Goal: Task Accomplishment & Management: Complete application form

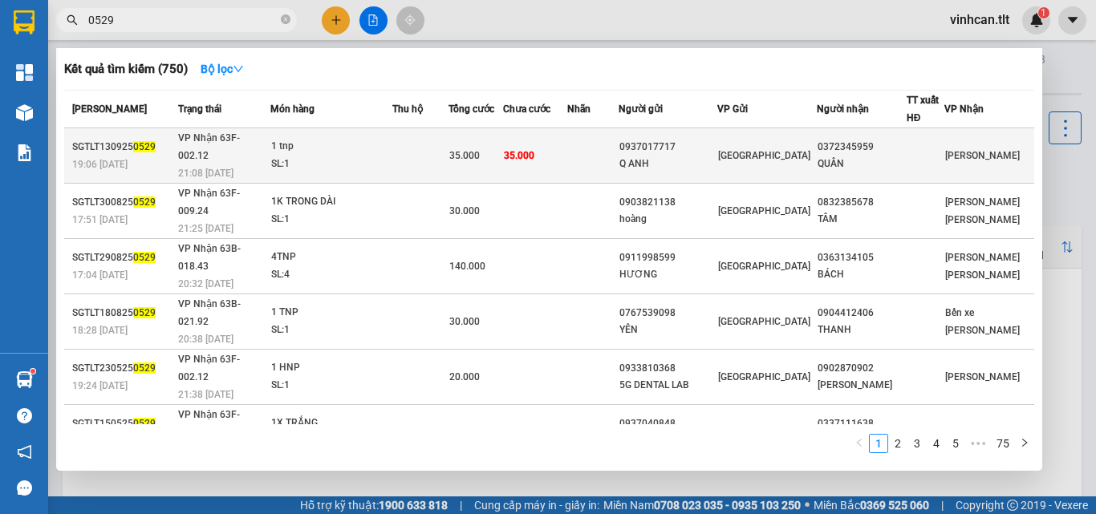
type input "0529"
click at [676, 139] on div "0937017717" at bounding box center [667, 147] width 97 height 17
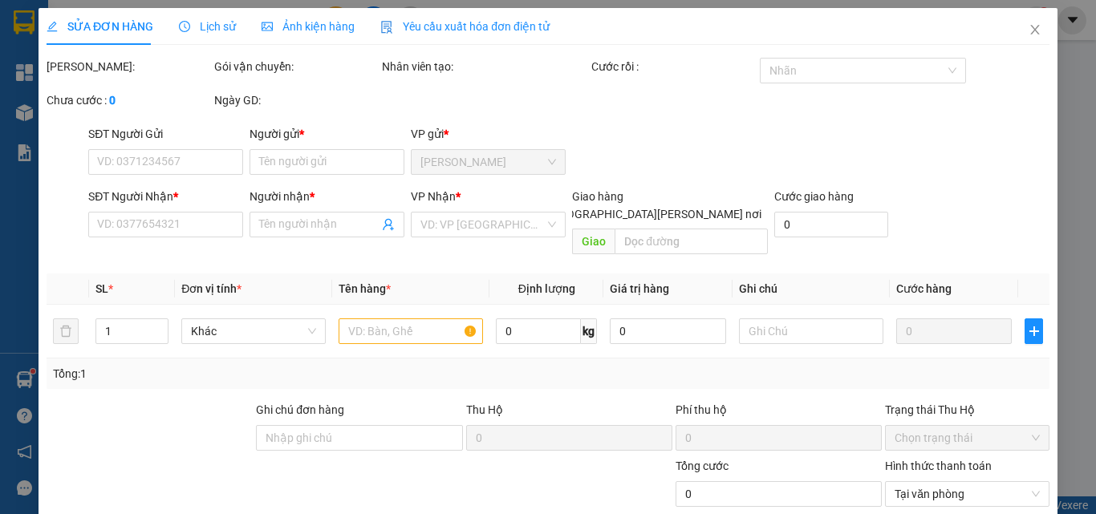
type input "0937017717"
type input "Q ANH"
type input "0372345959"
type input "QUÂN"
type input "35.000"
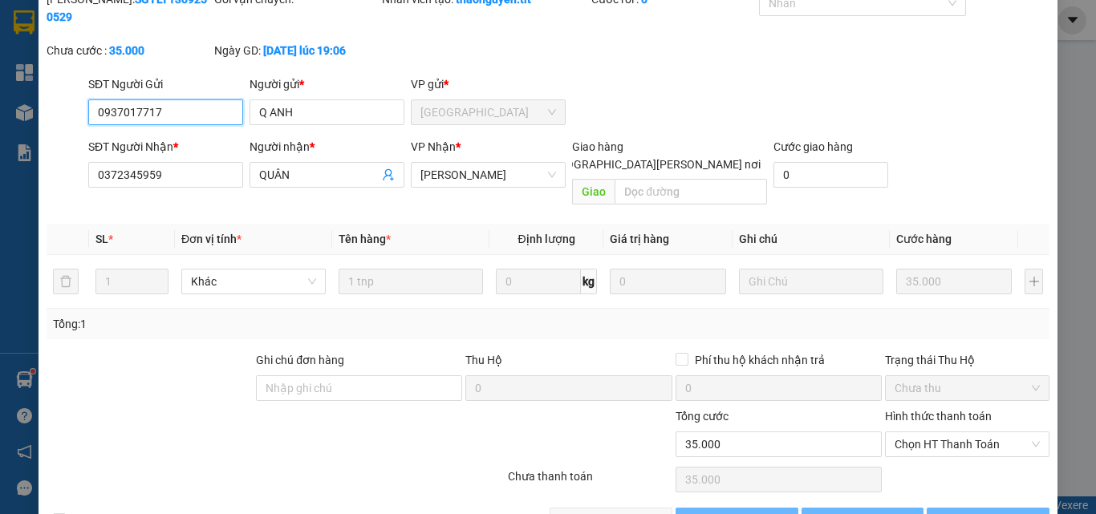
scroll to position [83, 0]
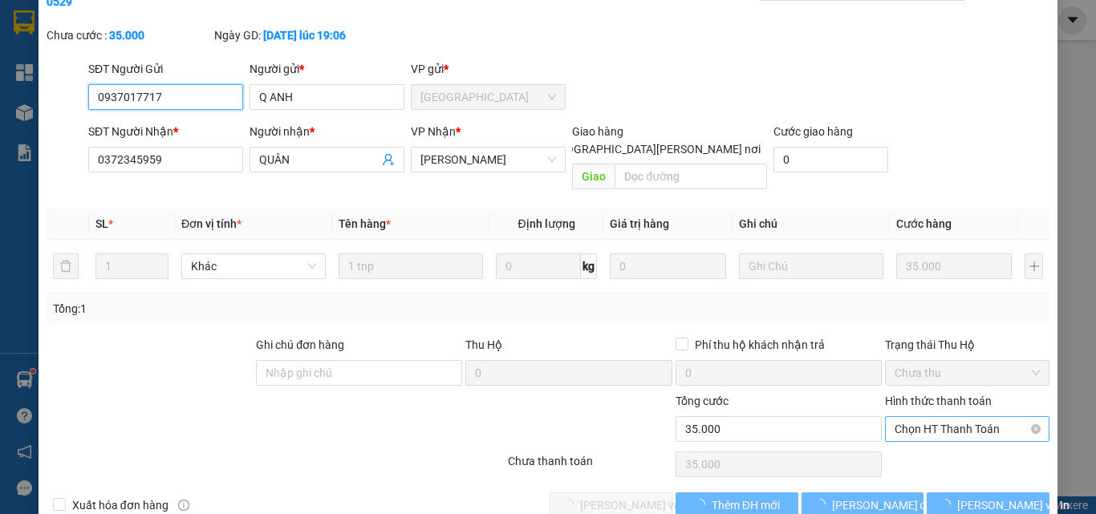
click at [908, 417] on span "Chọn HT Thanh Toán" at bounding box center [967, 429] width 145 height 24
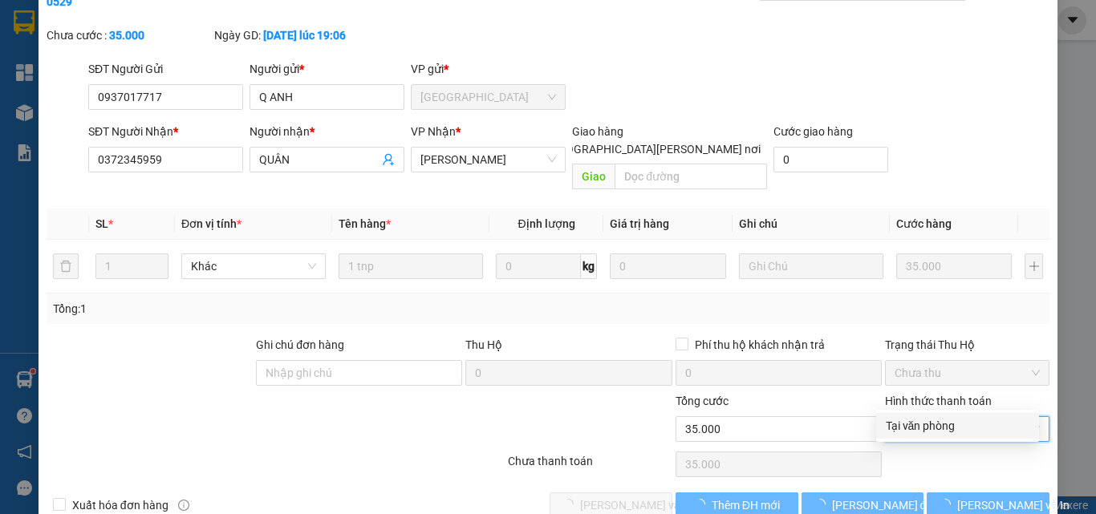
drag, startPoint x: 911, startPoint y: 420, endPoint x: 807, endPoint y: 425, distance: 103.7
click at [909, 422] on div "Tại văn phòng" at bounding box center [958, 426] width 144 height 18
type input "0"
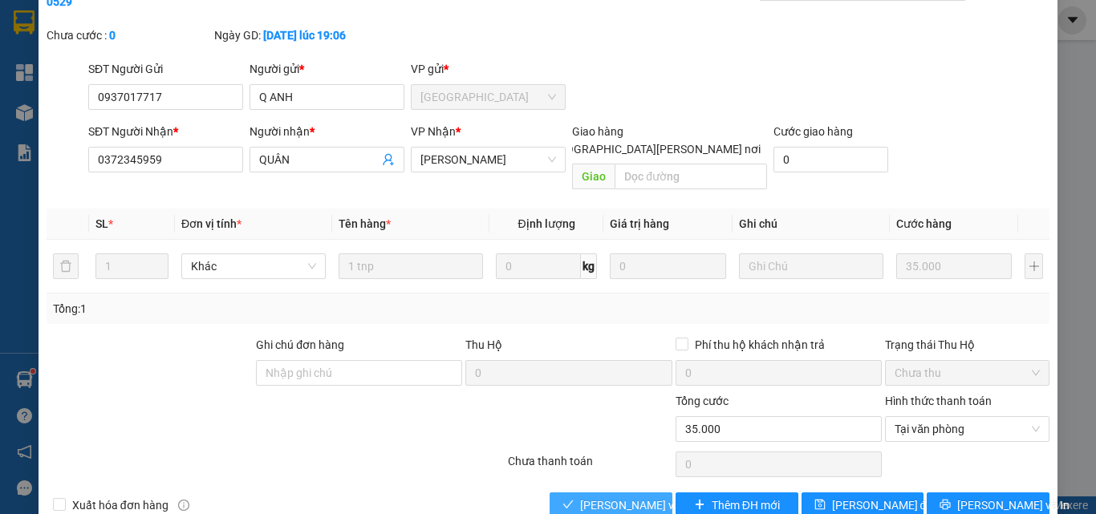
click at [622, 497] on span "[PERSON_NAME] và [PERSON_NAME] hàng" at bounding box center [688, 506] width 217 height 18
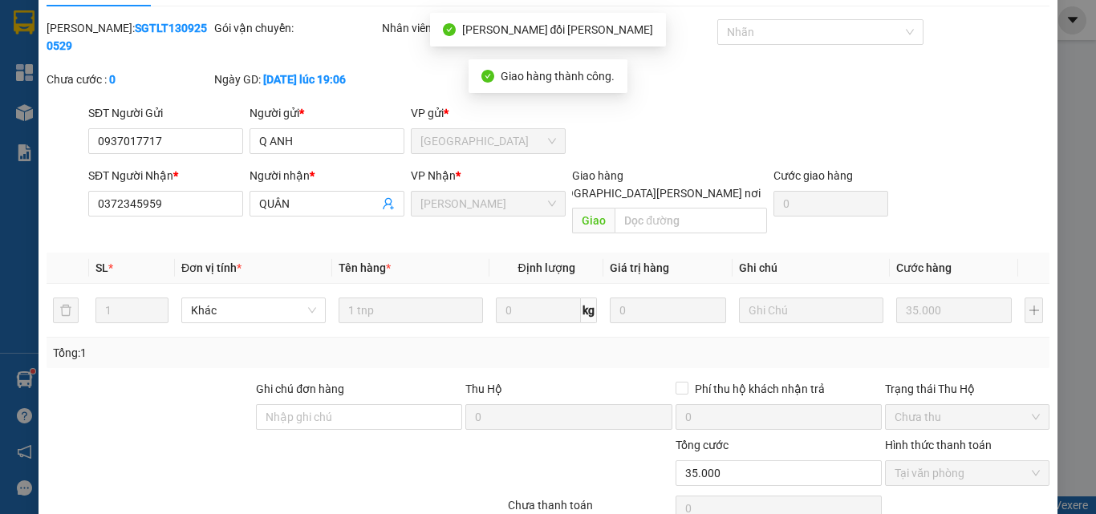
scroll to position [0, 0]
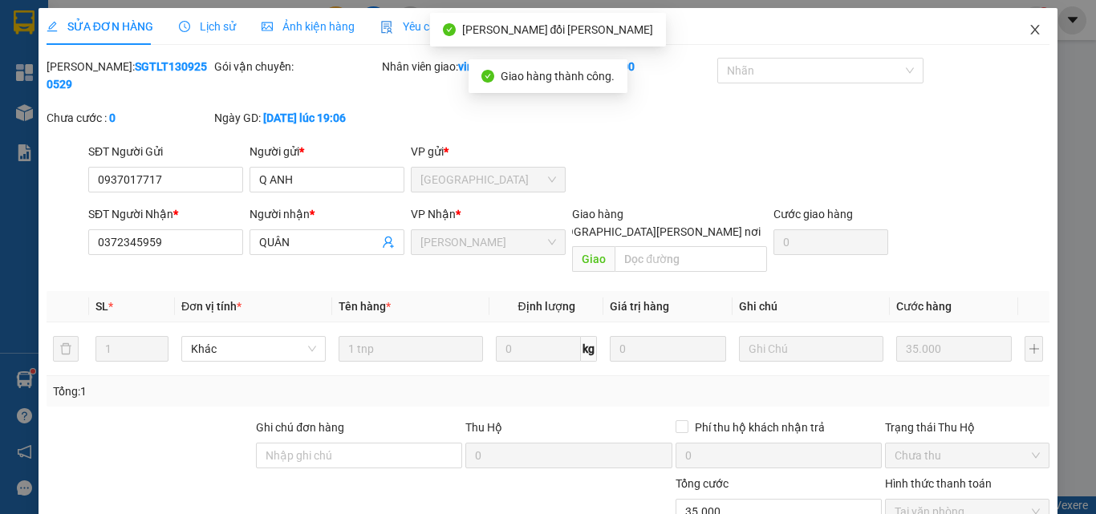
click at [1029, 29] on icon "close" at bounding box center [1035, 29] width 13 height 13
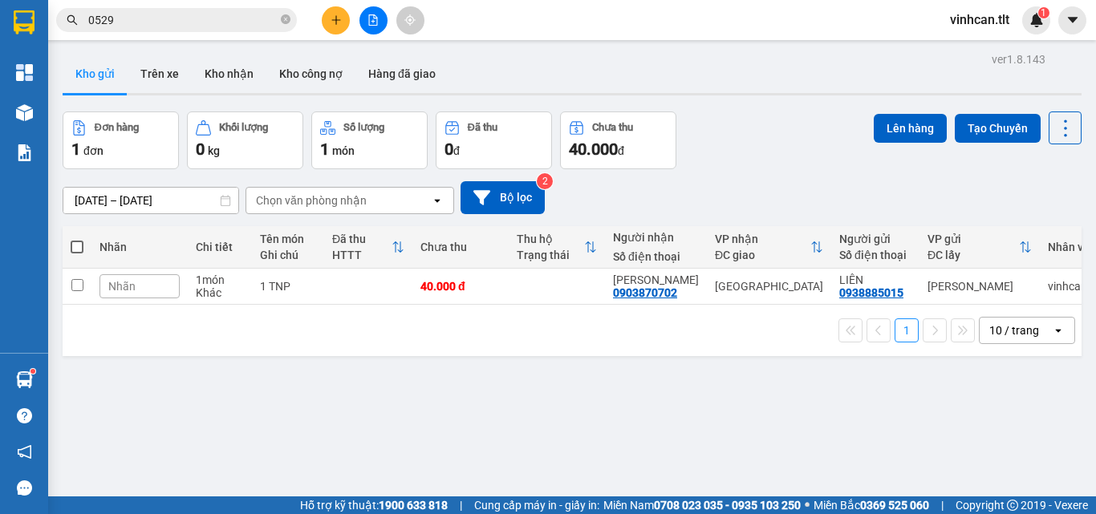
click at [289, 19] on icon "close-circle" at bounding box center [286, 19] width 10 height 10
click at [254, 23] on input "text" at bounding box center [182, 20] width 189 height 18
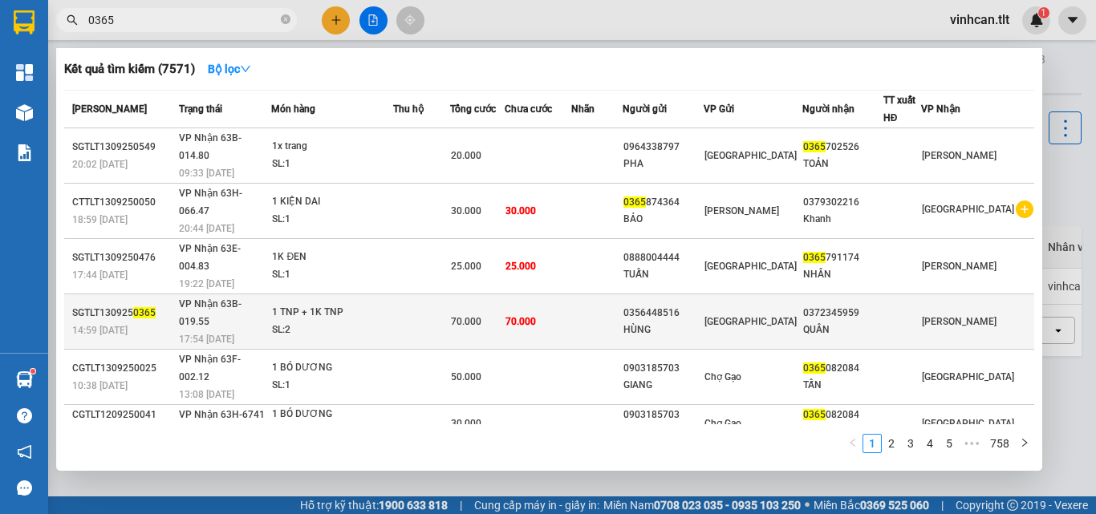
type input "0365"
click at [684, 305] on div "0356448516" at bounding box center [662, 313] width 79 height 17
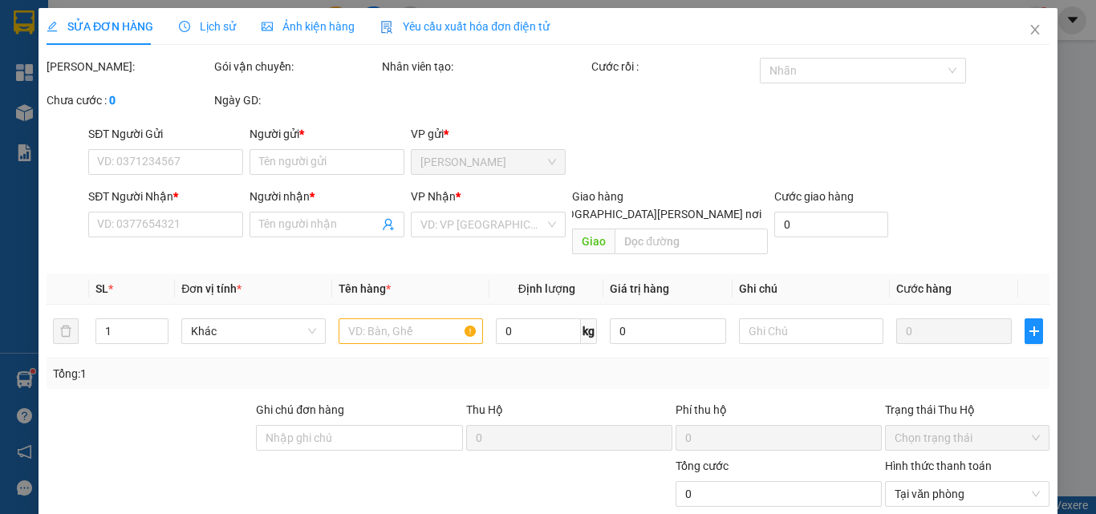
type input "0356448516"
type input "HÙNG"
type input "0372345959"
type input "QUÂN"
type input "70.000"
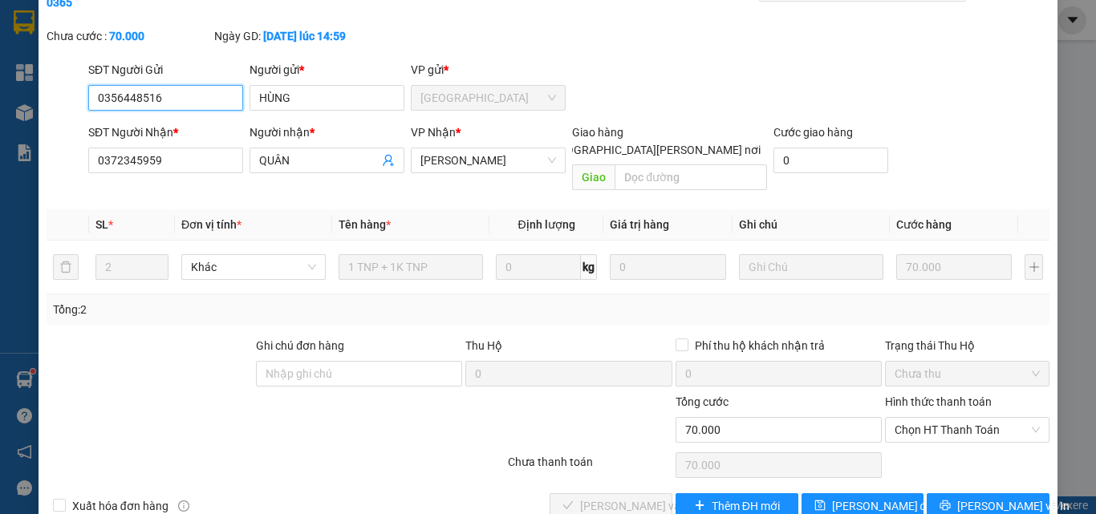
scroll to position [83, 0]
click at [921, 417] on span "Chọn HT Thanh Toán" at bounding box center [967, 429] width 145 height 24
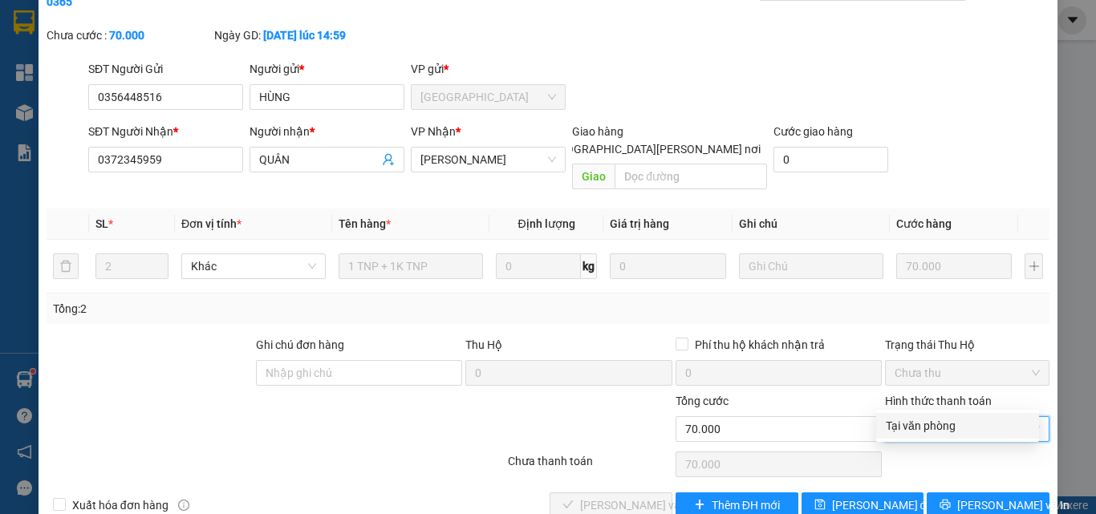
drag, startPoint x: 924, startPoint y: 427, endPoint x: 886, endPoint y: 432, distance: 38.8
click at [918, 428] on div "Tại văn phòng" at bounding box center [958, 426] width 144 height 18
type input "0"
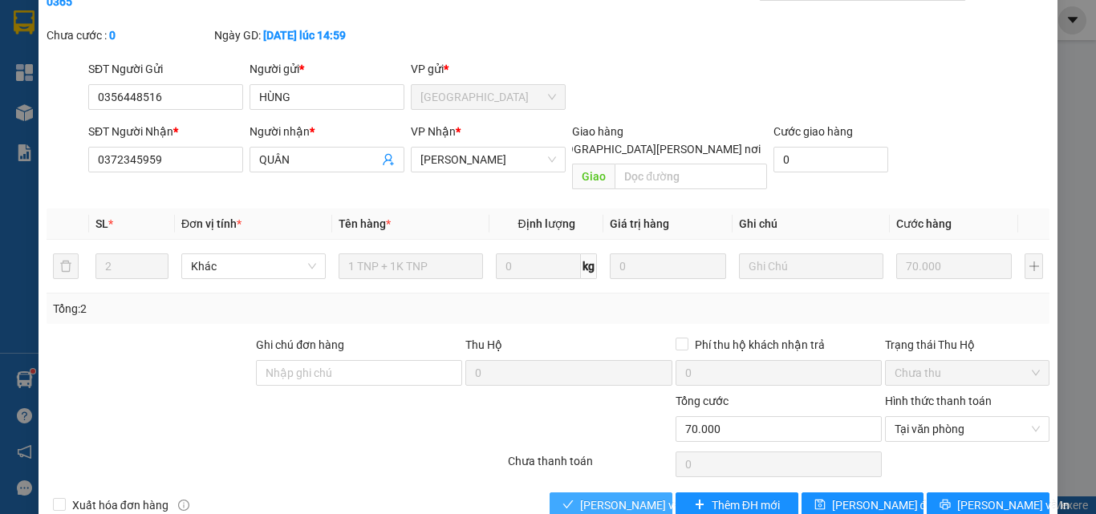
click at [629, 497] on span "[PERSON_NAME] và [PERSON_NAME] hàng" at bounding box center [688, 506] width 217 height 18
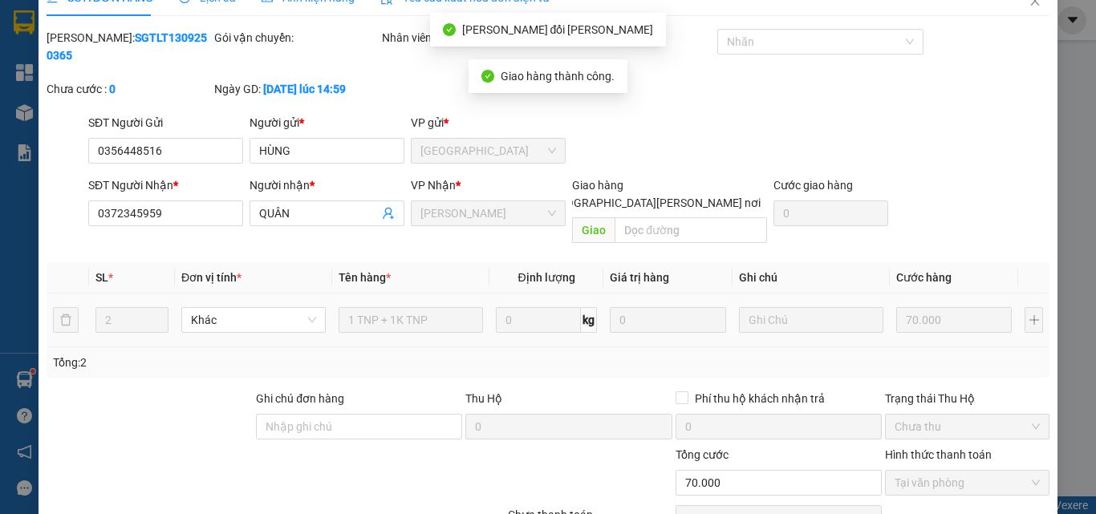
scroll to position [0, 0]
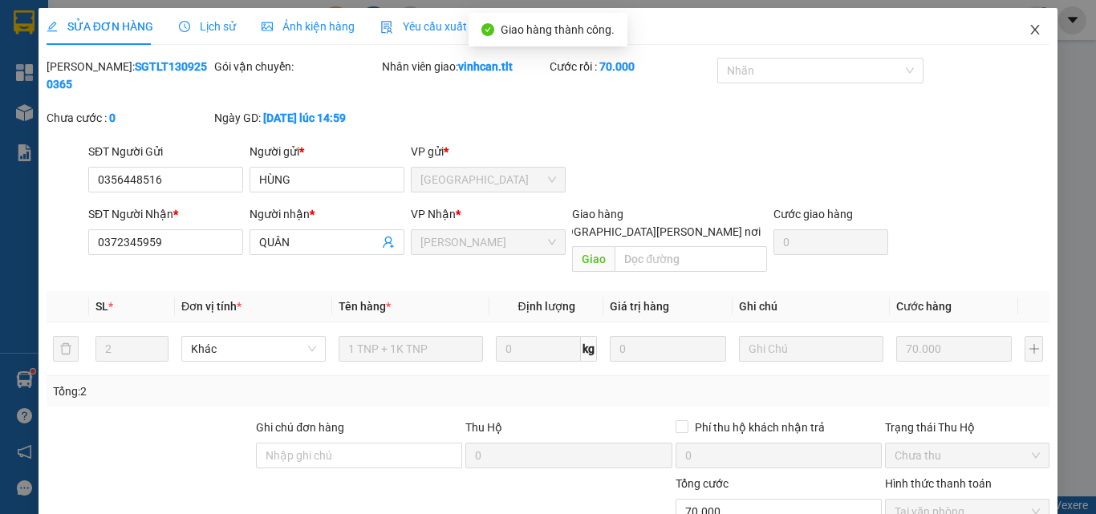
drag, startPoint x: 1024, startPoint y: 30, endPoint x: 771, endPoint y: 0, distance: 254.6
click at [1031, 30] on icon "close" at bounding box center [1035, 30] width 9 height 10
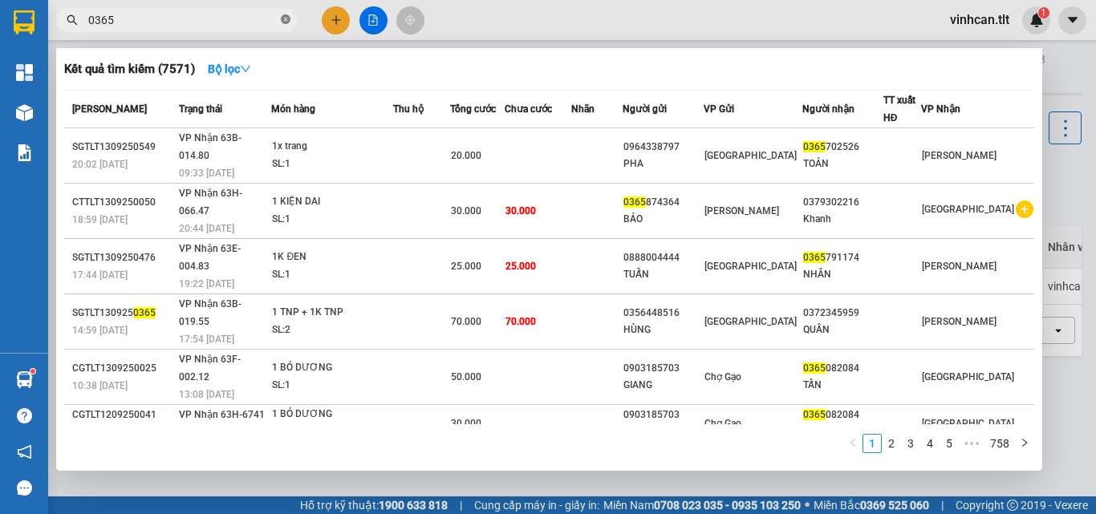
click at [286, 19] on icon "close-circle" at bounding box center [286, 19] width 10 height 10
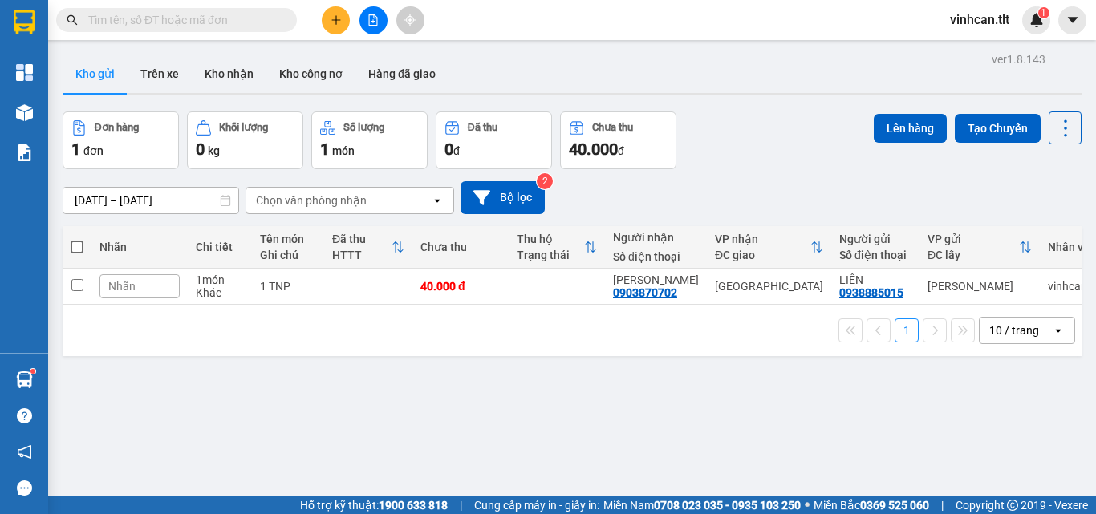
click at [240, 27] on input "text" at bounding box center [182, 20] width 189 height 18
click at [238, 22] on input "text" at bounding box center [182, 20] width 189 height 18
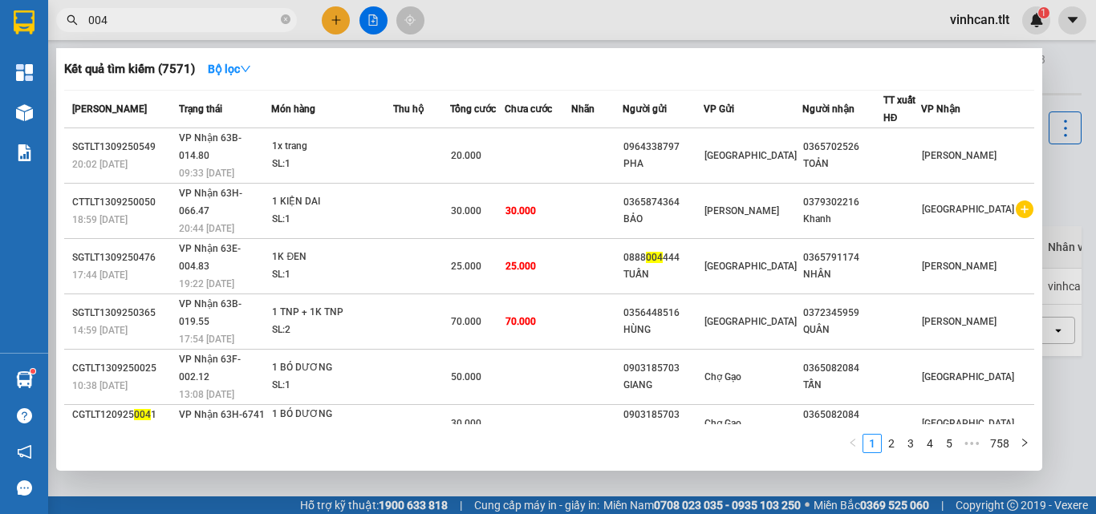
type input "0044"
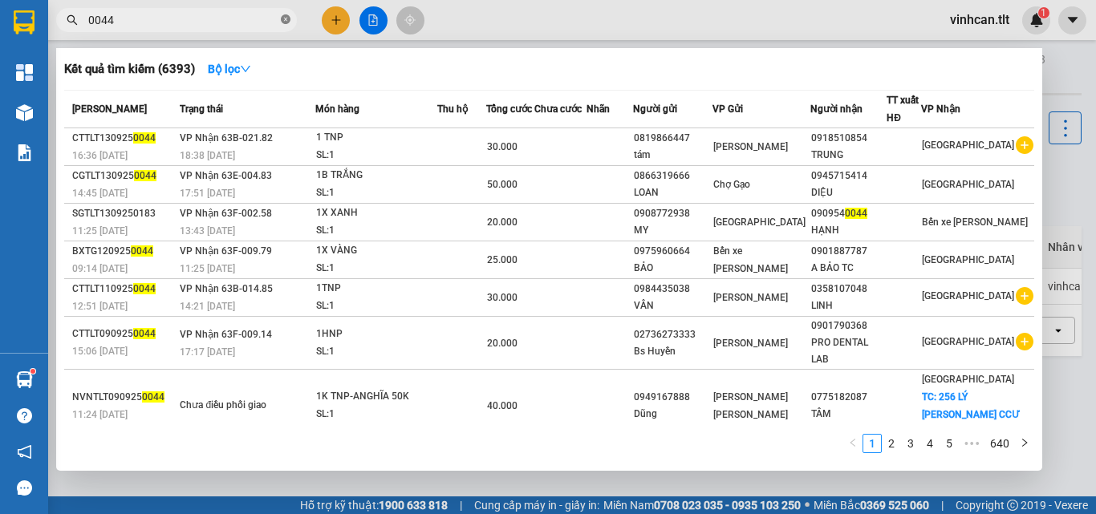
click at [285, 18] on icon "close-circle" at bounding box center [286, 19] width 10 height 10
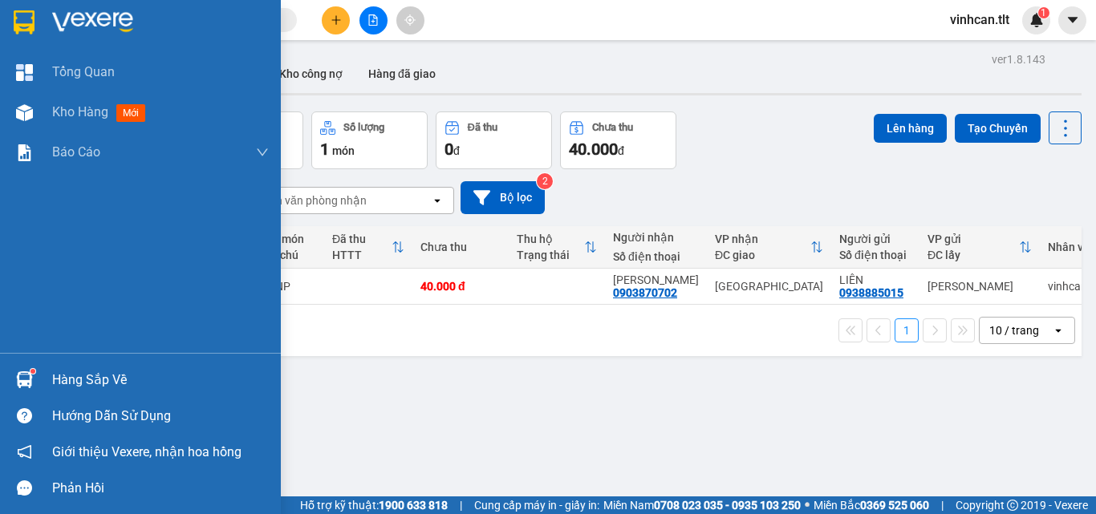
click at [98, 373] on div "Hàng sắp về" at bounding box center [160, 380] width 217 height 24
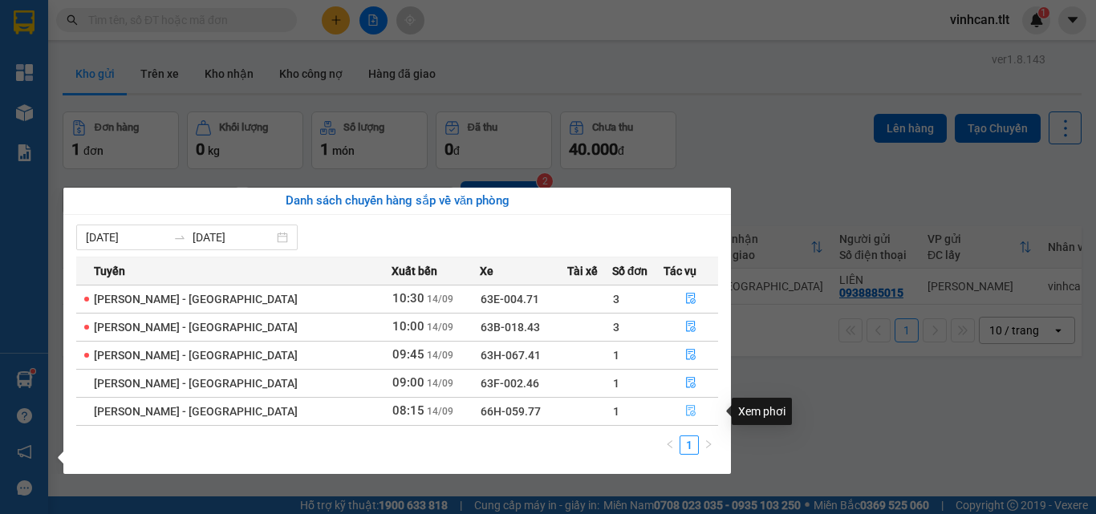
click at [686, 410] on icon "file-done" at bounding box center [691, 411] width 10 height 11
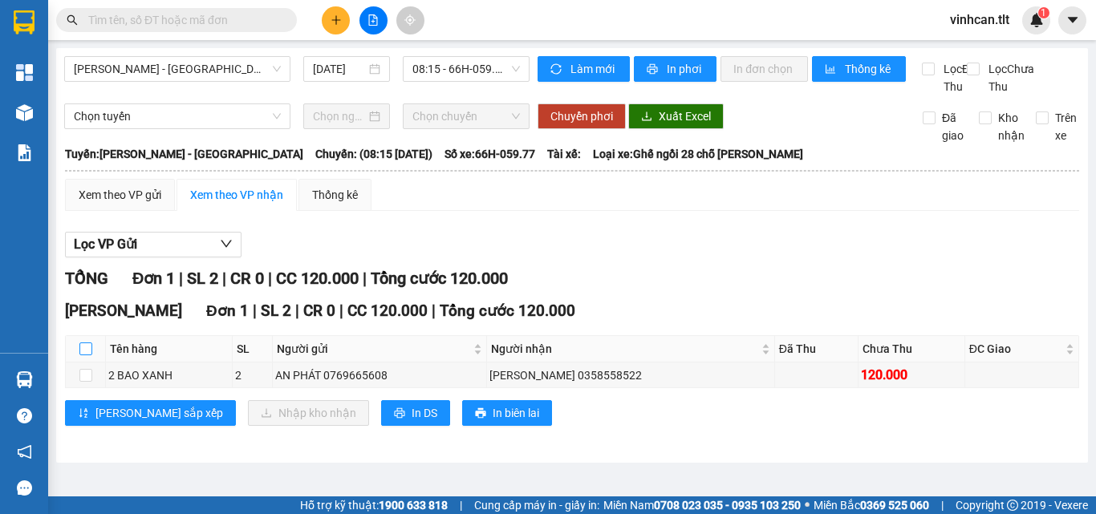
click at [89, 355] on input "checkbox" at bounding box center [85, 349] width 13 height 13
checkbox input "true"
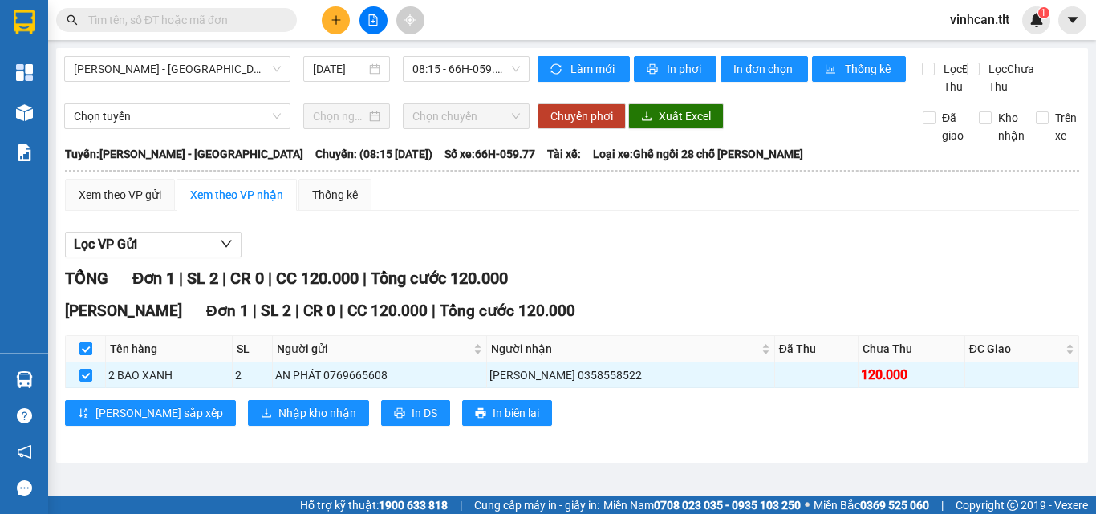
checkbox input "true"
click at [278, 422] on span "Nhập kho nhận" at bounding box center [317, 413] width 78 height 18
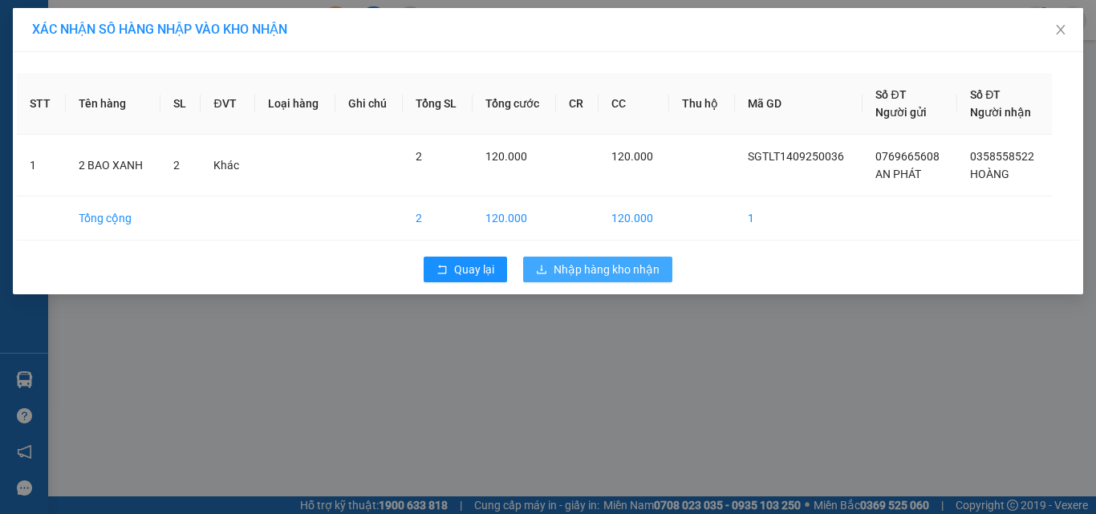
click at [575, 270] on span "Nhập hàng kho nhận" at bounding box center [607, 270] width 106 height 18
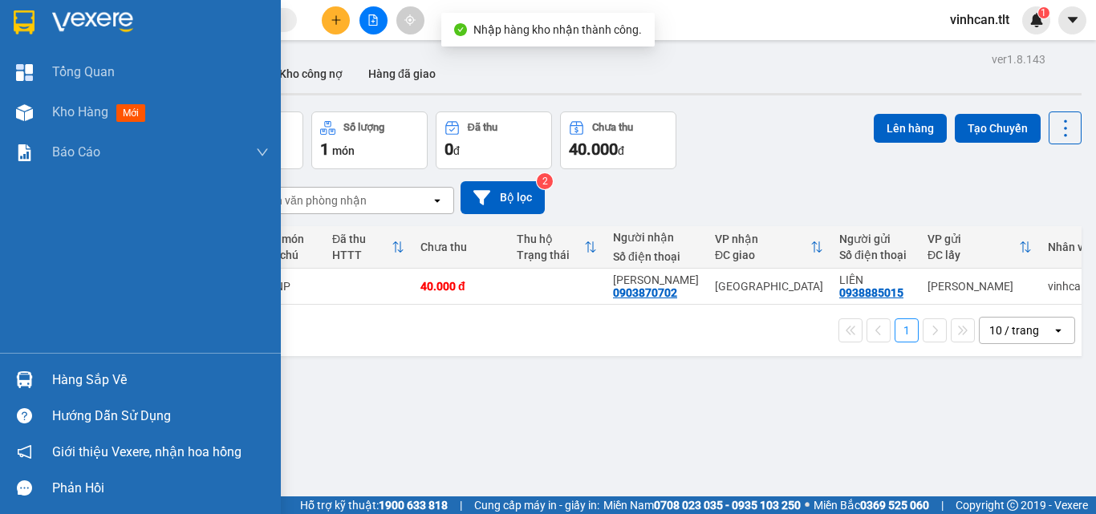
drag, startPoint x: 73, startPoint y: 377, endPoint x: 110, endPoint y: 378, distance: 36.9
click at [74, 377] on div "Hàng sắp về" at bounding box center [160, 380] width 217 height 24
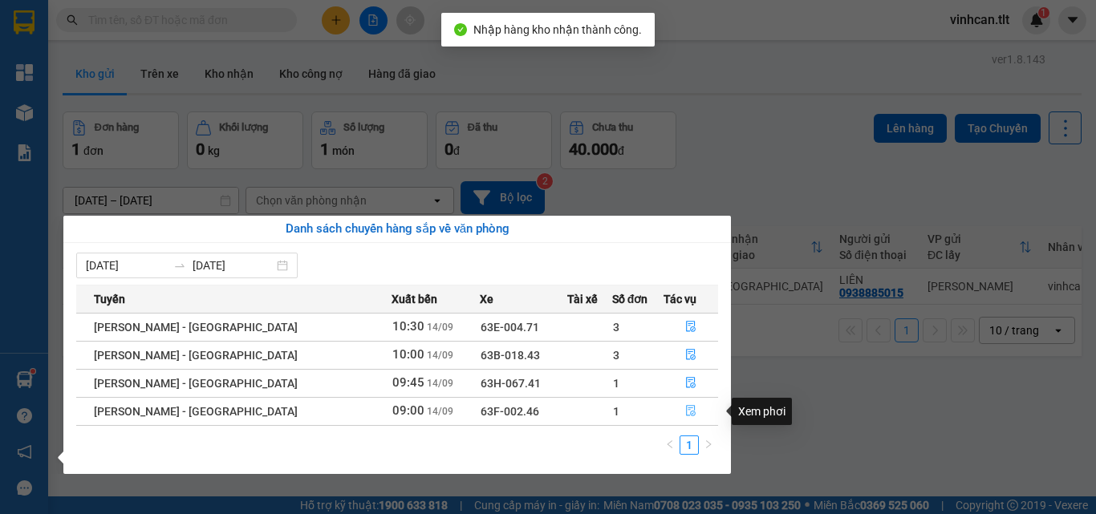
click at [686, 408] on icon "file-done" at bounding box center [691, 411] width 10 height 11
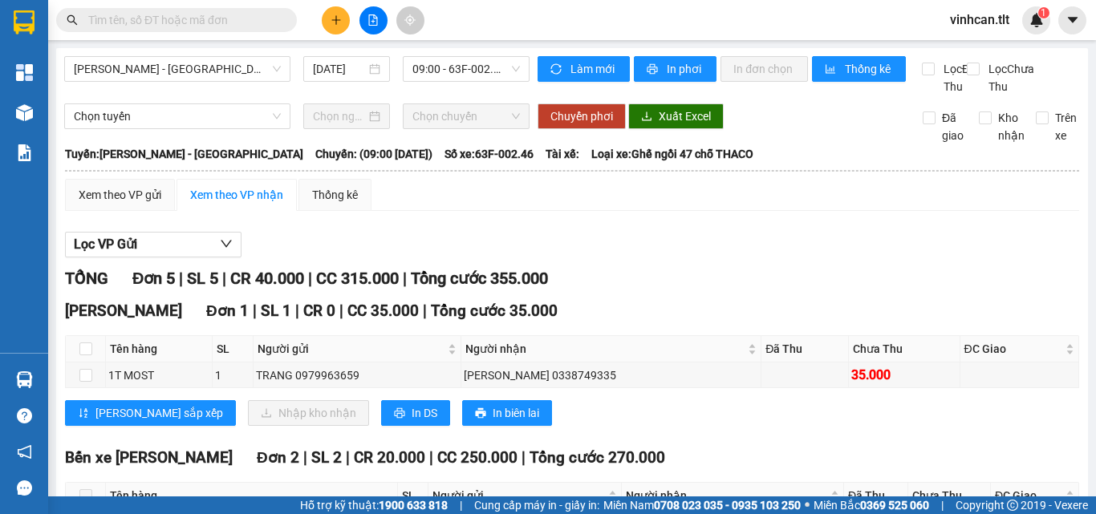
click at [78, 362] on th at bounding box center [86, 349] width 40 height 26
click at [91, 355] on input "checkbox" at bounding box center [85, 349] width 13 height 13
checkbox input "true"
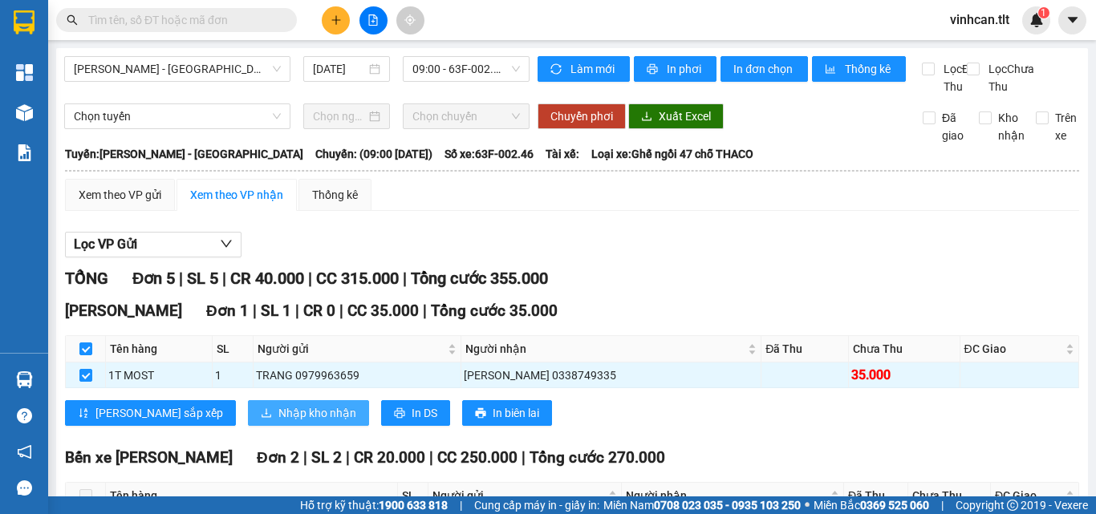
click at [278, 422] on span "Nhập kho nhận" at bounding box center [317, 413] width 78 height 18
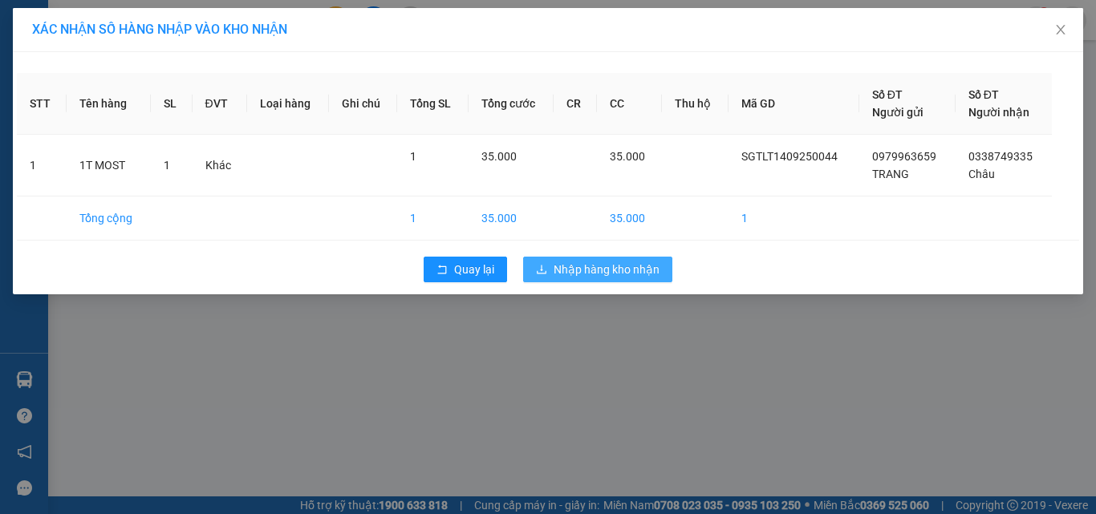
click at [592, 273] on span "Nhập hàng kho nhận" at bounding box center [607, 270] width 106 height 18
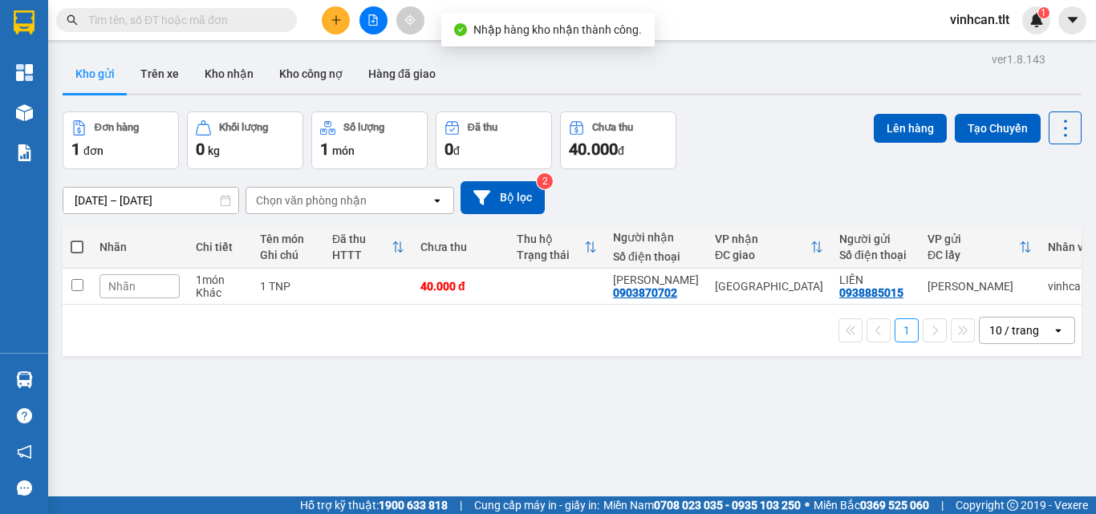
click at [246, 22] on input "text" at bounding box center [182, 20] width 189 height 18
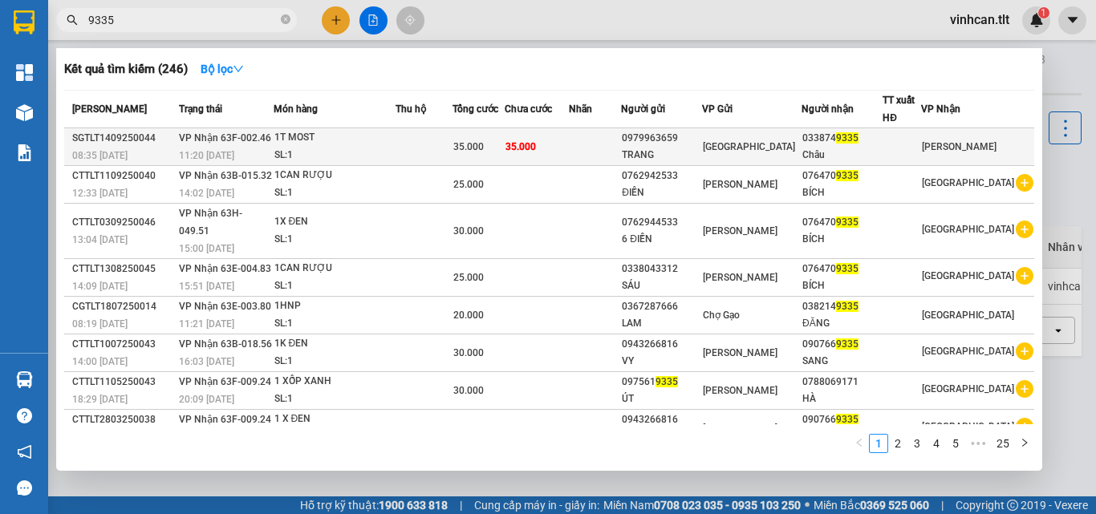
type input "9335"
click at [698, 141] on div "0979963659" at bounding box center [661, 138] width 79 height 17
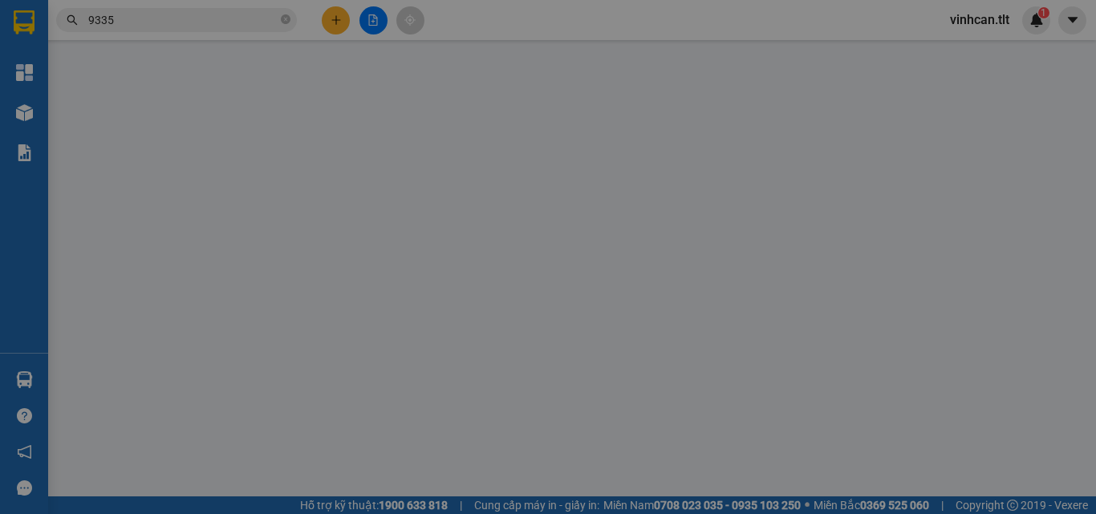
type input "0979963659"
type input "TRANG"
type input "0338749335"
type input "Châu"
type input "35.000"
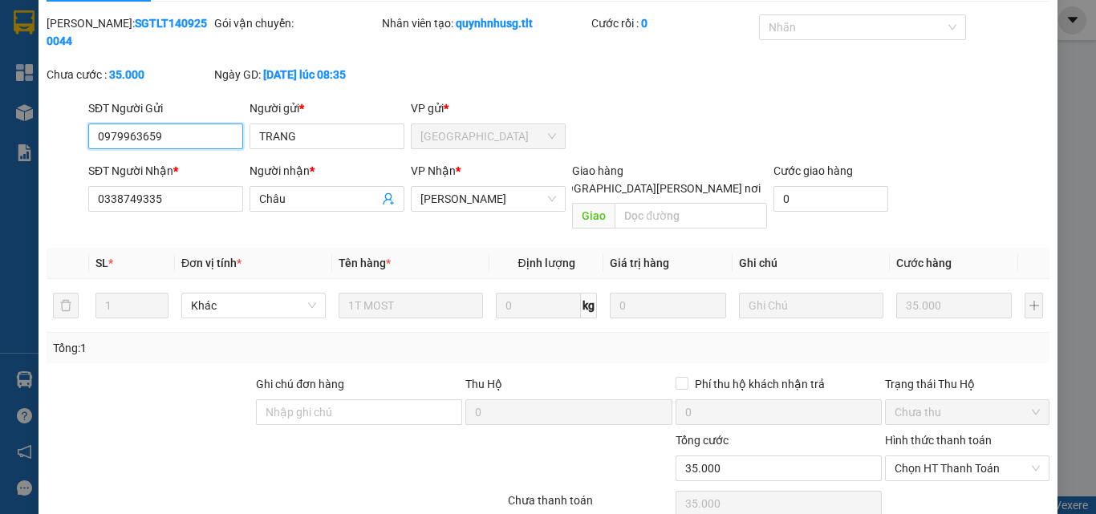
scroll to position [83, 0]
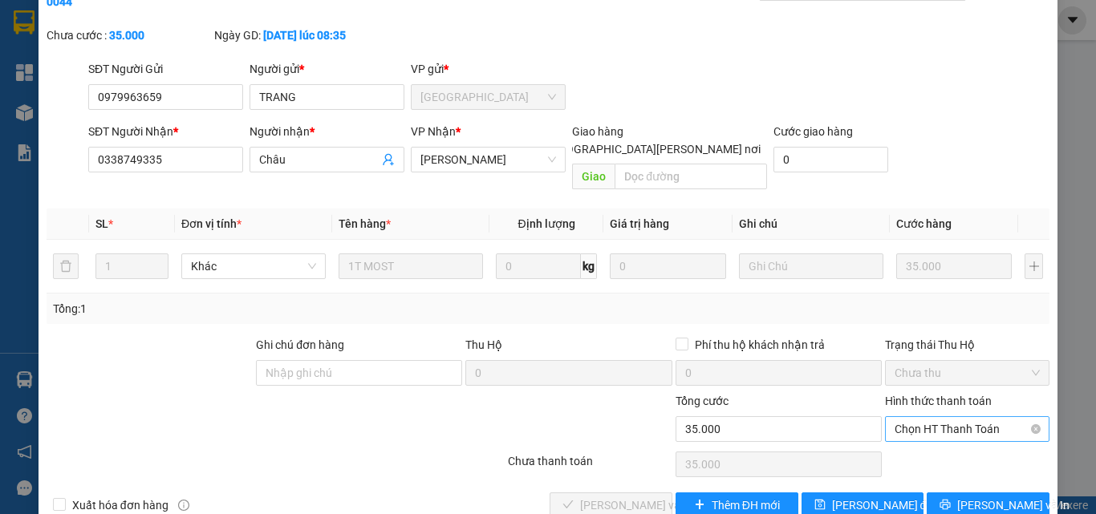
click at [924, 392] on div "Hình thức thanh toán Chọn HT Thanh Toán" at bounding box center [967, 420] width 164 height 56
click at [922, 417] on span "Chọn HT Thanh Toán" at bounding box center [967, 429] width 145 height 24
drag, startPoint x: 922, startPoint y: 425, endPoint x: 761, endPoint y: 459, distance: 164.0
click at [920, 427] on div "Tại văn phòng" at bounding box center [958, 426] width 144 height 18
type input "0"
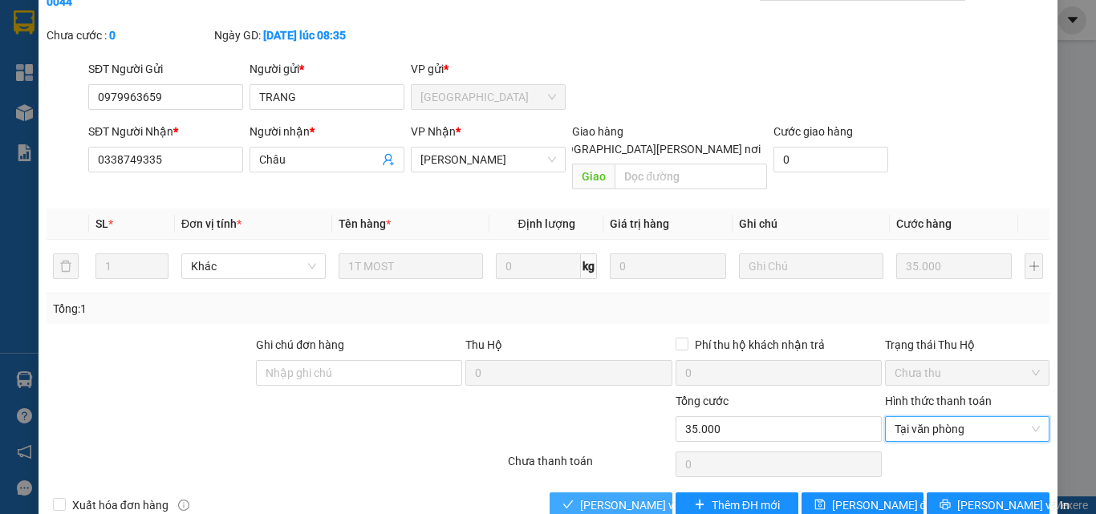
click at [621, 497] on span "[PERSON_NAME] và [PERSON_NAME] hàng" at bounding box center [688, 506] width 217 height 18
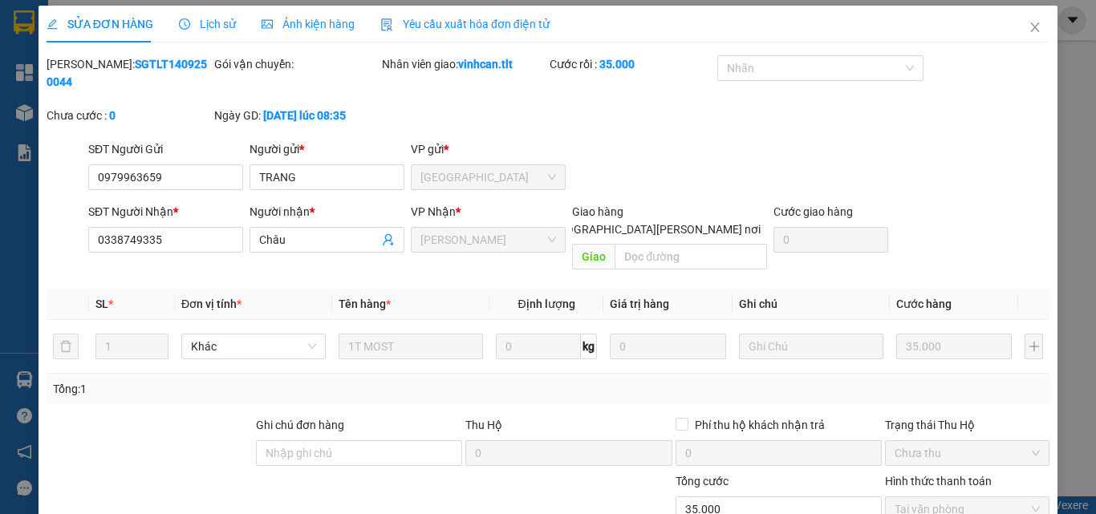
scroll to position [0, 0]
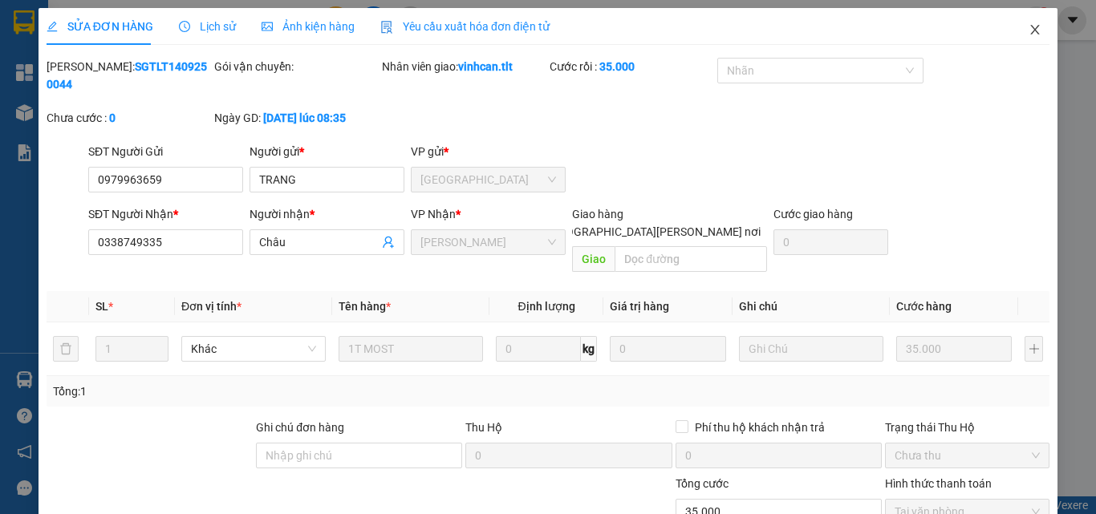
drag, startPoint x: 1026, startPoint y: 34, endPoint x: 589, endPoint y: 39, distance: 437.3
click at [1029, 34] on icon "close" at bounding box center [1035, 29] width 13 height 13
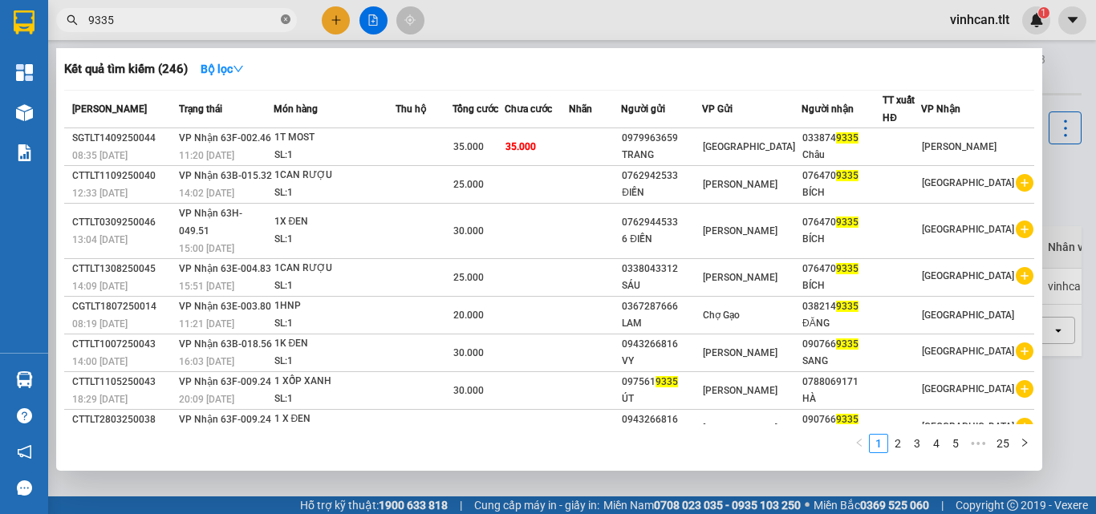
click at [286, 18] on icon "close-circle" at bounding box center [286, 19] width 10 height 10
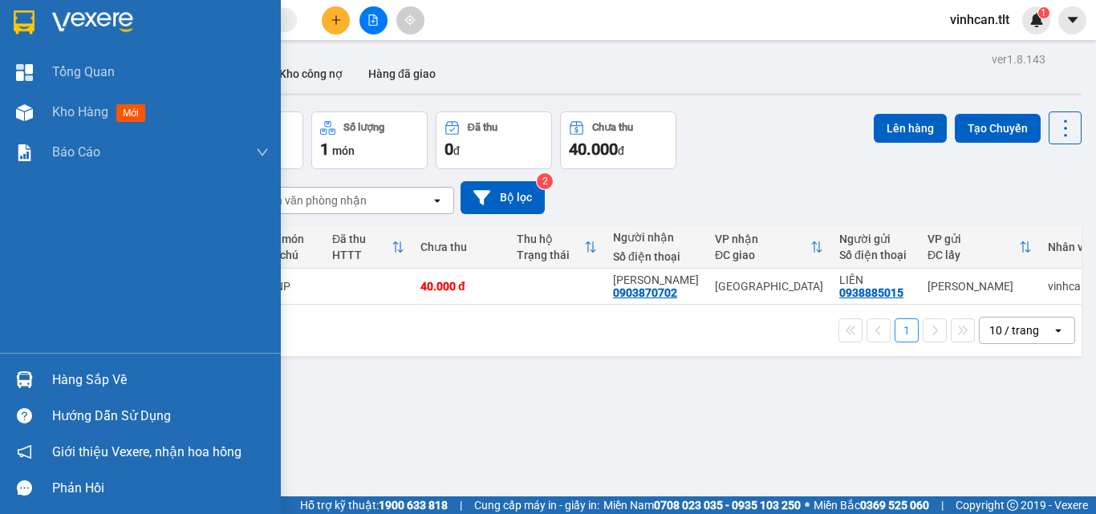
click at [92, 378] on div "Hàng sắp về" at bounding box center [160, 380] width 217 height 24
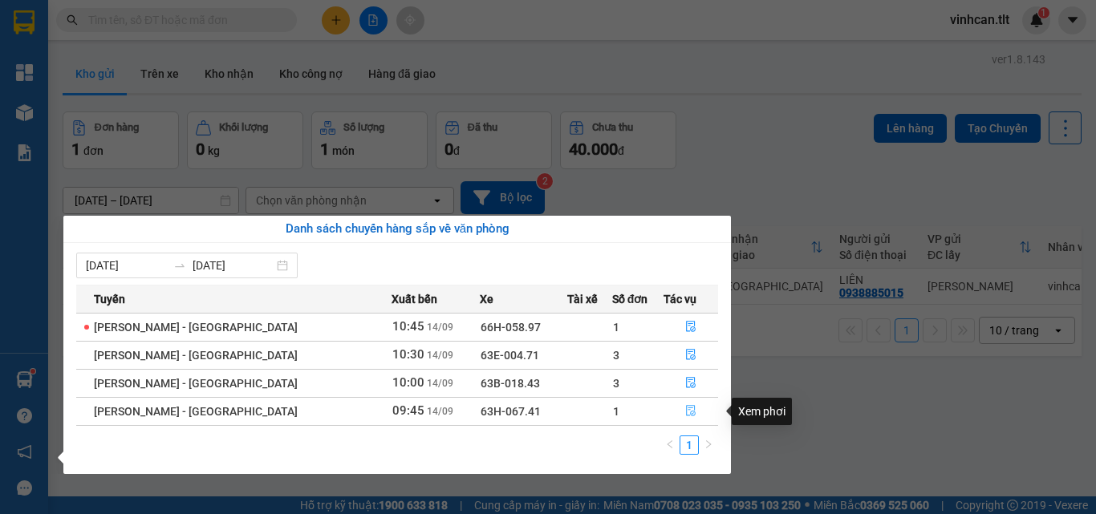
click at [687, 414] on icon "file-done" at bounding box center [690, 410] width 11 height 11
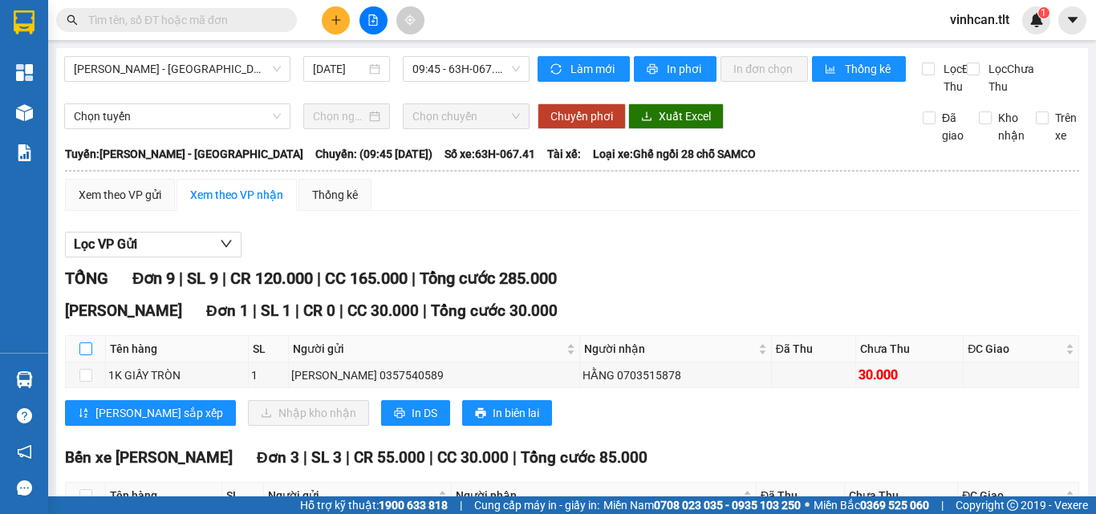
click at [88, 355] on input "checkbox" at bounding box center [85, 349] width 13 height 13
checkbox input "true"
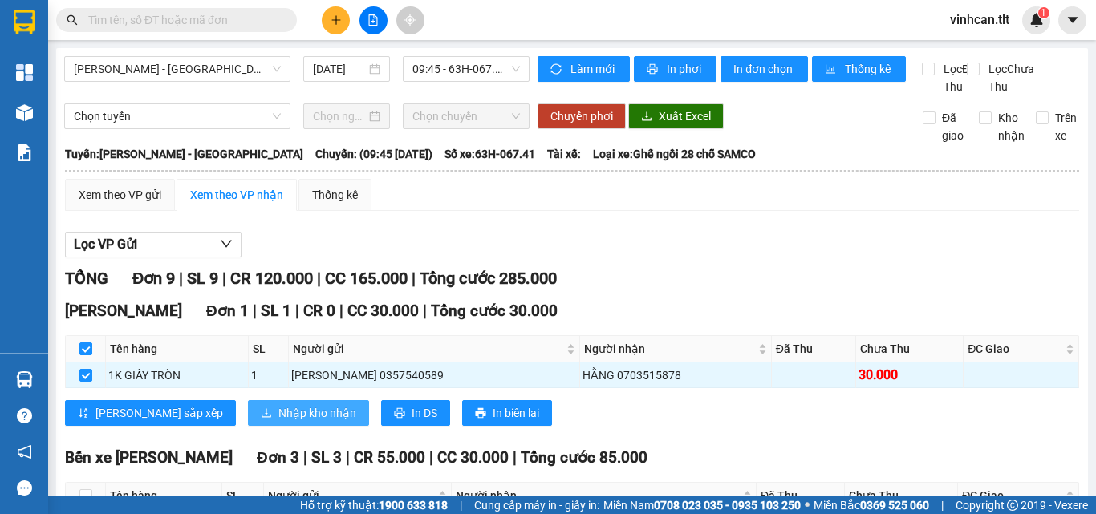
click at [278, 422] on span "Nhập kho nhận" at bounding box center [317, 413] width 78 height 18
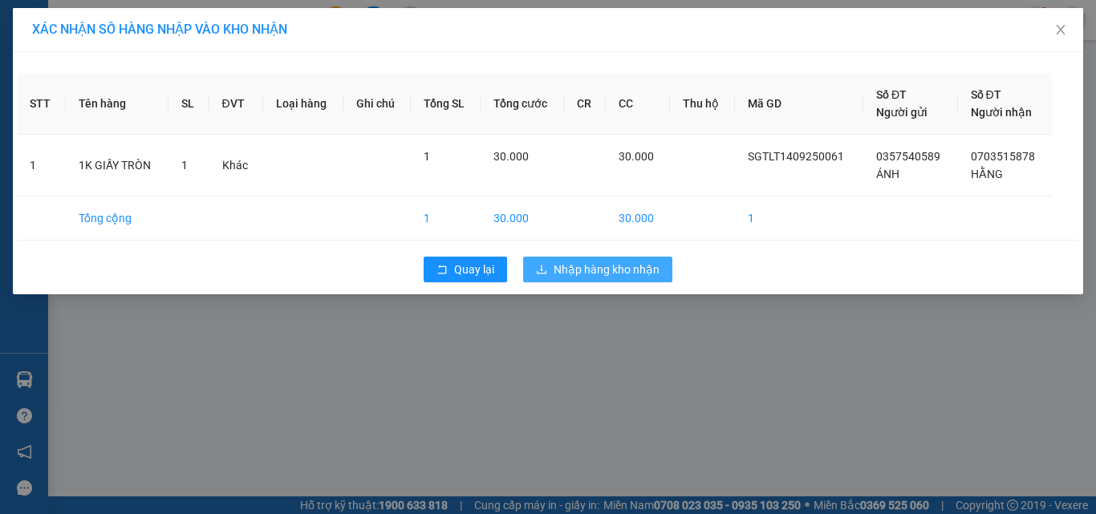
click at [550, 265] on button "Nhập hàng kho nhận" at bounding box center [597, 270] width 149 height 26
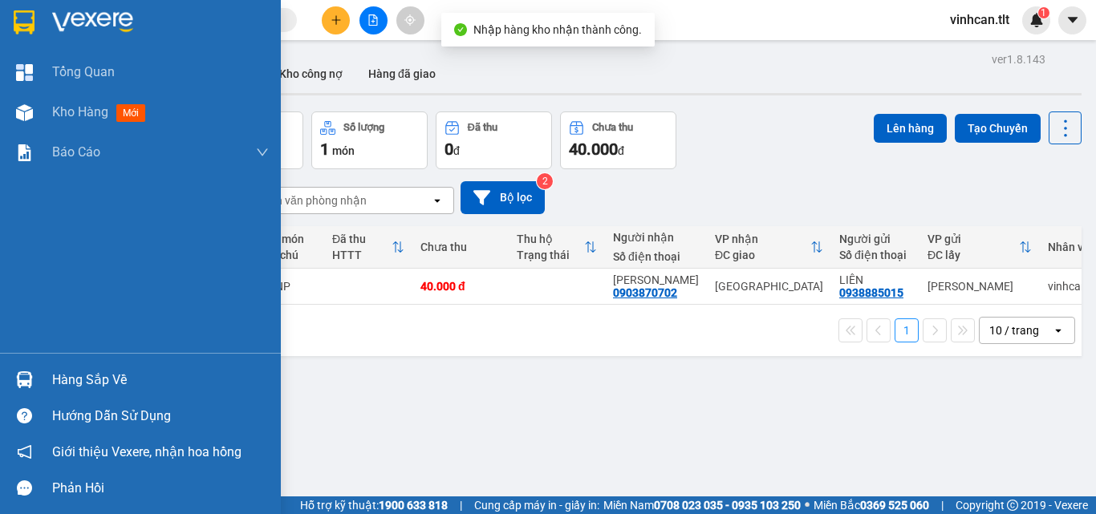
drag, startPoint x: 84, startPoint y: 376, endPoint x: 129, endPoint y: 381, distance: 45.2
click at [89, 380] on div "Hàng sắp về" at bounding box center [160, 380] width 217 height 24
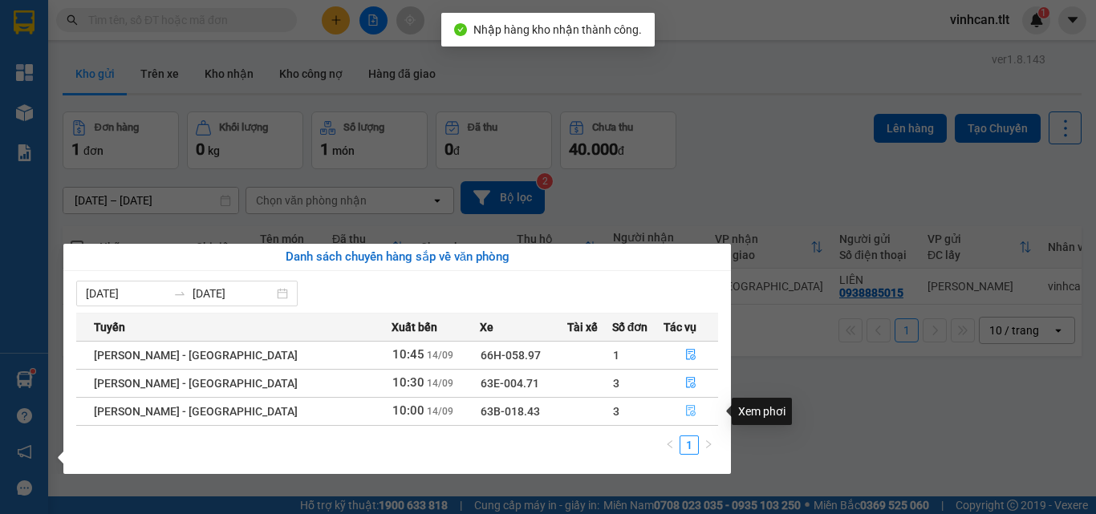
click at [686, 410] on icon "file-done" at bounding box center [691, 411] width 10 height 11
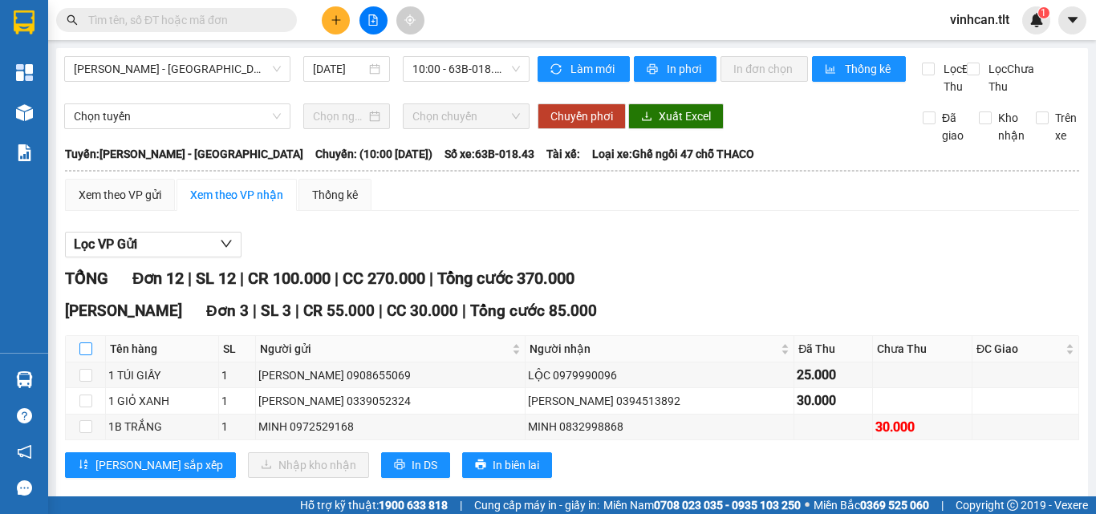
click at [82, 355] on input "checkbox" at bounding box center [85, 349] width 13 height 13
checkbox input "true"
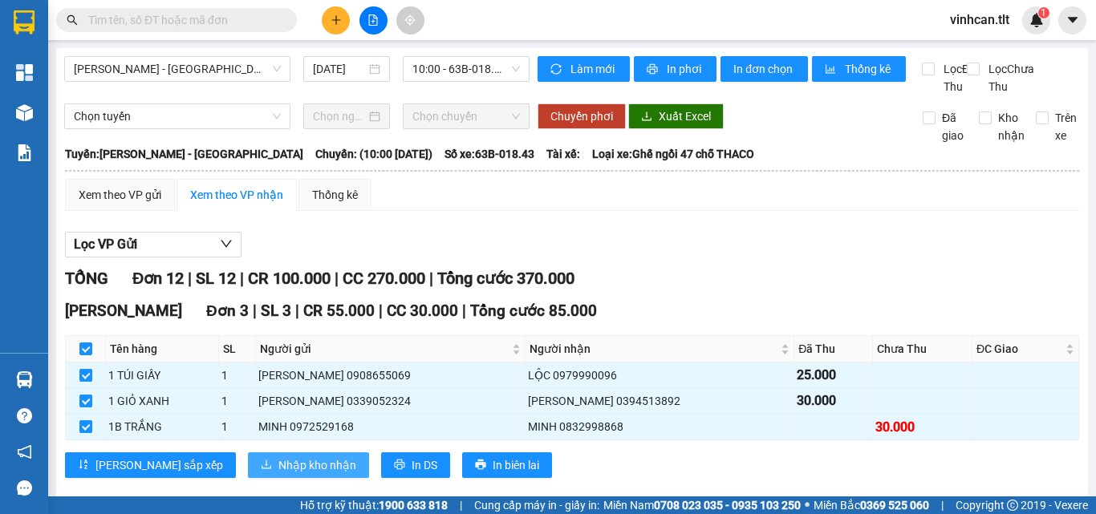
drag, startPoint x: 256, startPoint y: 479, endPoint x: 257, endPoint y: 488, distance: 8.9
click at [278, 474] on span "Nhập kho nhận" at bounding box center [317, 466] width 78 height 18
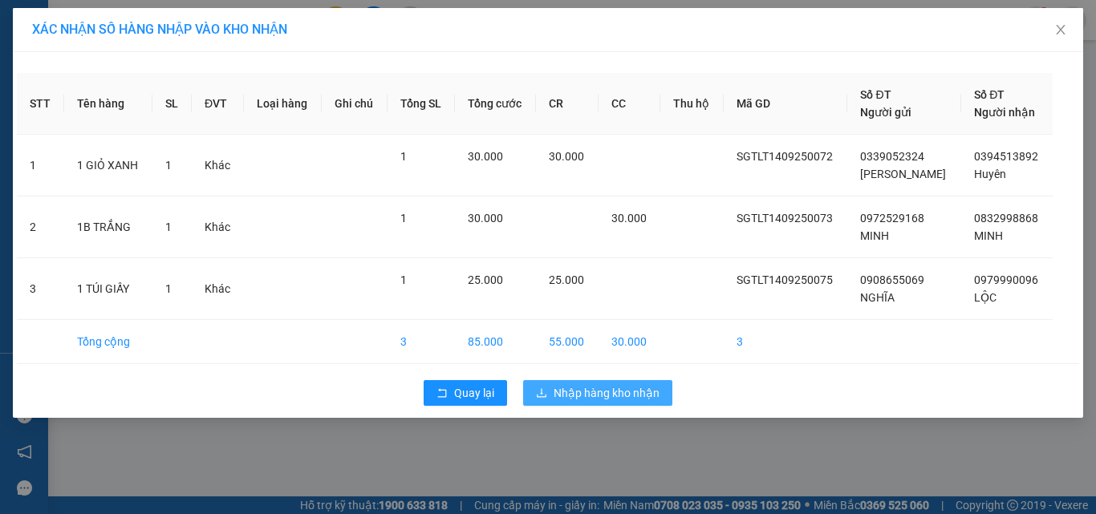
click at [635, 390] on span "Nhập hàng kho nhận" at bounding box center [607, 393] width 106 height 18
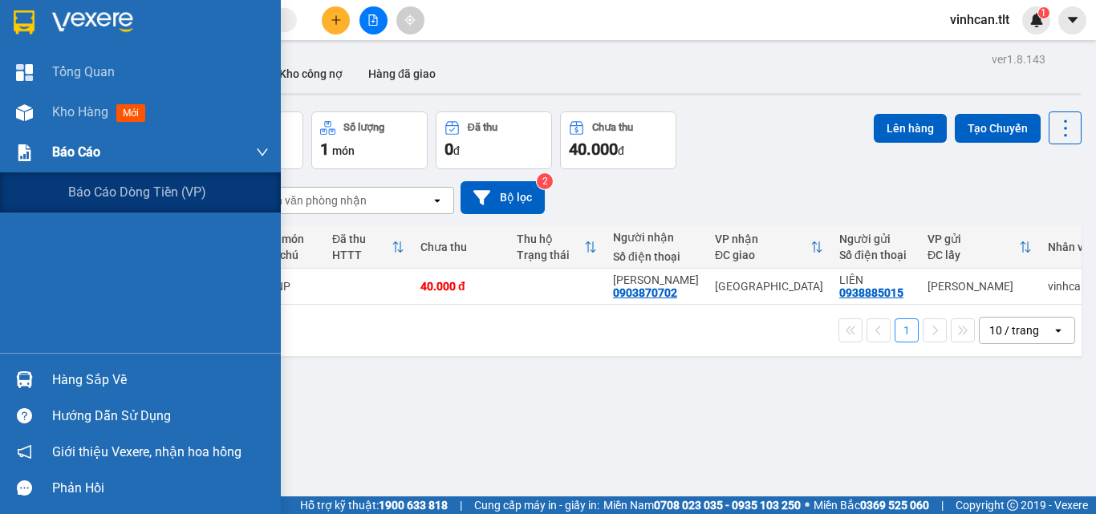
click at [60, 148] on span "Báo cáo" at bounding box center [76, 152] width 48 height 20
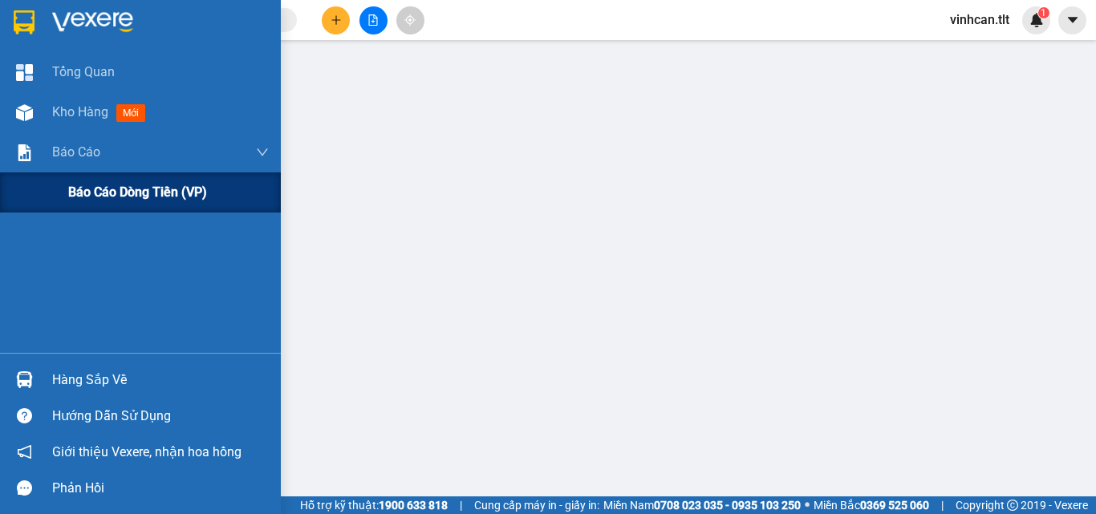
click at [107, 185] on span "Báo cáo dòng tiền (VP)" at bounding box center [137, 192] width 139 height 20
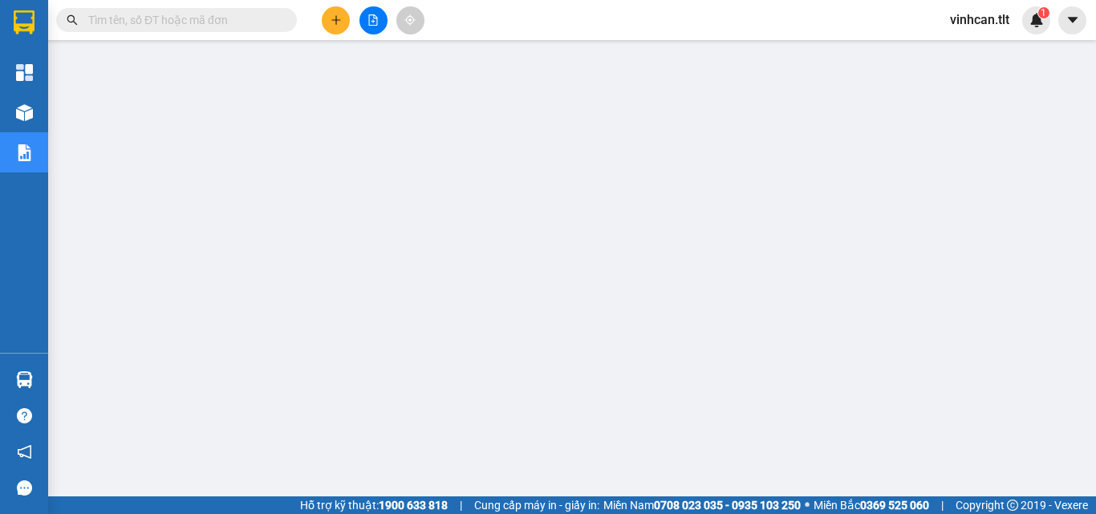
click at [250, 21] on input "text" at bounding box center [182, 20] width 189 height 18
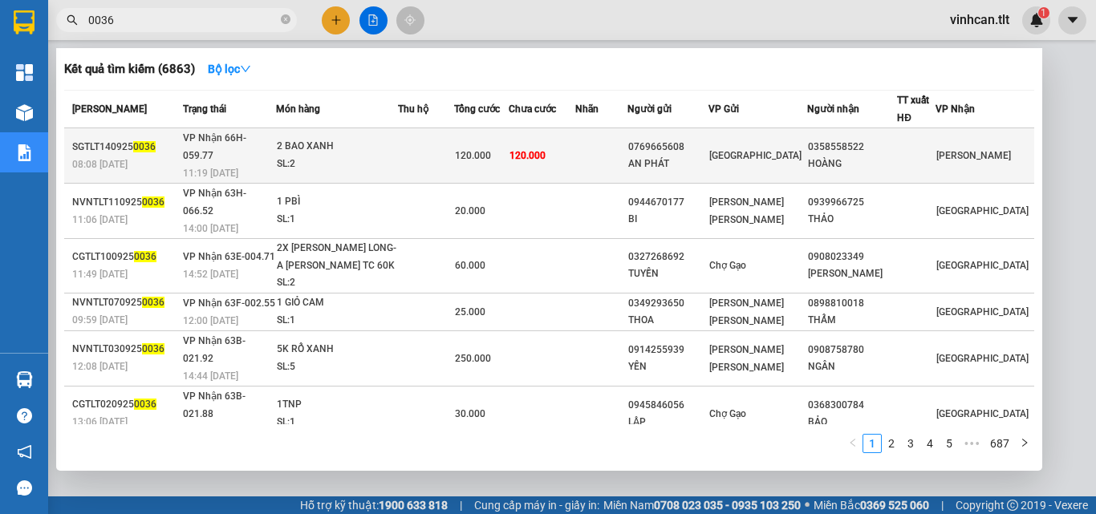
type input "0036"
click at [685, 142] on div "0769665608" at bounding box center [667, 147] width 79 height 17
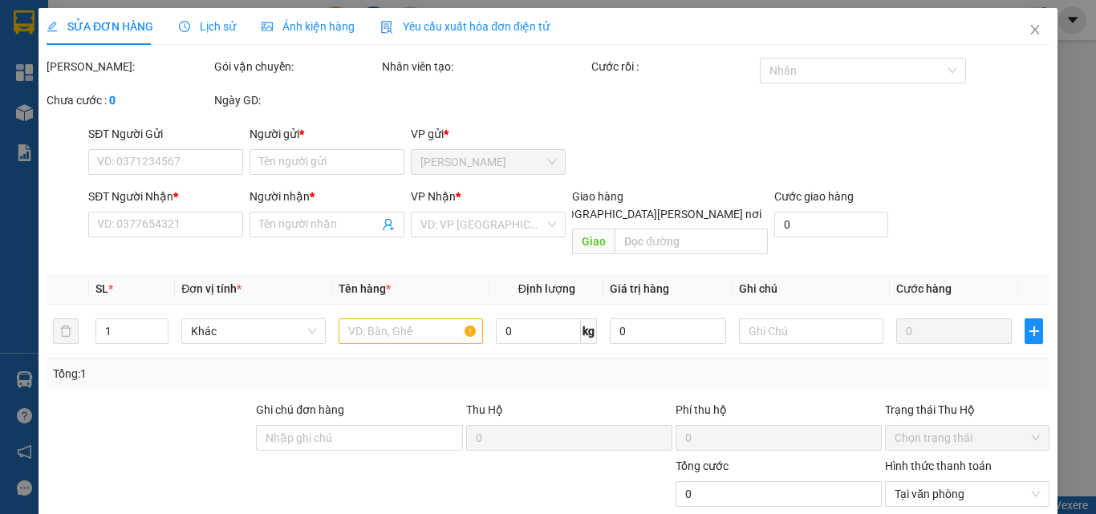
type input "0769665608"
type input "AN PHÁT"
type input "0358558522"
type input "HOÀNG"
type input "120.000"
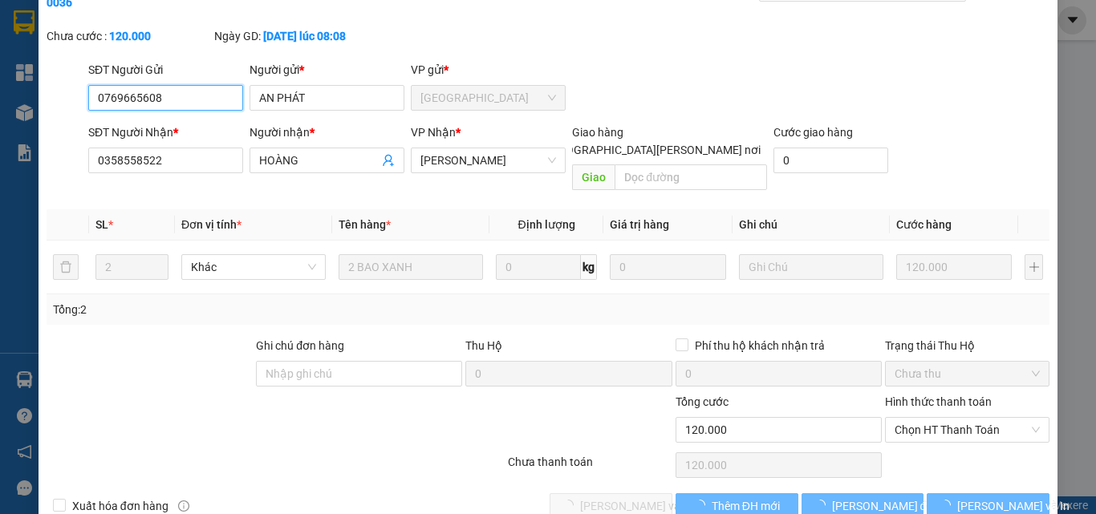
scroll to position [83, 0]
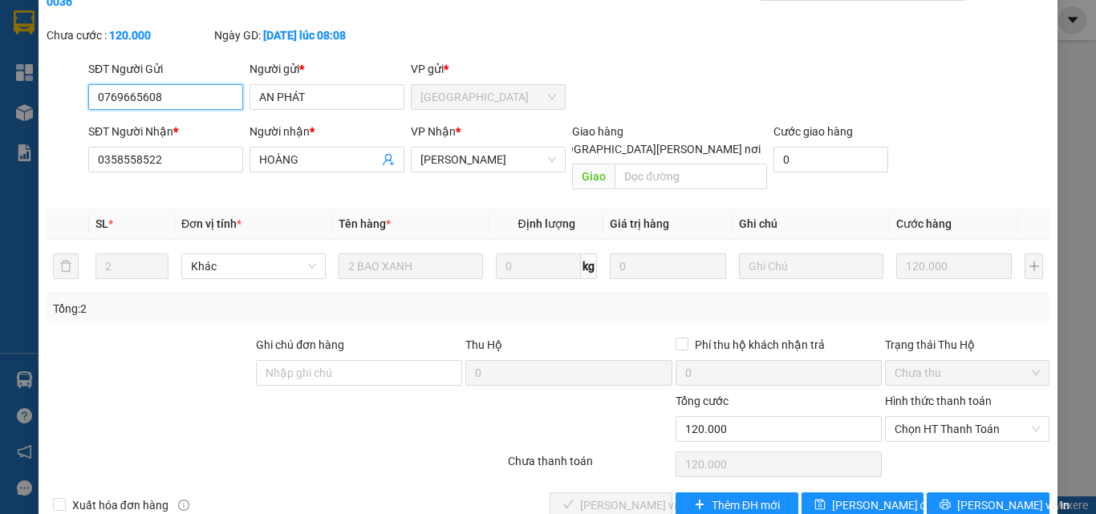
drag, startPoint x: 934, startPoint y: 396, endPoint x: 940, endPoint y: 407, distance: 11.8
click at [935, 417] on span "Chọn HT Thanh Toán" at bounding box center [967, 429] width 145 height 24
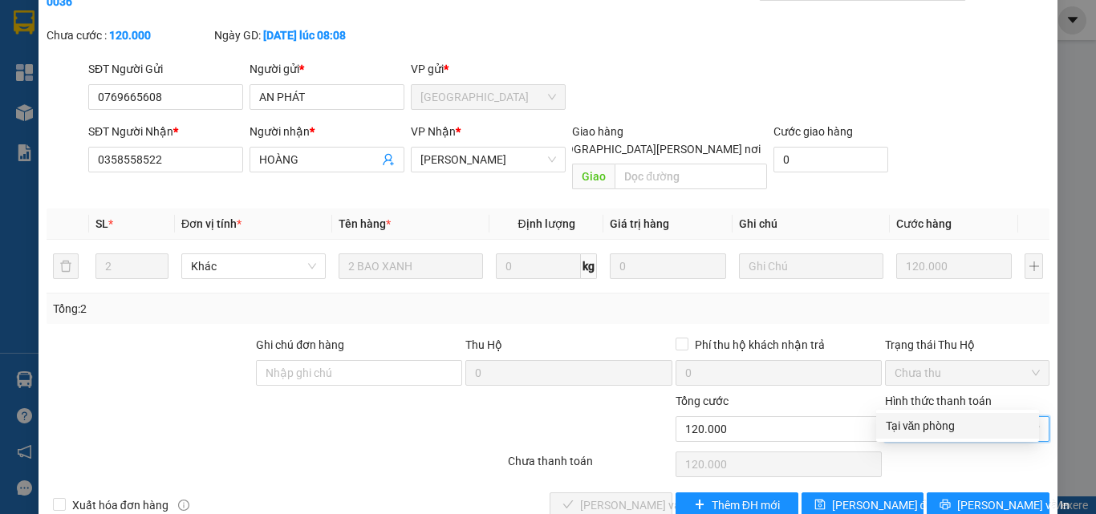
drag, startPoint x: 938, startPoint y: 424, endPoint x: 924, endPoint y: 428, distance: 14.2
click at [935, 425] on div "Tại văn phòng" at bounding box center [958, 426] width 144 height 18
type input "0"
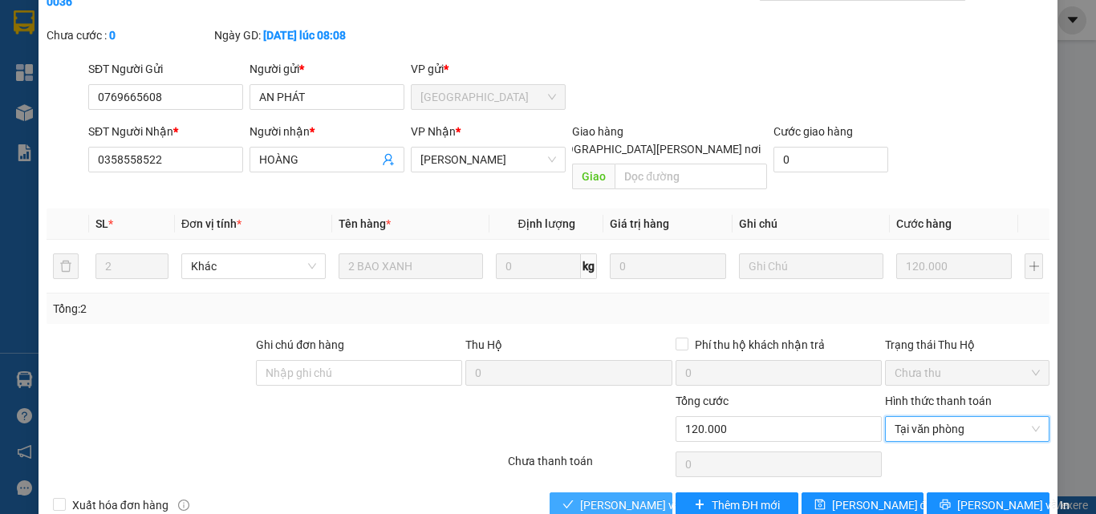
click at [624, 497] on span "[PERSON_NAME] và [PERSON_NAME] hàng" at bounding box center [688, 506] width 217 height 18
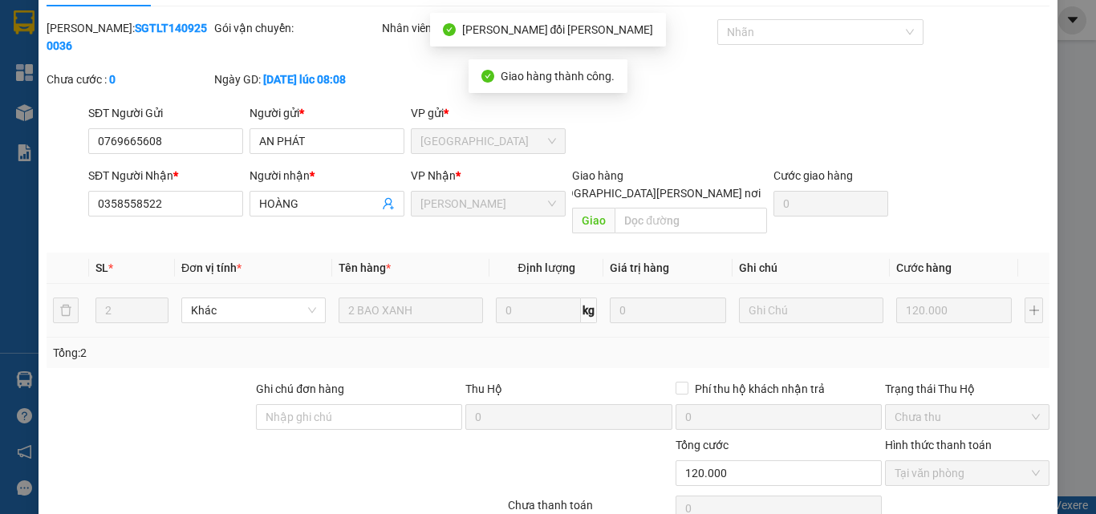
scroll to position [0, 0]
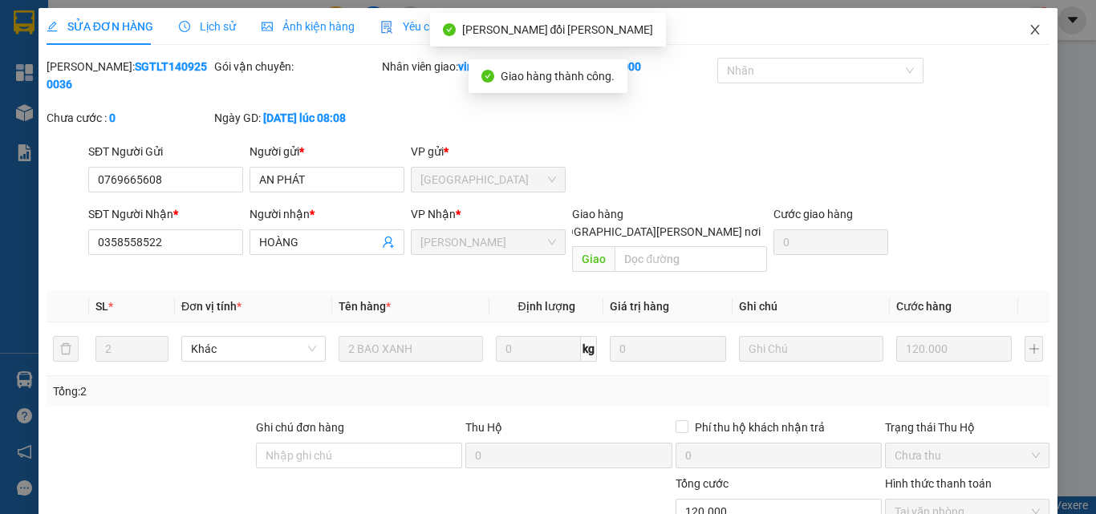
click at [1031, 31] on icon "close" at bounding box center [1035, 30] width 9 height 10
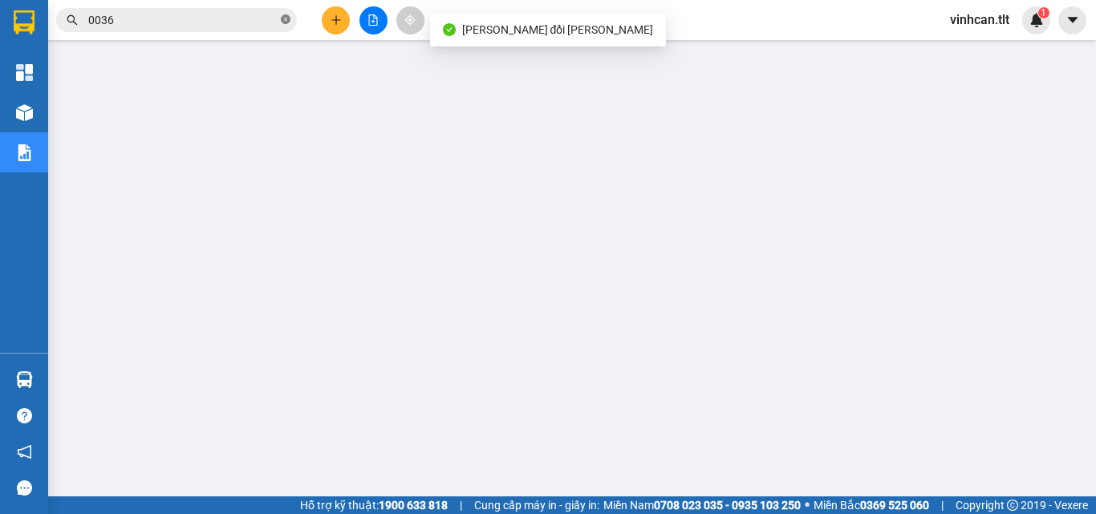
click at [282, 18] on icon "close-circle" at bounding box center [286, 19] width 10 height 10
click at [265, 18] on input "text" at bounding box center [182, 20] width 189 height 18
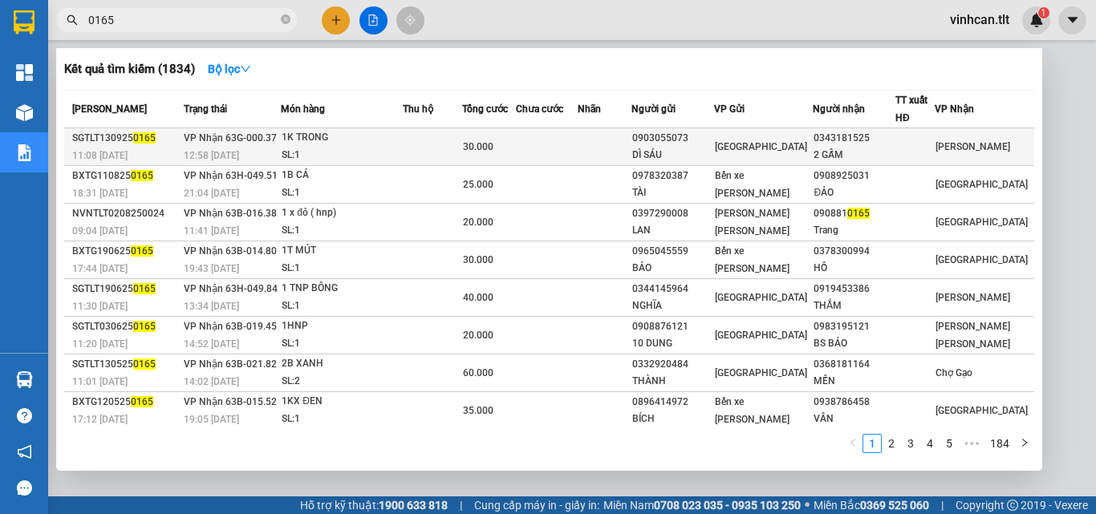
type input "0165"
click at [694, 141] on div "0903055073" at bounding box center [672, 138] width 81 height 17
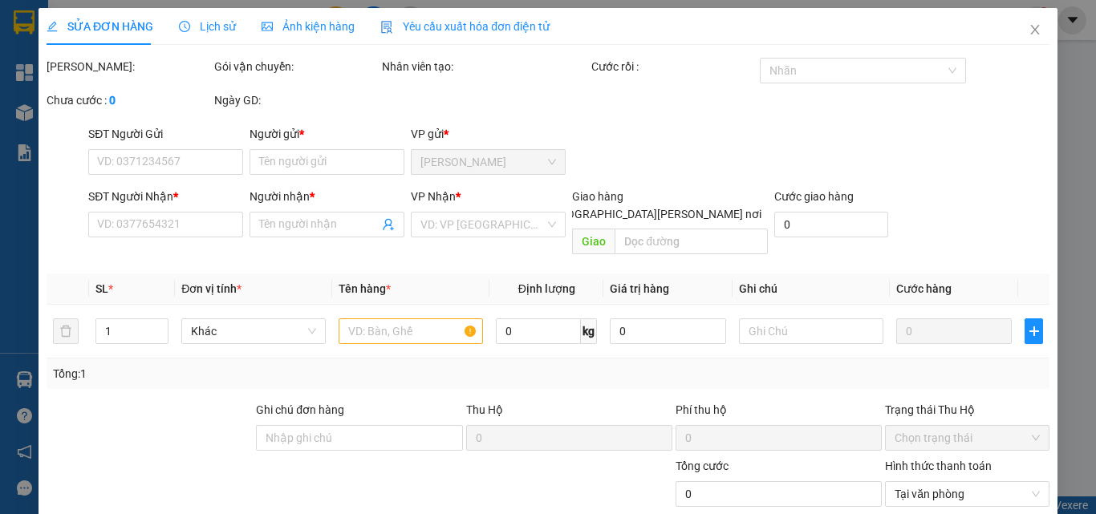
type input "0903055073"
type input "DÌ SÁU"
type input "0343181525"
type input "2 GẤM"
type input "30.000"
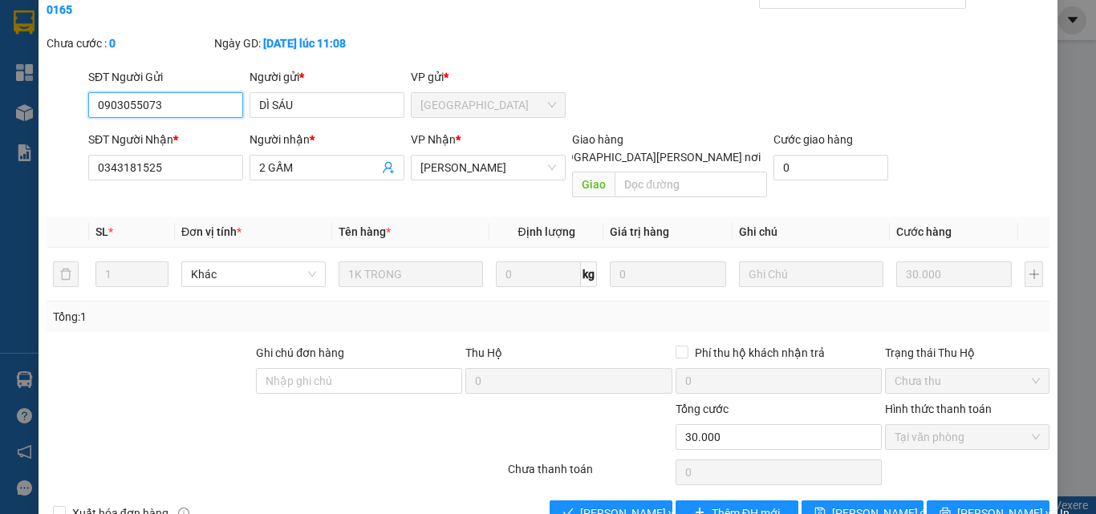
scroll to position [83, 0]
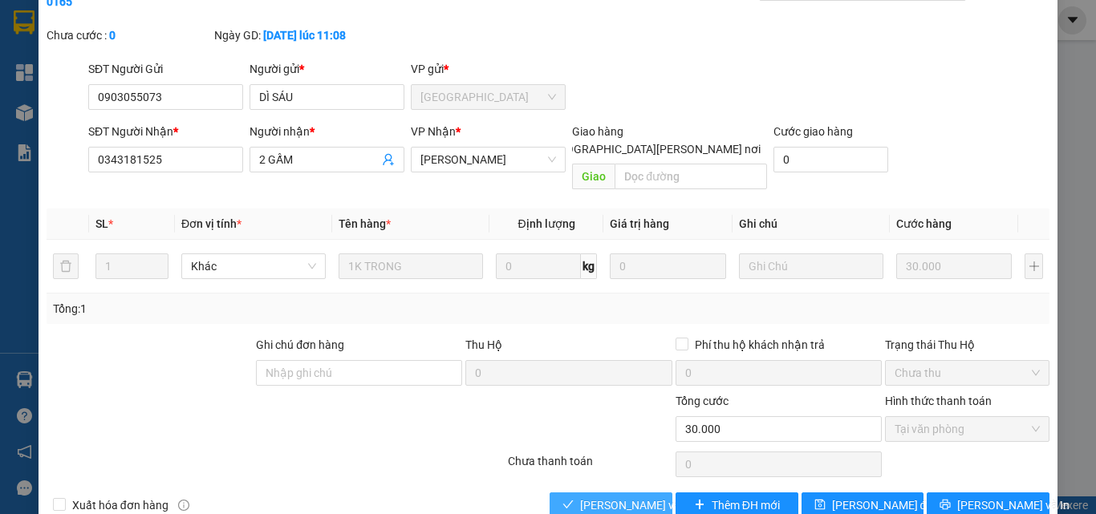
click at [618, 497] on span "[PERSON_NAME] và [PERSON_NAME] hàng" at bounding box center [688, 506] width 217 height 18
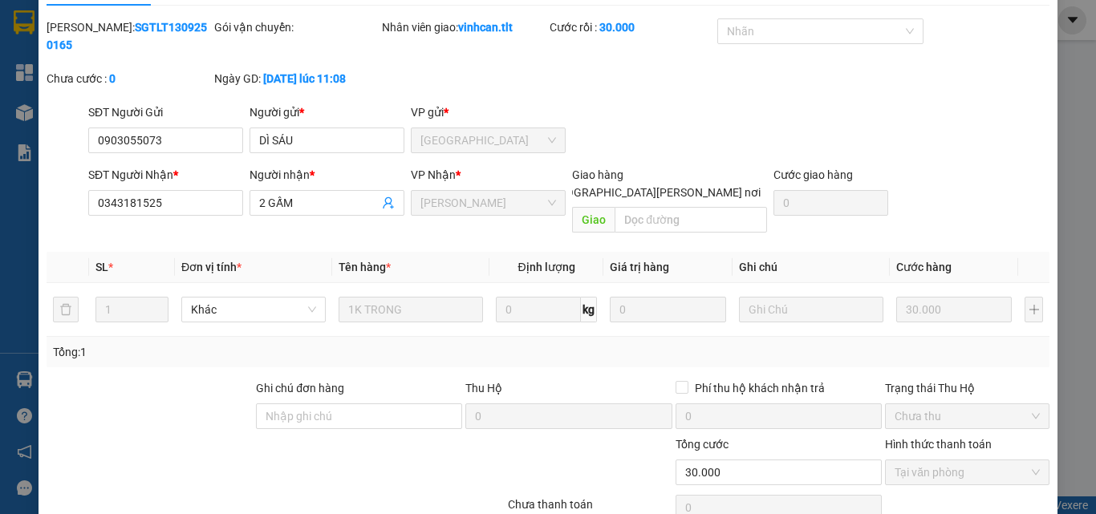
scroll to position [0, 0]
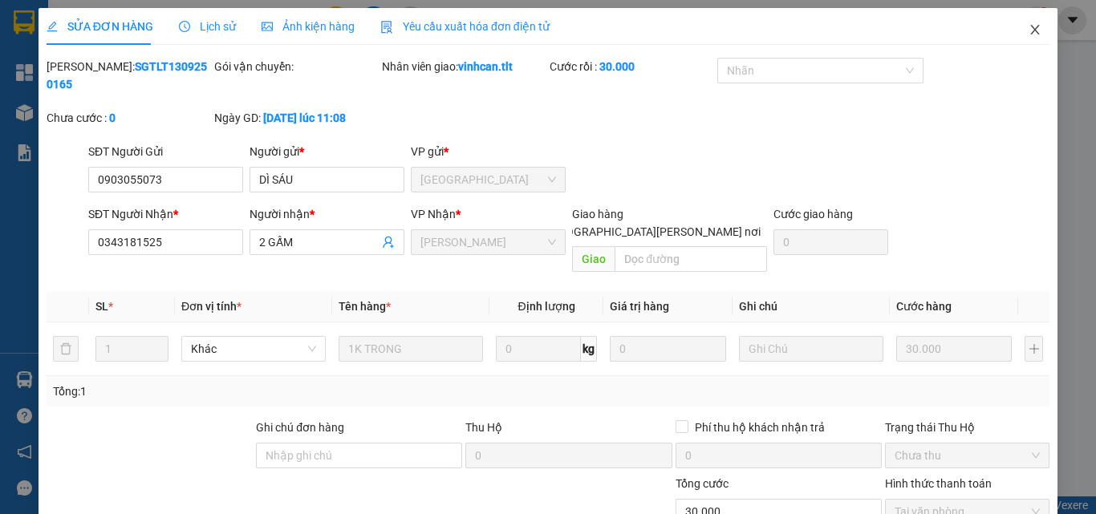
drag, startPoint x: 1024, startPoint y: 30, endPoint x: 901, endPoint y: 43, distance: 123.4
click at [1029, 32] on icon "close" at bounding box center [1035, 29] width 13 height 13
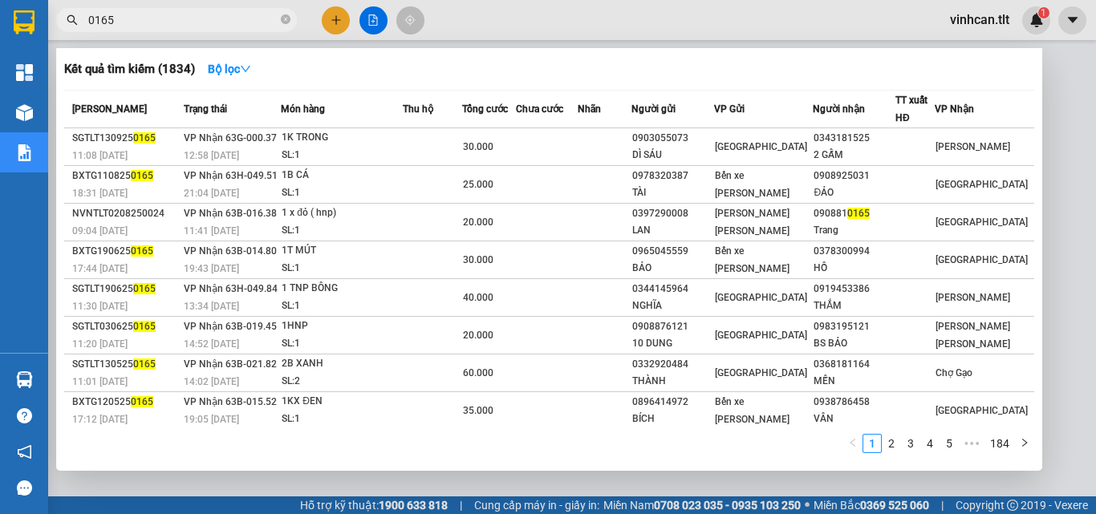
drag, startPoint x: 286, startPoint y: 15, endPoint x: 277, endPoint y: 30, distance: 16.9
click at [285, 19] on icon "close-circle" at bounding box center [286, 19] width 10 height 10
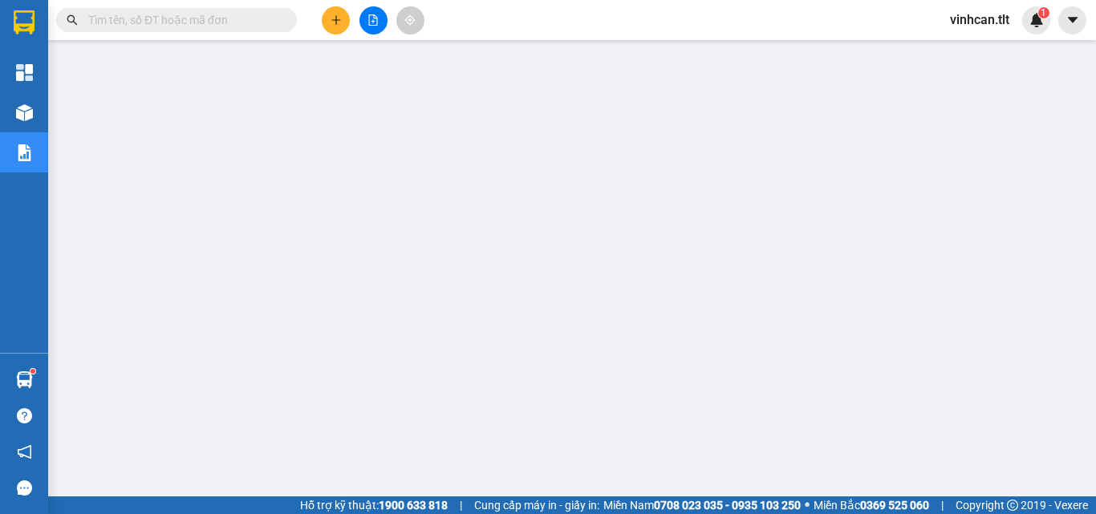
click at [253, 21] on input "text" at bounding box center [182, 20] width 189 height 18
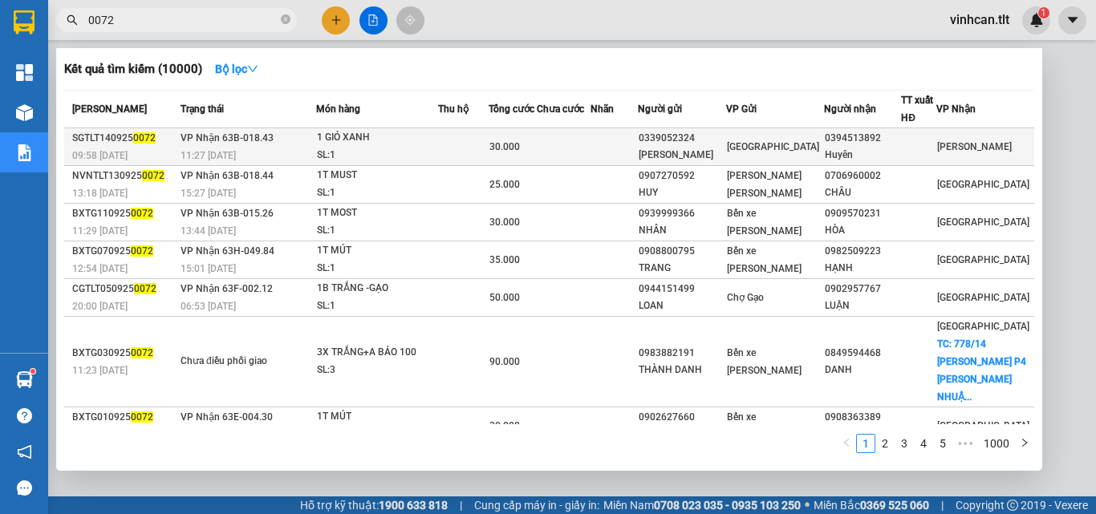
type input "0072"
click at [709, 137] on div "0339052324" at bounding box center [682, 138] width 86 height 17
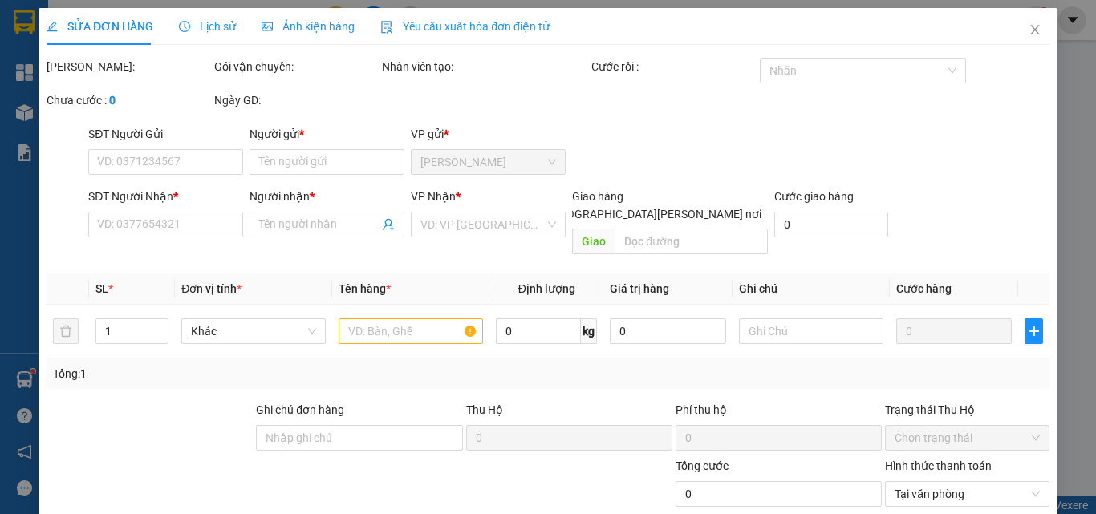
type input "0339052324"
type input "[PERSON_NAME]"
type input "0394513892"
type input "Huyên"
type input "30.000"
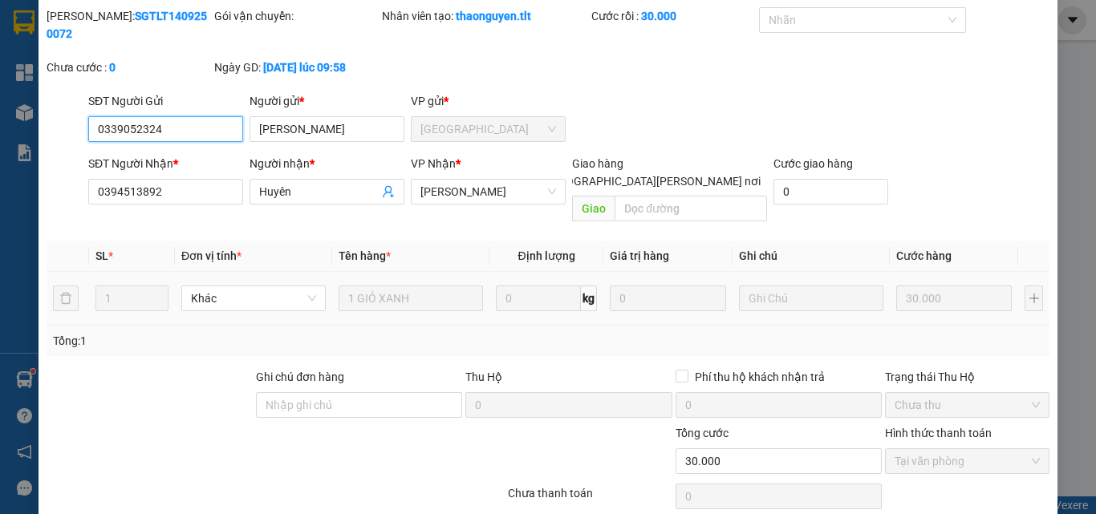
scroll to position [75, 0]
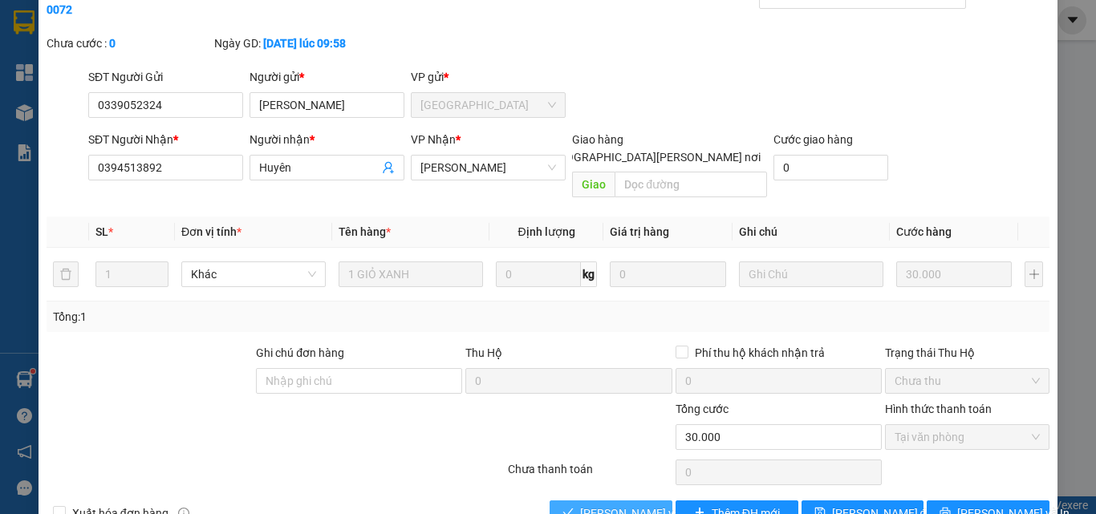
click at [634, 505] on span "[PERSON_NAME] và [PERSON_NAME] hàng" at bounding box center [688, 514] width 217 height 18
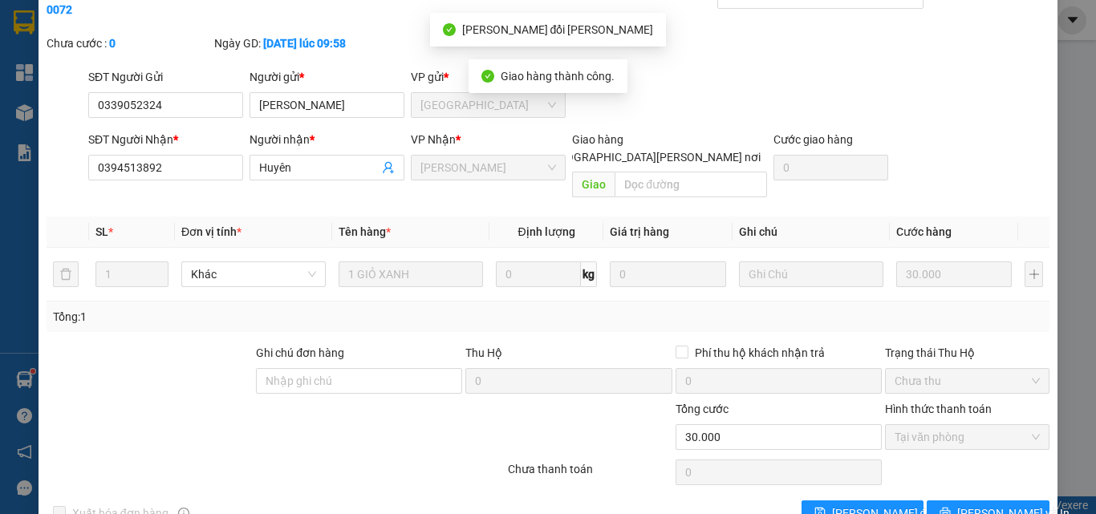
scroll to position [0, 0]
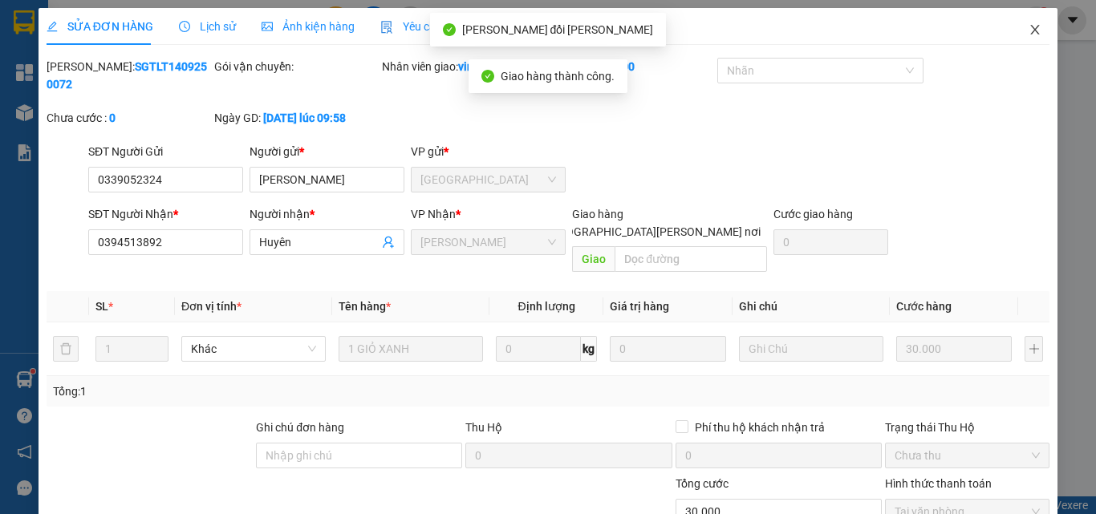
click at [1029, 31] on icon "close" at bounding box center [1035, 29] width 13 height 13
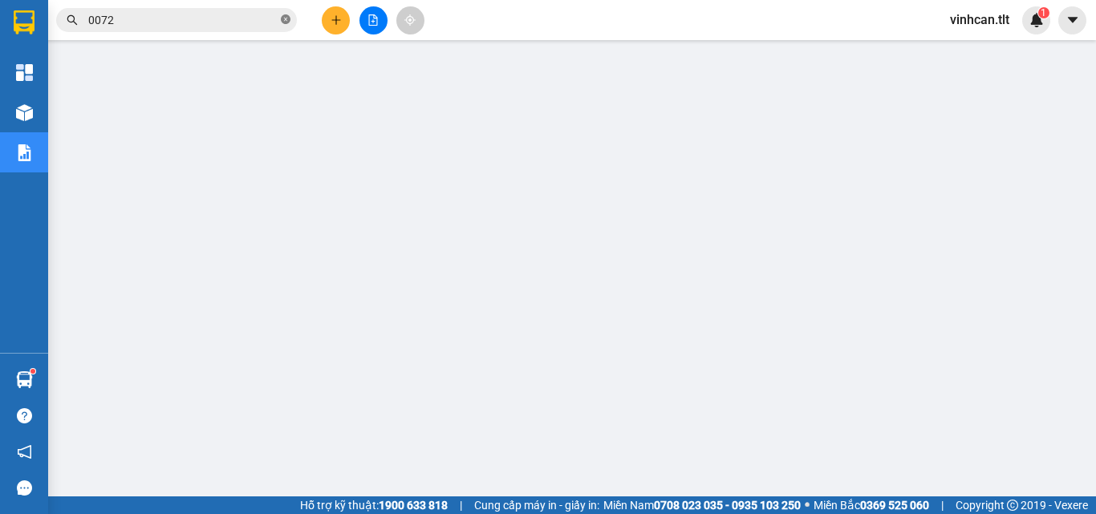
click at [286, 19] on icon "close-circle" at bounding box center [286, 19] width 10 height 10
click at [258, 22] on input "text" at bounding box center [182, 20] width 189 height 18
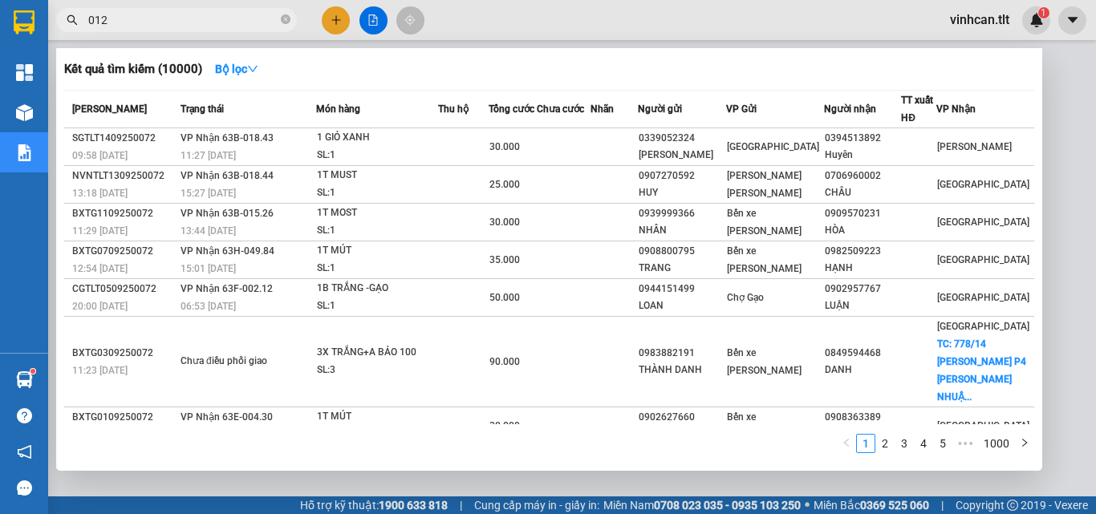
type input "0124"
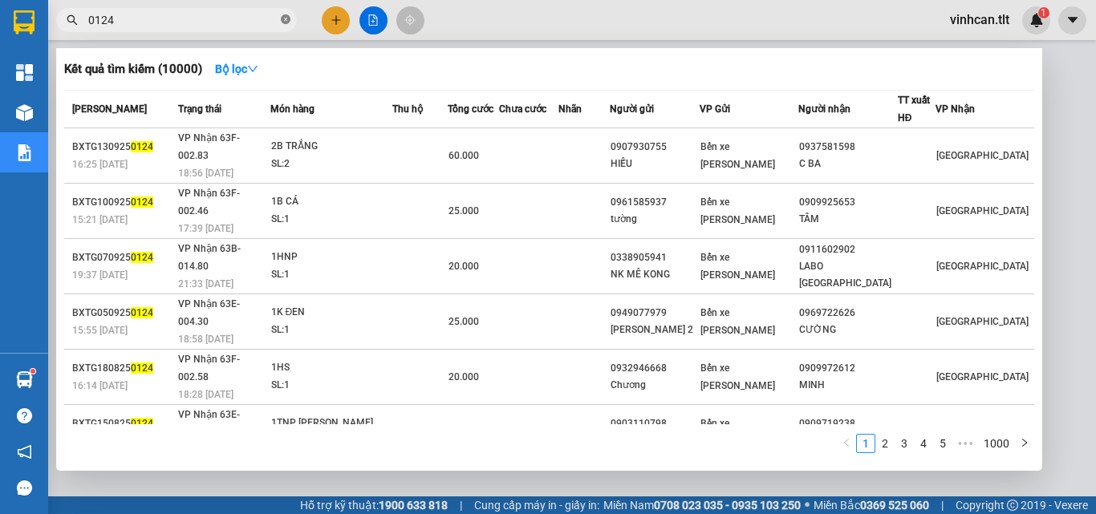
click at [282, 22] on icon "close-circle" at bounding box center [286, 19] width 10 height 10
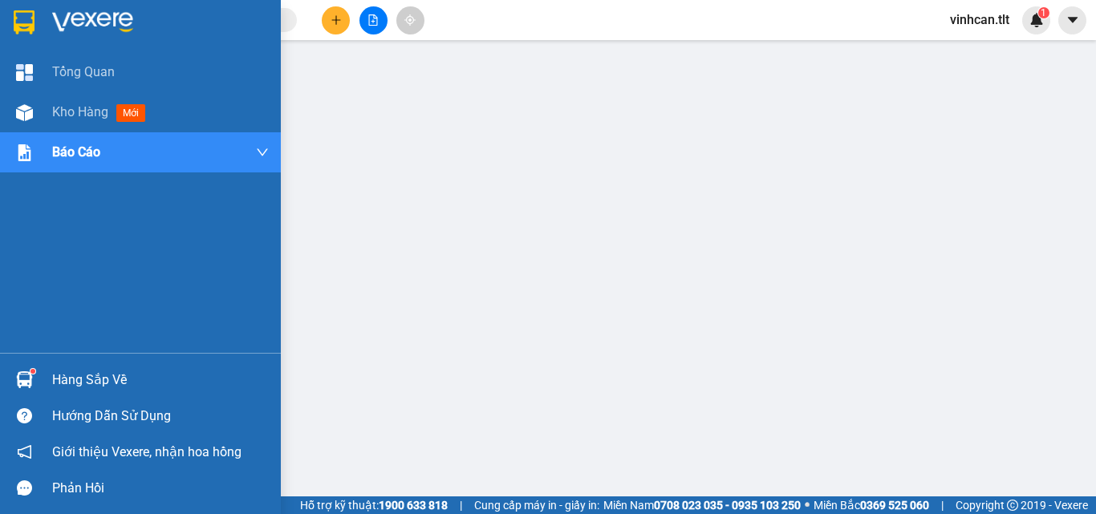
click at [71, 372] on div "Hàng sắp về" at bounding box center [160, 380] width 217 height 24
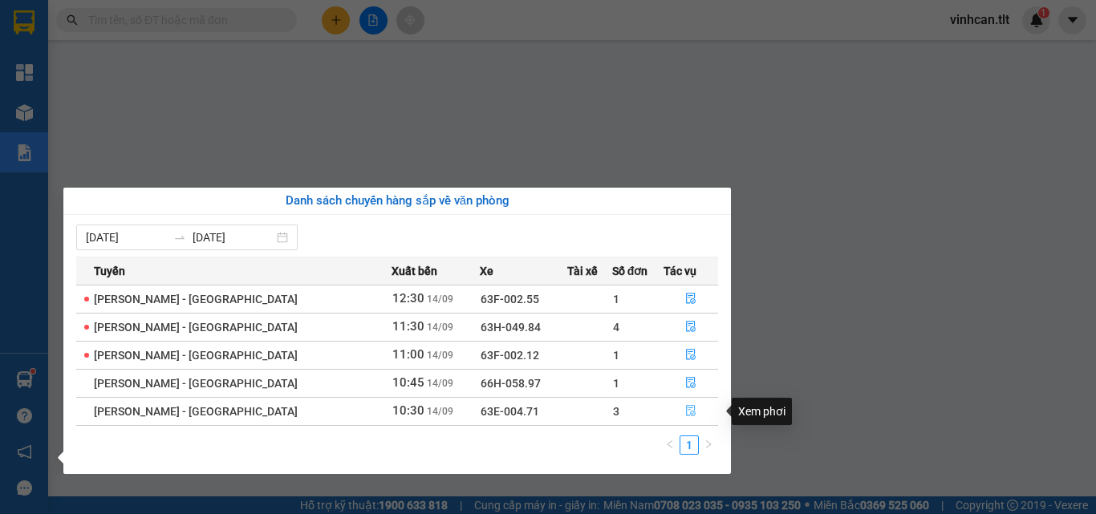
click at [686, 412] on icon "file-done" at bounding box center [690, 410] width 11 height 11
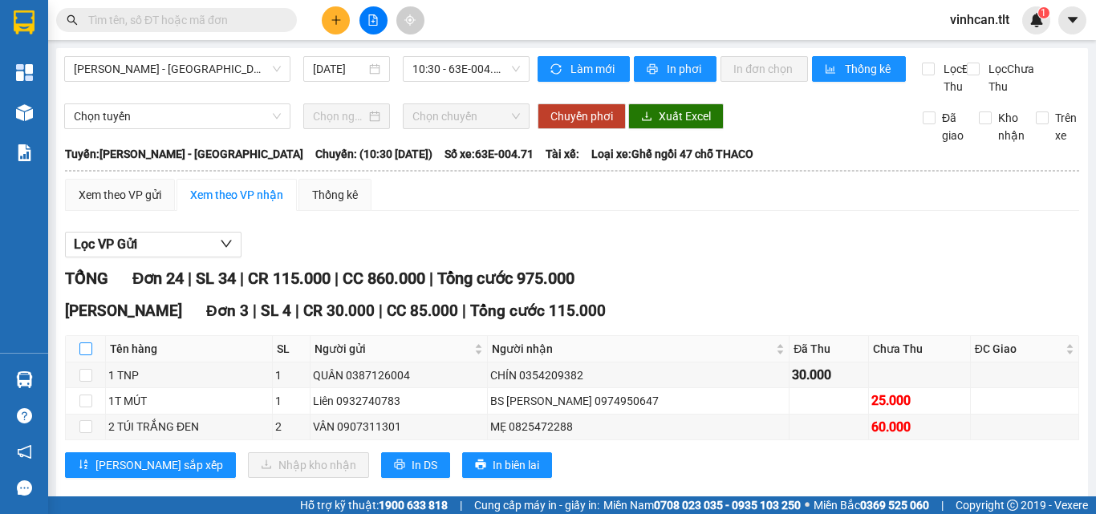
click at [83, 355] on input "checkbox" at bounding box center [85, 349] width 13 height 13
checkbox input "true"
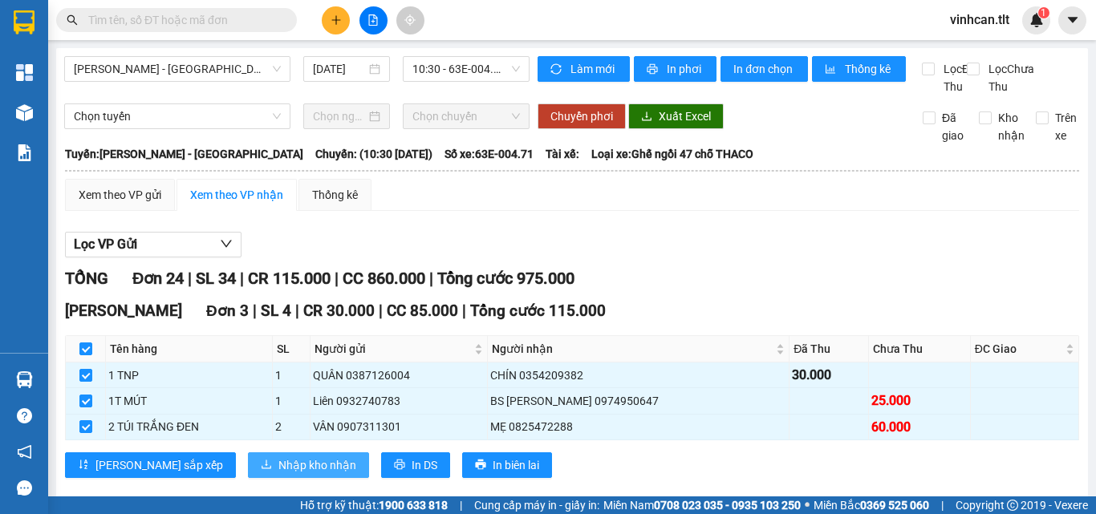
click at [278, 474] on span "Nhập kho nhận" at bounding box center [317, 466] width 78 height 18
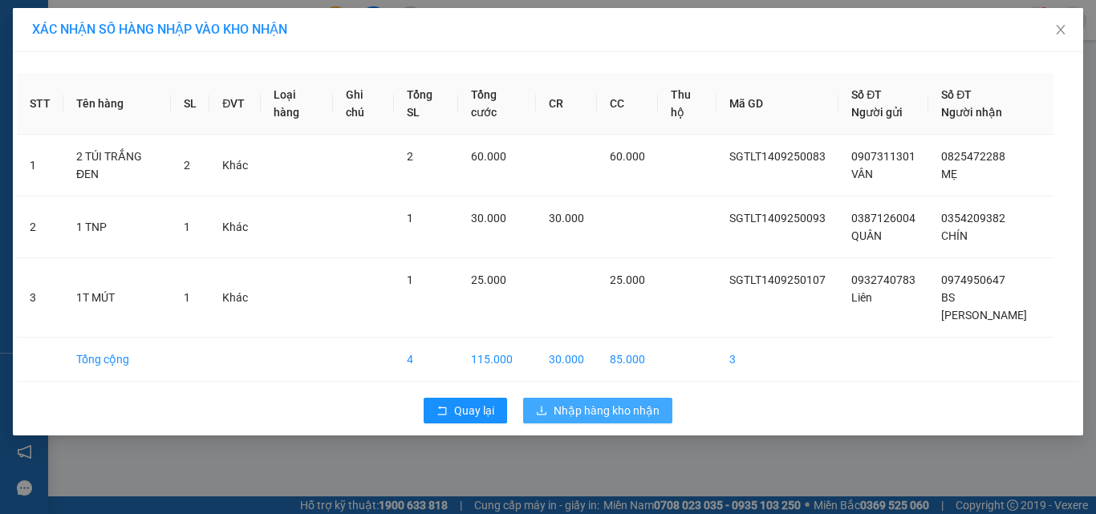
click at [577, 402] on span "Nhập hàng kho nhận" at bounding box center [607, 411] width 106 height 18
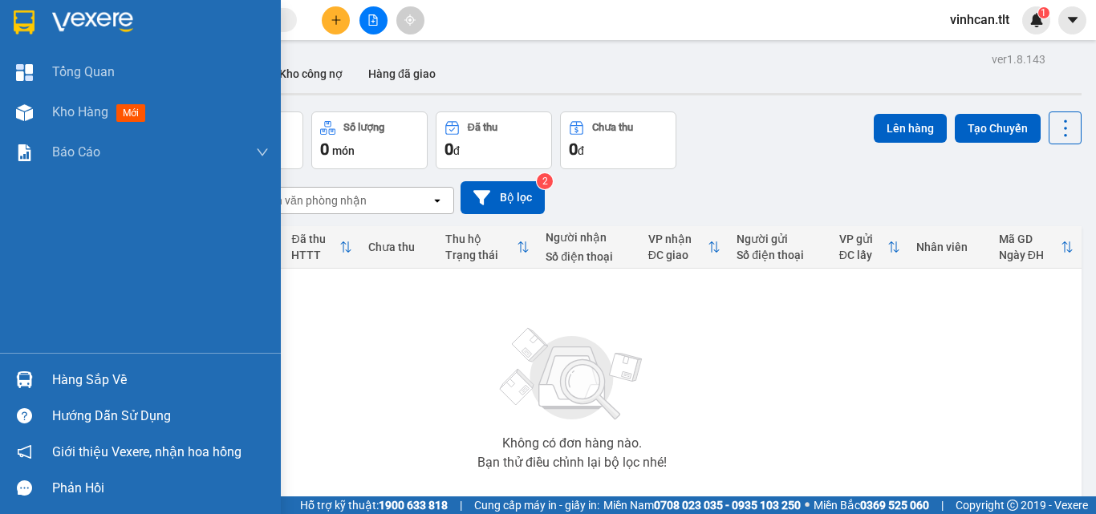
click at [83, 381] on div "Hàng sắp về" at bounding box center [160, 380] width 217 height 24
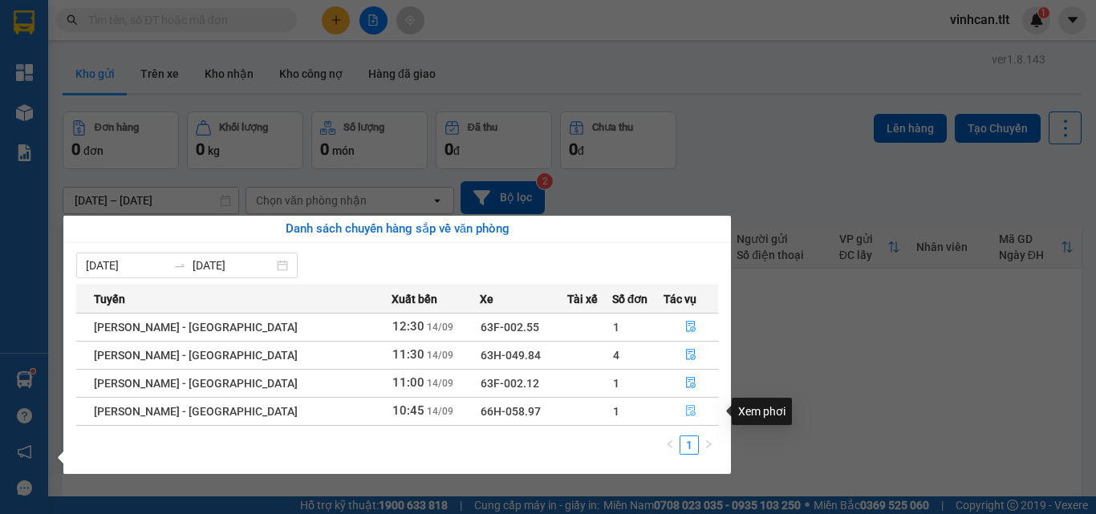
click at [689, 412] on icon "file-done" at bounding box center [690, 410] width 11 height 11
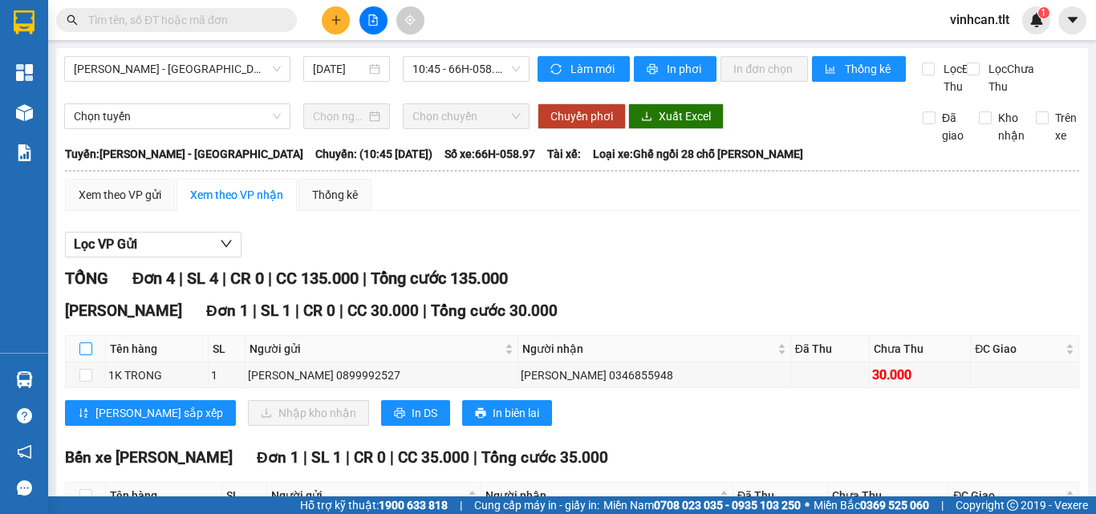
click at [80, 355] on input "checkbox" at bounding box center [85, 349] width 13 height 13
checkbox input "true"
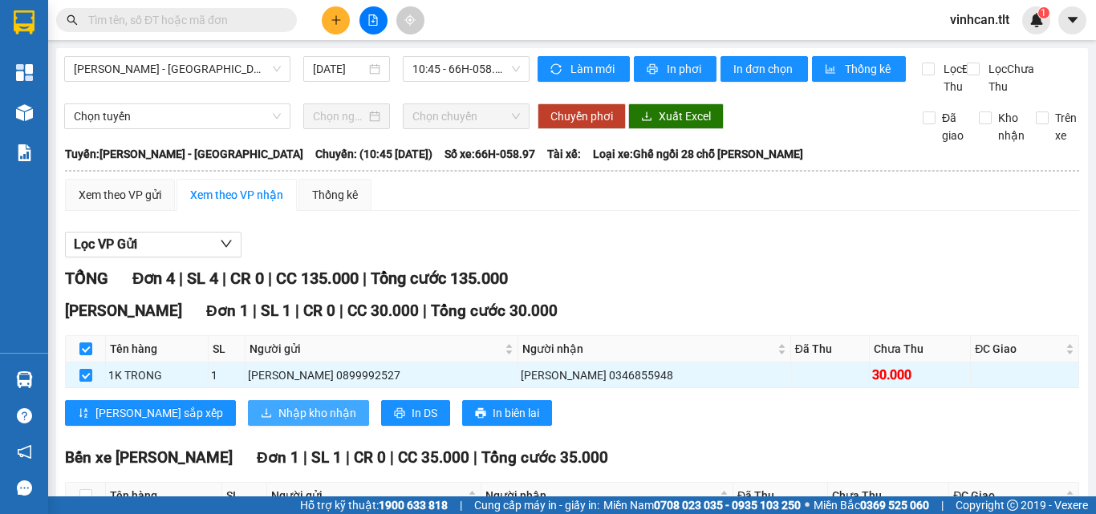
click at [278, 422] on span "Nhập kho nhận" at bounding box center [317, 413] width 78 height 18
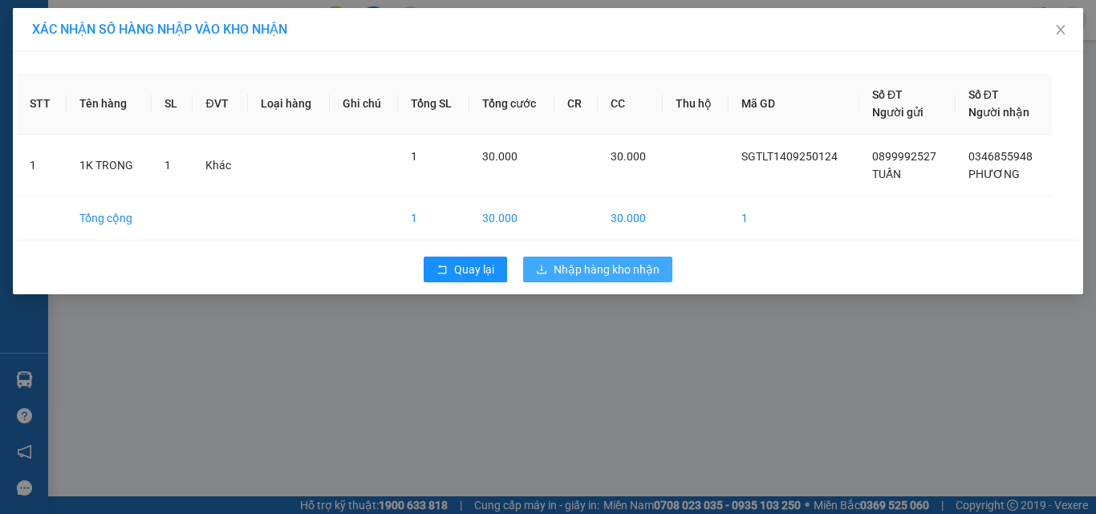
click at [601, 268] on span "Nhập hàng kho nhận" at bounding box center [607, 270] width 106 height 18
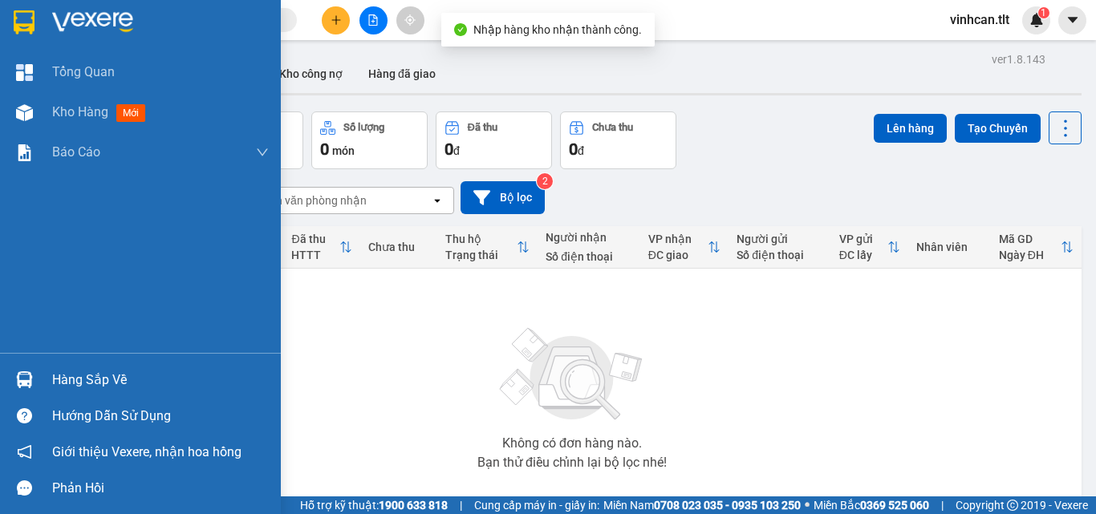
click at [85, 386] on div "Hàng sắp về" at bounding box center [160, 380] width 217 height 24
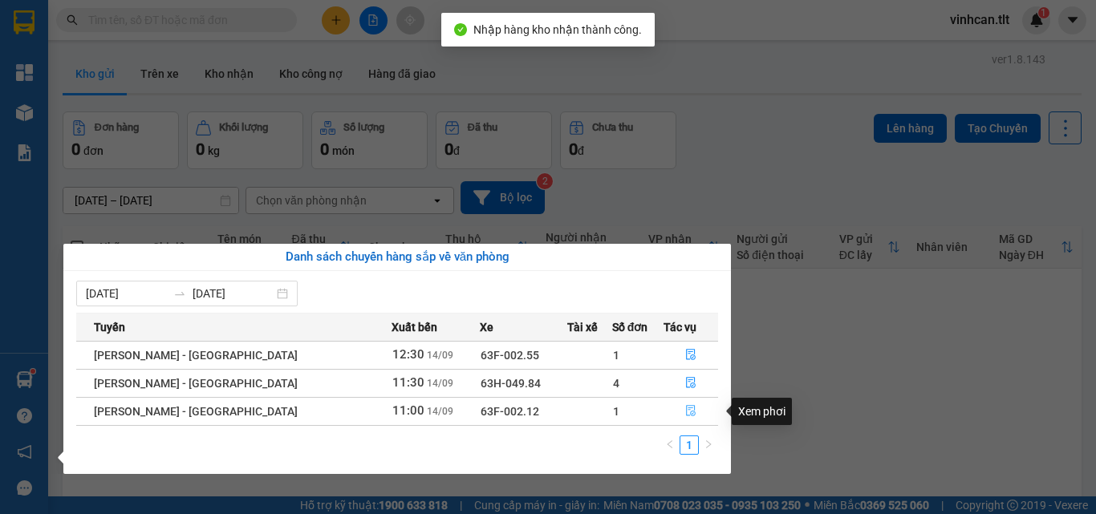
click at [686, 416] on icon "file-done" at bounding box center [691, 411] width 10 height 11
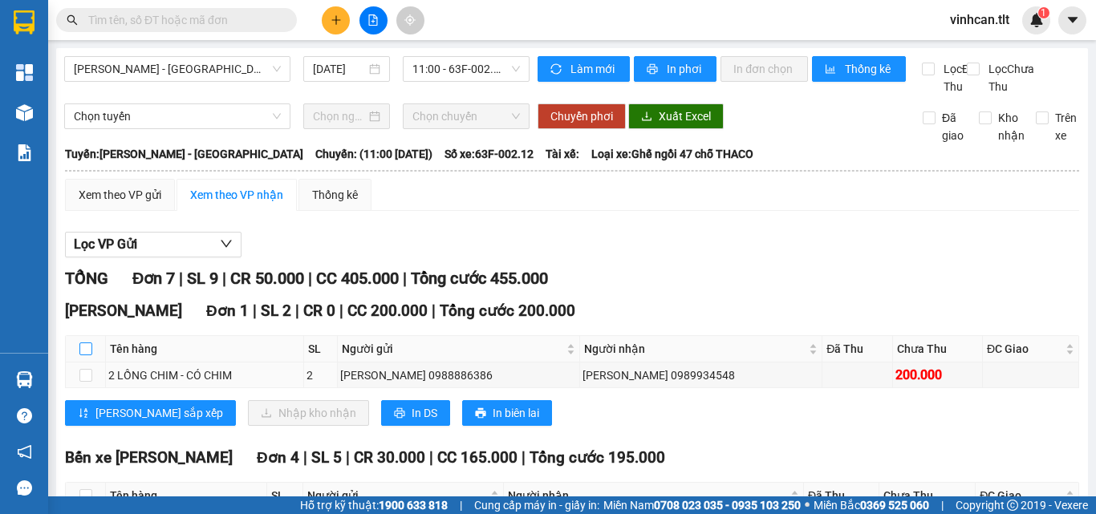
click at [83, 355] on input "checkbox" at bounding box center [85, 349] width 13 height 13
checkbox input "true"
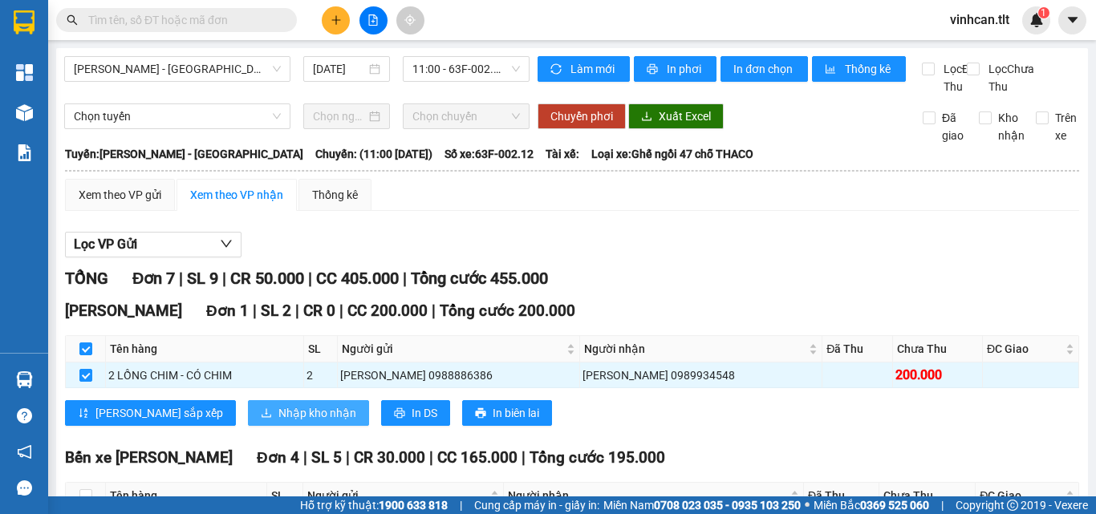
click at [278, 422] on span "Nhập kho nhận" at bounding box center [317, 413] width 78 height 18
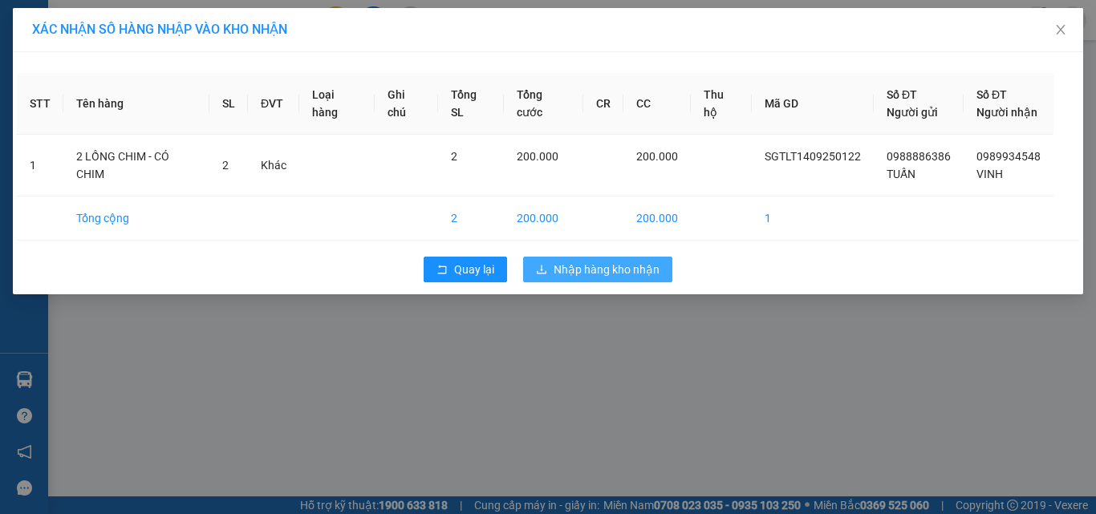
click at [577, 261] on span "Nhập hàng kho nhận" at bounding box center [607, 270] width 106 height 18
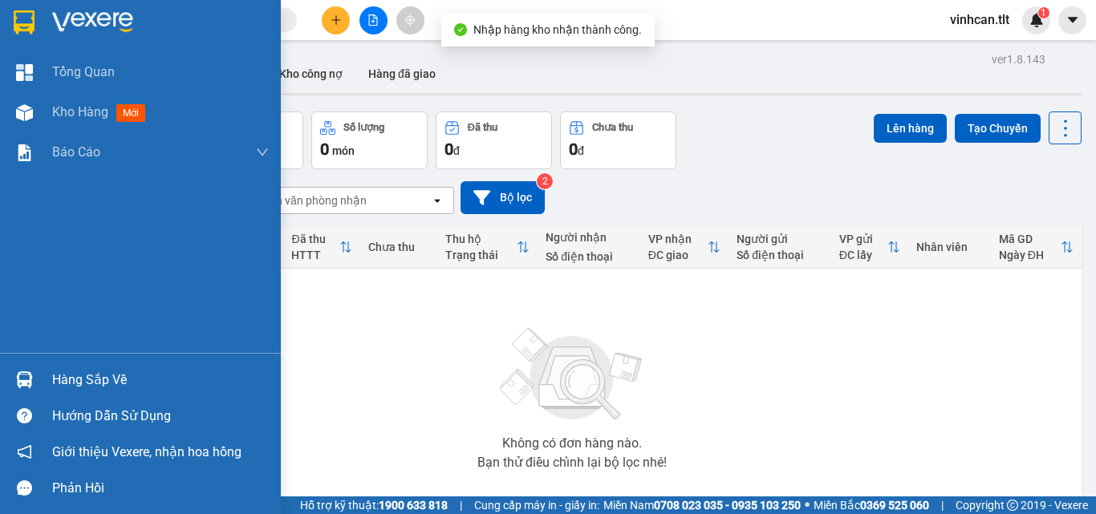
click at [65, 378] on div "Hàng sắp về" at bounding box center [160, 380] width 217 height 24
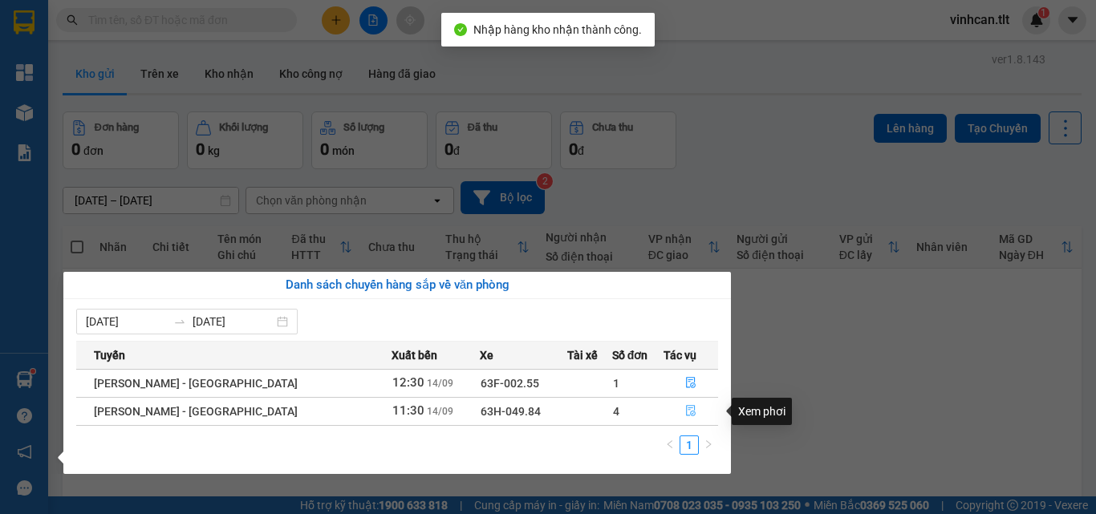
click at [685, 409] on icon "file-done" at bounding box center [690, 410] width 11 height 11
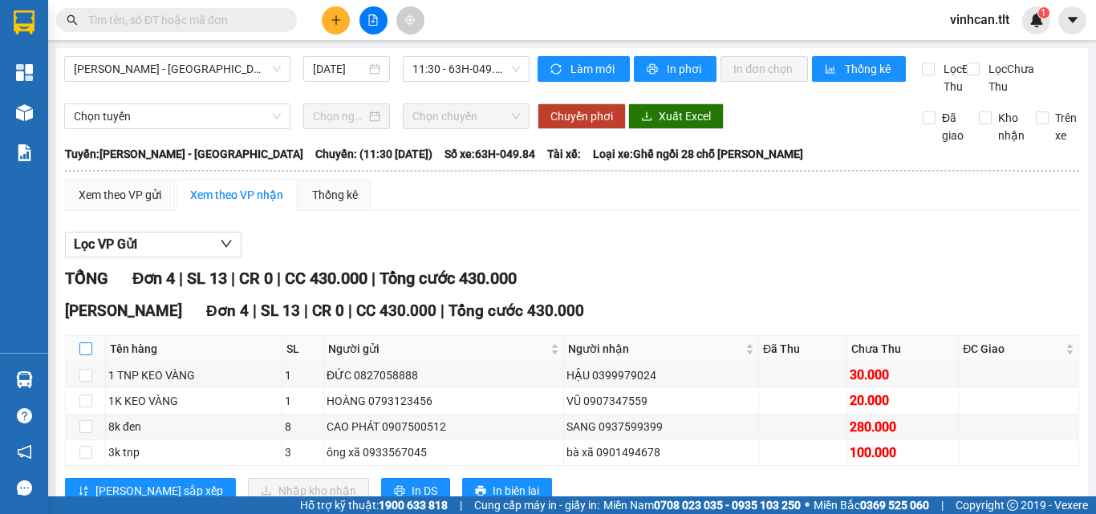
click at [83, 355] on input "checkbox" at bounding box center [85, 349] width 13 height 13
checkbox input "true"
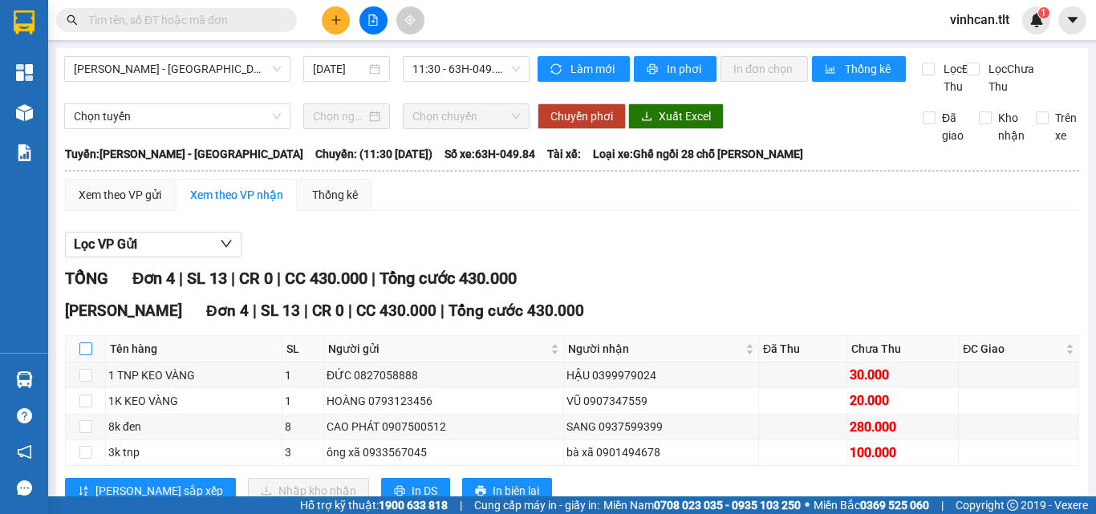
checkbox input "true"
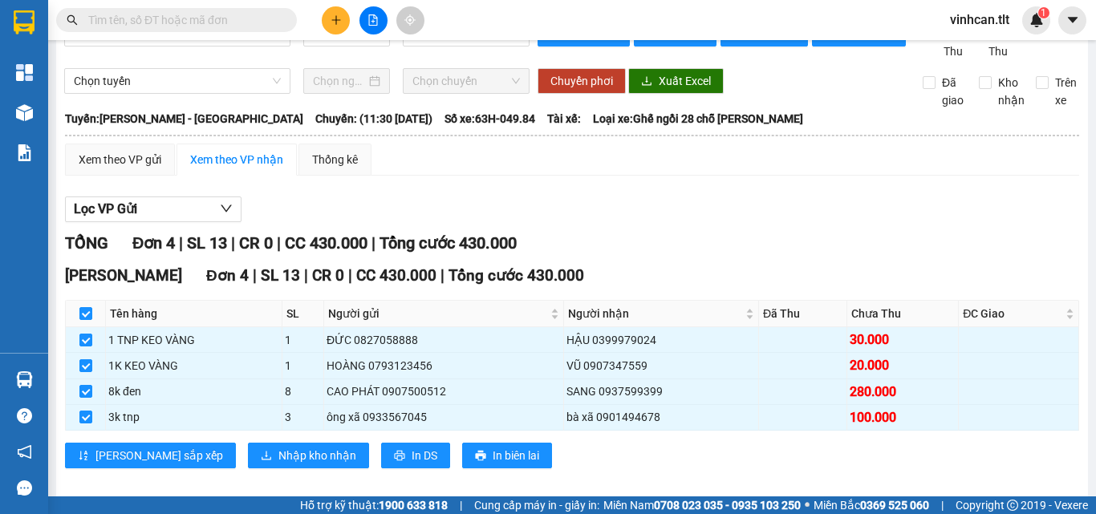
scroll to position [70, 0]
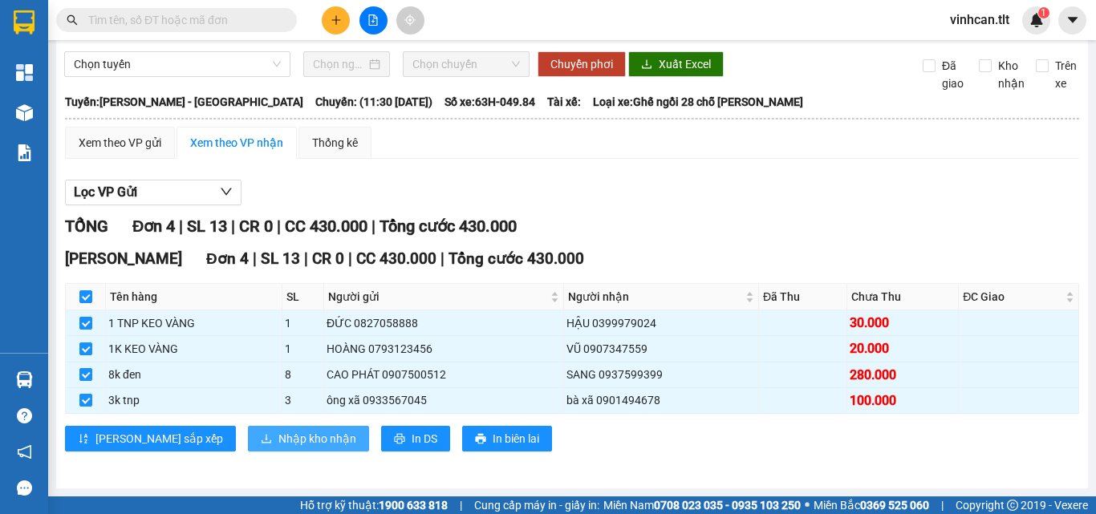
click at [278, 444] on span "Nhập kho nhận" at bounding box center [317, 439] width 78 height 18
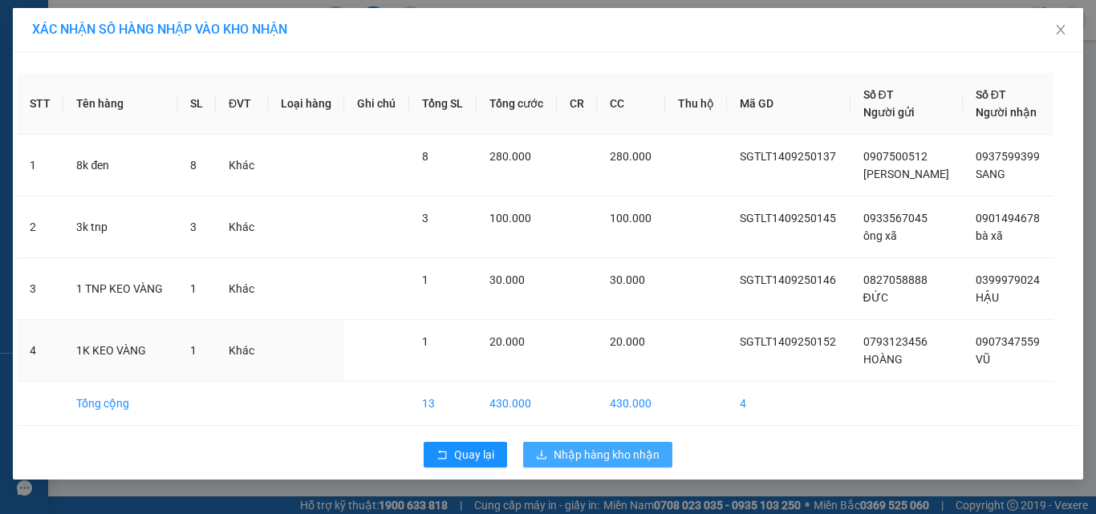
click at [557, 342] on td "20.000" at bounding box center [517, 351] width 80 height 62
click at [593, 464] on button "Nhập hàng kho nhận" at bounding box center [597, 455] width 149 height 26
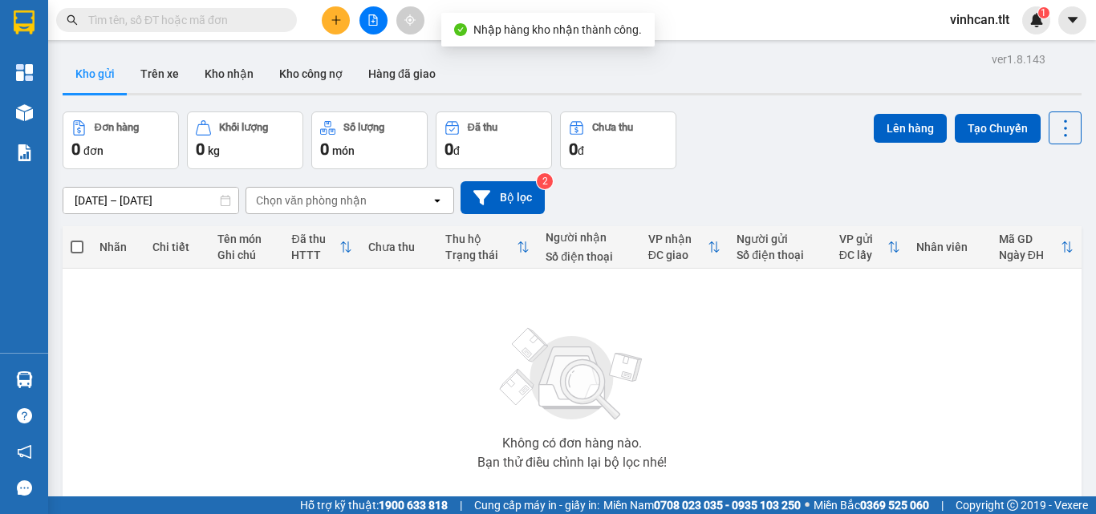
click at [198, 24] on input "text" at bounding box center [182, 20] width 189 height 18
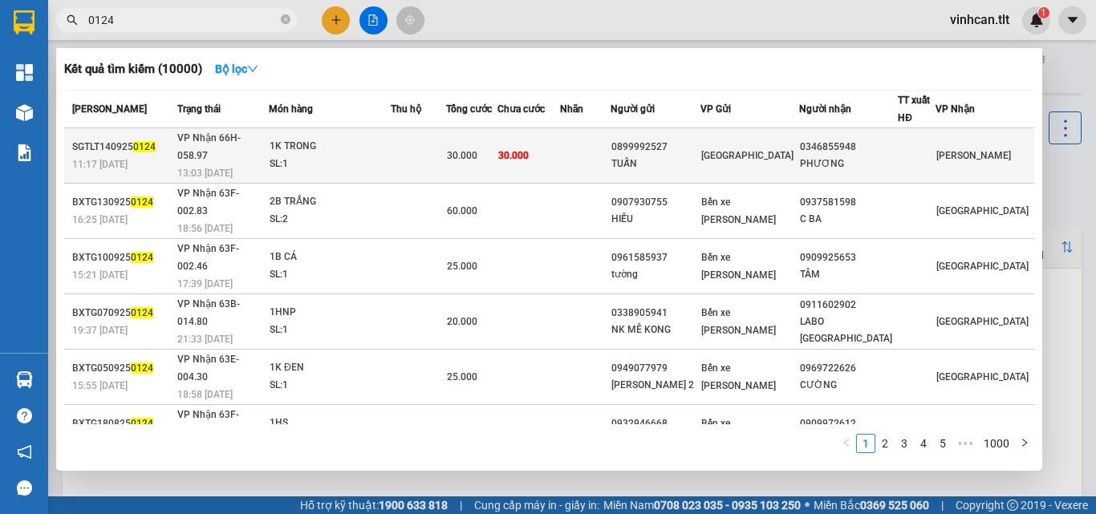
type input "0124"
click at [682, 144] on div "0899992527" at bounding box center [655, 147] width 88 height 17
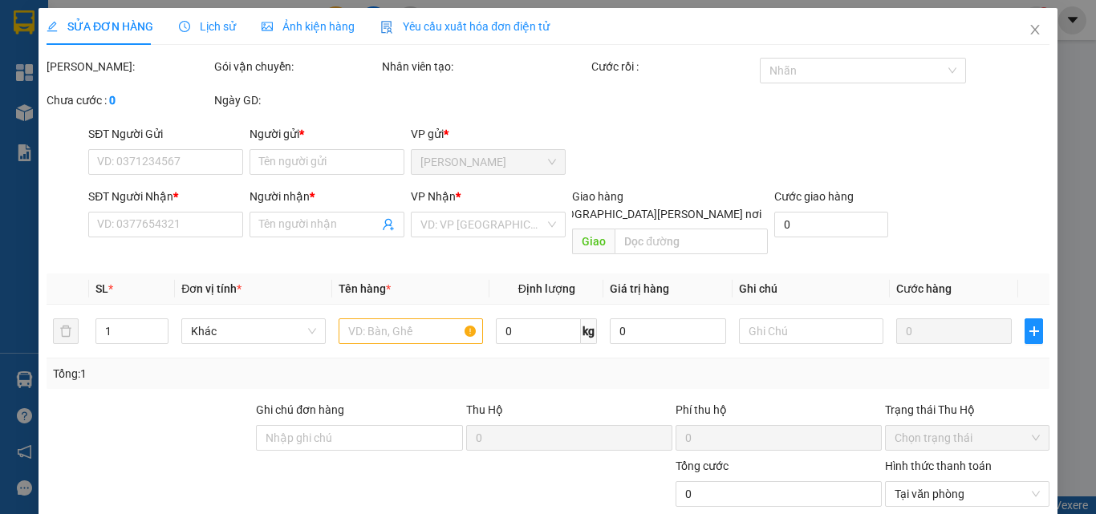
type input "0899992527"
type input "TUẤN"
type input "0346855948"
type input "PHƯƠNG"
type input "30.000"
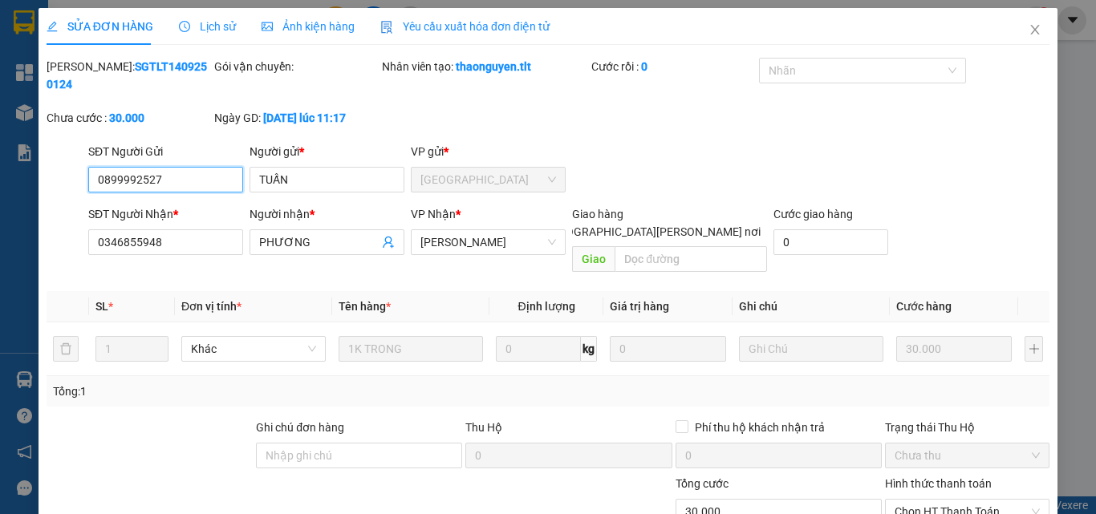
scroll to position [83, 0]
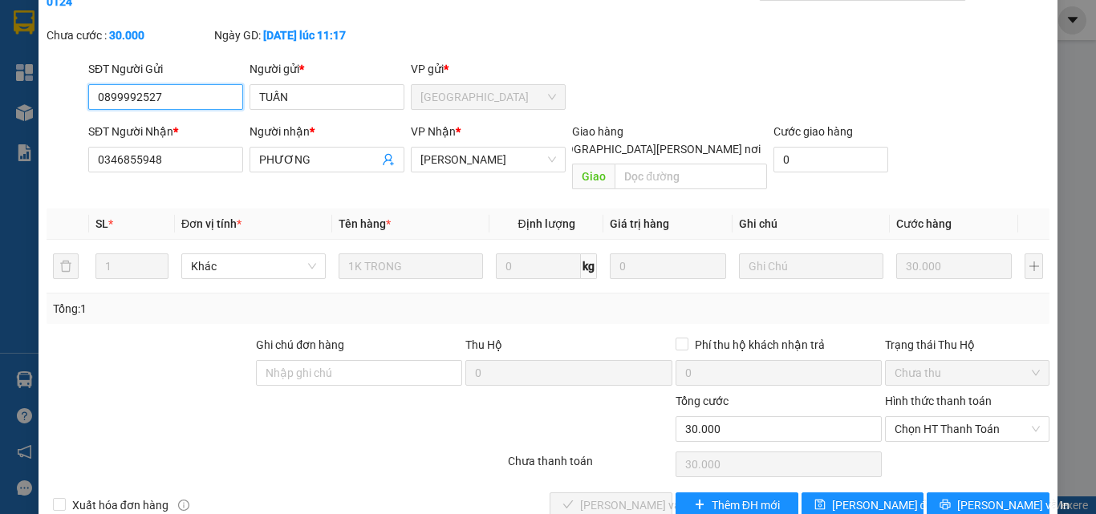
drag, startPoint x: 913, startPoint y: 388, endPoint x: 914, endPoint y: 409, distance: 20.9
click at [914, 417] on span "Chọn HT Thanh Toán" at bounding box center [967, 429] width 145 height 24
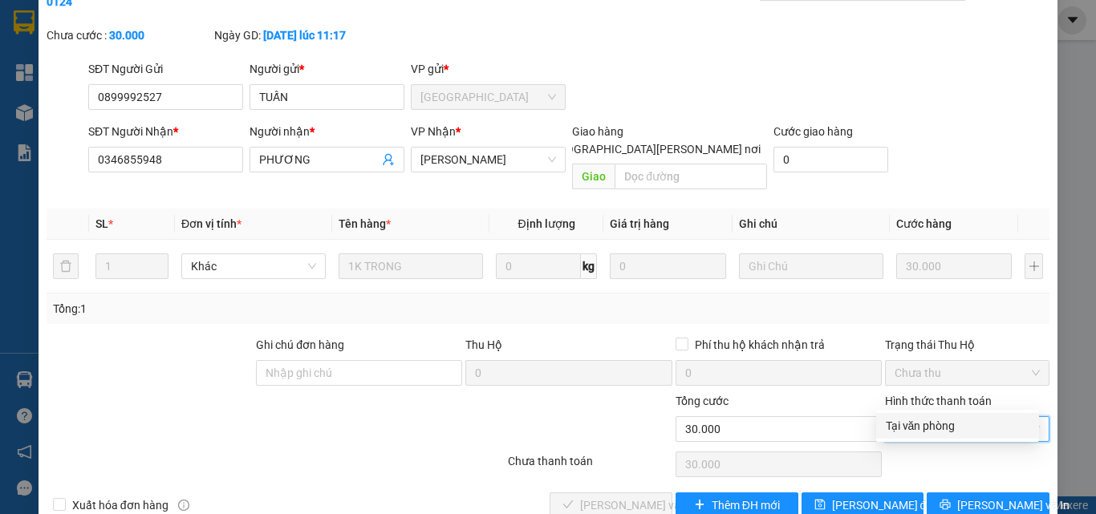
drag, startPoint x: 914, startPoint y: 427, endPoint x: 807, endPoint y: 444, distance: 108.0
click at [914, 428] on div "Tại văn phòng" at bounding box center [958, 426] width 144 height 18
type input "0"
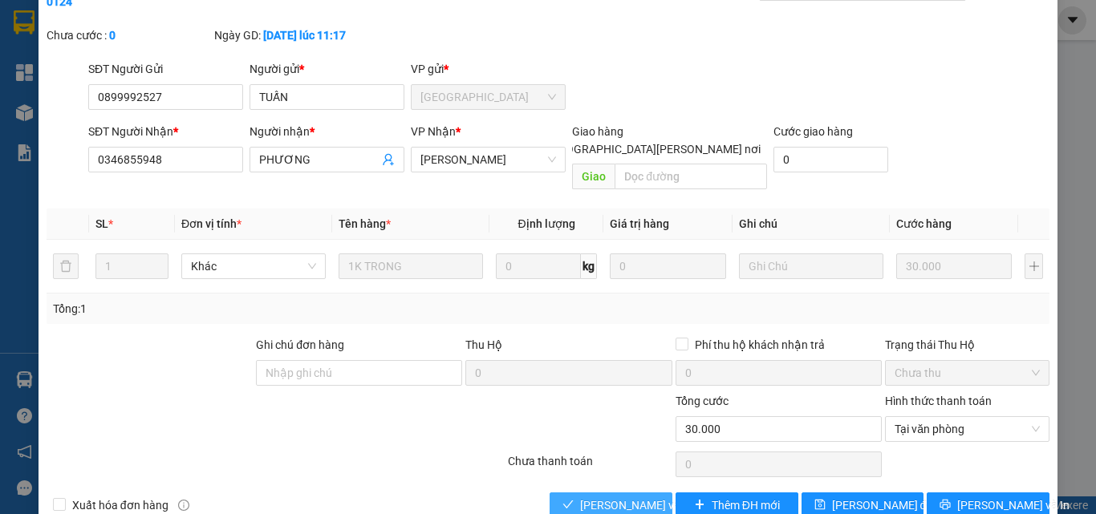
click at [639, 497] on span "[PERSON_NAME] và [PERSON_NAME] hàng" at bounding box center [688, 506] width 217 height 18
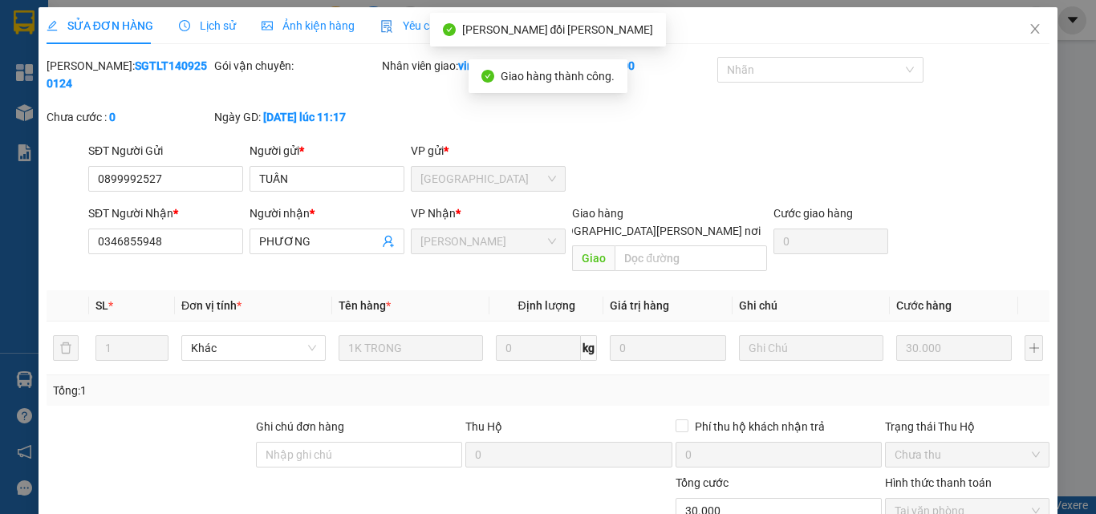
scroll to position [0, 0]
click at [1031, 29] on icon "close" at bounding box center [1035, 30] width 9 height 10
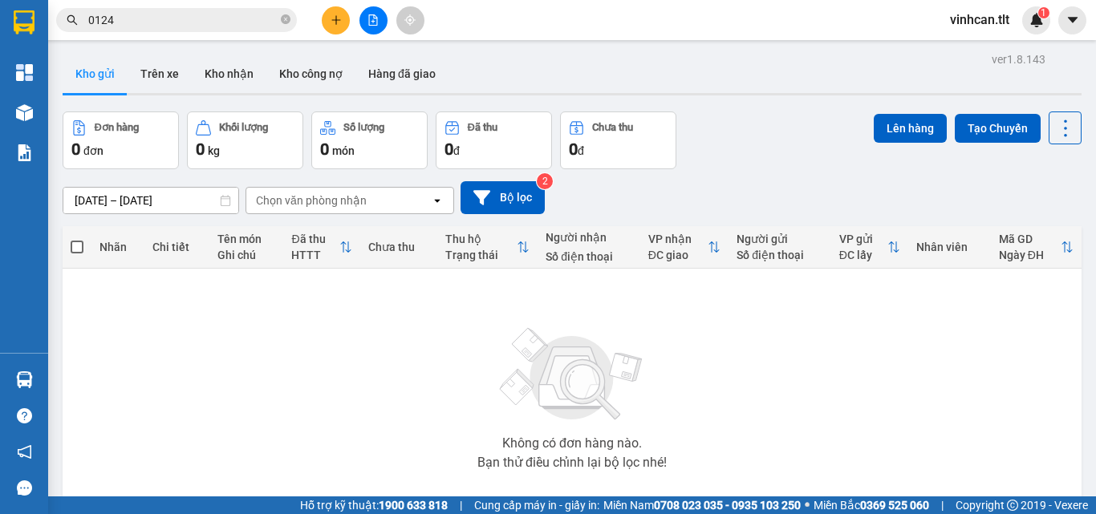
click at [206, 26] on input "0124" at bounding box center [182, 20] width 189 height 18
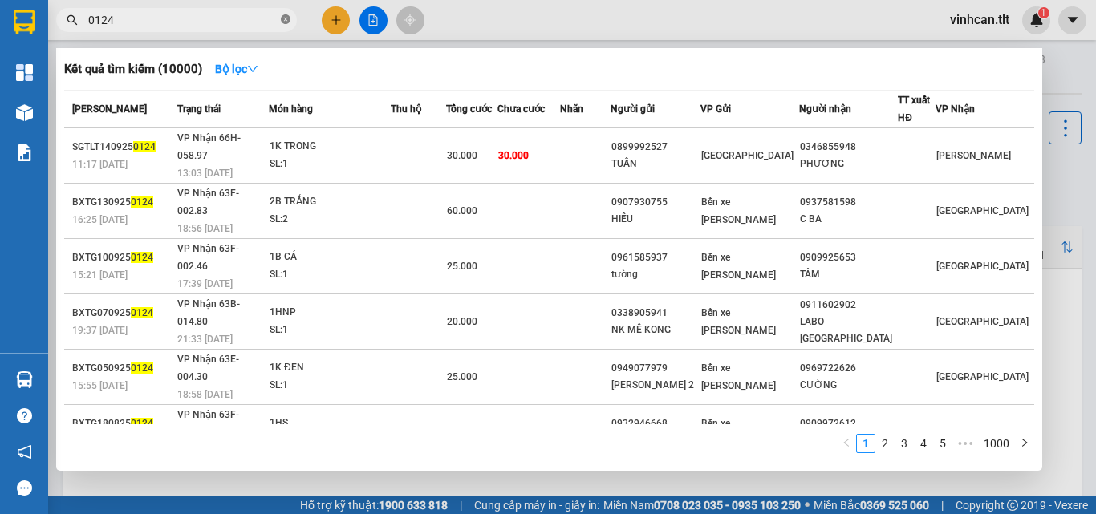
drag, startPoint x: 286, startPoint y: 18, endPoint x: 221, endPoint y: 0, distance: 67.6
click at [282, 18] on icon "close-circle" at bounding box center [286, 19] width 10 height 10
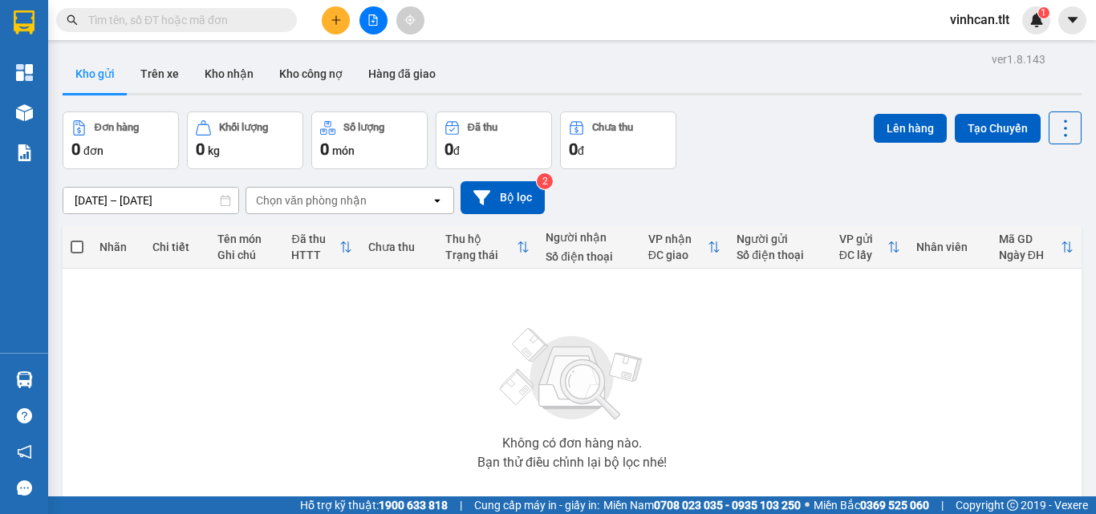
click at [253, 23] on input "text" at bounding box center [182, 20] width 189 height 18
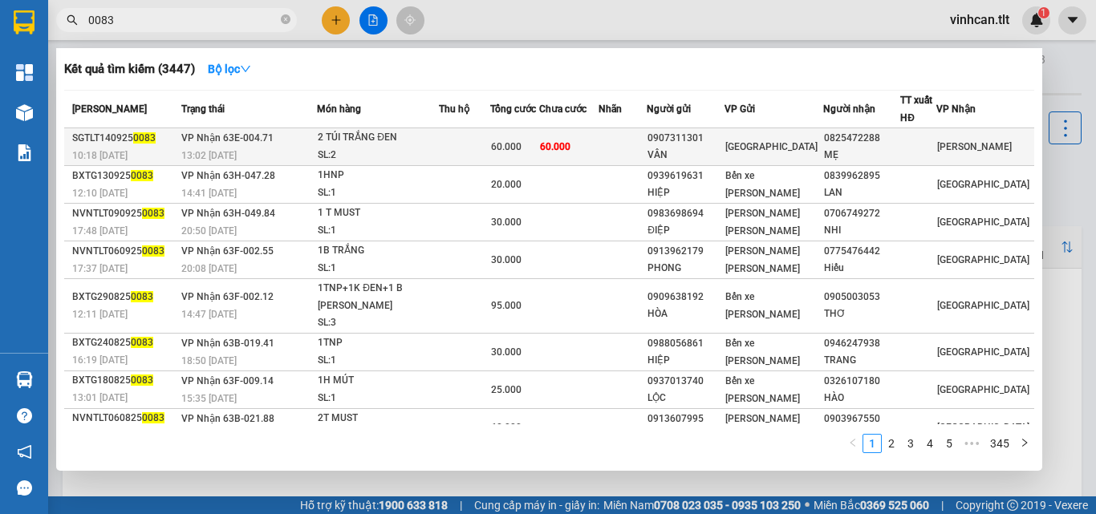
type input "0083"
click at [701, 136] on div "0907311301" at bounding box center [685, 138] width 76 height 17
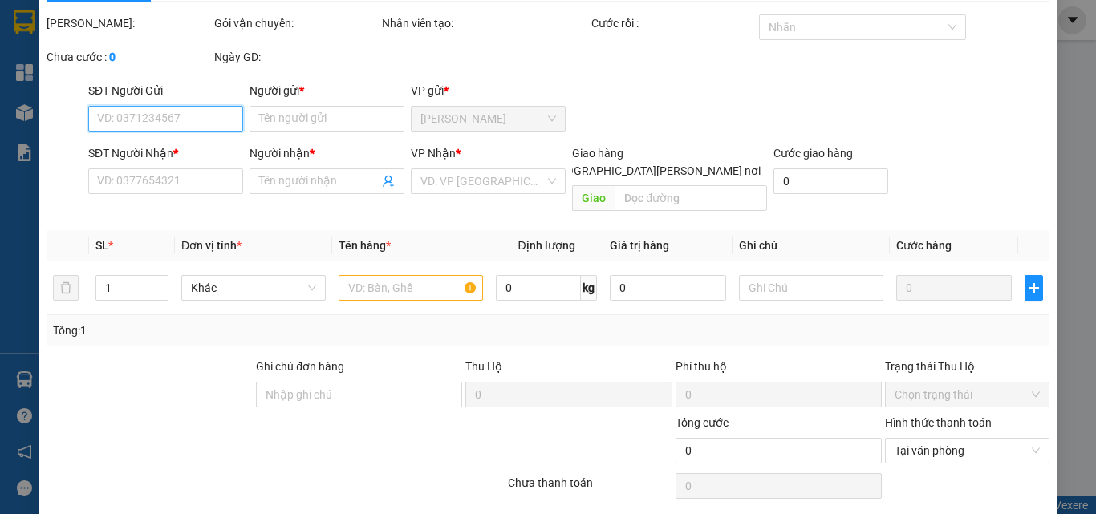
type input "0907311301"
type input "VÂN"
type input "0825472288"
type input "MẸ"
type input "60.000"
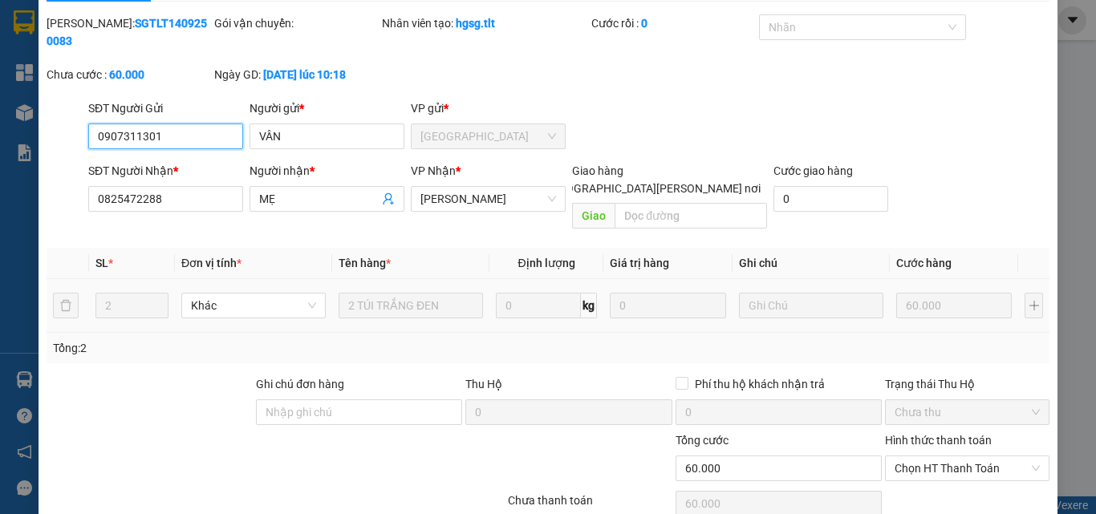
scroll to position [83, 0]
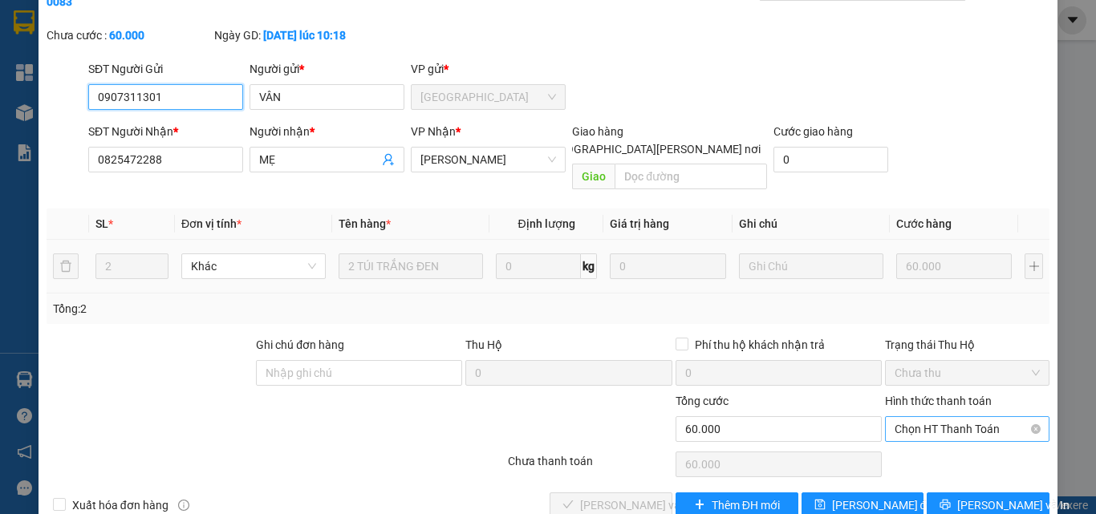
click at [932, 417] on span "Chọn HT Thanh Toán" at bounding box center [967, 429] width 145 height 24
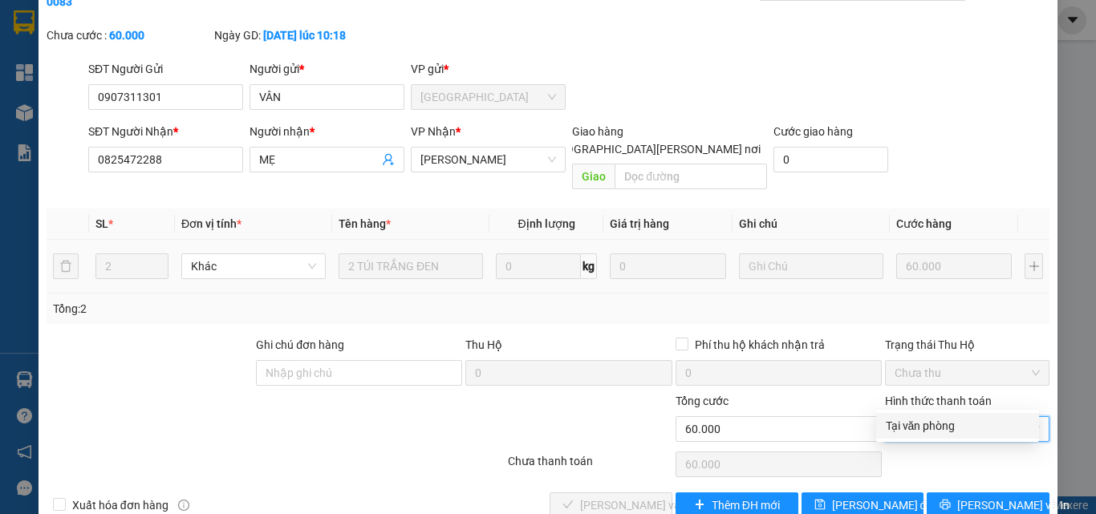
drag, startPoint x: 932, startPoint y: 424, endPoint x: 901, endPoint y: 424, distance: 30.5
click at [929, 424] on div "Tại văn phòng" at bounding box center [958, 426] width 144 height 18
type input "0"
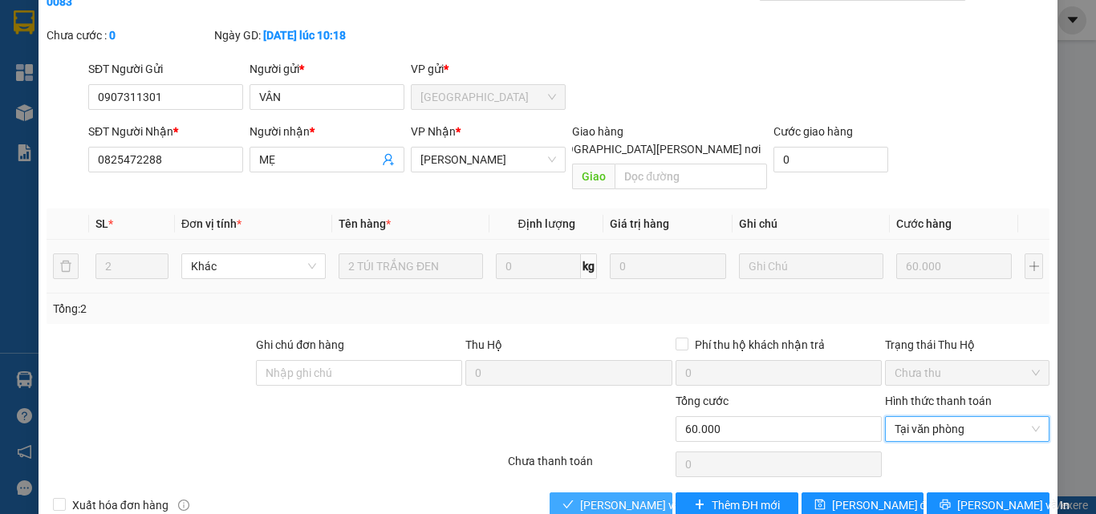
click at [615, 497] on span "[PERSON_NAME] và [PERSON_NAME] hàng" at bounding box center [688, 506] width 217 height 18
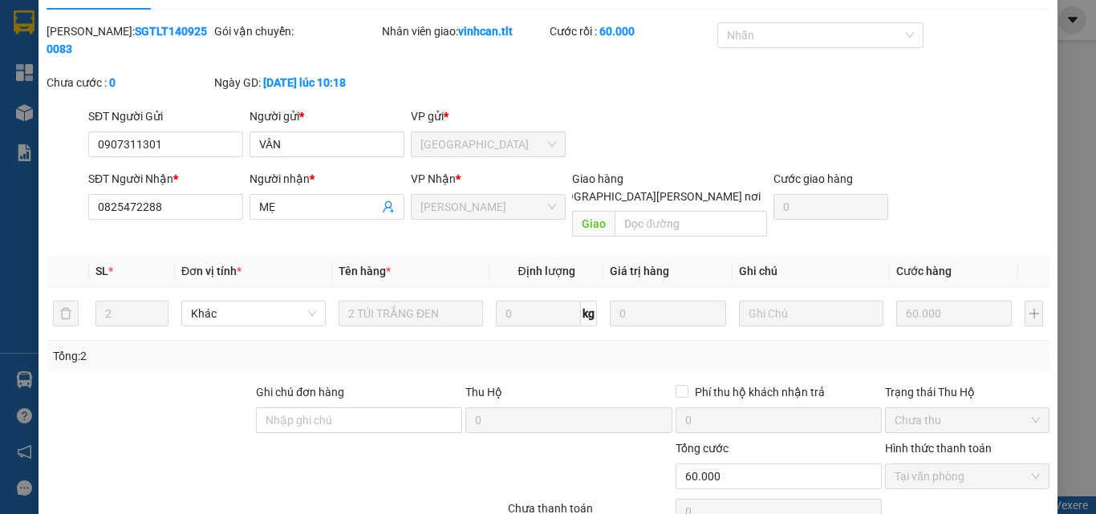
scroll to position [0, 0]
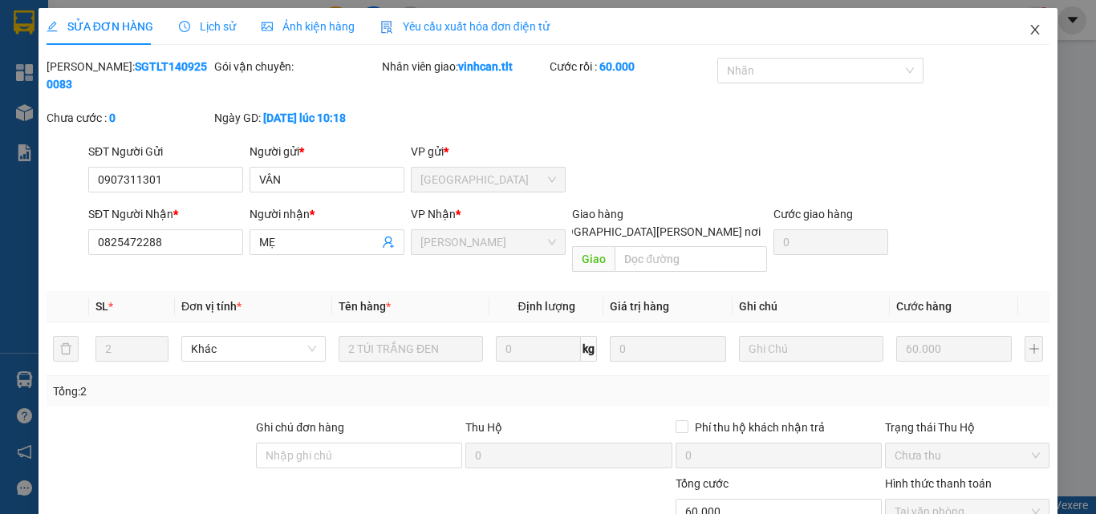
click at [1029, 31] on icon "close" at bounding box center [1035, 29] width 13 height 13
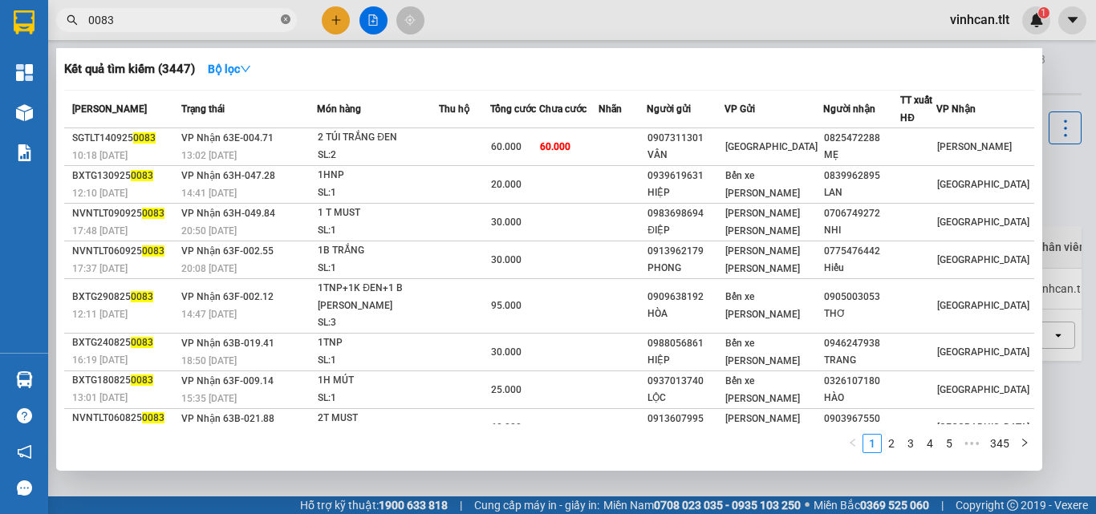
click at [287, 21] on icon "close-circle" at bounding box center [286, 19] width 10 height 10
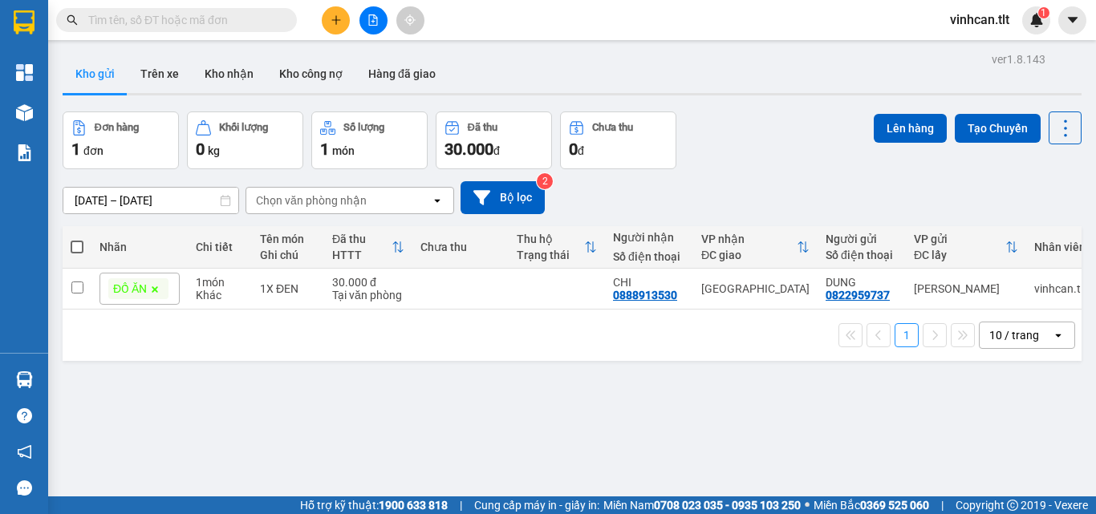
click at [258, 26] on input "text" at bounding box center [182, 20] width 189 height 18
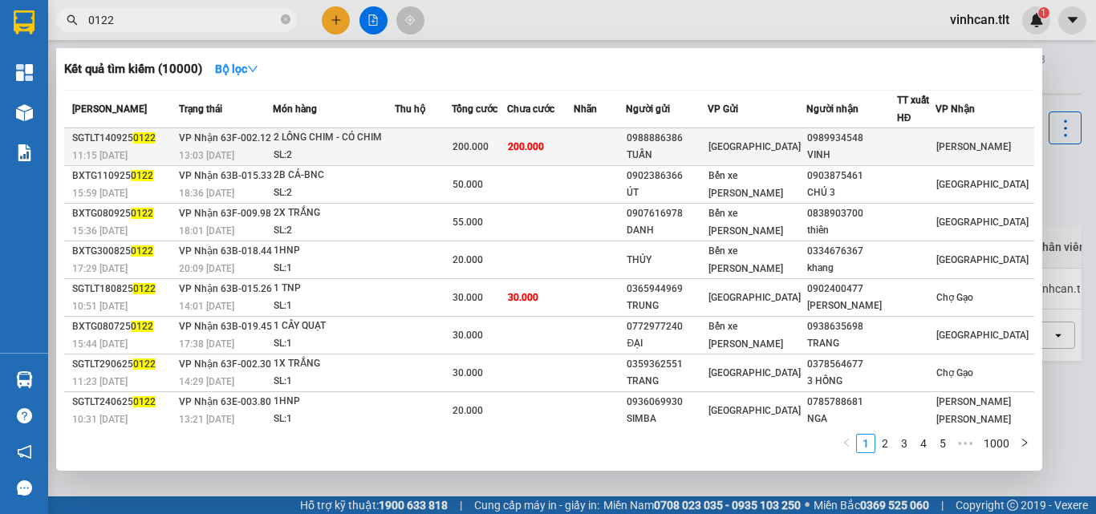
type input "0122"
click at [693, 141] on div "0988886386" at bounding box center [666, 138] width 79 height 17
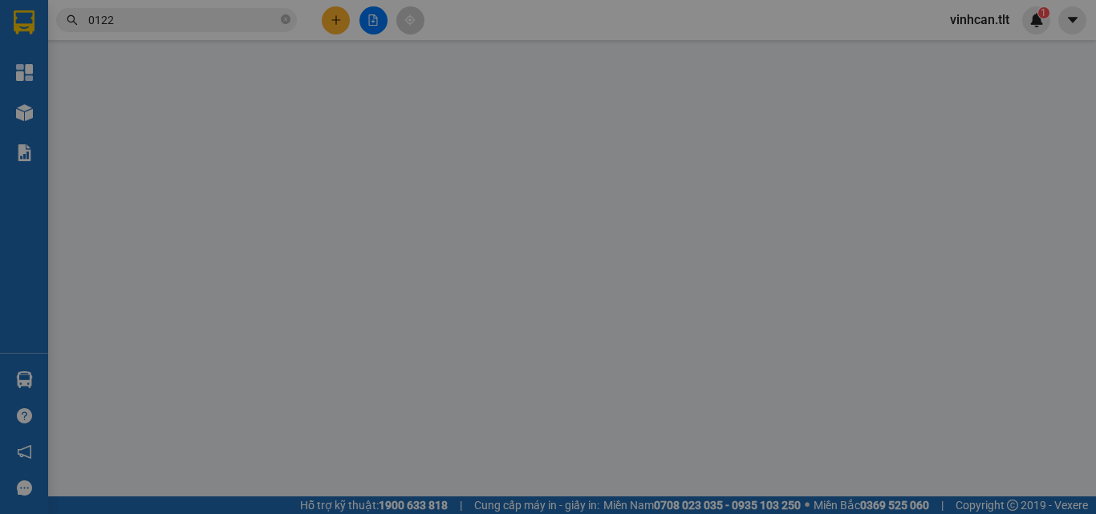
type input "0988886386"
type input "TUẤN"
type input "0989934548"
type input "VINH"
type input "200.000"
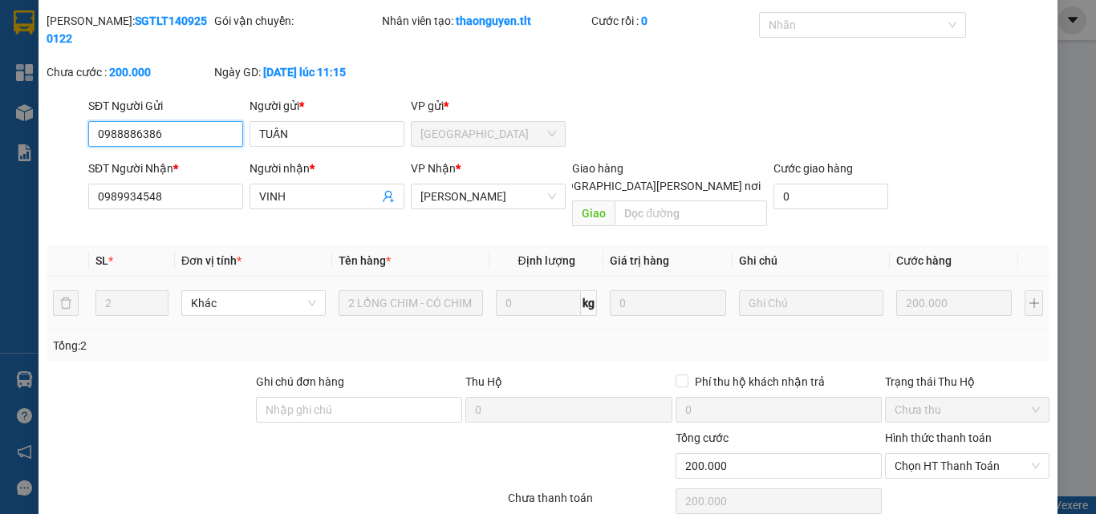
scroll to position [83, 0]
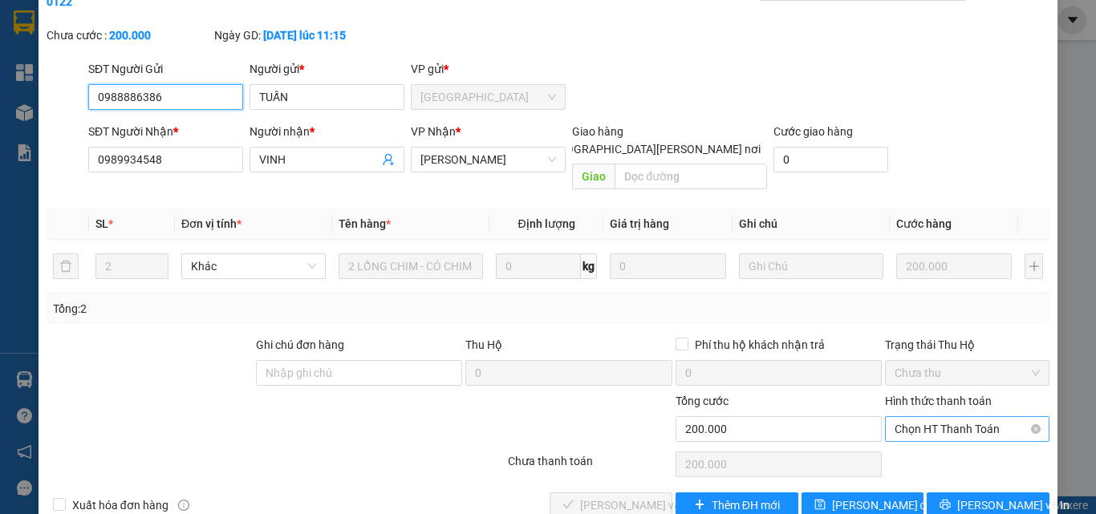
drag, startPoint x: 917, startPoint y: 388, endPoint x: 923, endPoint y: 396, distance: 9.8
click at [922, 417] on span "Chọn HT Thanh Toán" at bounding box center [967, 429] width 145 height 24
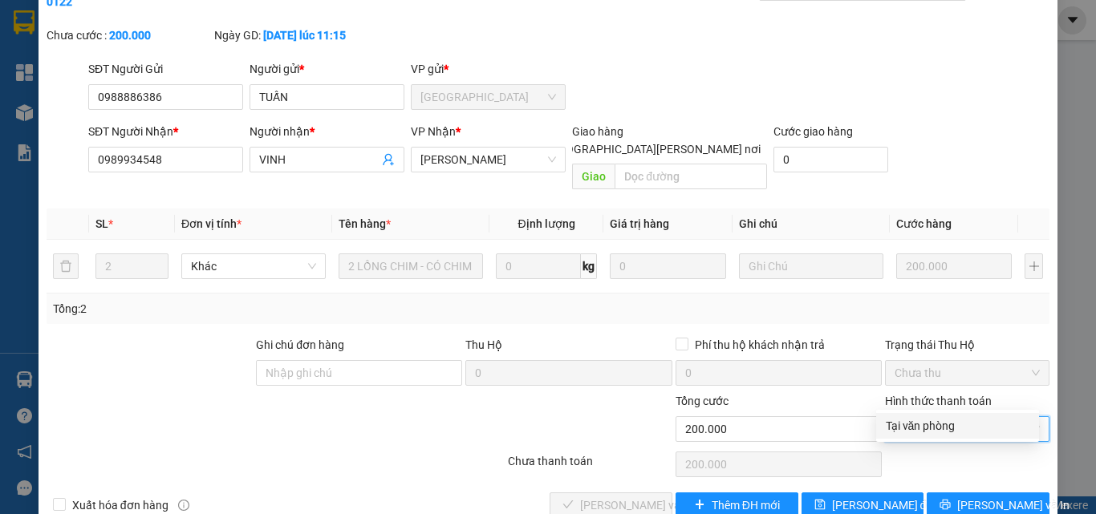
drag, startPoint x: 936, startPoint y: 424, endPoint x: 889, endPoint y: 440, distance: 49.2
click at [931, 428] on div "Tại văn phòng" at bounding box center [958, 426] width 144 height 18
type input "0"
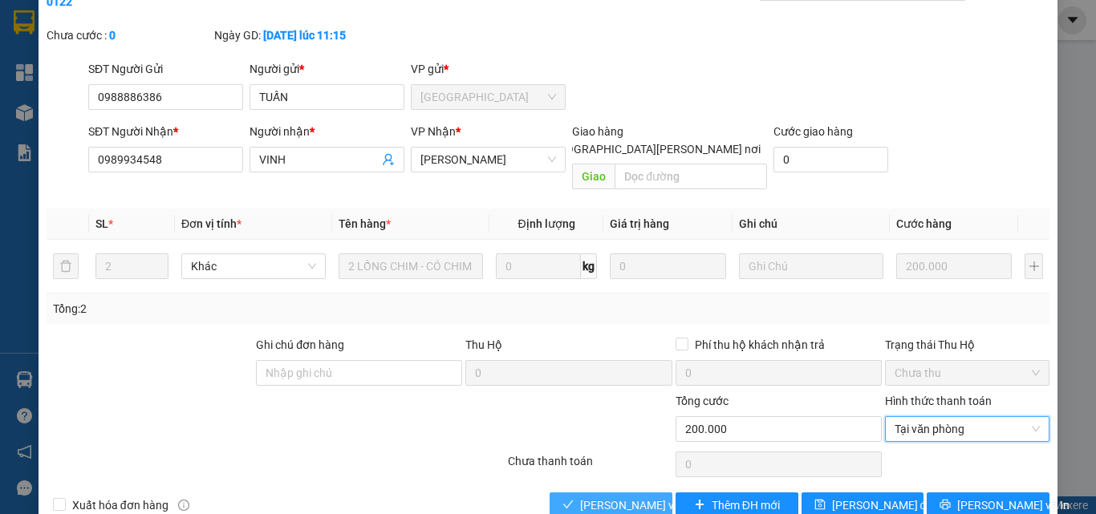
click at [638, 497] on span "[PERSON_NAME] và [PERSON_NAME] hàng" at bounding box center [688, 506] width 217 height 18
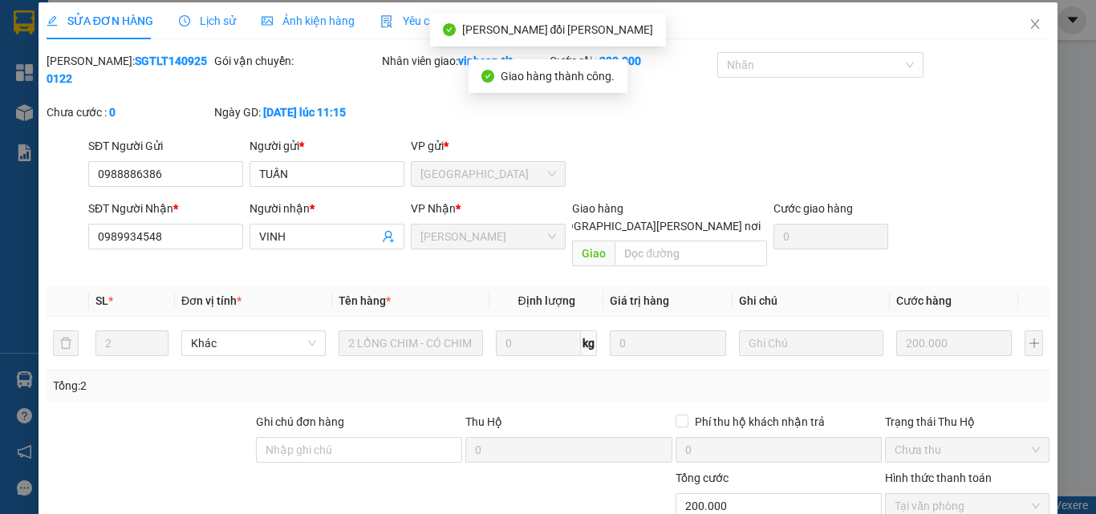
scroll to position [0, 0]
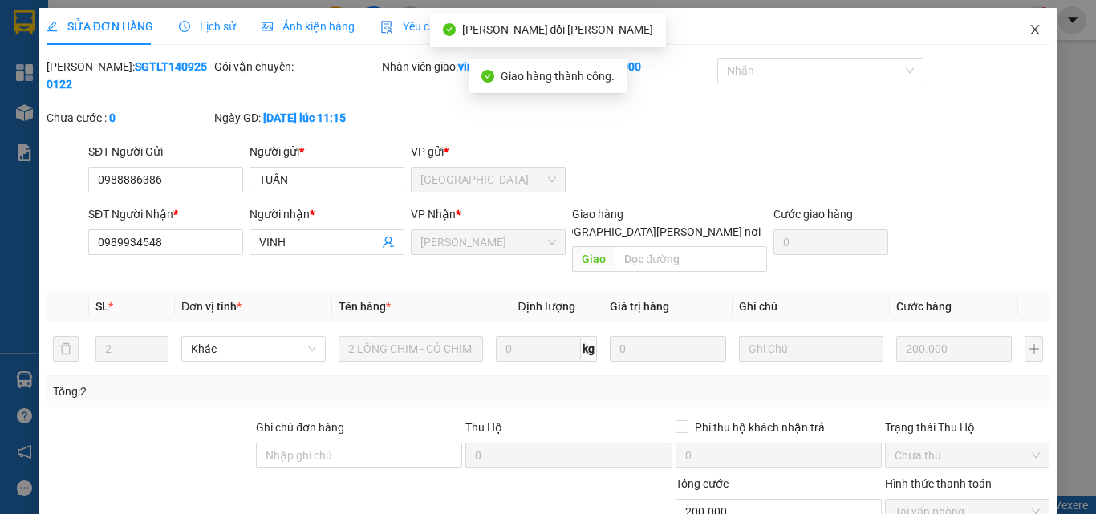
click at [1029, 29] on icon "close" at bounding box center [1035, 29] width 13 height 13
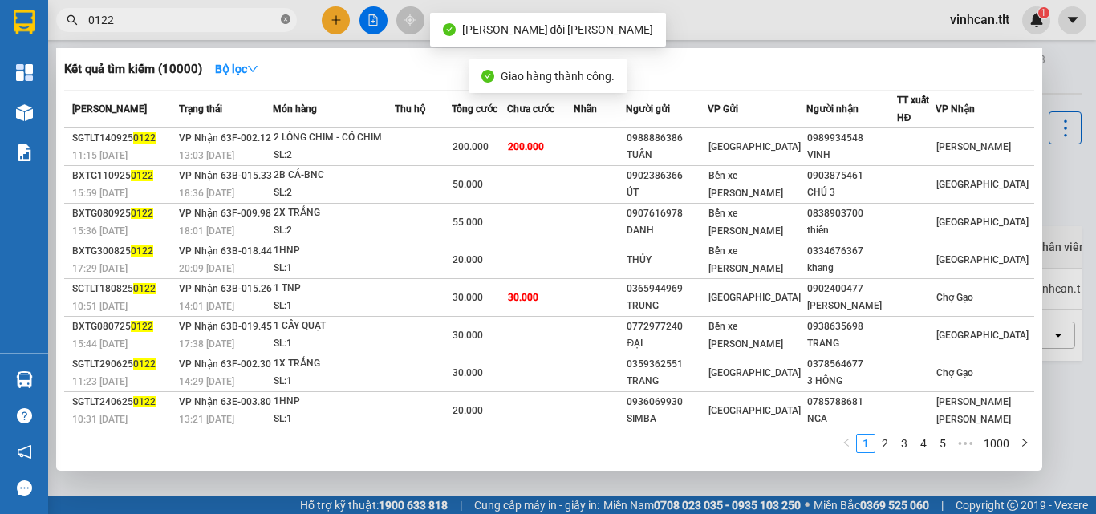
click at [288, 17] on icon "close-circle" at bounding box center [286, 19] width 10 height 10
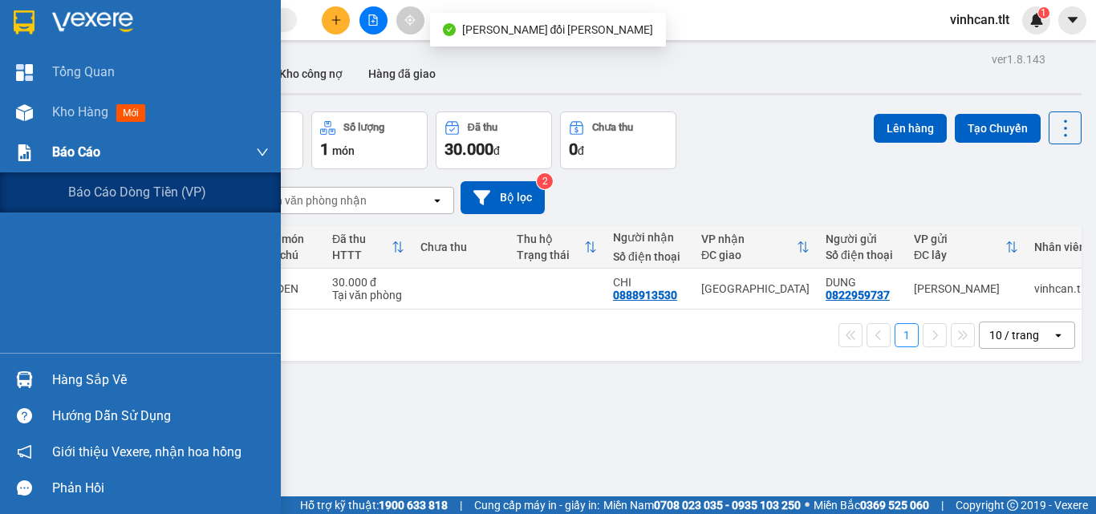
click at [73, 144] on span "Báo cáo" at bounding box center [76, 152] width 48 height 20
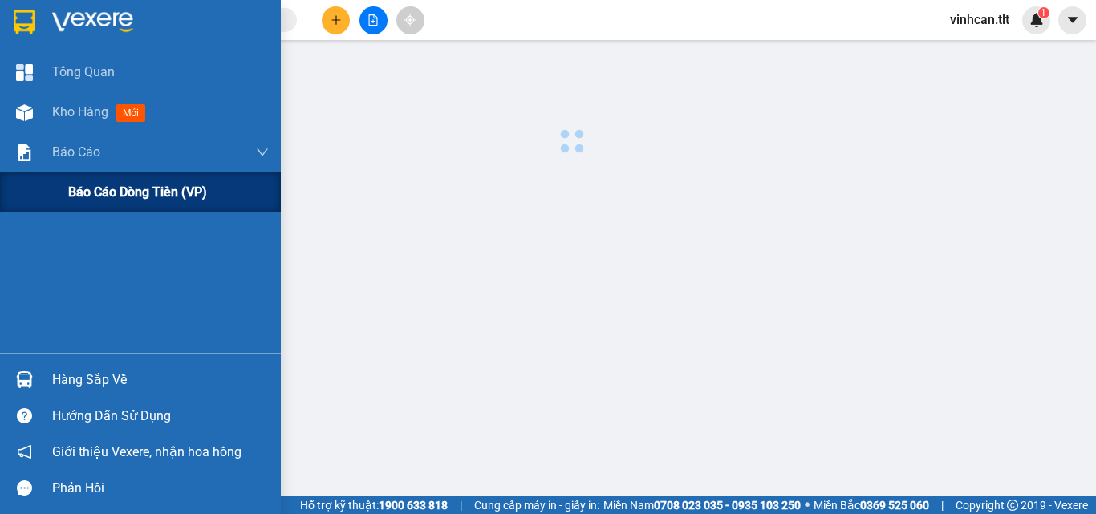
click at [123, 194] on span "Báo cáo dòng tiền (VP)" at bounding box center [137, 192] width 139 height 20
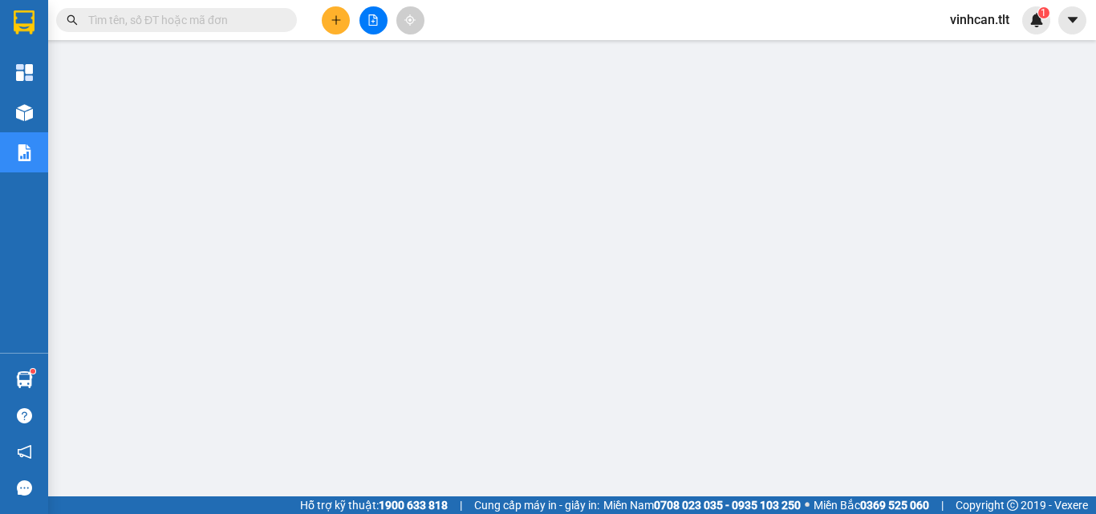
click at [235, 21] on input "text" at bounding box center [182, 20] width 189 height 18
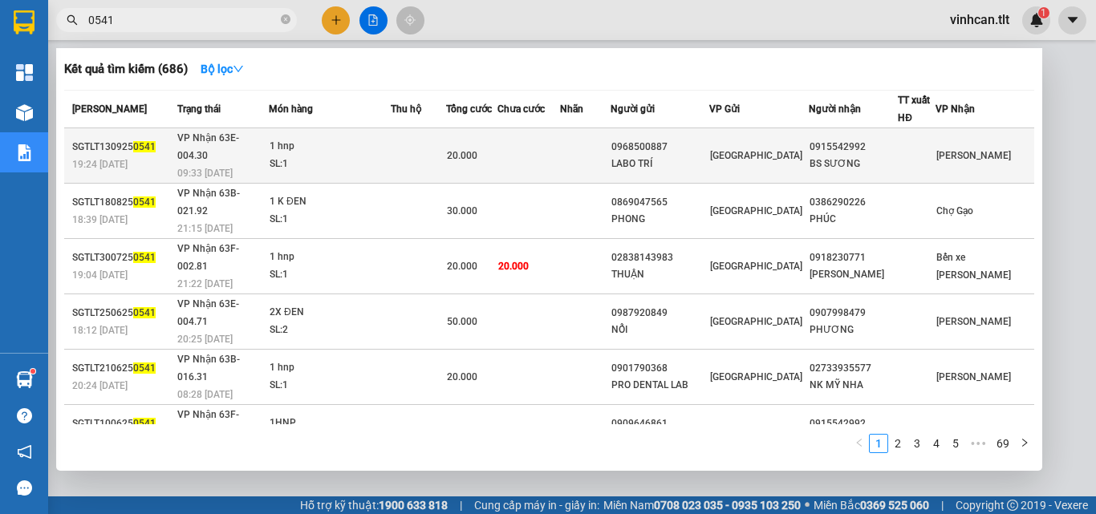
type input "0541"
click at [674, 156] on div "LABO TRÍ" at bounding box center [659, 164] width 97 height 17
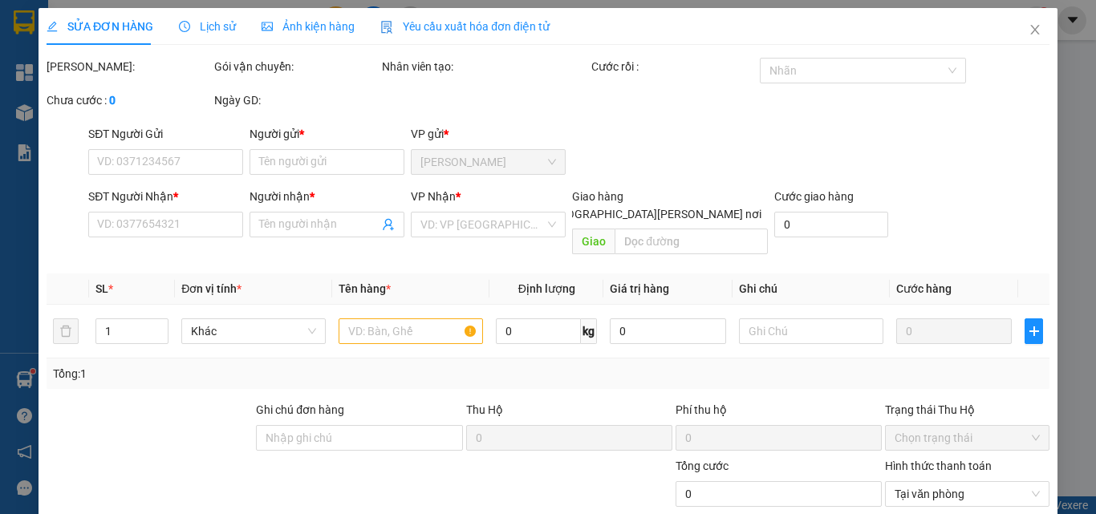
type input "0968500887"
type input "LABO TRÍ"
type input "0915542992"
type input "BS SƯƠNG"
type input "20.000"
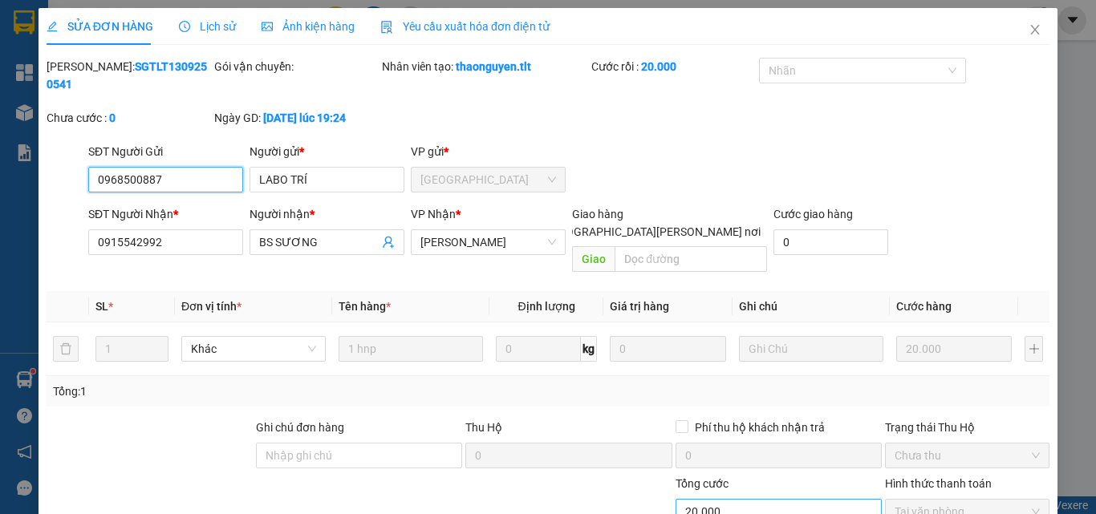
scroll to position [83, 0]
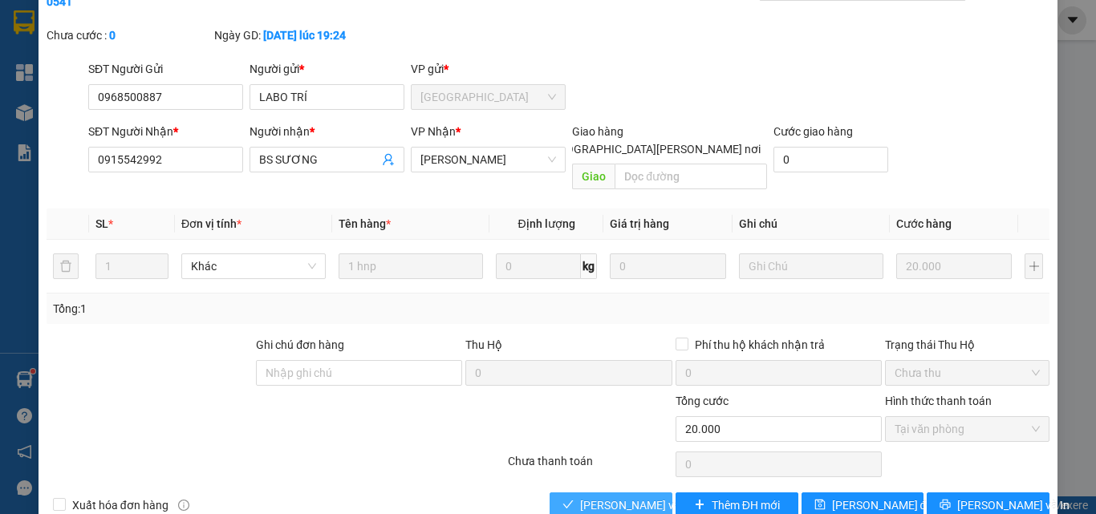
click at [628, 497] on span "[PERSON_NAME] và [PERSON_NAME] hàng" at bounding box center [688, 506] width 217 height 18
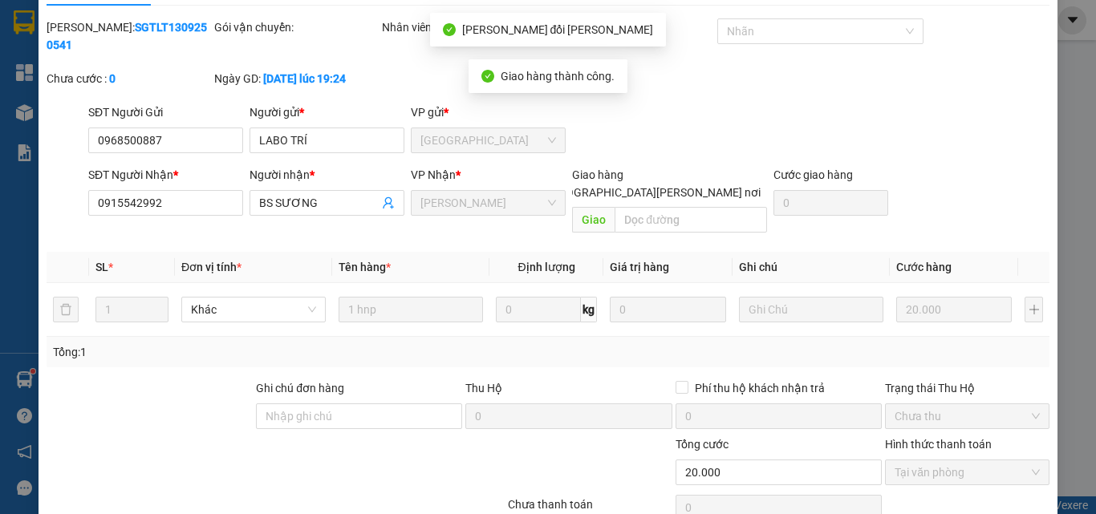
scroll to position [0, 0]
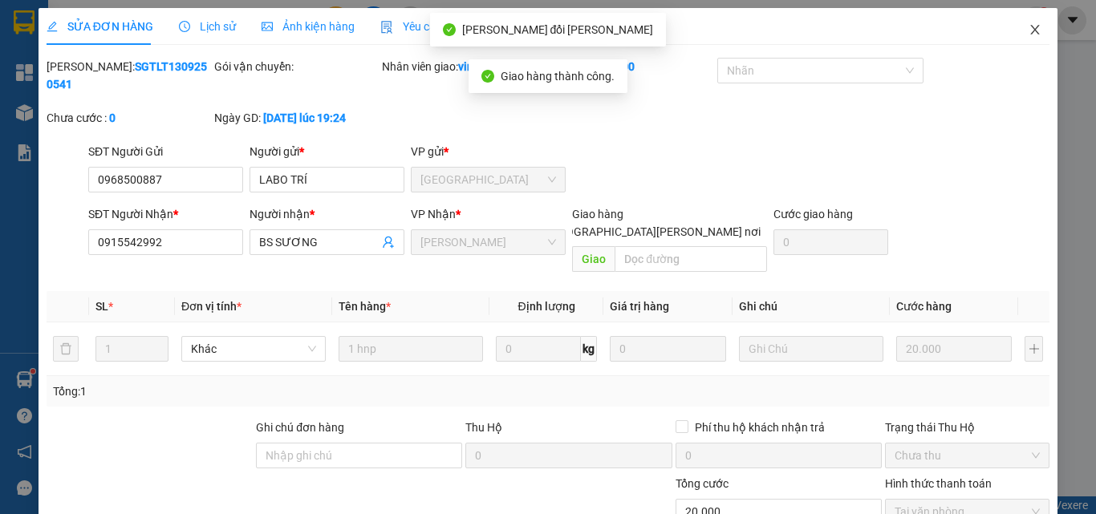
click at [1029, 27] on icon "close" at bounding box center [1035, 29] width 13 height 13
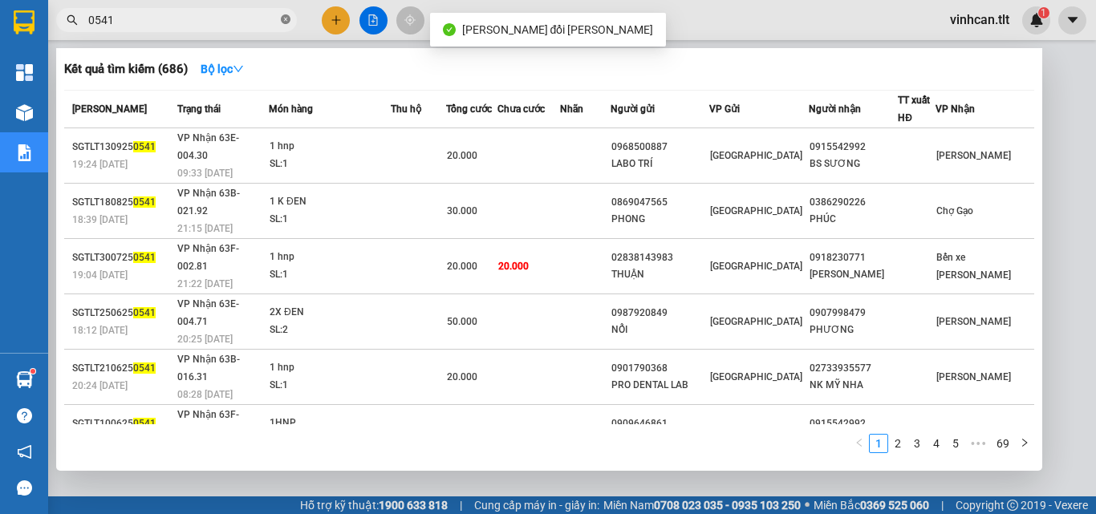
click at [285, 23] on icon "close-circle" at bounding box center [286, 19] width 10 height 10
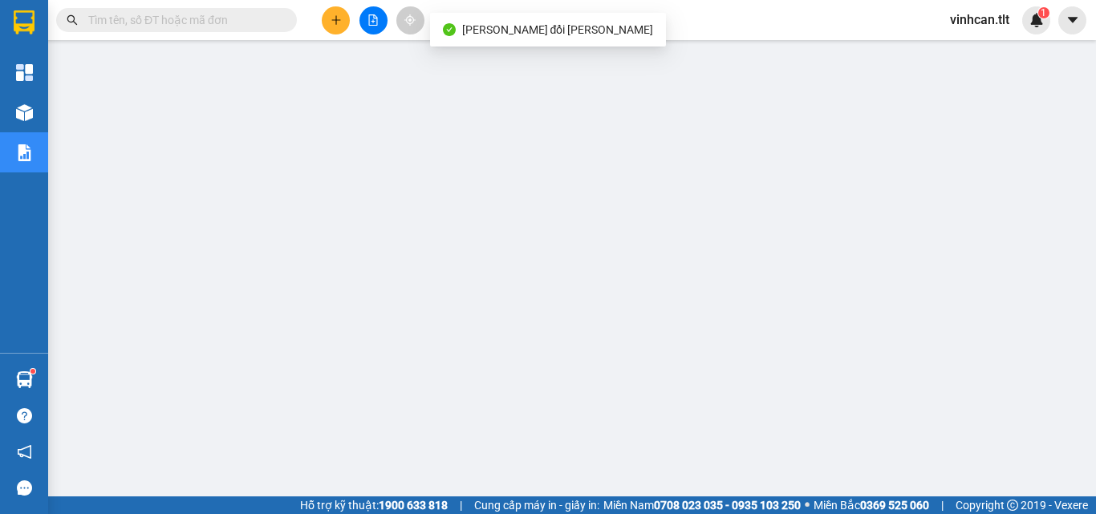
click at [255, 22] on input "text" at bounding box center [182, 20] width 189 height 18
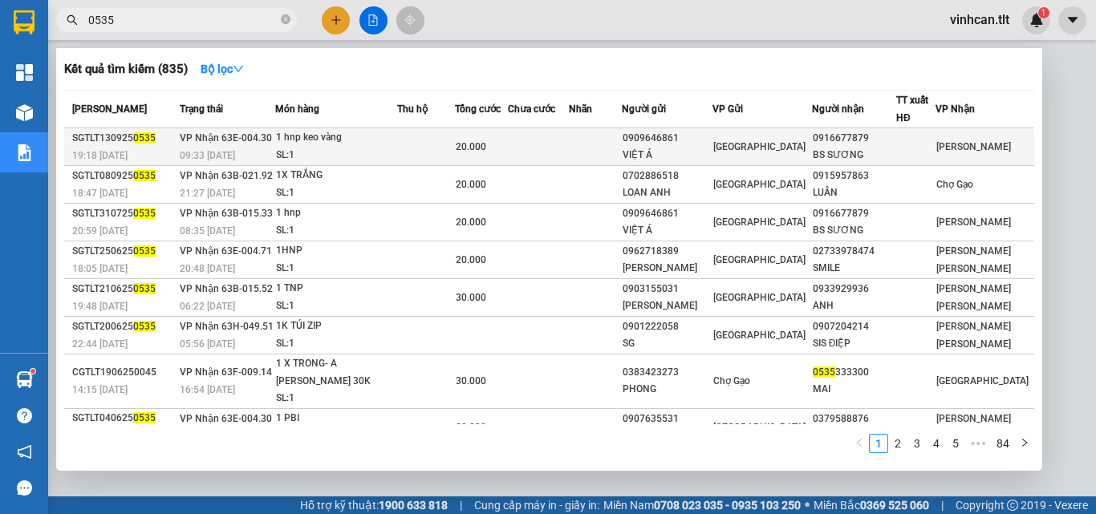
type input "0535"
click at [695, 140] on div "0909646861" at bounding box center [667, 138] width 89 height 17
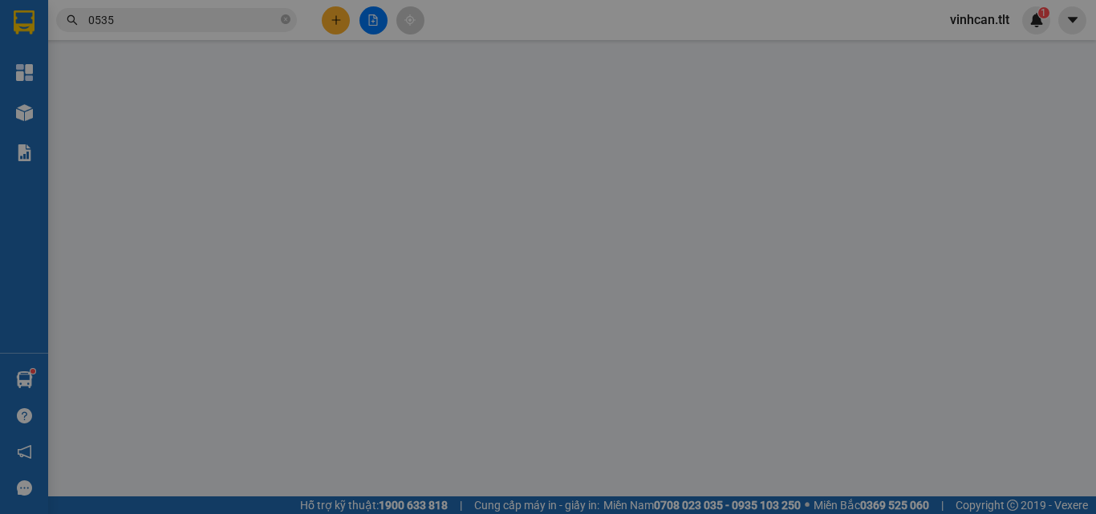
type input "0909646861"
type input "VIỆT Á"
type input "0916677879"
type input "BS SƯƠNG"
type input "20.000"
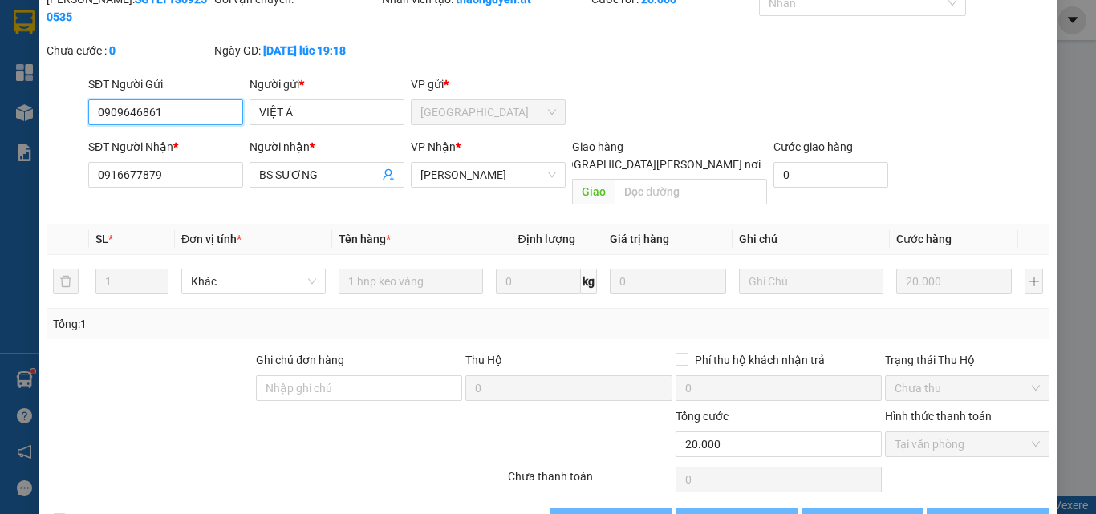
scroll to position [83, 0]
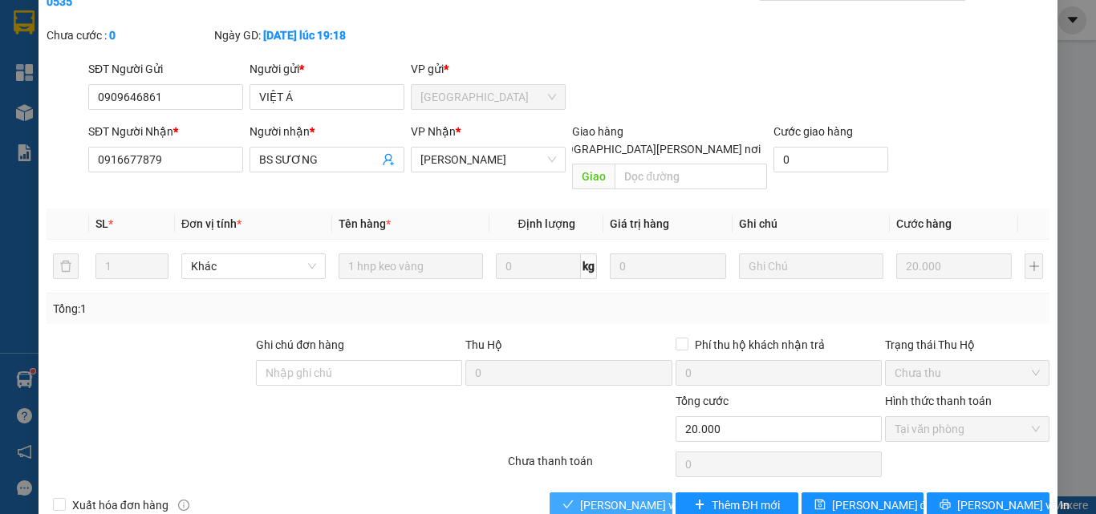
click at [645, 497] on span "[PERSON_NAME] và [PERSON_NAME] hàng" at bounding box center [688, 506] width 217 height 18
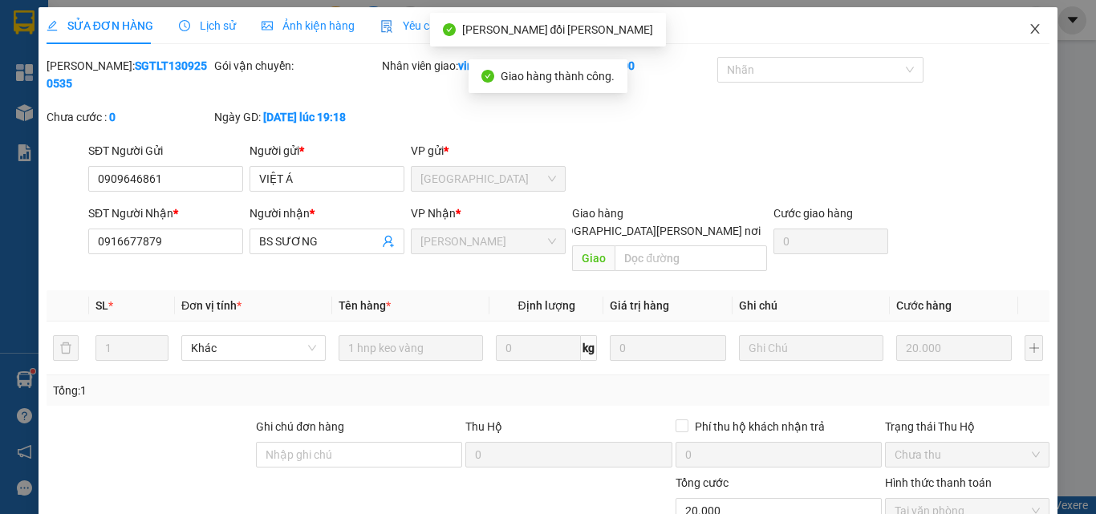
scroll to position [0, 0]
click at [1029, 35] on icon "close" at bounding box center [1035, 29] width 13 height 13
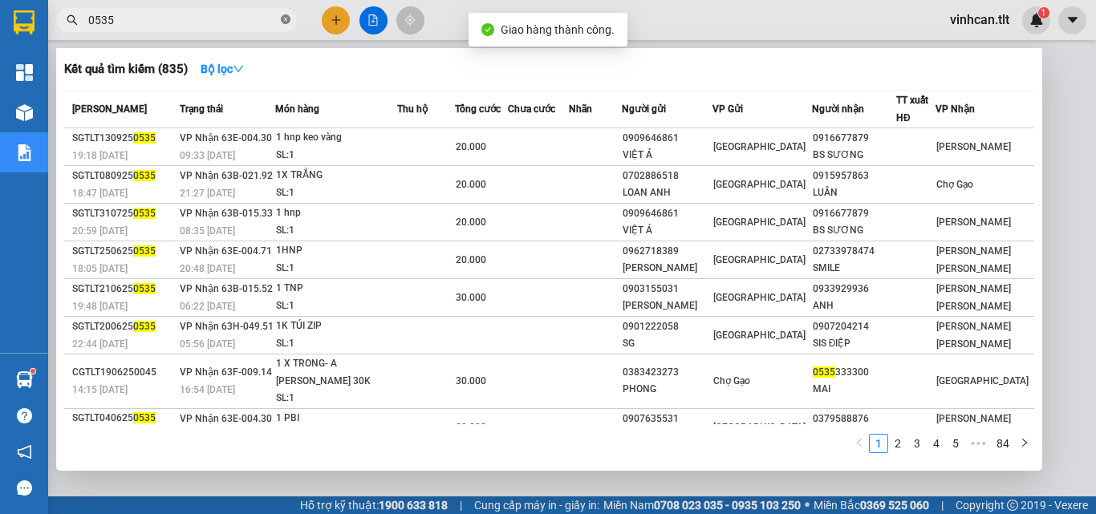
click at [284, 18] on icon "close-circle" at bounding box center [286, 19] width 10 height 10
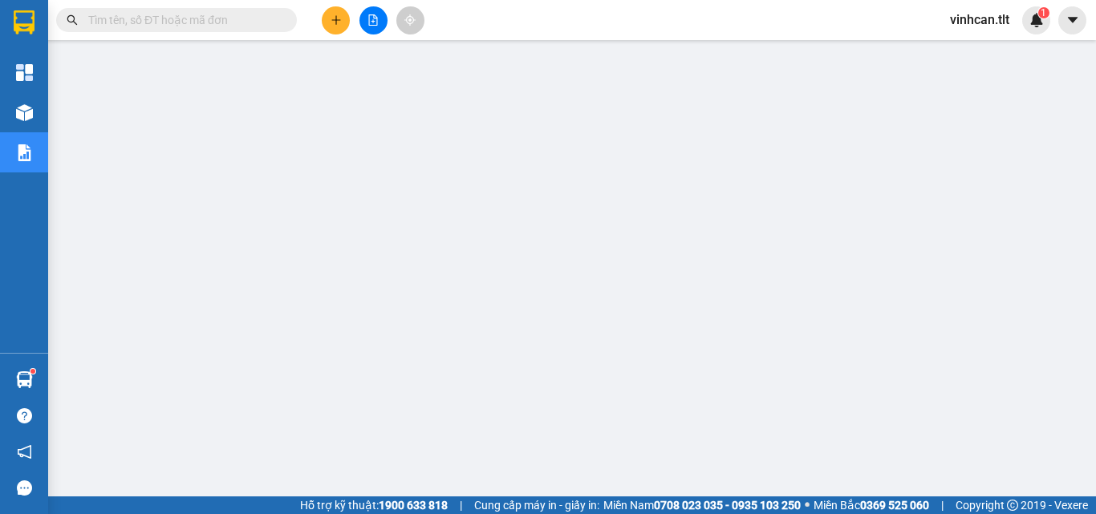
click at [242, 22] on input "text" at bounding box center [182, 20] width 189 height 18
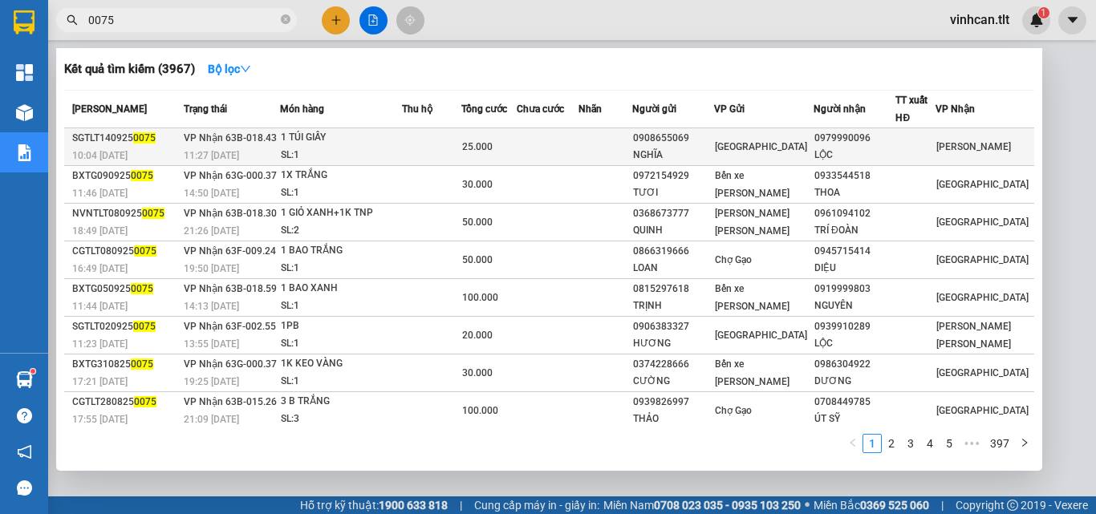
type input "0075"
click at [692, 142] on div "0908655069" at bounding box center [673, 138] width 80 height 17
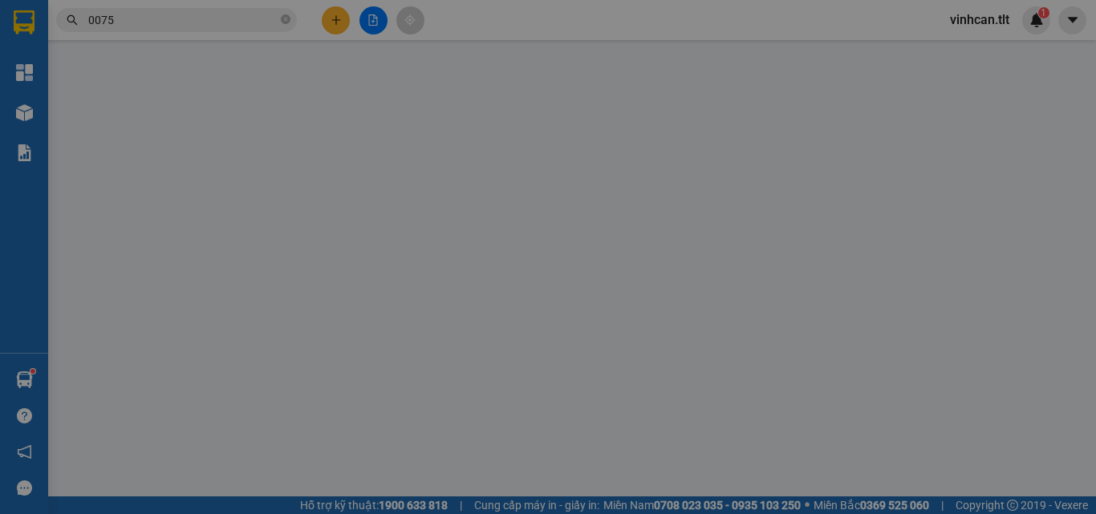
type input "0908655069"
type input "NGHĨA"
type input "0979990096"
type input "LỘC"
type input "25.000"
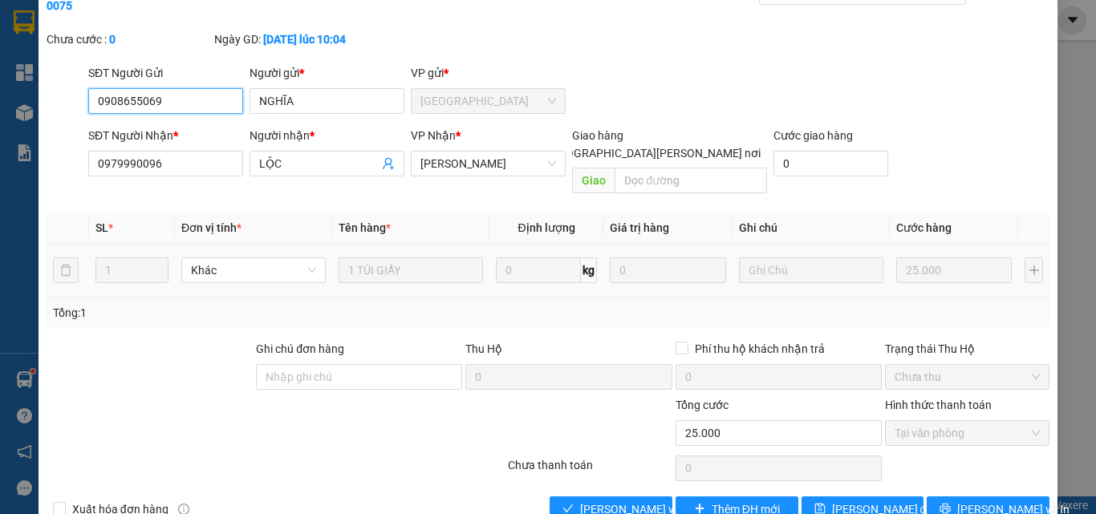
scroll to position [83, 0]
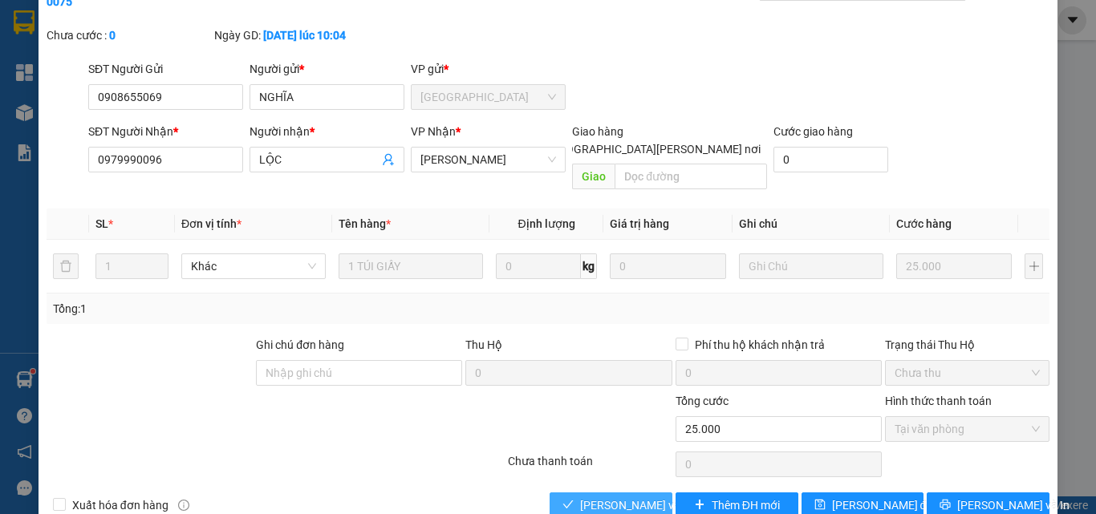
click at [608, 497] on span "[PERSON_NAME] và [PERSON_NAME] hàng" at bounding box center [688, 506] width 217 height 18
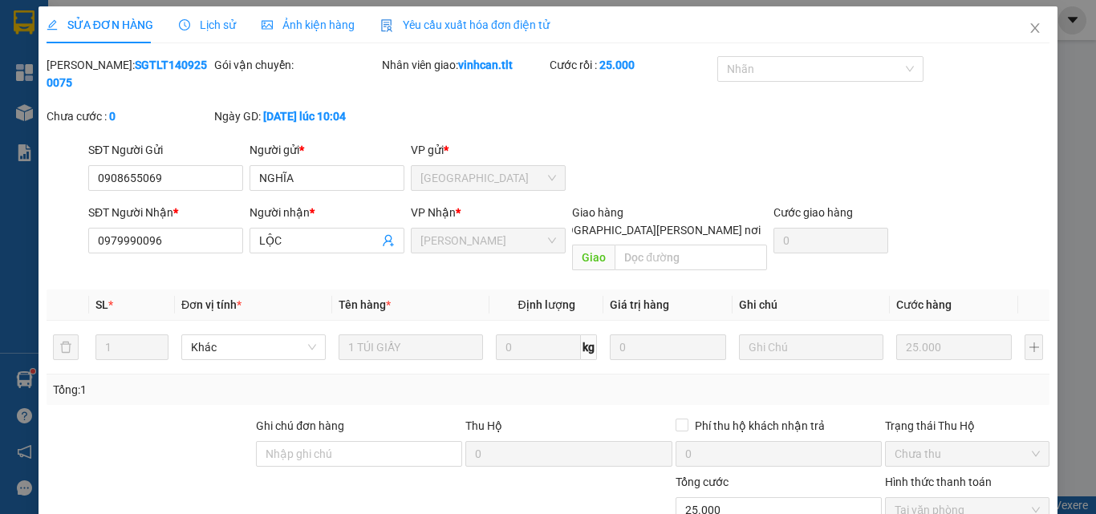
scroll to position [0, 0]
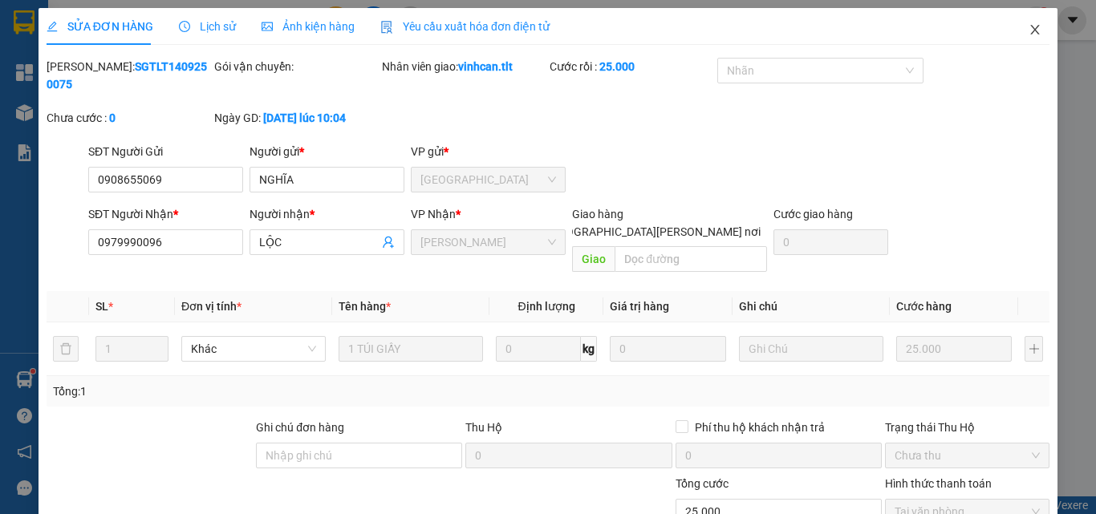
click at [1029, 25] on icon "close" at bounding box center [1035, 29] width 13 height 13
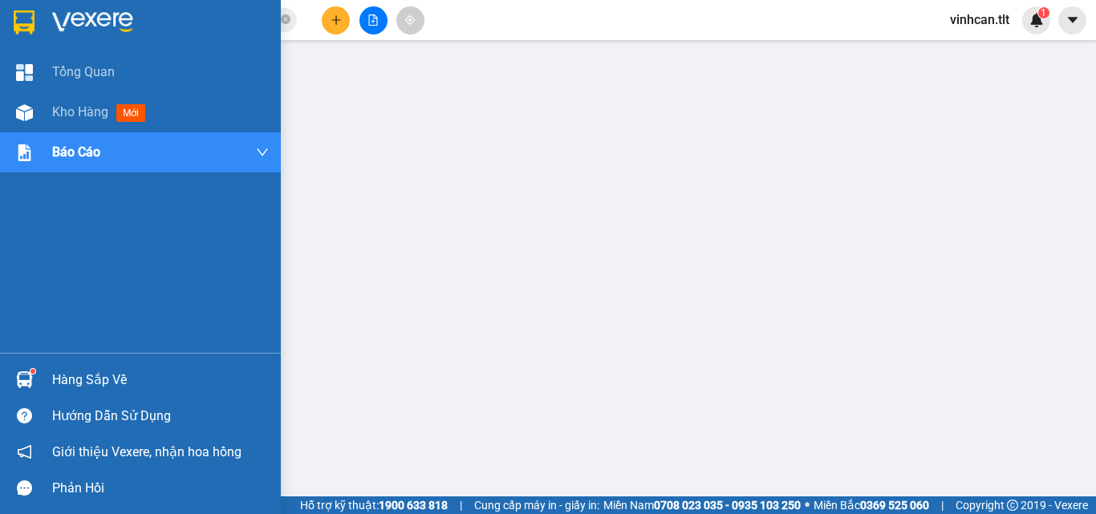
drag, startPoint x: 79, startPoint y: 385, endPoint x: 93, endPoint y: 386, distance: 14.5
click at [79, 385] on div "Hàng sắp về" at bounding box center [160, 380] width 217 height 24
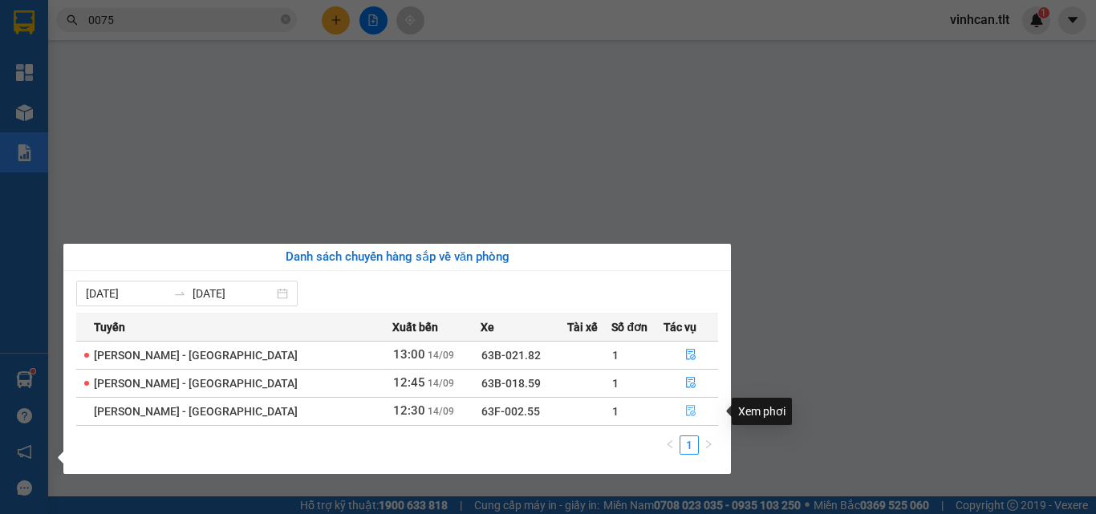
click at [685, 412] on icon "file-done" at bounding box center [690, 410] width 11 height 11
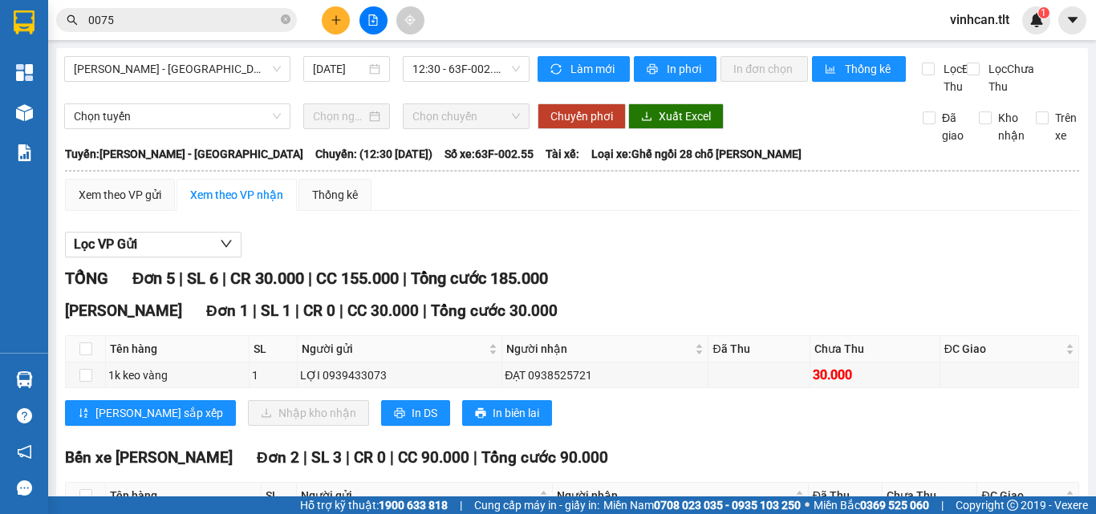
click at [75, 363] on th at bounding box center [86, 349] width 40 height 26
click at [82, 355] on input "checkbox" at bounding box center [85, 349] width 13 height 13
checkbox input "true"
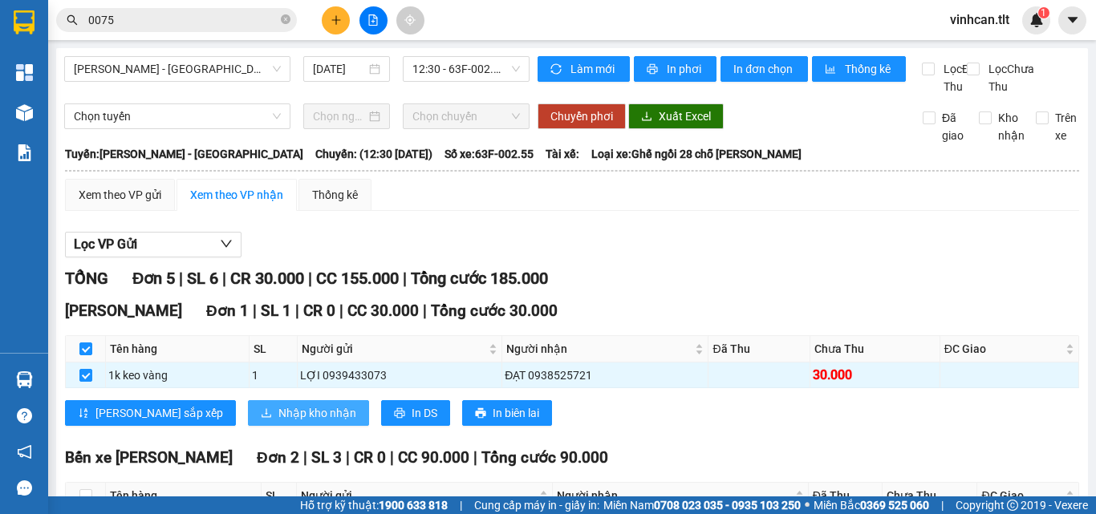
click at [278, 422] on span "Nhập kho nhận" at bounding box center [317, 413] width 78 height 18
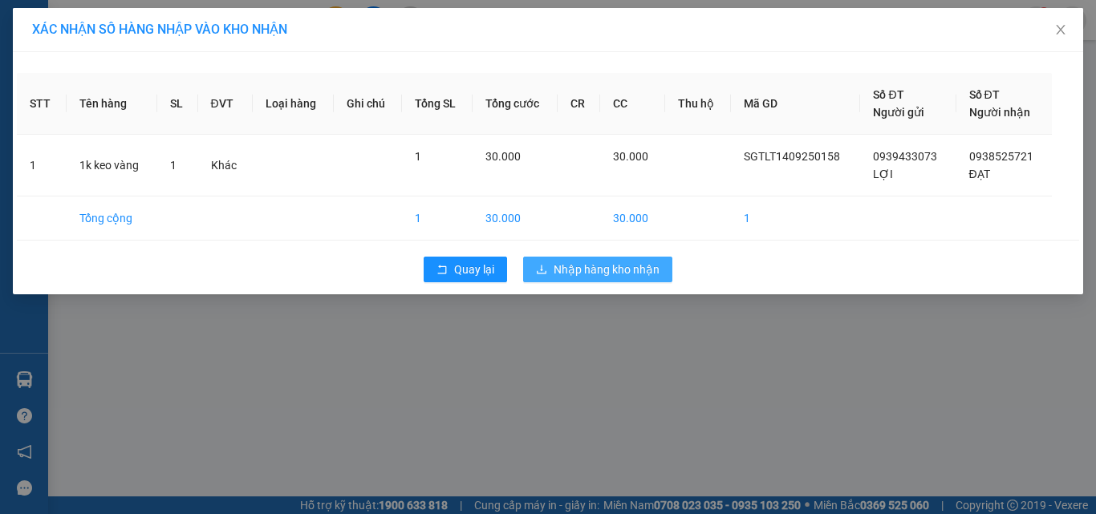
click at [569, 267] on span "Nhập hàng kho nhận" at bounding box center [607, 270] width 106 height 18
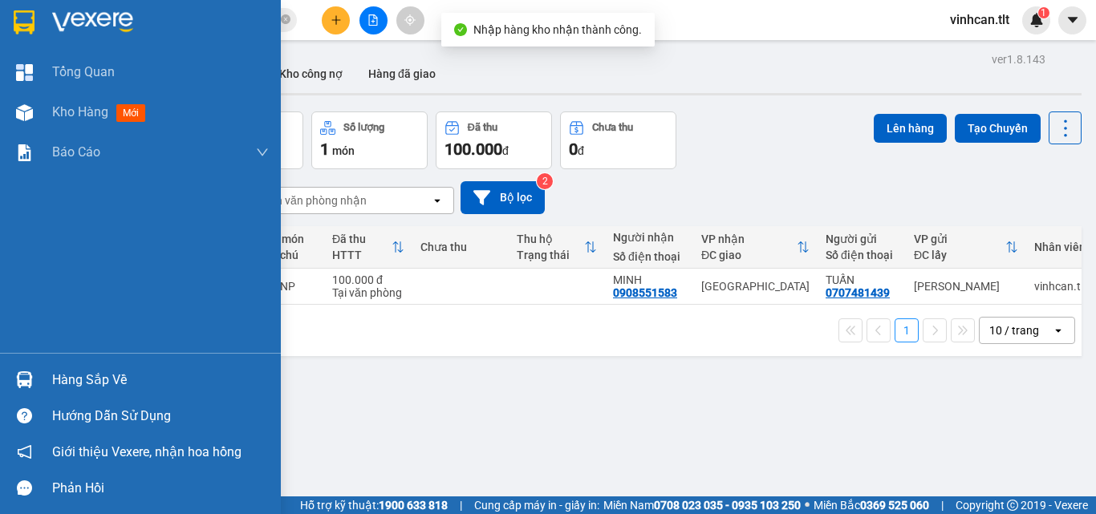
drag, startPoint x: 82, startPoint y: 375, endPoint x: 110, endPoint y: 381, distance: 28.8
click at [83, 376] on div "Hàng sắp về" at bounding box center [160, 380] width 217 height 24
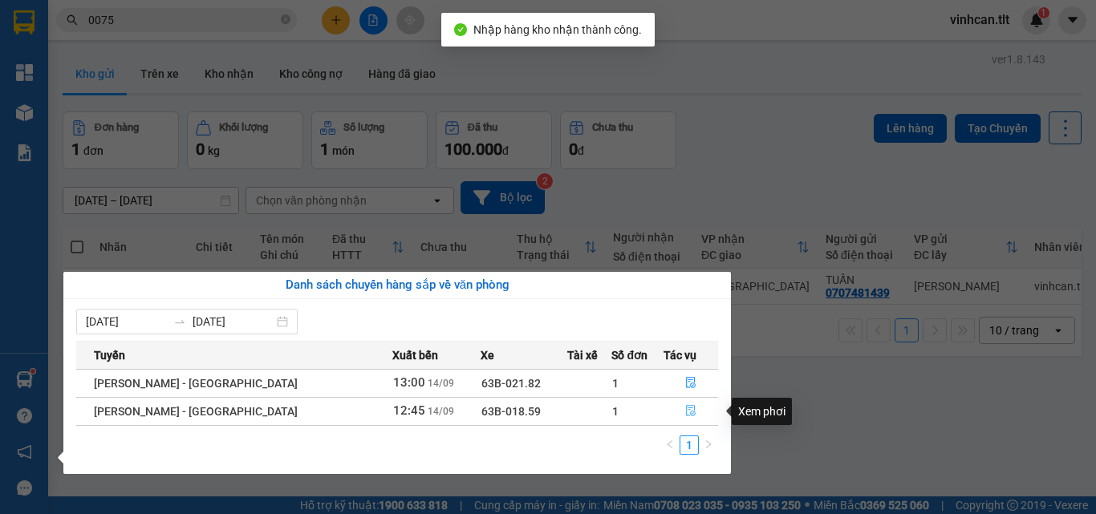
click at [685, 411] on icon "file-done" at bounding box center [690, 410] width 11 height 11
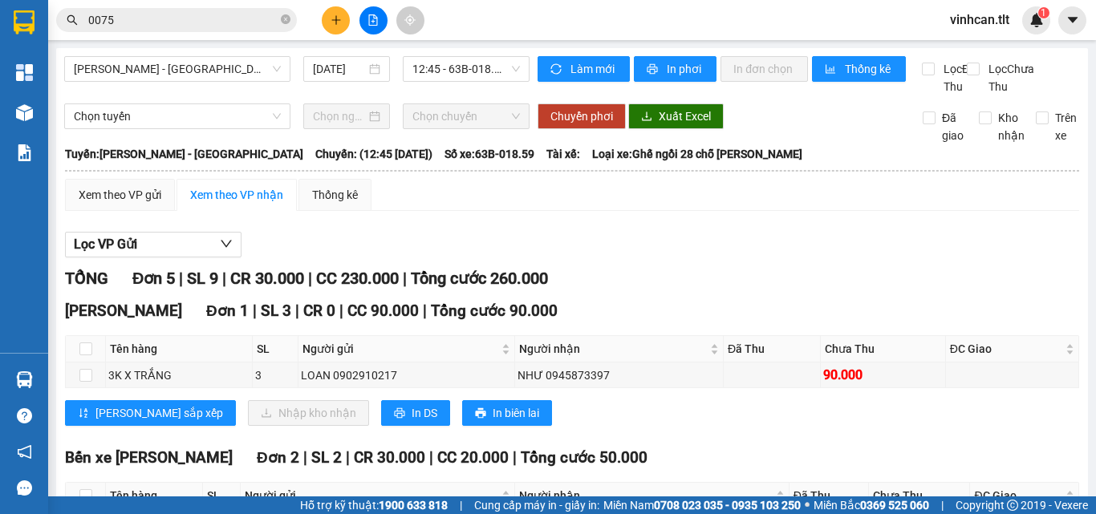
click at [78, 363] on th at bounding box center [86, 349] width 40 height 26
click at [89, 355] on input "checkbox" at bounding box center [85, 349] width 13 height 13
checkbox input "true"
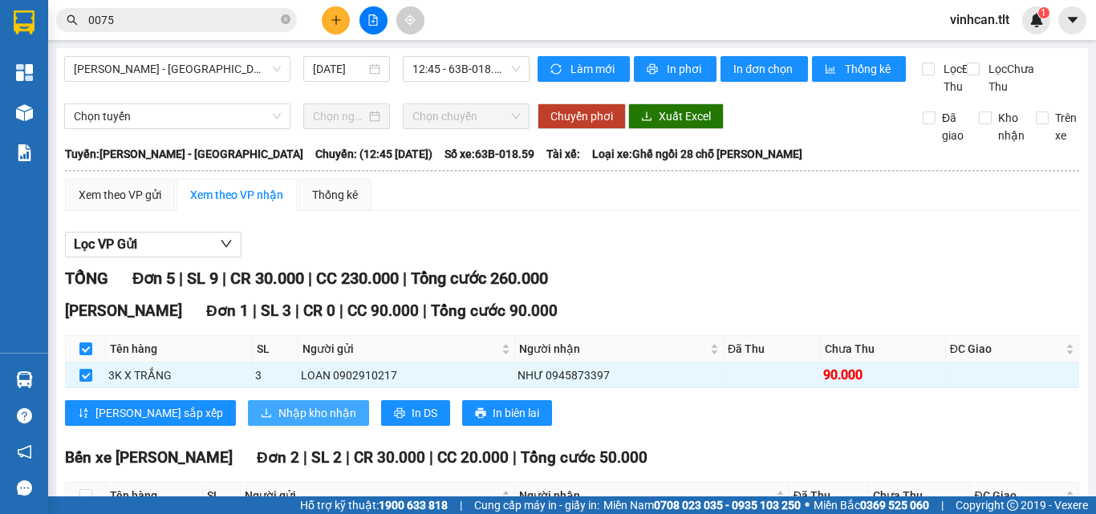
click at [278, 422] on span "Nhập kho nhận" at bounding box center [317, 413] width 78 height 18
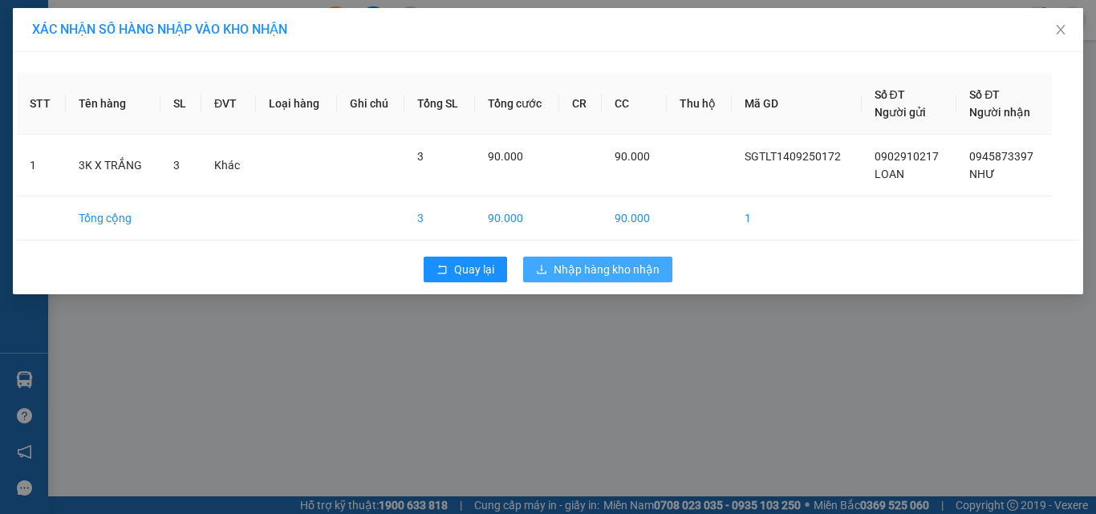
click at [570, 277] on span "Nhập hàng kho nhận" at bounding box center [607, 270] width 106 height 18
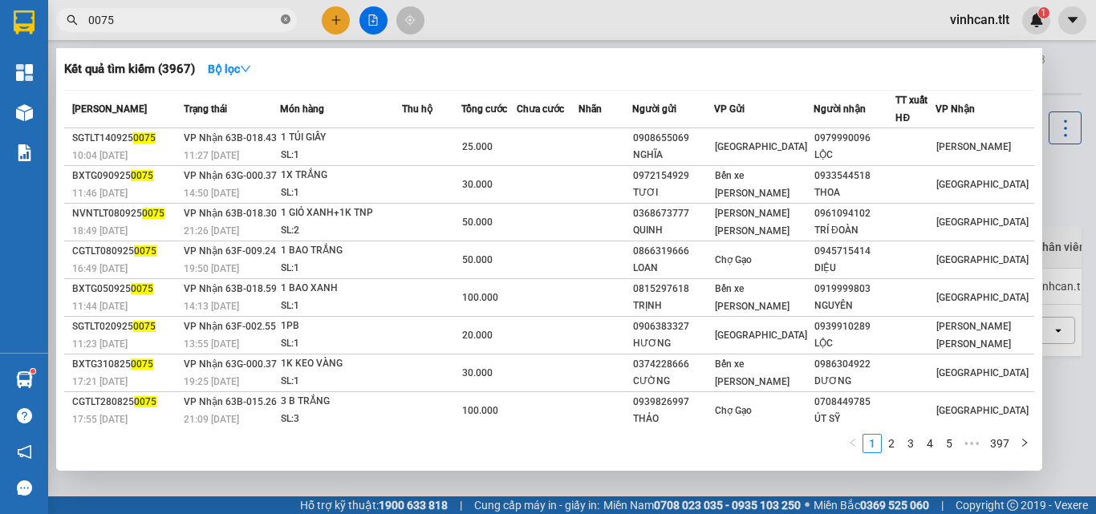
click at [287, 18] on icon "close-circle" at bounding box center [286, 19] width 10 height 10
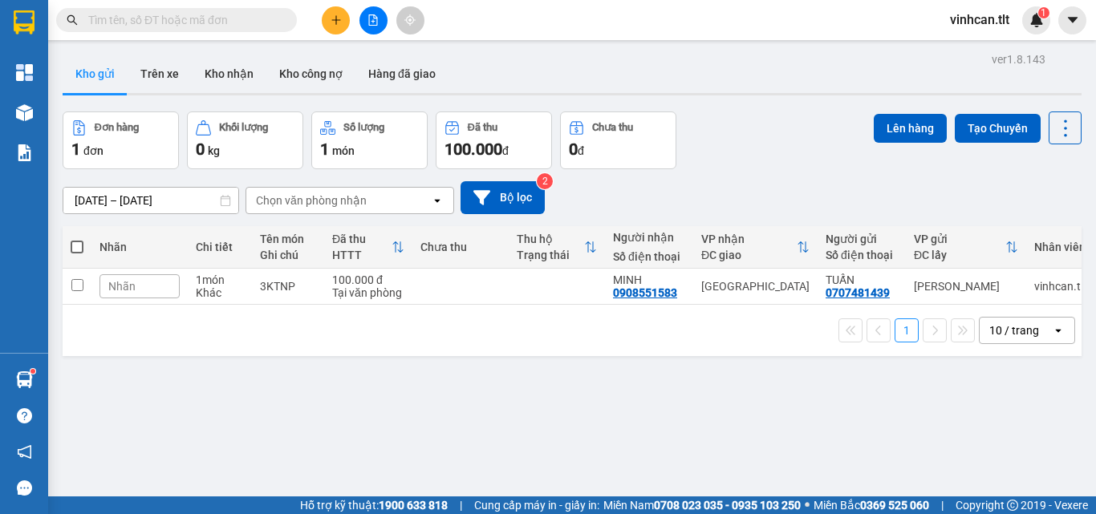
click at [277, 18] on input "text" at bounding box center [182, 20] width 189 height 18
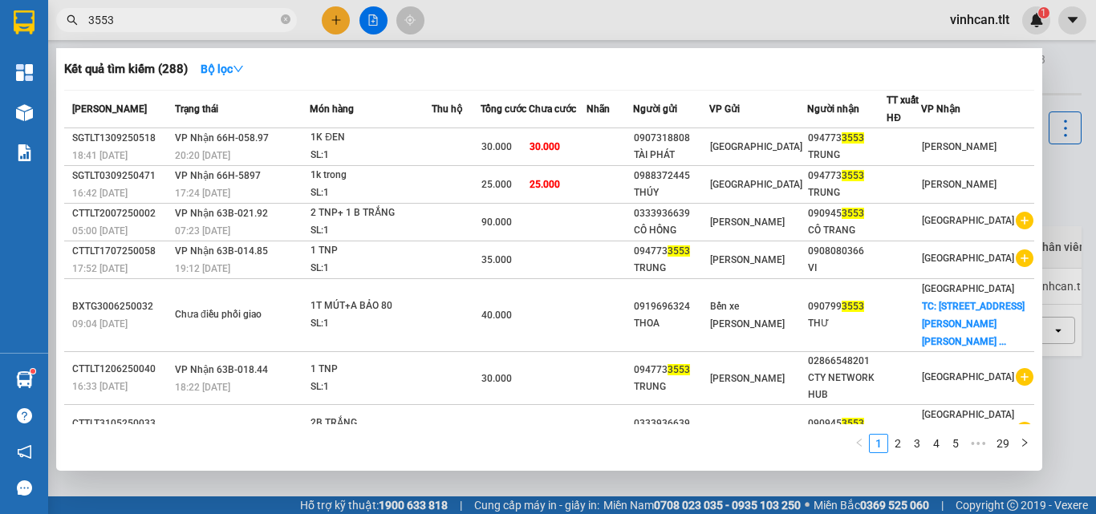
type input "3553"
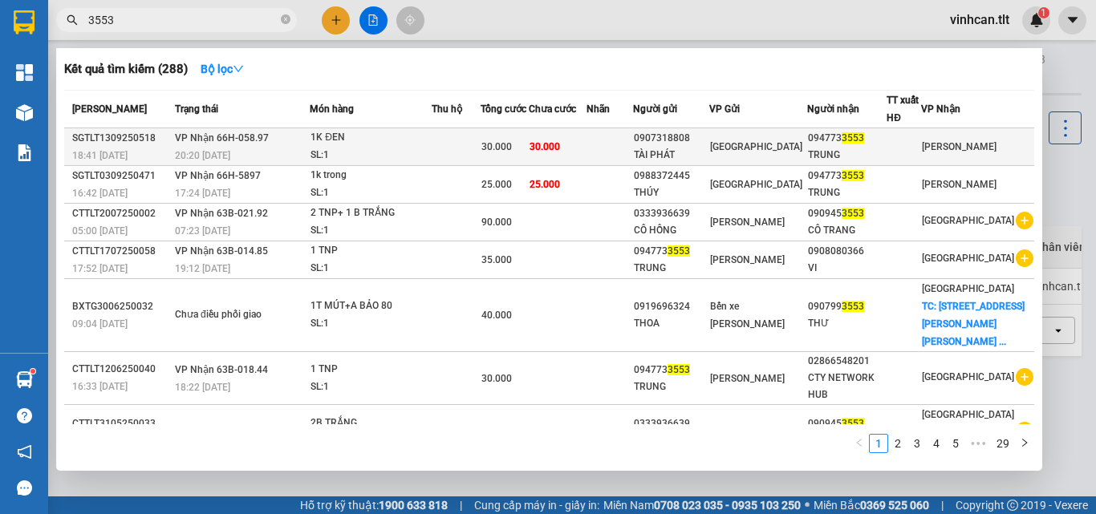
click at [696, 140] on div "0907318808" at bounding box center [671, 138] width 75 height 17
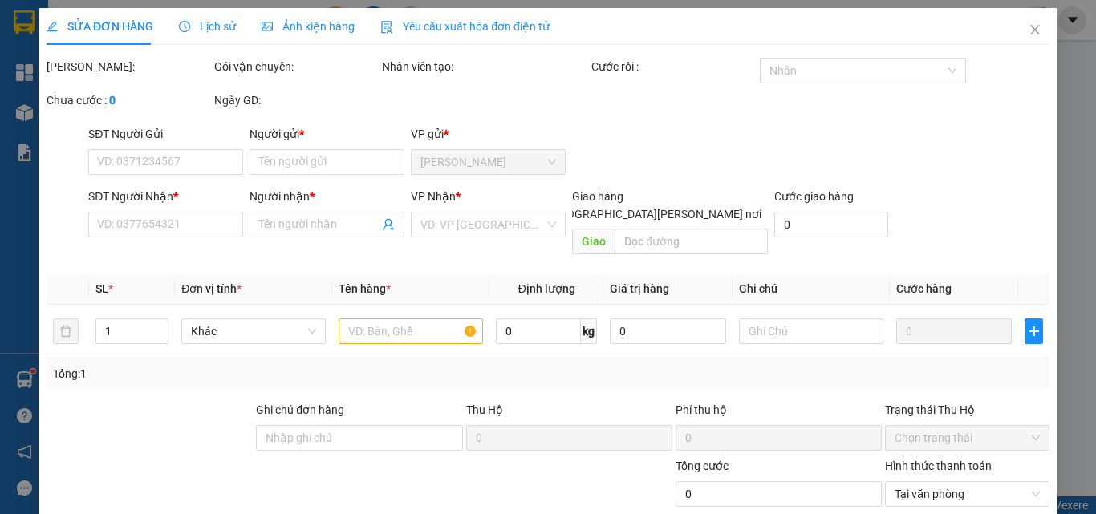
type input "0907318808"
type input "TÀI PHÁT"
type input "0947733553"
type input "TRUNG"
type input "30.000"
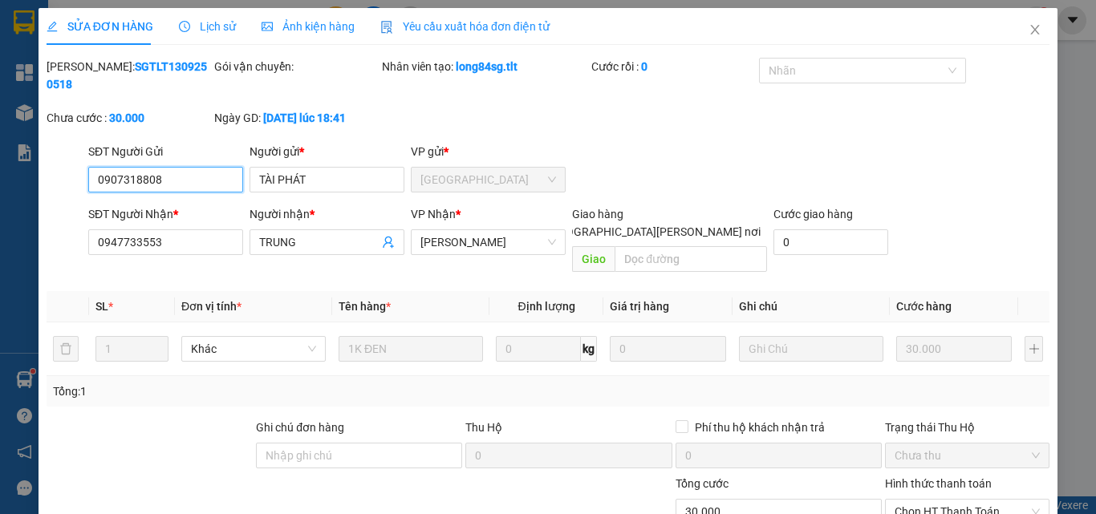
scroll to position [83, 0]
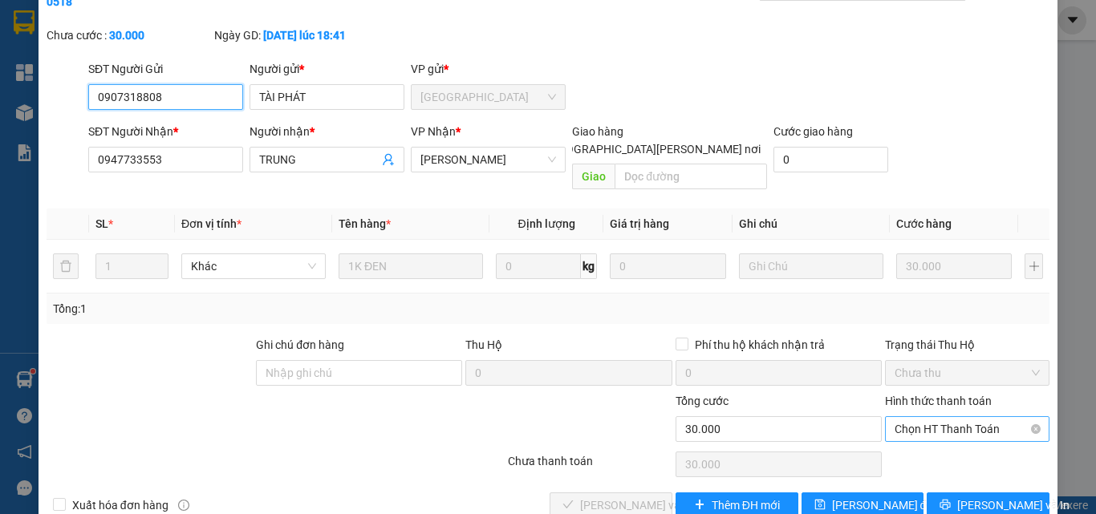
click at [940, 417] on span "Chọn HT Thanh Toán" at bounding box center [967, 429] width 145 height 24
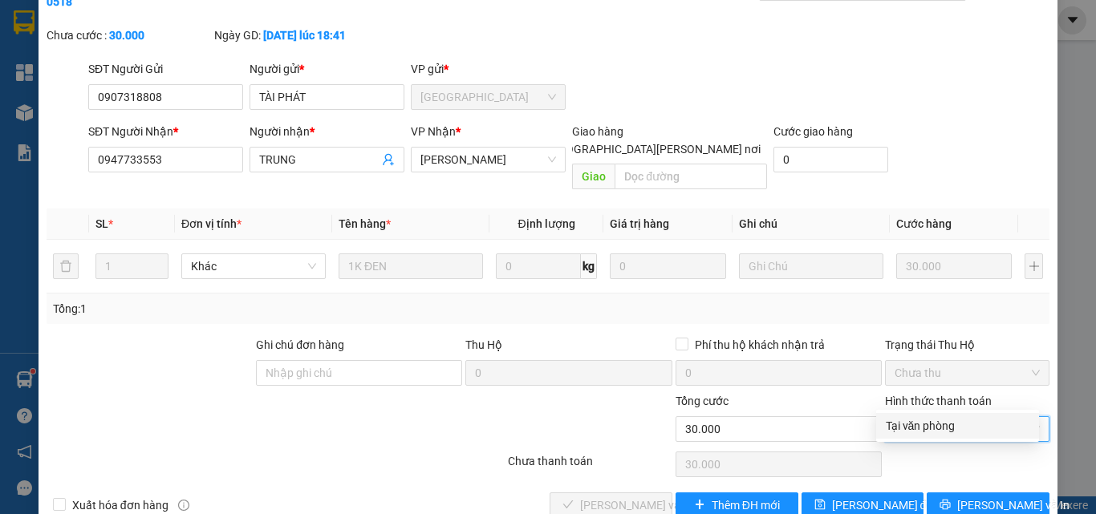
drag, startPoint x: 930, startPoint y: 426, endPoint x: 780, endPoint y: 456, distance: 152.9
click at [926, 428] on div "Tại văn phòng" at bounding box center [958, 426] width 144 height 18
type input "0"
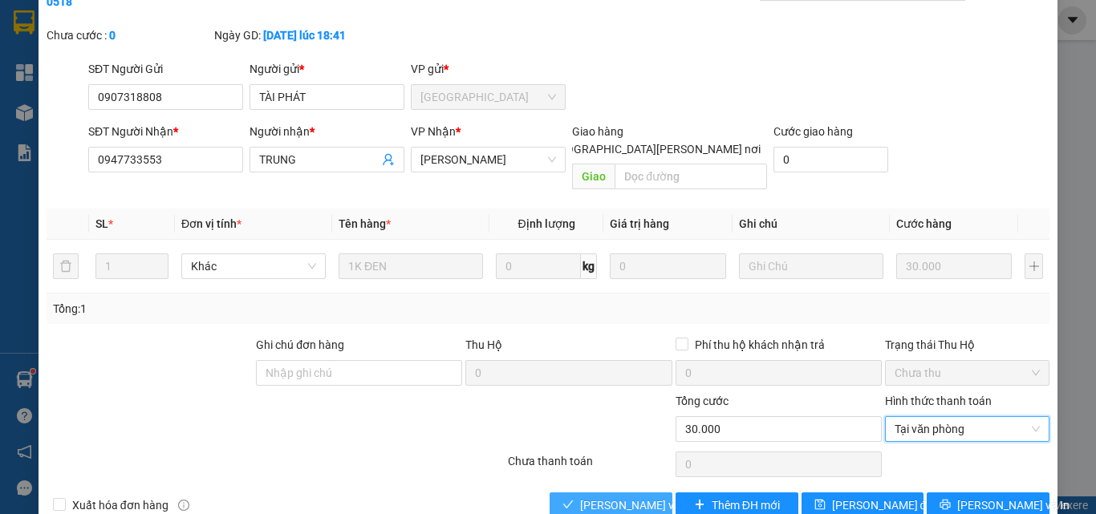
click at [635, 497] on span "[PERSON_NAME] và [PERSON_NAME] hàng" at bounding box center [688, 506] width 217 height 18
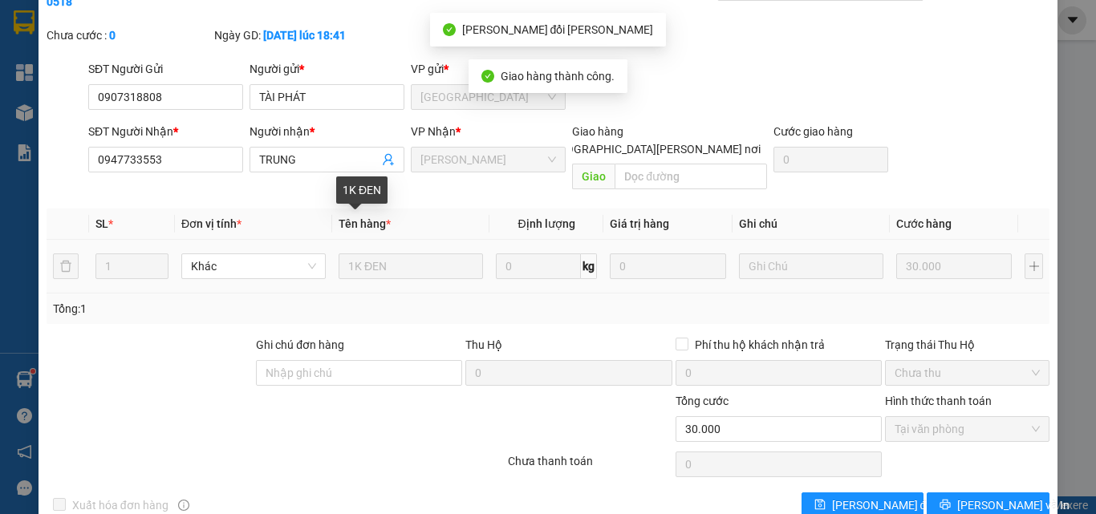
scroll to position [0, 0]
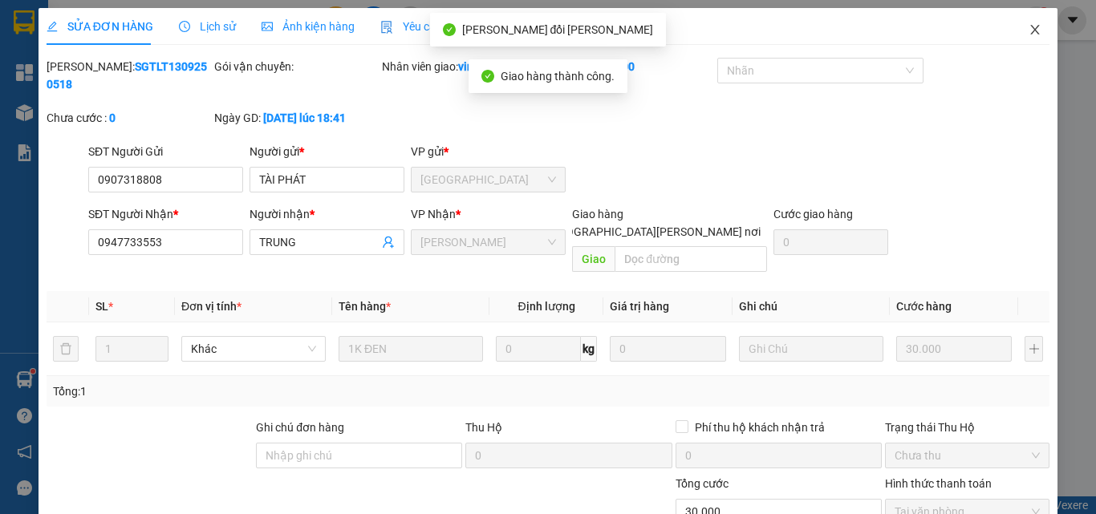
click at [1029, 33] on icon "close" at bounding box center [1035, 29] width 13 height 13
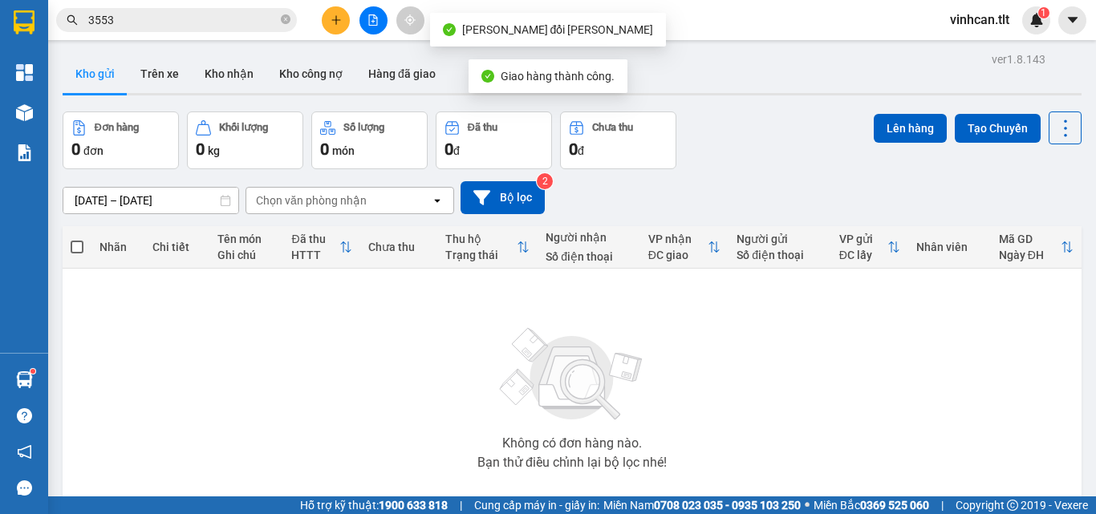
click at [224, 23] on input "3553" at bounding box center [182, 20] width 189 height 18
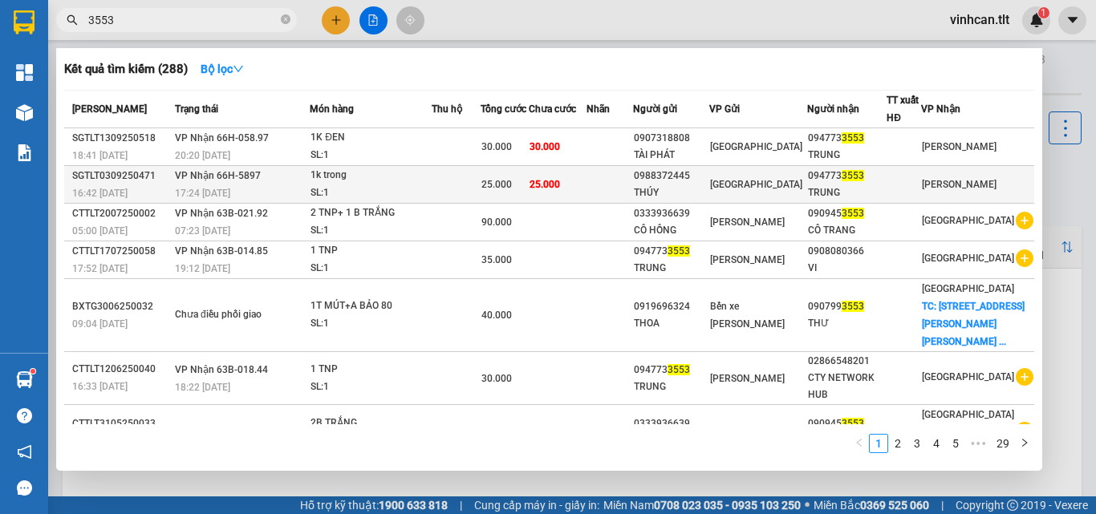
click at [681, 179] on div "0988372445" at bounding box center [671, 176] width 75 height 17
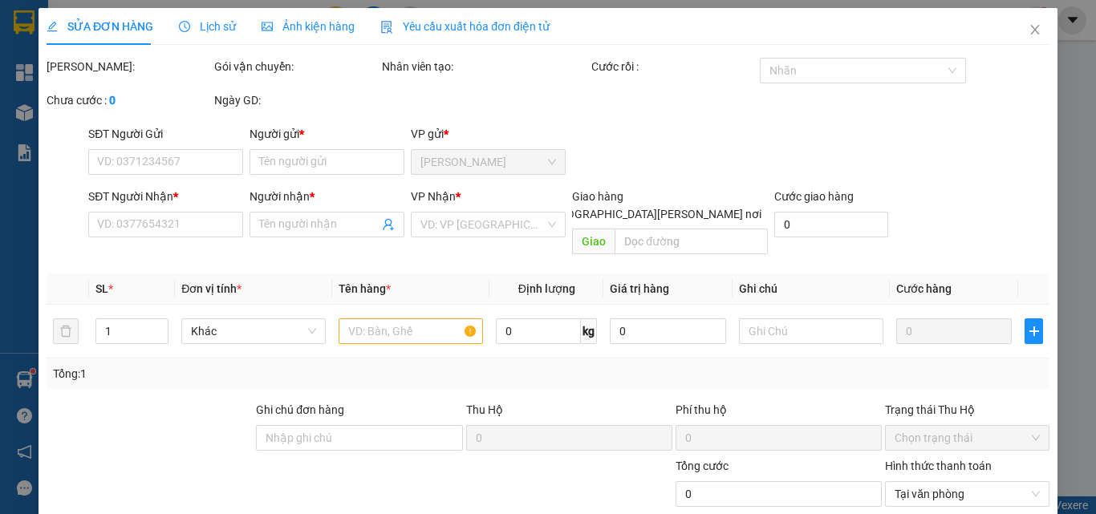
type input "0988372445"
type input "THÚY"
type input "0947733553"
type input "TRUNG"
type input "25.000"
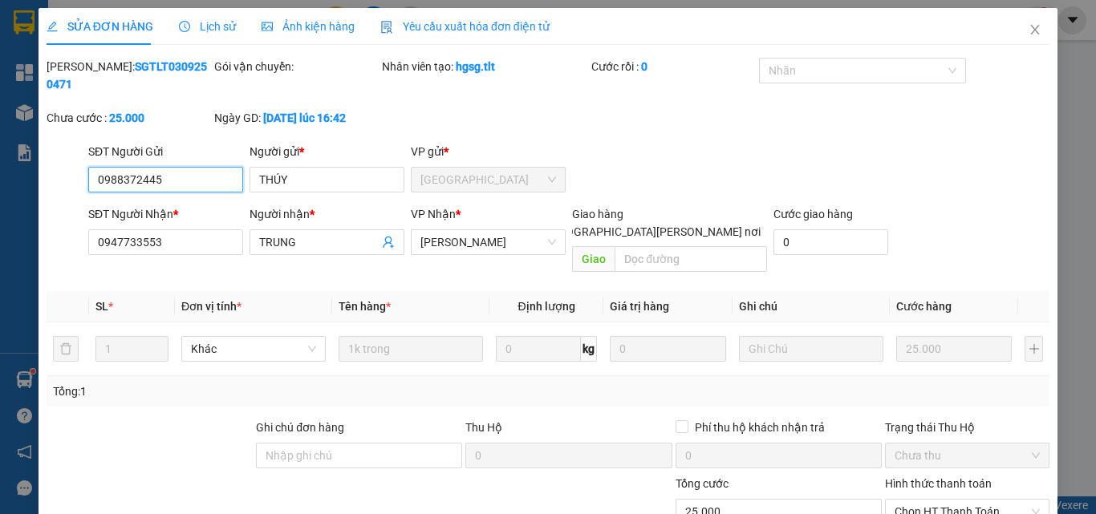
scroll to position [75, 0]
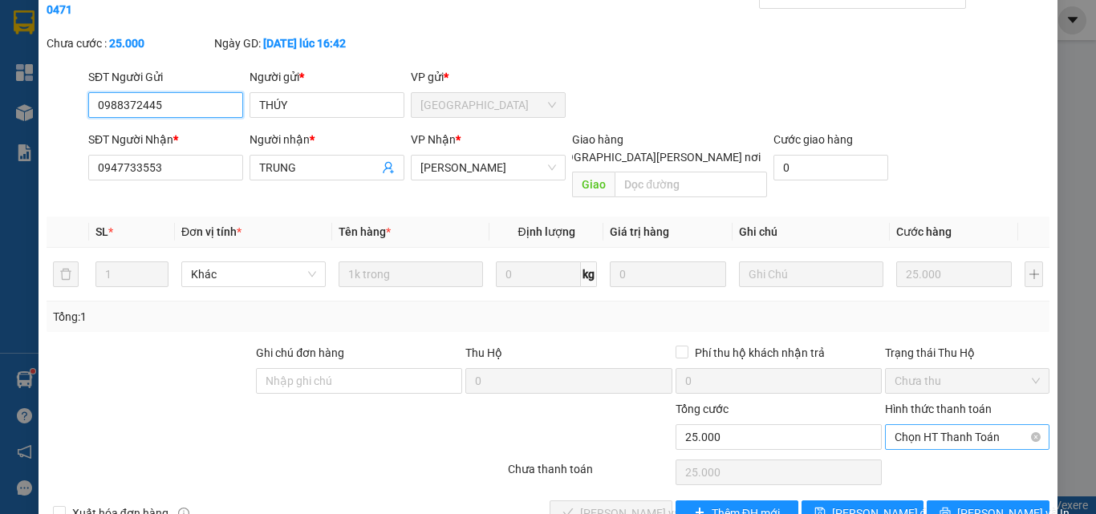
click at [926, 425] on span "Chọn HT Thanh Toán" at bounding box center [967, 437] width 145 height 24
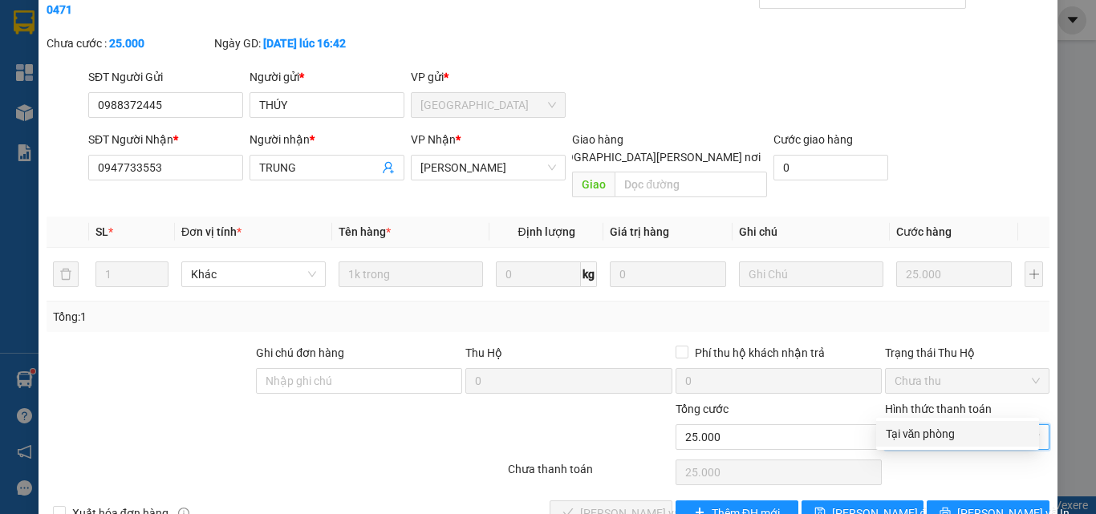
drag, startPoint x: 923, startPoint y: 436, endPoint x: 840, endPoint y: 444, distance: 83.8
click at [918, 436] on div "Tại văn phòng" at bounding box center [958, 434] width 144 height 18
type input "0"
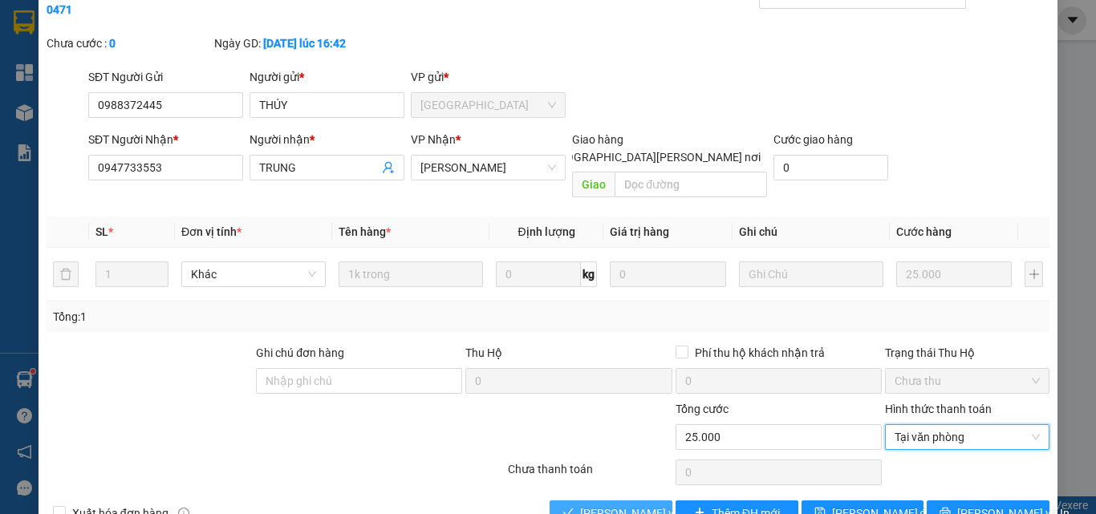
click at [608, 505] on span "[PERSON_NAME] và [PERSON_NAME] hàng" at bounding box center [688, 514] width 217 height 18
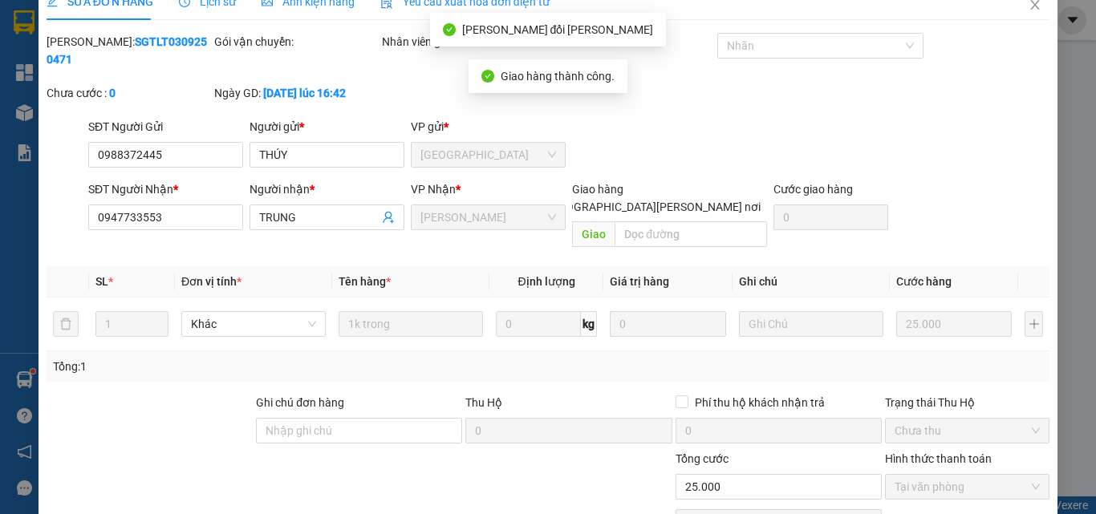
scroll to position [0, 0]
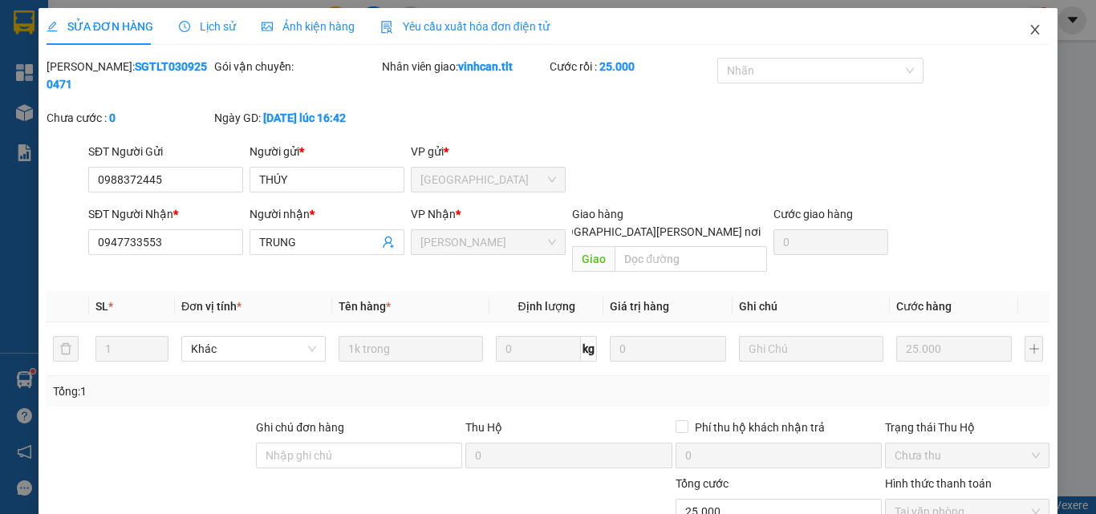
click at [1029, 31] on icon "close" at bounding box center [1035, 29] width 13 height 13
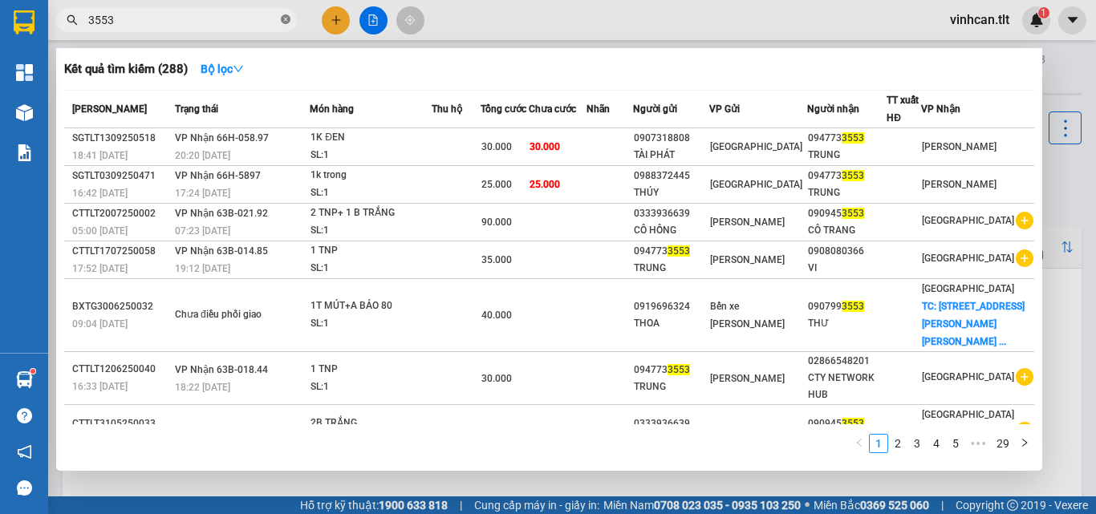
click at [286, 19] on icon "close-circle" at bounding box center [286, 19] width 10 height 10
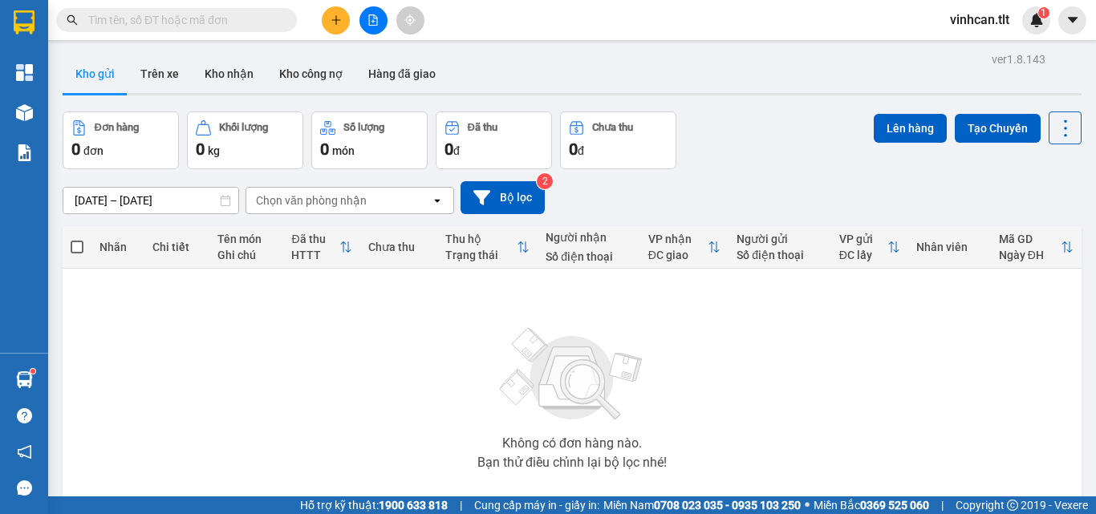
drag, startPoint x: 265, startPoint y: 19, endPoint x: 217, endPoint y: 54, distance: 58.6
click at [262, 22] on input "text" at bounding box center [182, 20] width 189 height 18
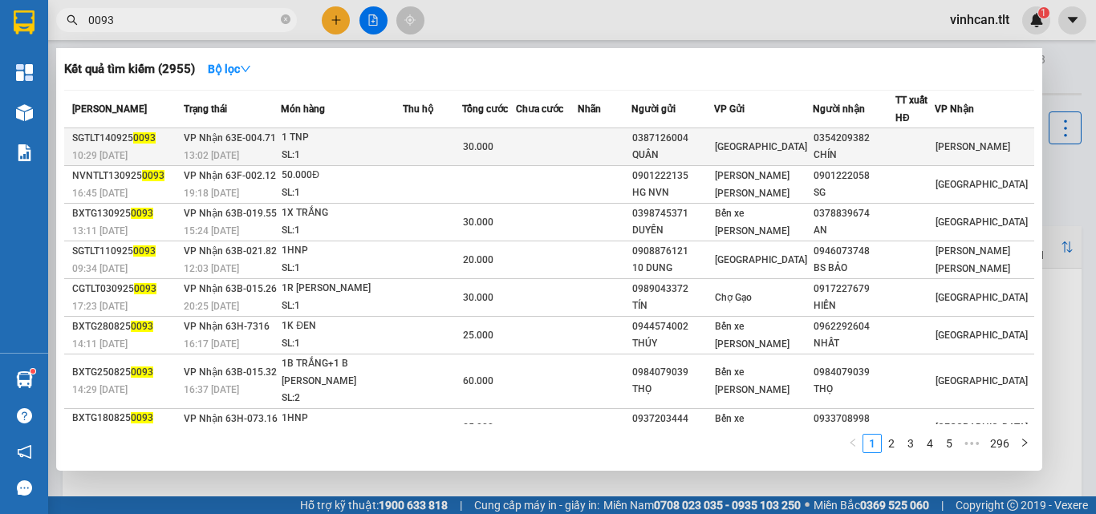
type input "0093"
click at [686, 141] on div "0387126004" at bounding box center [672, 138] width 81 height 17
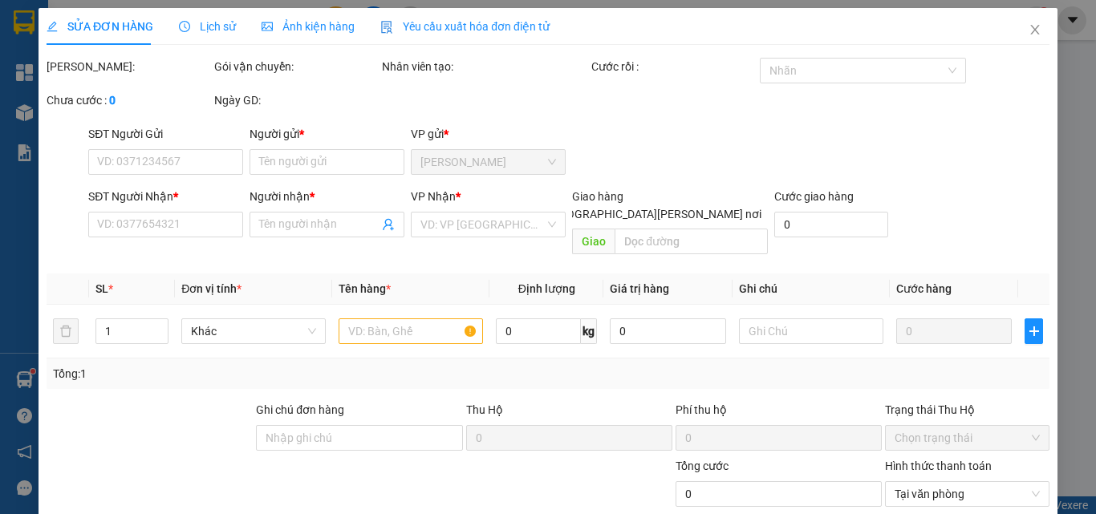
type input "0387126004"
type input "QUÂN"
type input "0354209382"
type input "CHÍN"
type input "30.000"
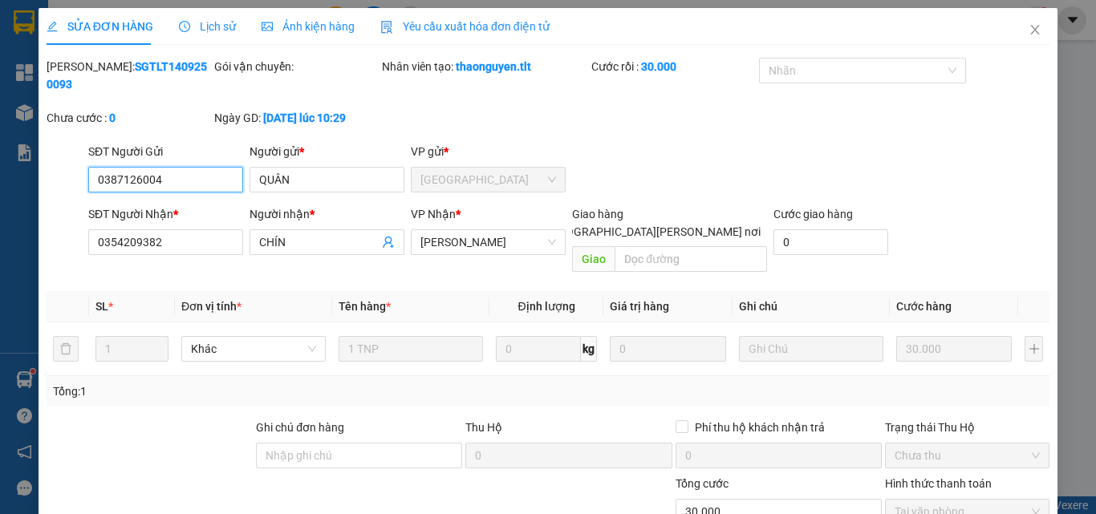
scroll to position [79, 0]
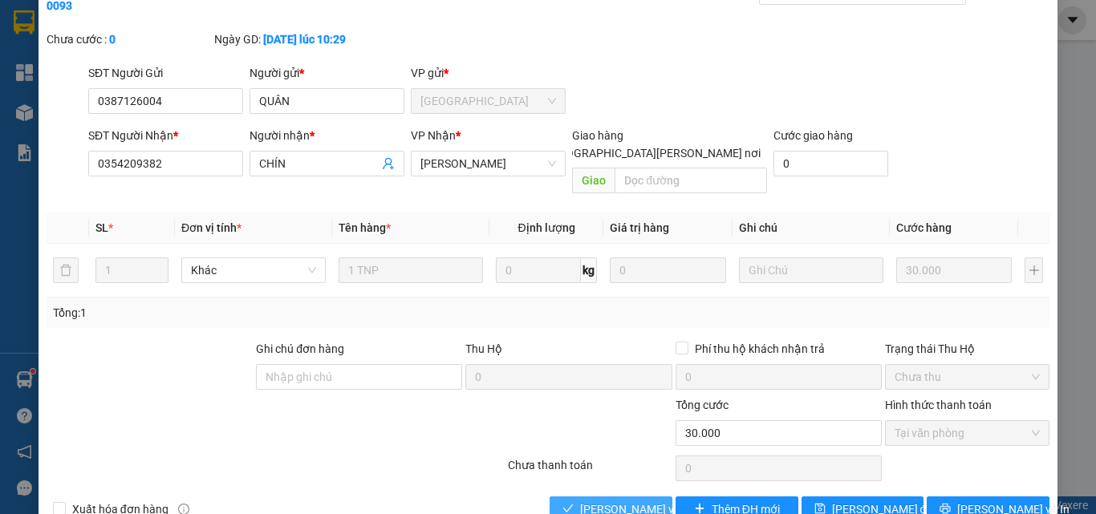
click at [630, 501] on span "[PERSON_NAME] và [PERSON_NAME] hàng" at bounding box center [688, 510] width 217 height 18
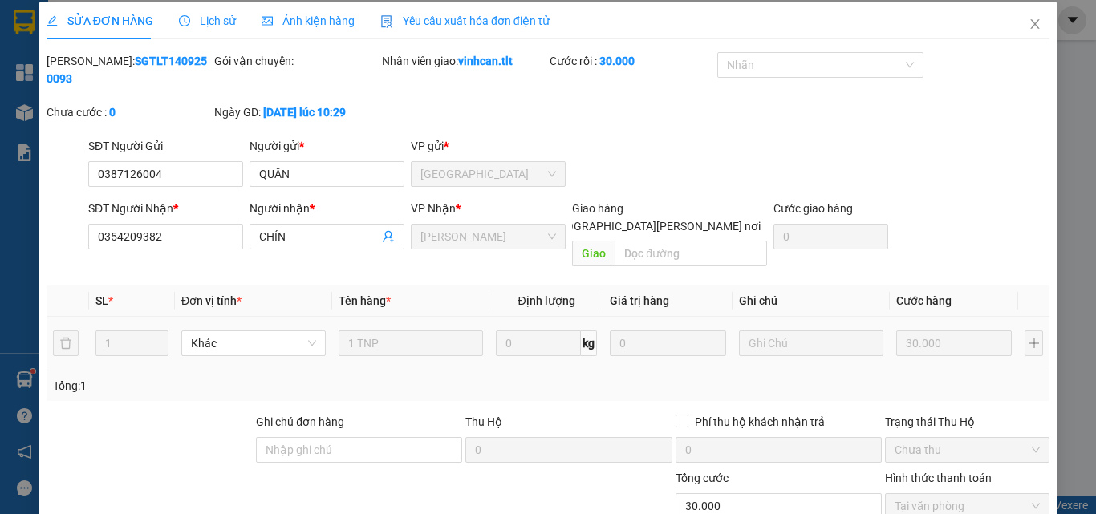
scroll to position [0, 0]
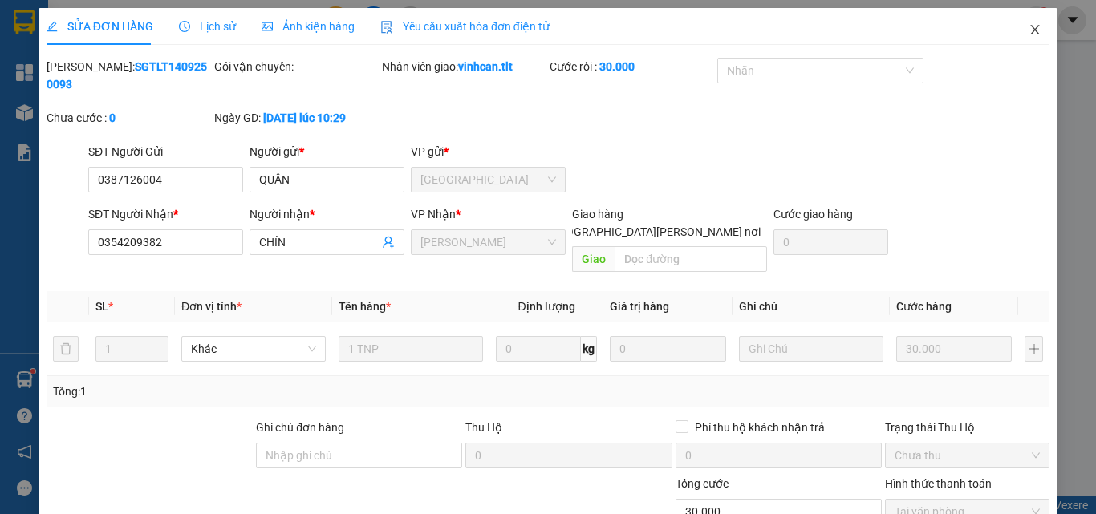
click at [1029, 27] on icon "close" at bounding box center [1035, 29] width 13 height 13
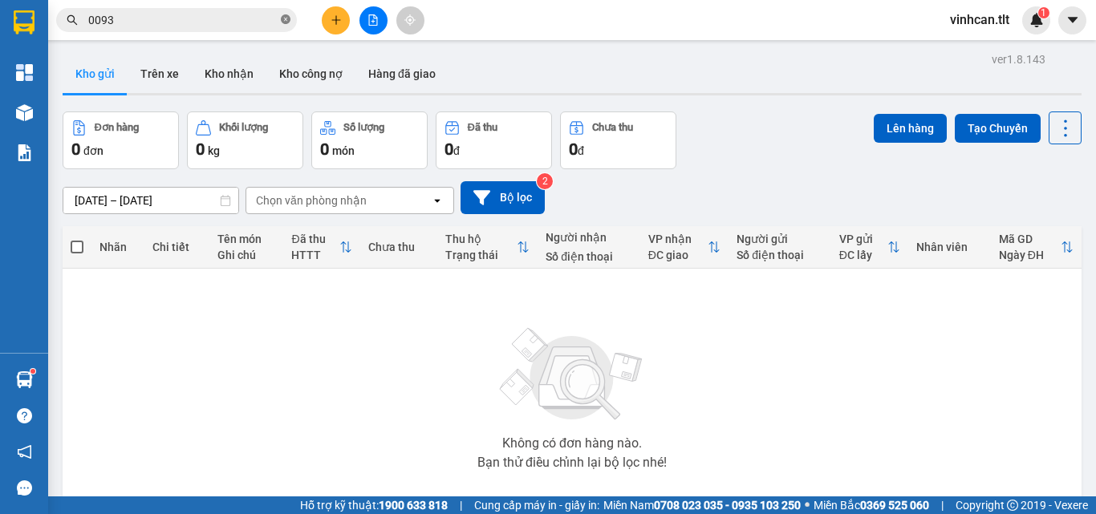
click at [286, 15] on icon "close-circle" at bounding box center [286, 19] width 10 height 10
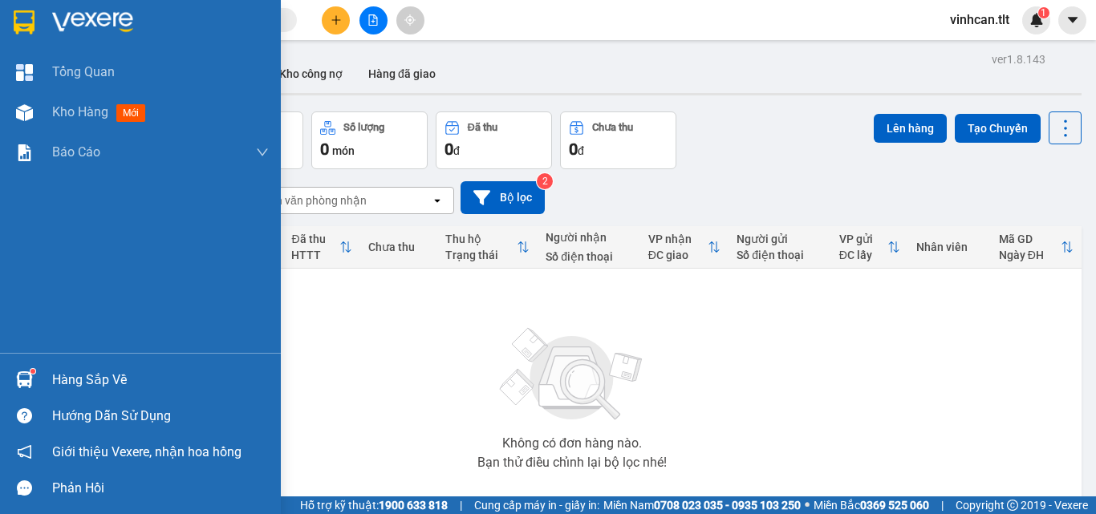
click at [105, 367] on div "Hàng sắp về" at bounding box center [140, 380] width 281 height 36
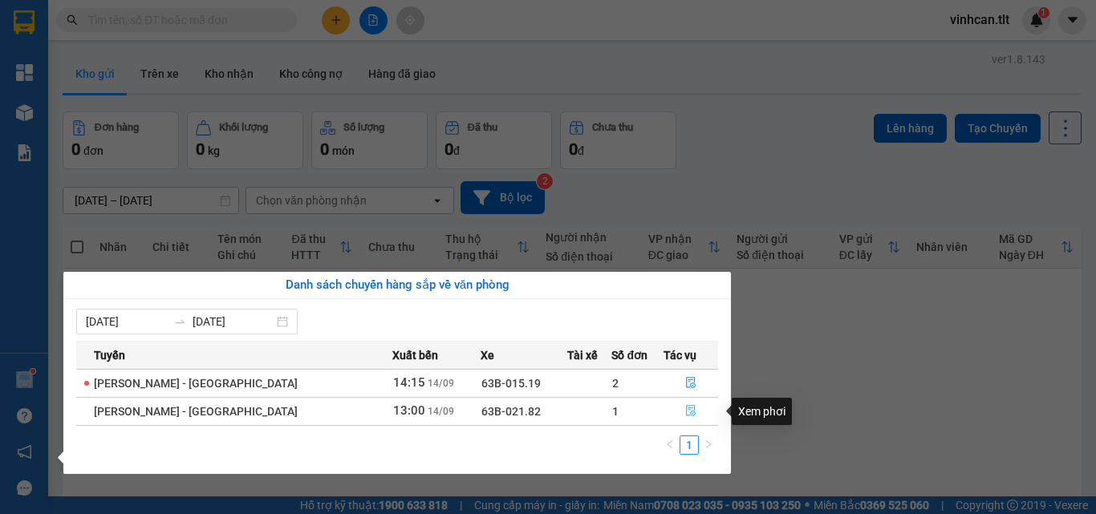
click at [685, 408] on icon "file-done" at bounding box center [690, 410] width 11 height 11
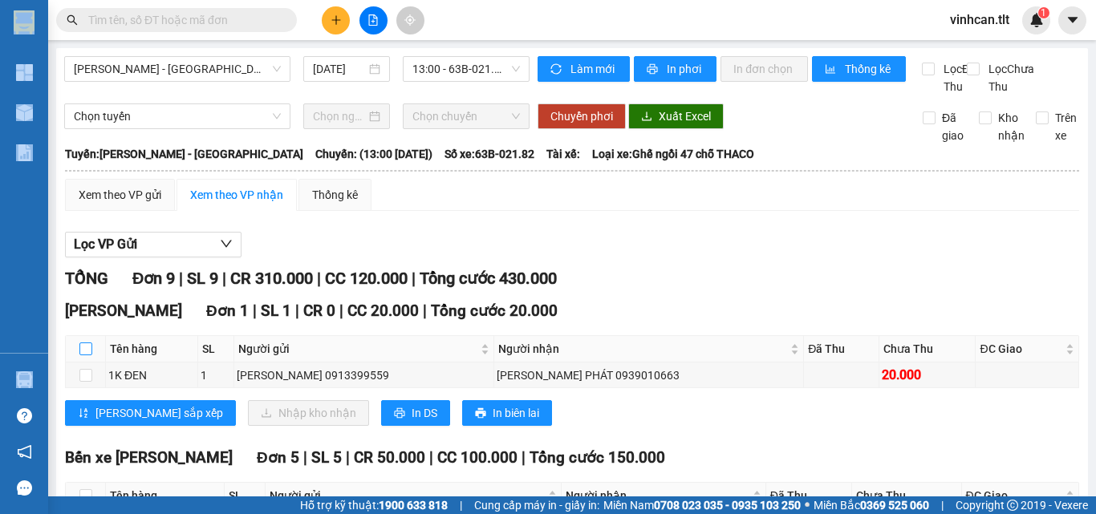
drag, startPoint x: 85, startPoint y: 366, endPoint x: 95, endPoint y: 371, distance: 10.8
click at [85, 355] on input "checkbox" at bounding box center [85, 349] width 13 height 13
checkbox input "true"
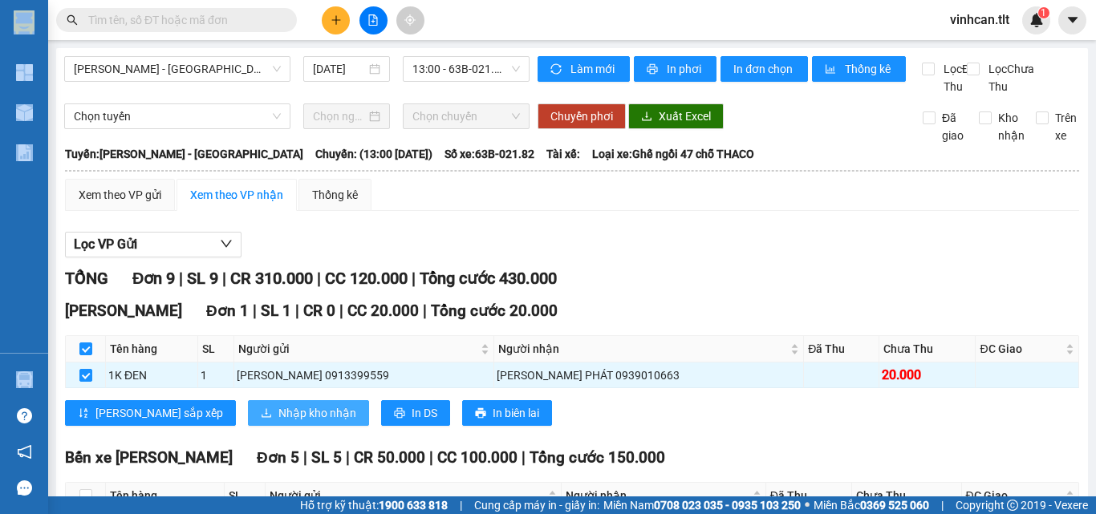
click at [278, 422] on span "Nhập kho nhận" at bounding box center [317, 413] width 78 height 18
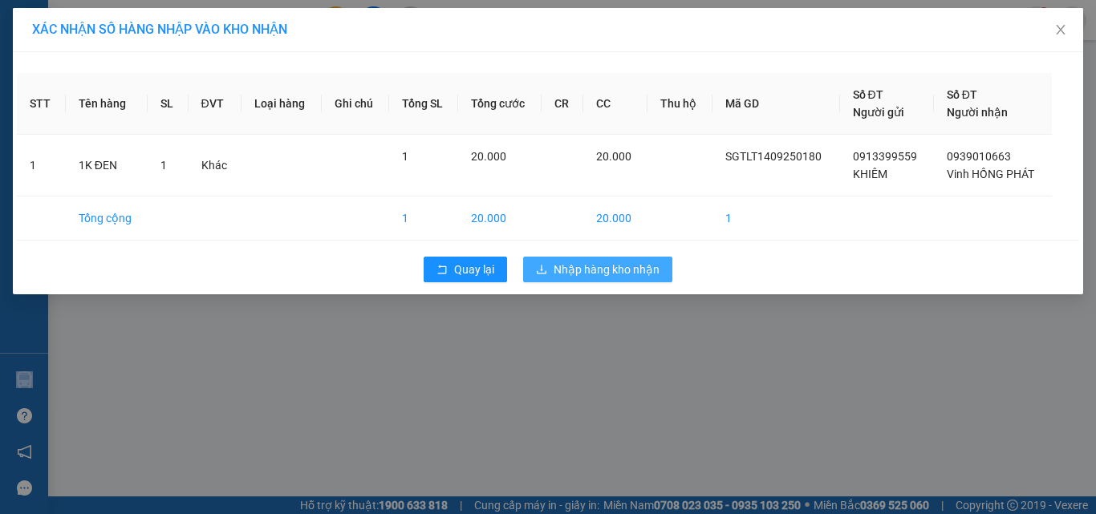
click at [541, 274] on icon "download" at bounding box center [542, 269] width 10 height 9
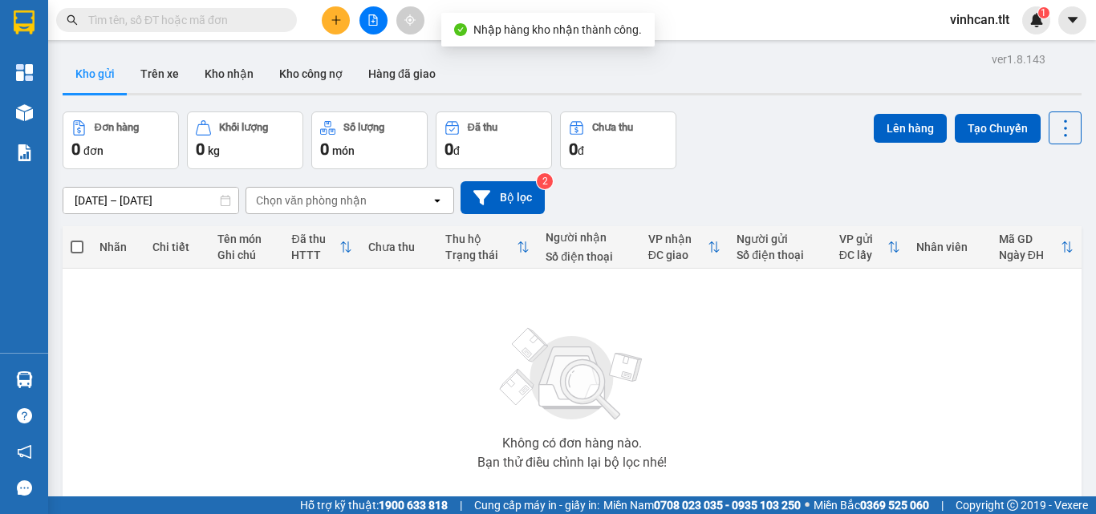
click at [206, 22] on input "text" at bounding box center [182, 20] width 189 height 18
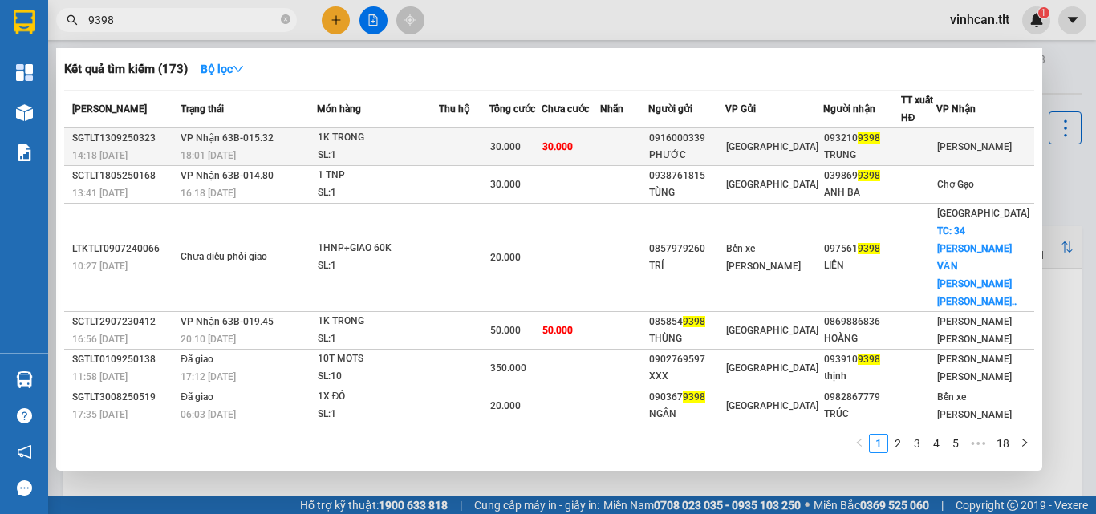
type input "9398"
click at [701, 140] on div "0916000339" at bounding box center [686, 138] width 75 height 17
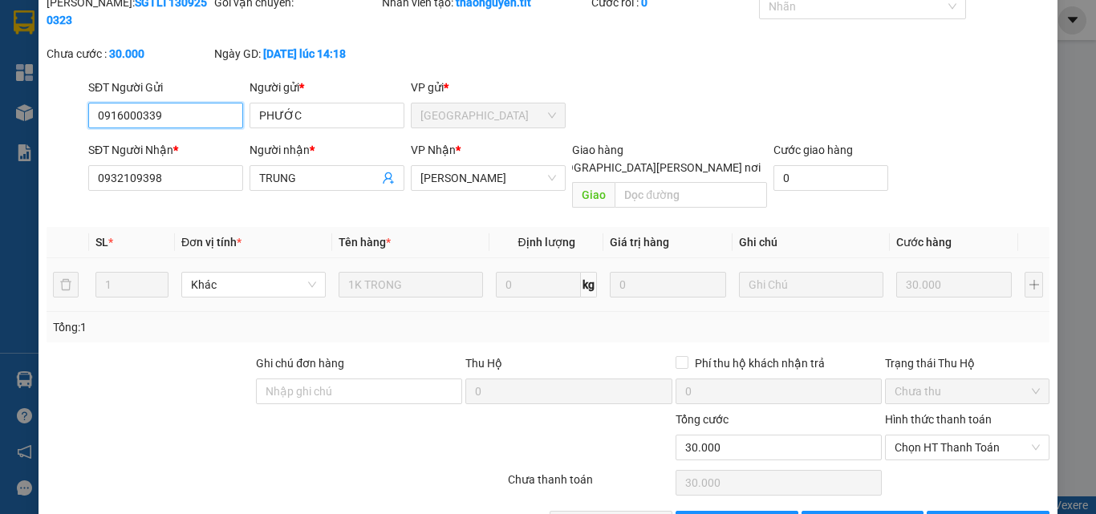
scroll to position [83, 0]
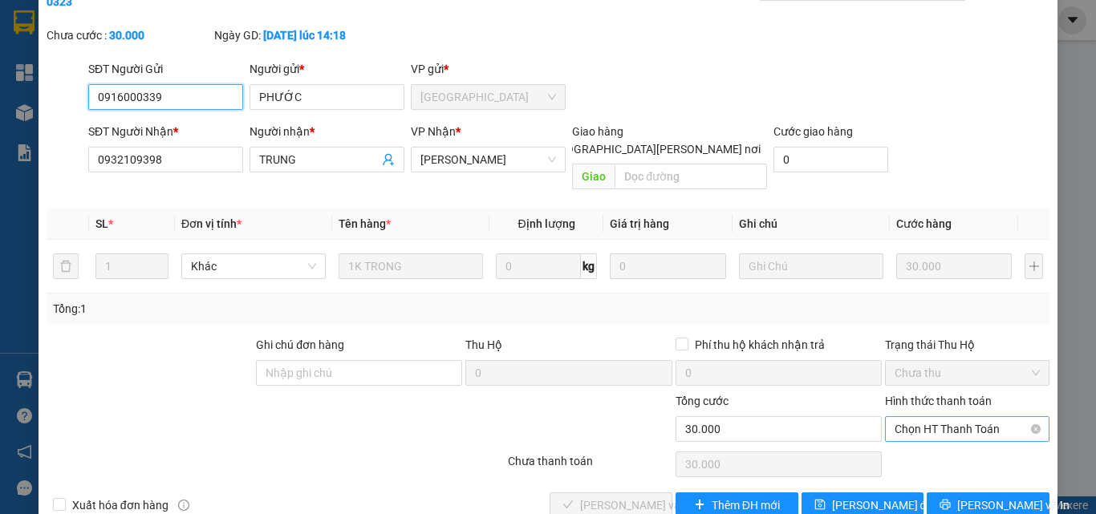
drag, startPoint x: 956, startPoint y: 389, endPoint x: 932, endPoint y: 409, distance: 32.0
click at [956, 417] on span "Chọn HT Thanh Toán" at bounding box center [967, 429] width 145 height 24
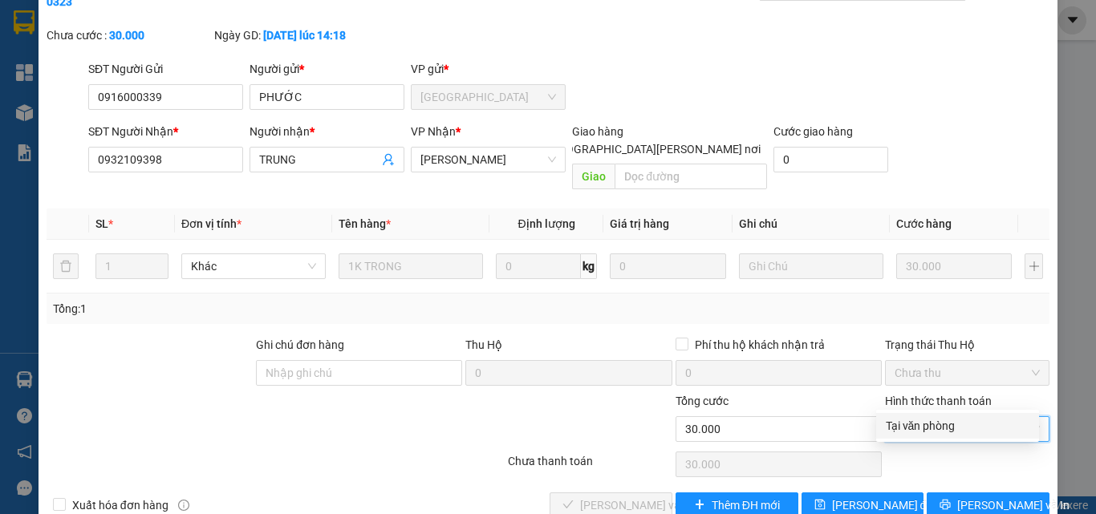
drag, startPoint x: 915, startPoint y: 424, endPoint x: 862, endPoint y: 433, distance: 53.7
click at [911, 427] on div "Tại văn phòng" at bounding box center [958, 426] width 144 height 18
type input "0"
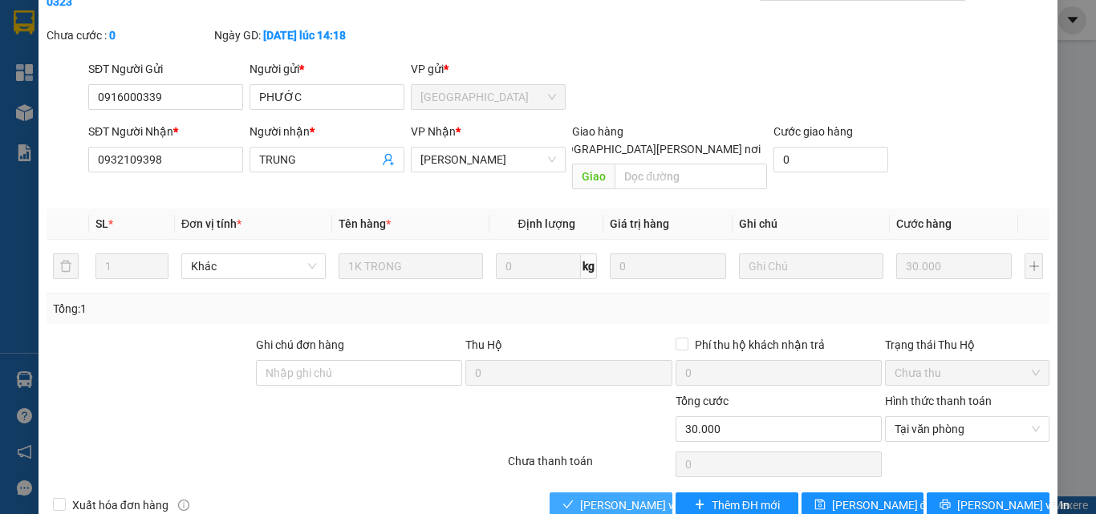
click at [628, 497] on span "[PERSON_NAME] và [PERSON_NAME] hàng" at bounding box center [688, 506] width 217 height 18
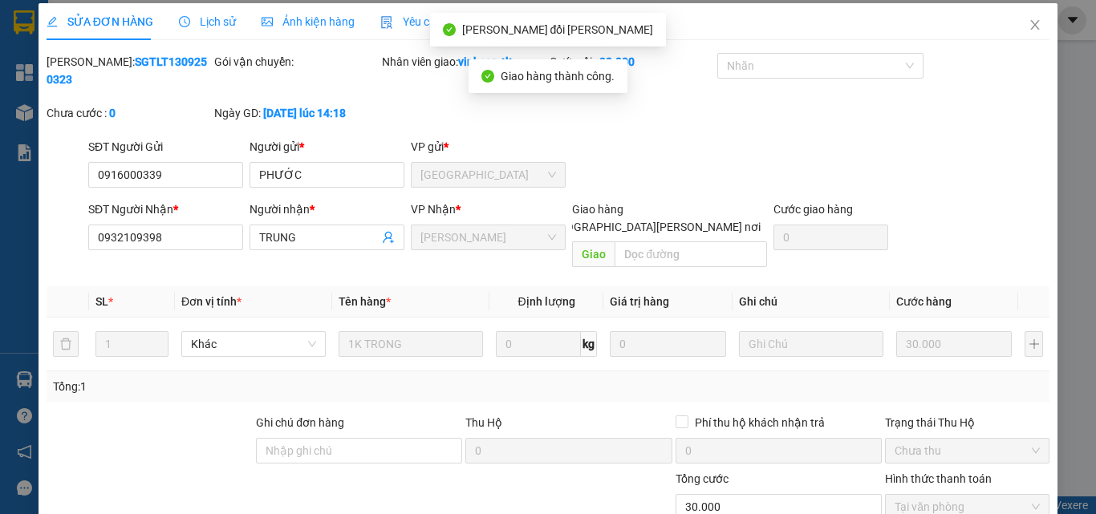
scroll to position [0, 0]
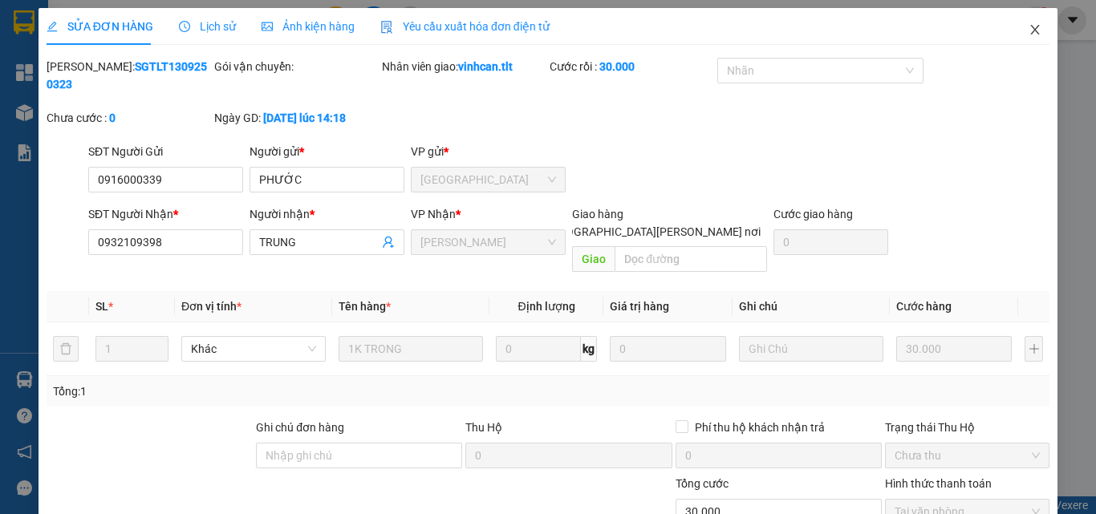
drag, startPoint x: 1028, startPoint y: 26, endPoint x: 984, endPoint y: 37, distance: 44.8
click at [1029, 28] on icon "close" at bounding box center [1035, 29] width 13 height 13
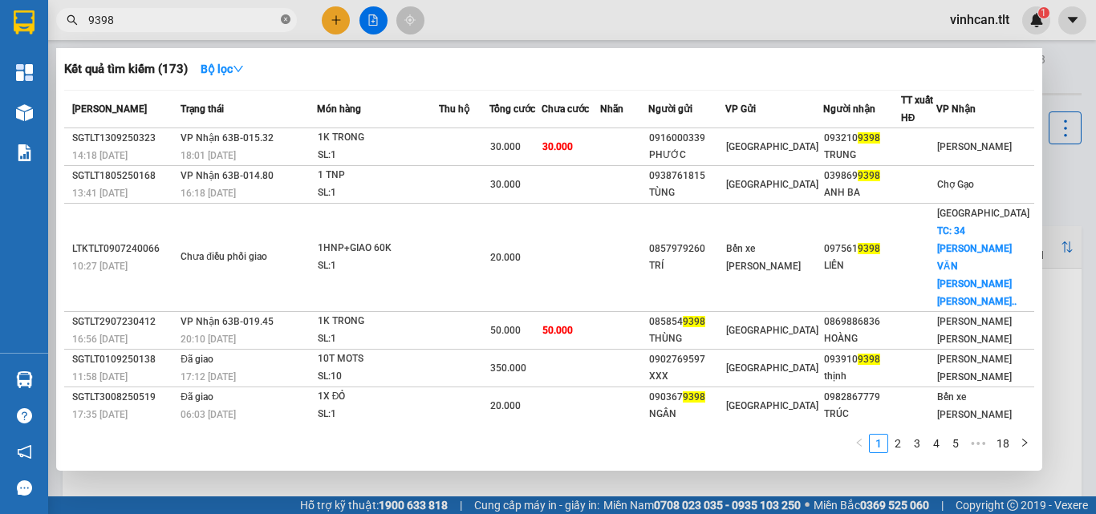
click at [285, 18] on icon "close-circle" at bounding box center [286, 19] width 10 height 10
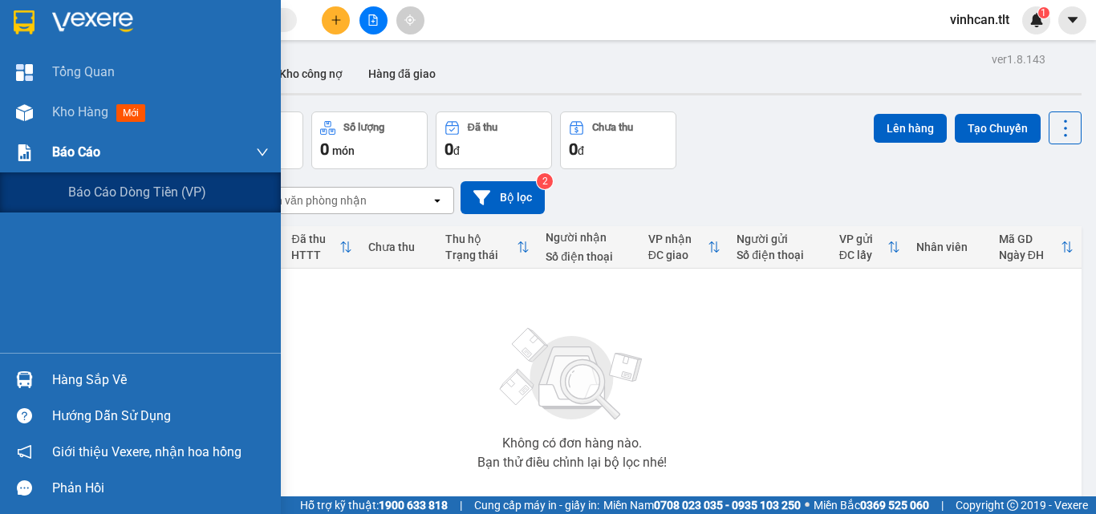
click at [60, 148] on span "Báo cáo" at bounding box center [76, 152] width 48 height 20
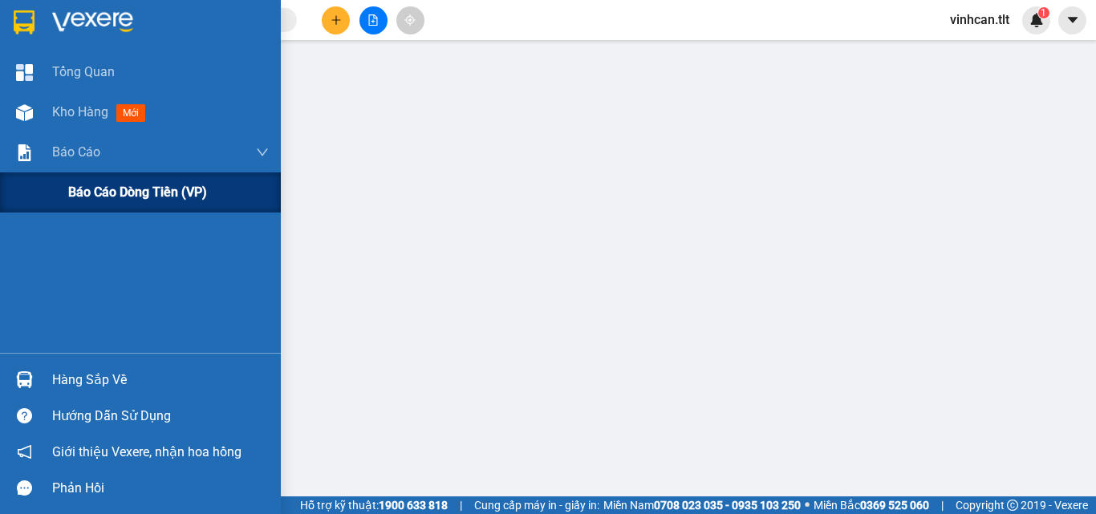
drag, startPoint x: 132, startPoint y: 193, endPoint x: 183, endPoint y: 197, distance: 50.6
click at [133, 193] on span "Báo cáo dòng tiền (VP)" at bounding box center [137, 192] width 139 height 20
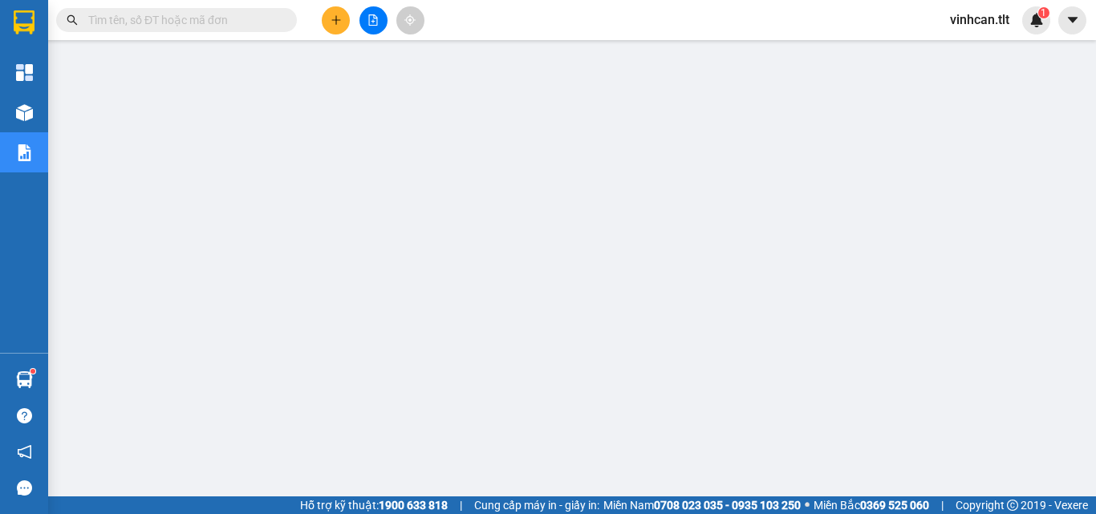
click at [234, 23] on input "text" at bounding box center [182, 20] width 189 height 18
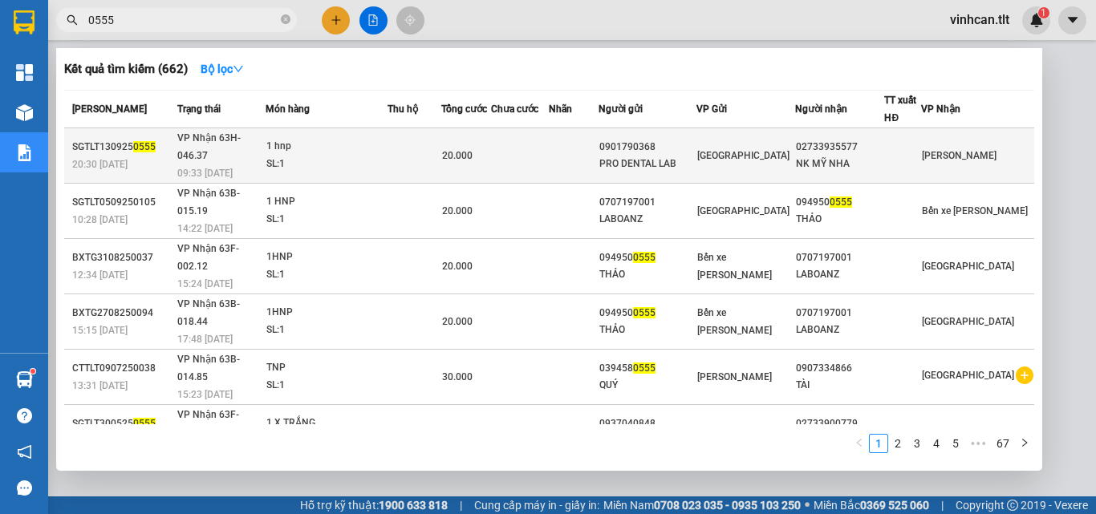
type input "0555"
click at [692, 146] on div "0901790368" at bounding box center [647, 147] width 97 height 17
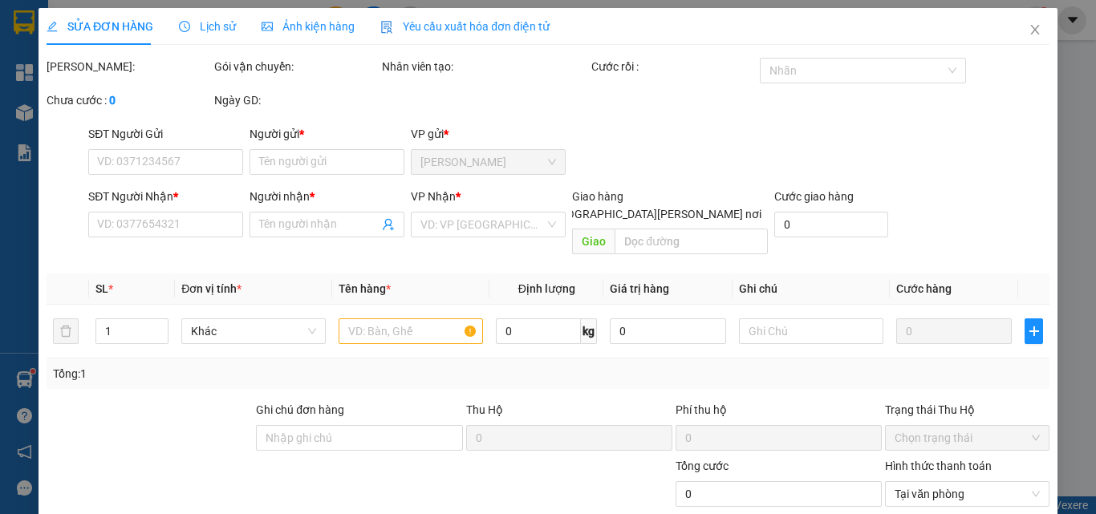
type input "0901790368"
type input "PRO DENTAL LAB"
type input "02733935577"
type input "NK MỸ NHA"
type input "20.000"
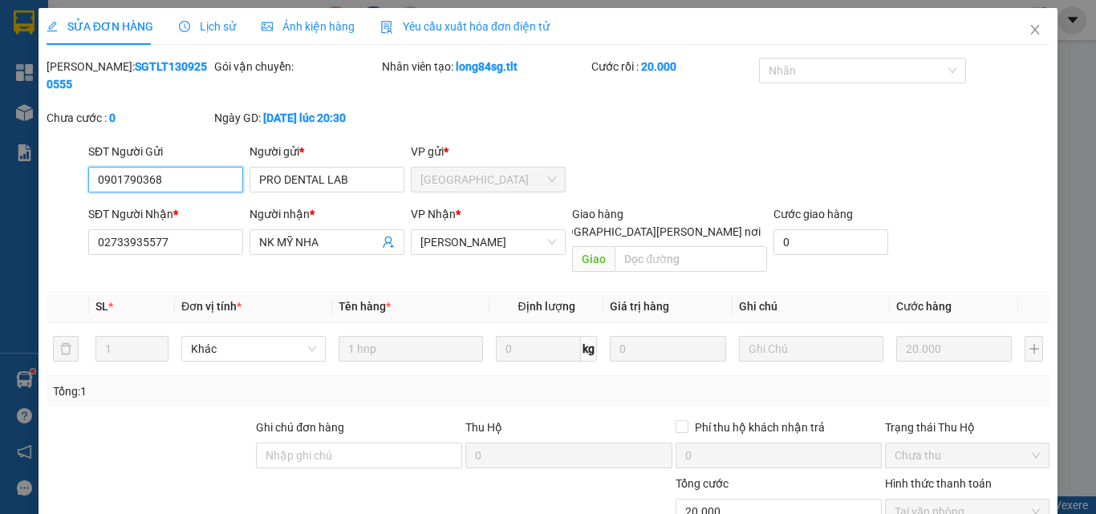
scroll to position [83, 0]
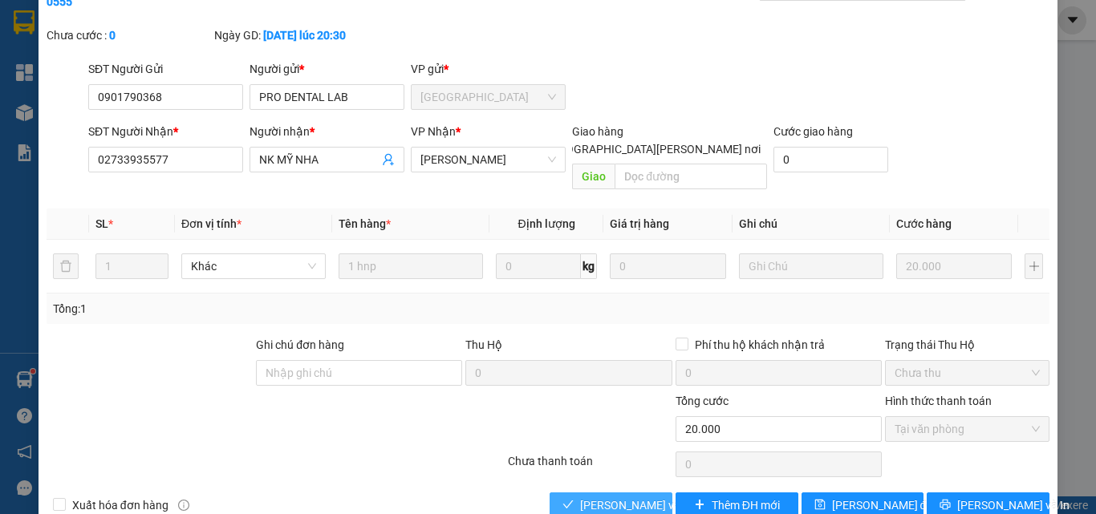
click at [626, 497] on span "[PERSON_NAME] và [PERSON_NAME] hàng" at bounding box center [688, 506] width 217 height 18
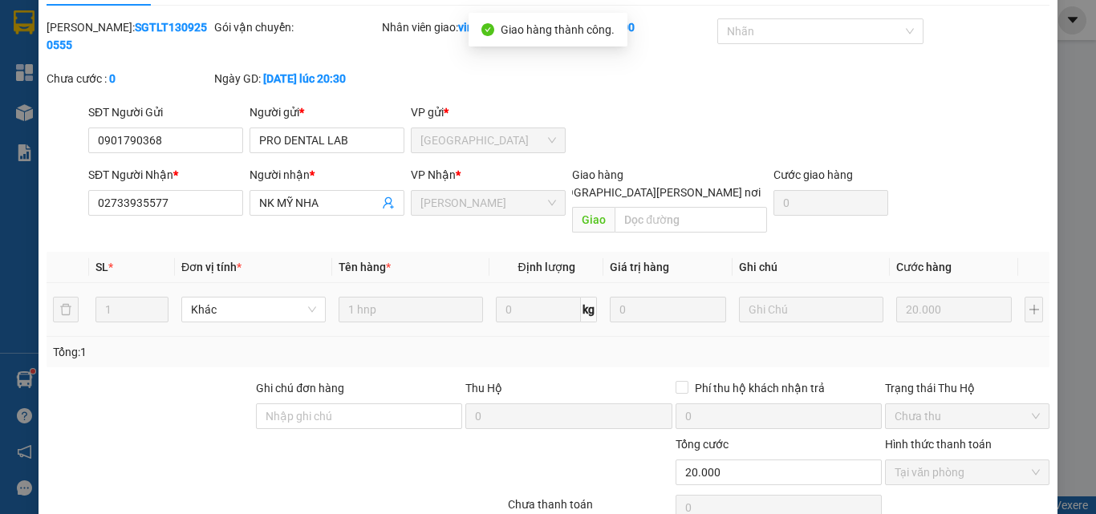
scroll to position [0, 0]
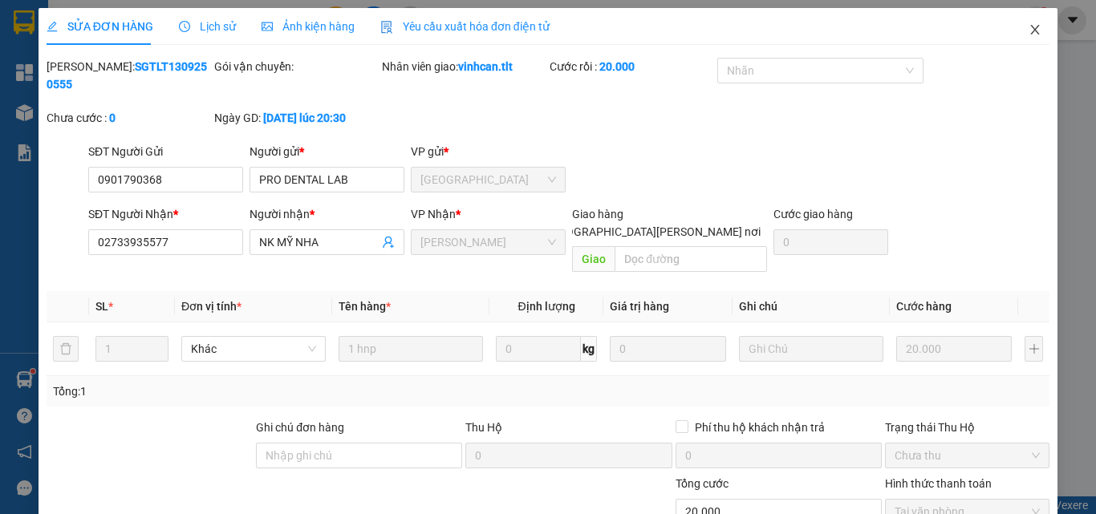
click at [1029, 29] on icon "close" at bounding box center [1035, 29] width 13 height 13
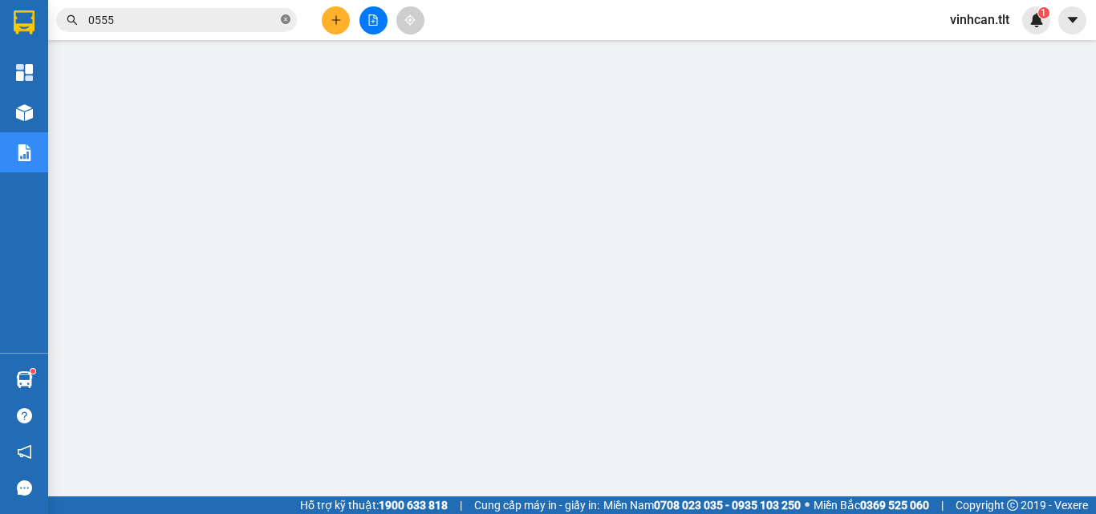
click at [281, 18] on icon "close-circle" at bounding box center [286, 19] width 10 height 10
click at [220, 27] on input "text" at bounding box center [182, 20] width 189 height 18
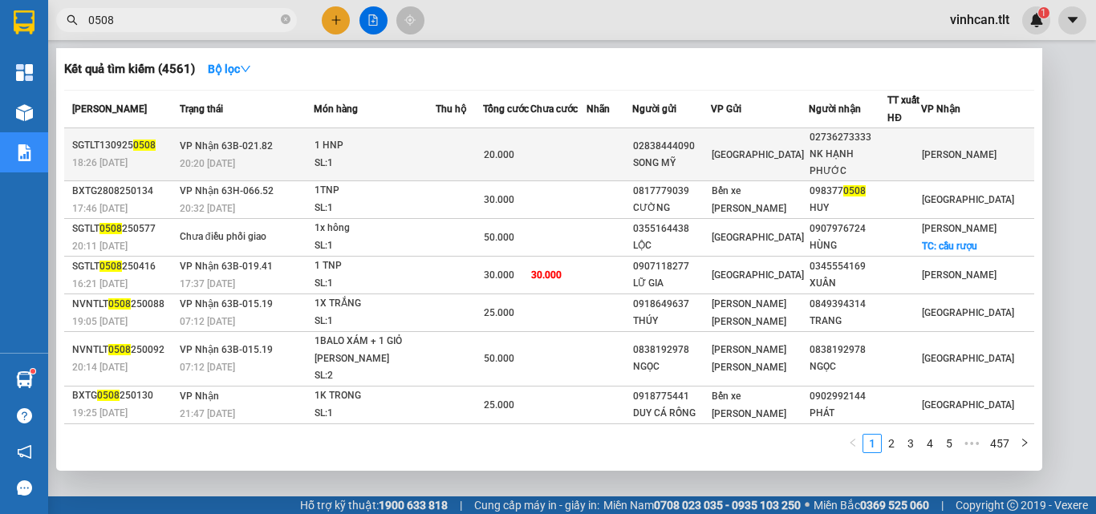
type input "0508"
click at [710, 140] on div "02838444090" at bounding box center [671, 146] width 77 height 17
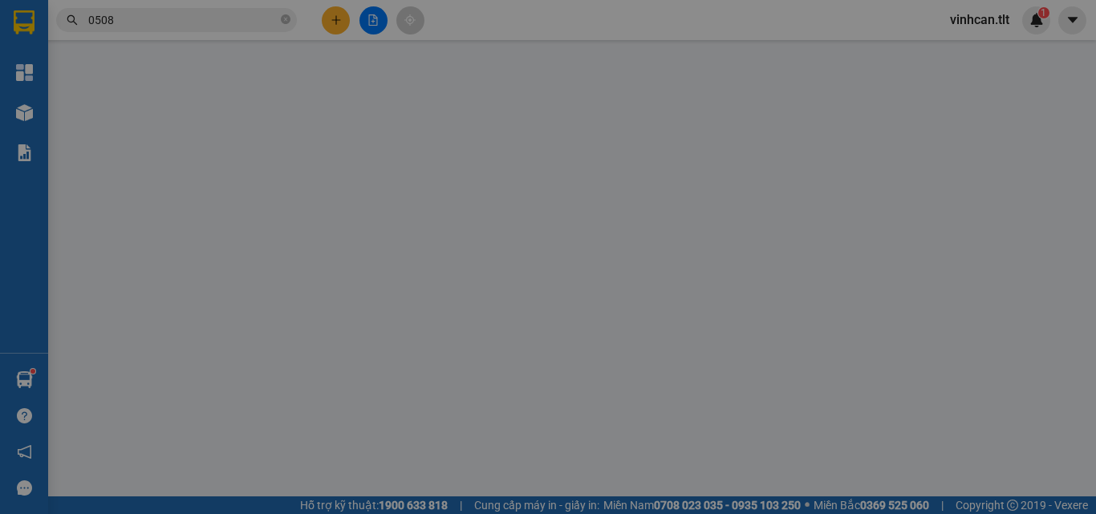
type input "02838444090"
type input "SONG MỸ"
type input "02736273333"
type input "NK HẠNH PHƯỚC"
type input "20.000"
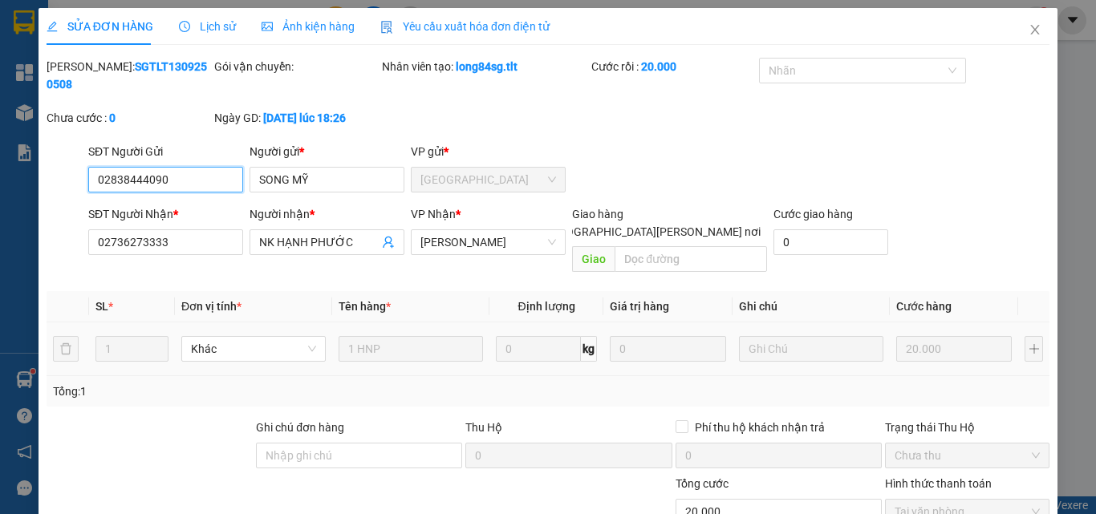
scroll to position [83, 0]
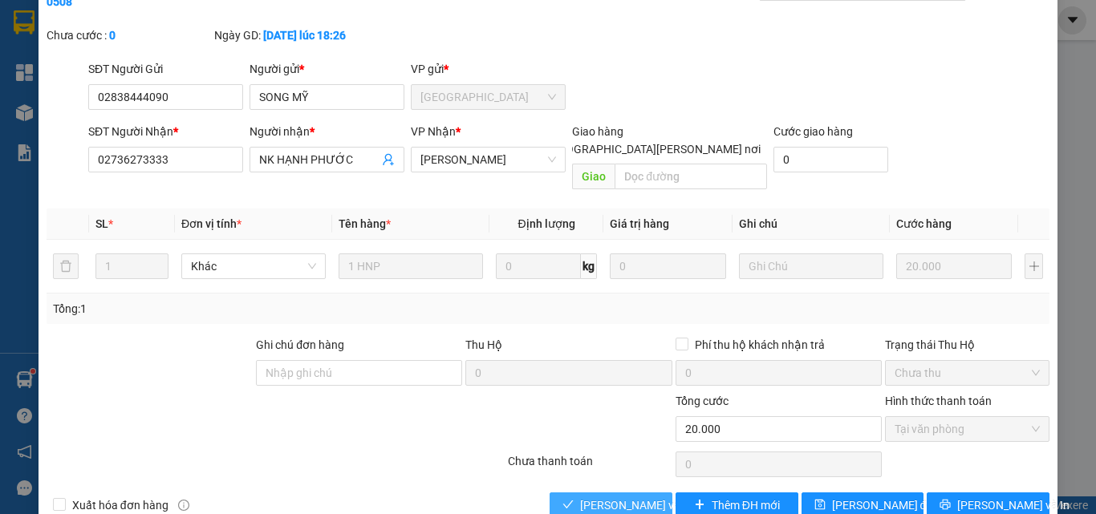
click at [635, 497] on span "[PERSON_NAME] và [PERSON_NAME] hàng" at bounding box center [688, 506] width 217 height 18
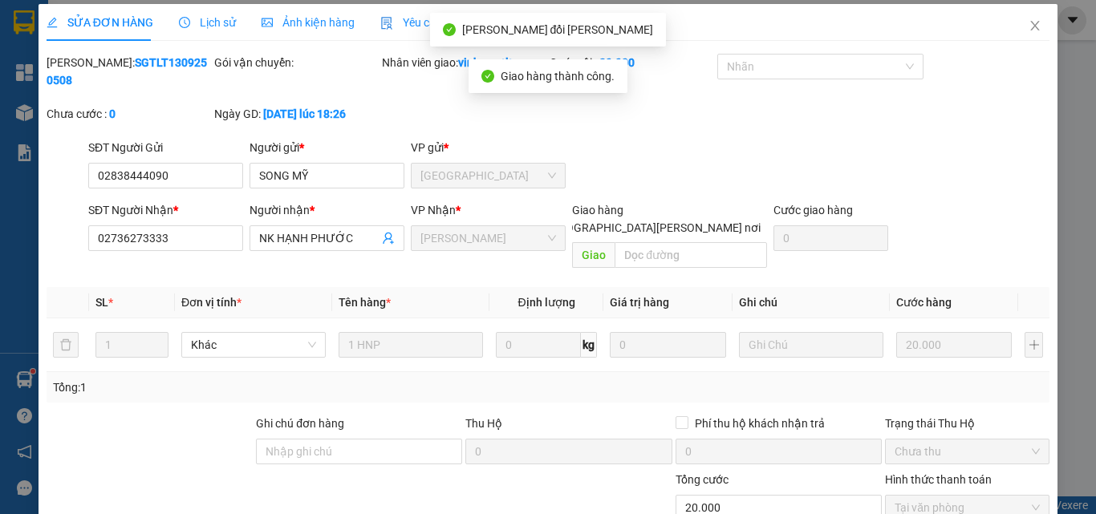
scroll to position [0, 0]
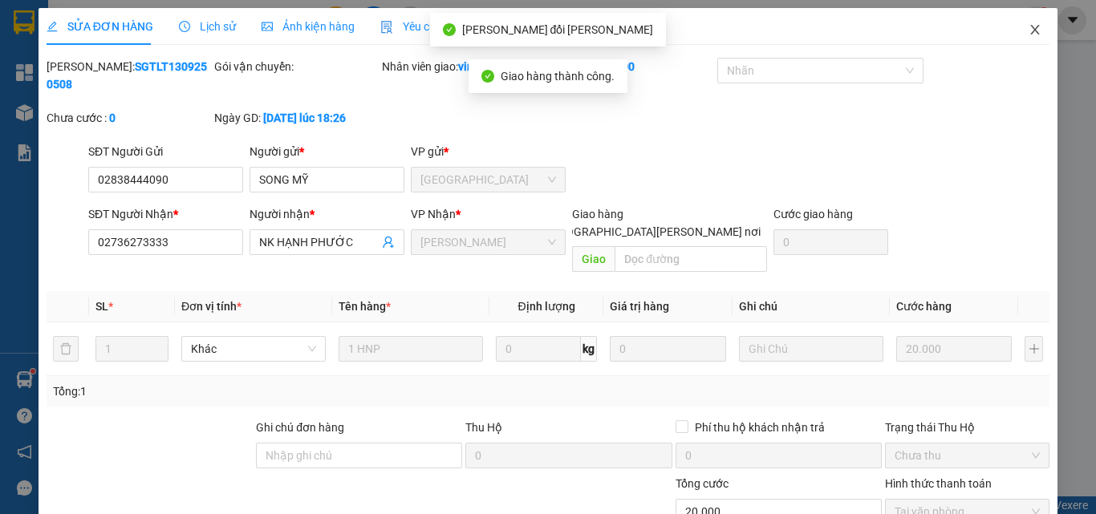
click at [1029, 31] on icon "close" at bounding box center [1035, 29] width 13 height 13
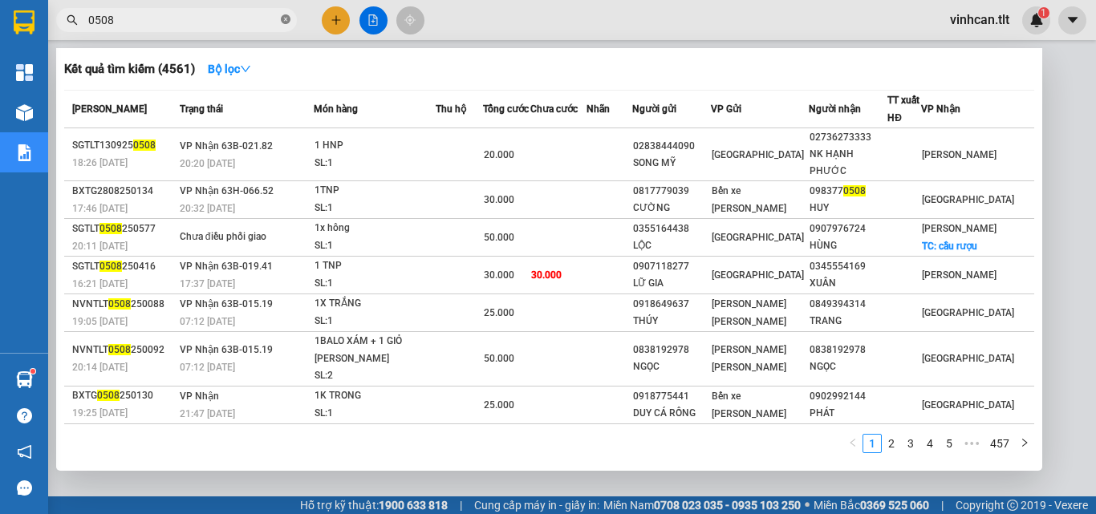
click at [286, 19] on icon "close-circle" at bounding box center [286, 19] width 10 height 10
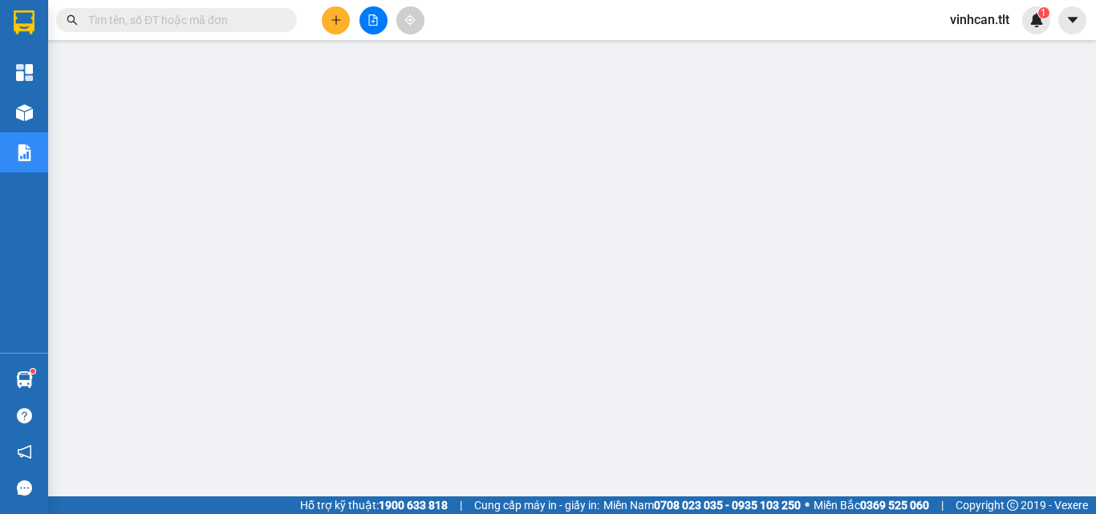
click at [234, 22] on input "text" at bounding box center [182, 20] width 189 height 18
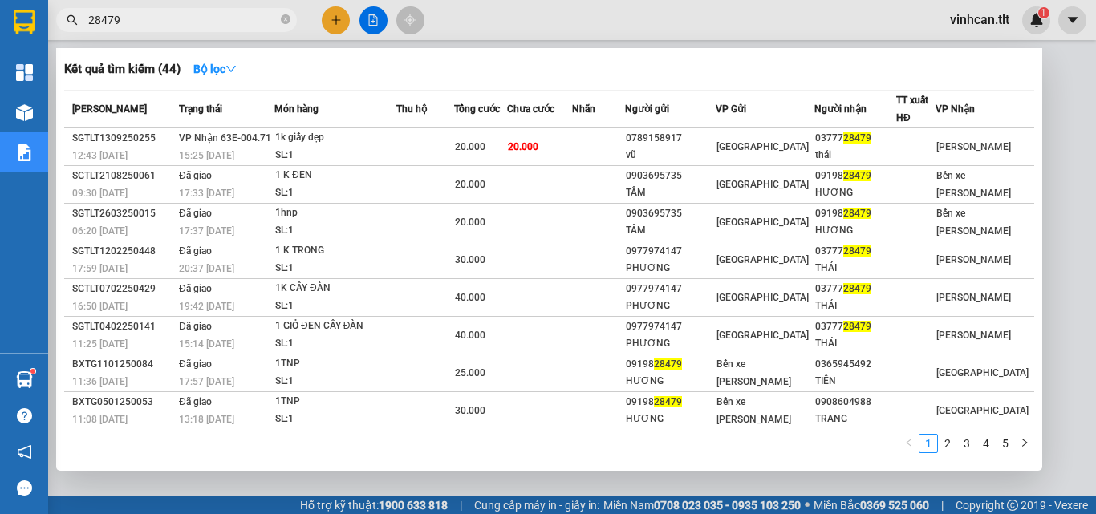
type input "28479"
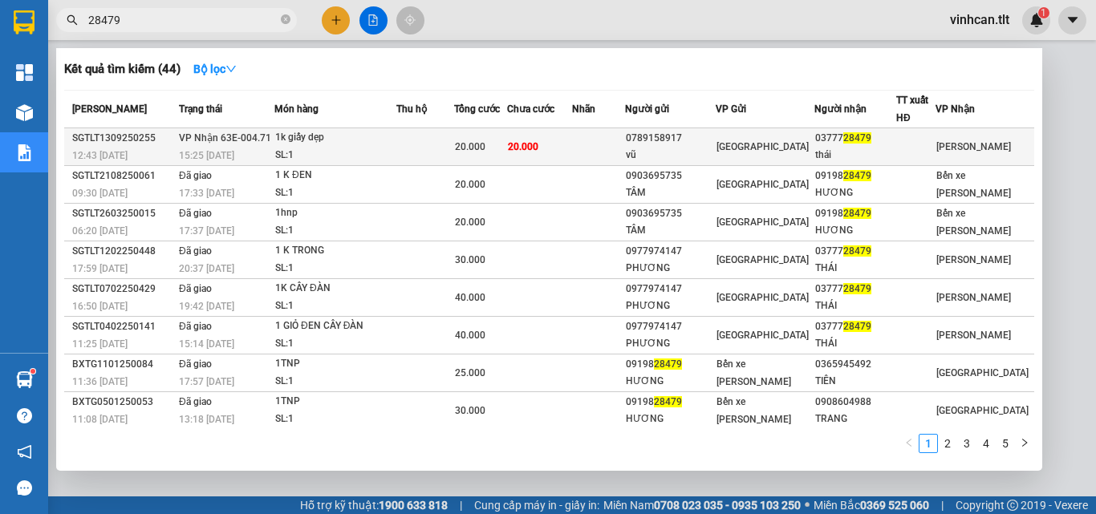
click at [699, 140] on div "0789158917" at bounding box center [670, 138] width 89 height 17
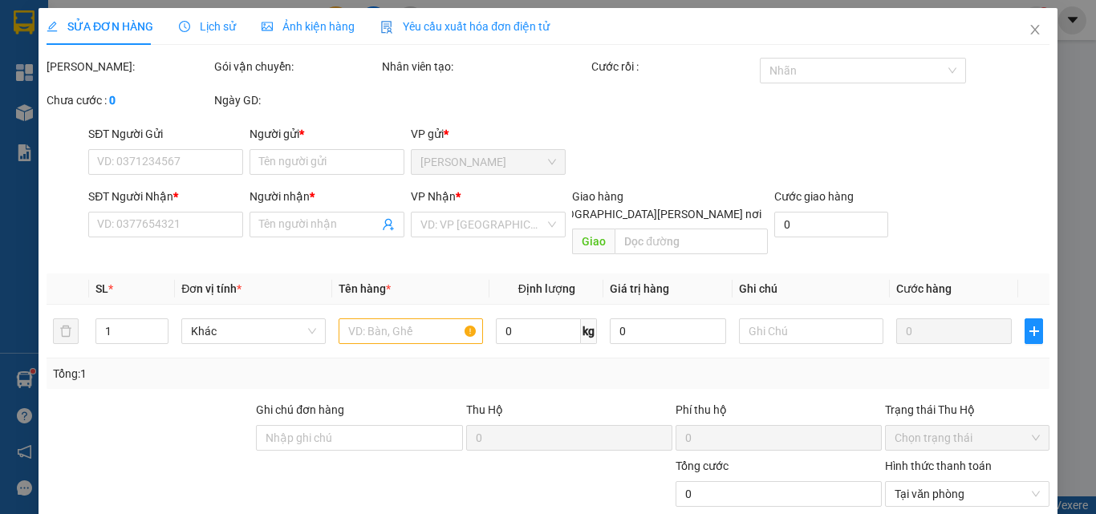
type input "0789158917"
type input "vũ"
type input "0377728479"
type input "thái"
type input "20.000"
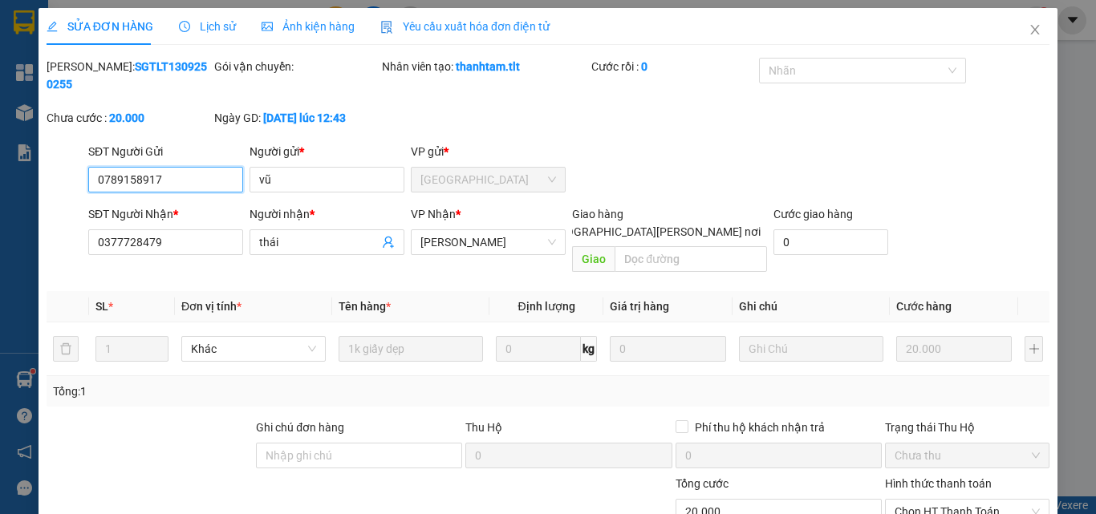
scroll to position [79, 0]
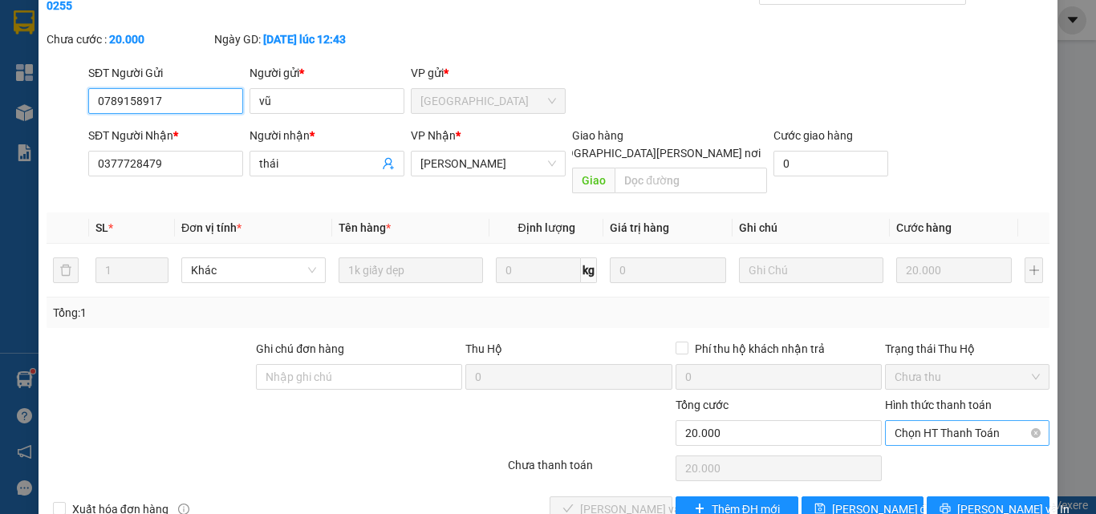
click at [901, 421] on span "Chọn HT Thanh Toán" at bounding box center [967, 433] width 145 height 24
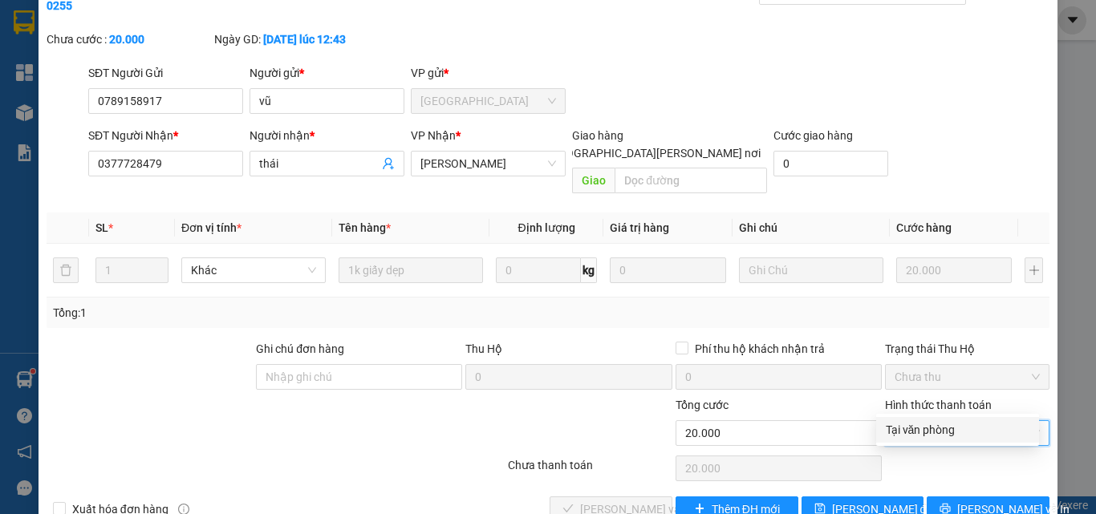
drag, startPoint x: 907, startPoint y: 428, endPoint x: 897, endPoint y: 437, distance: 13.6
click at [907, 428] on div "Tại văn phòng" at bounding box center [958, 430] width 144 height 18
type input "0"
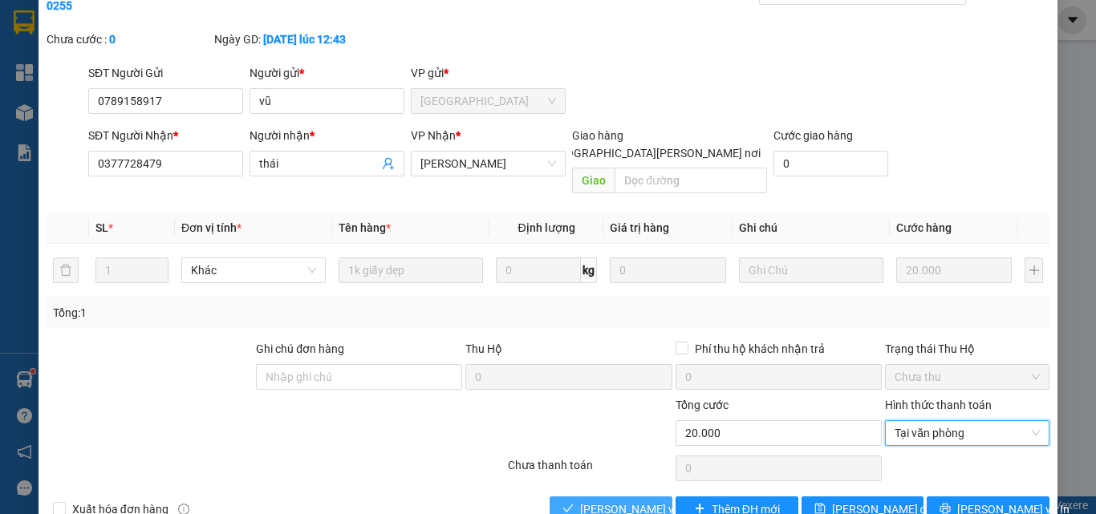
click at [643, 501] on span "[PERSON_NAME] và [PERSON_NAME] hàng" at bounding box center [688, 510] width 217 height 18
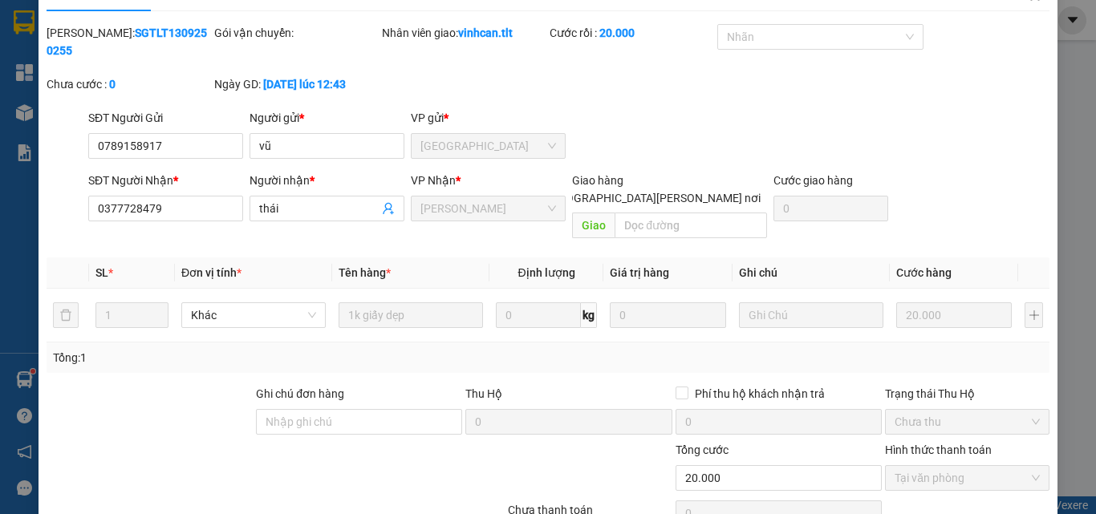
scroll to position [0, 0]
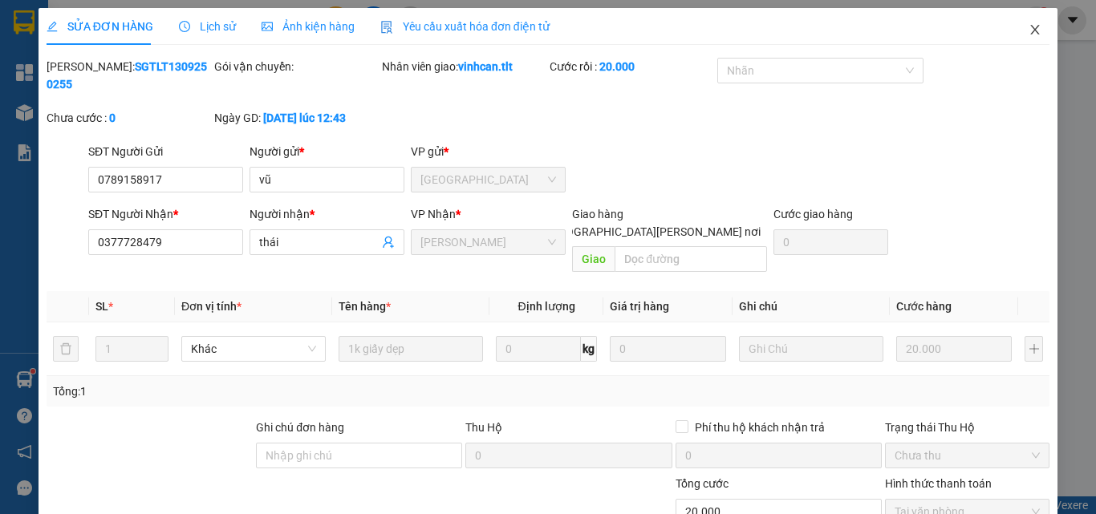
click at [1029, 30] on icon "close" at bounding box center [1035, 29] width 13 height 13
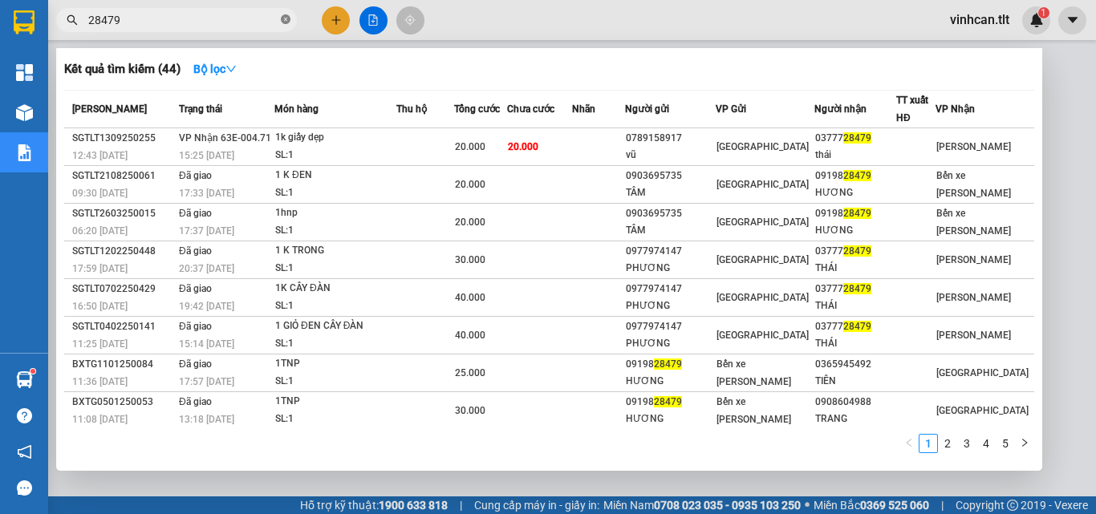
click at [284, 18] on icon "close-circle" at bounding box center [286, 19] width 10 height 10
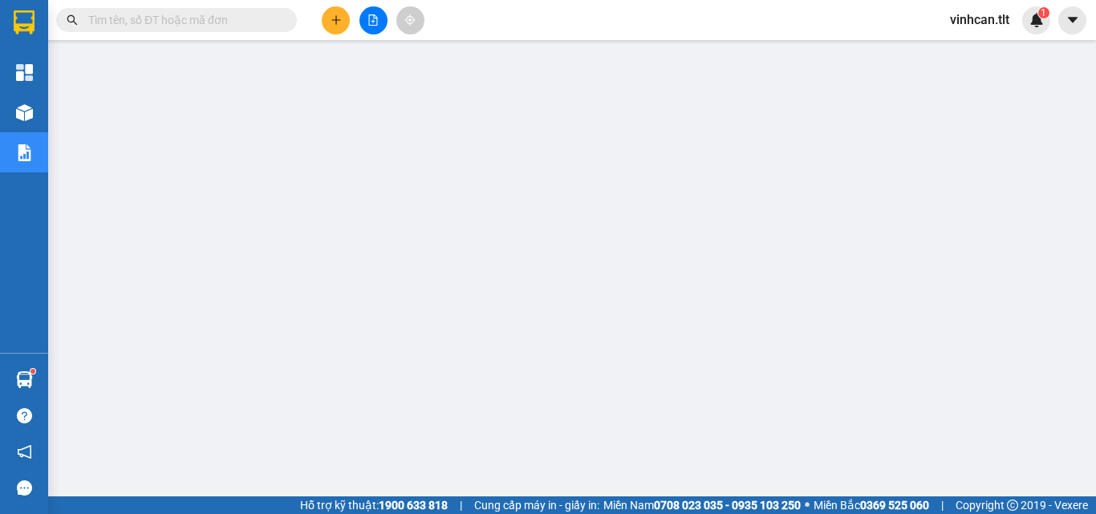
click at [213, 22] on input "text" at bounding box center [182, 20] width 189 height 18
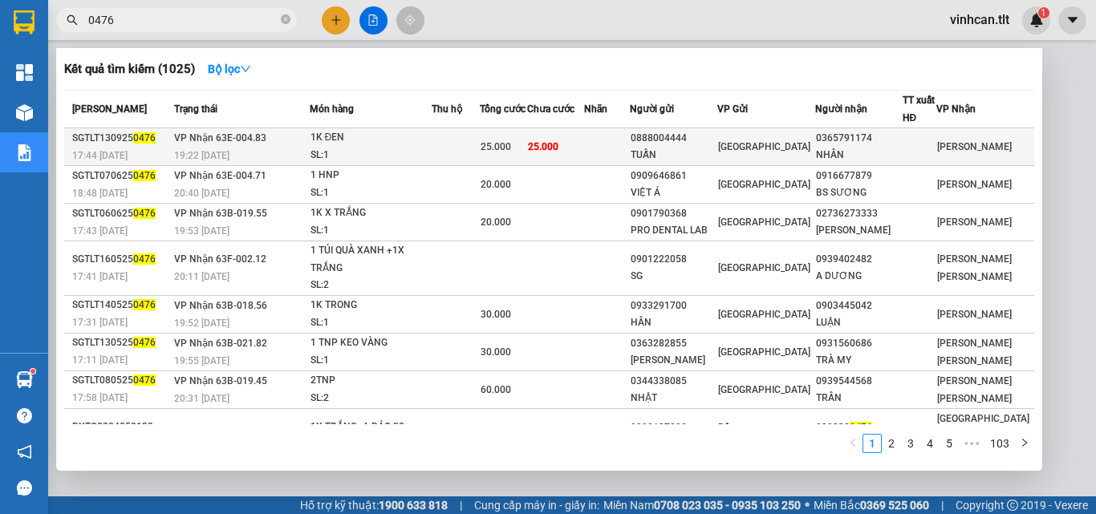
type input "0476"
click at [708, 141] on div "0888004444" at bounding box center [674, 138] width 86 height 17
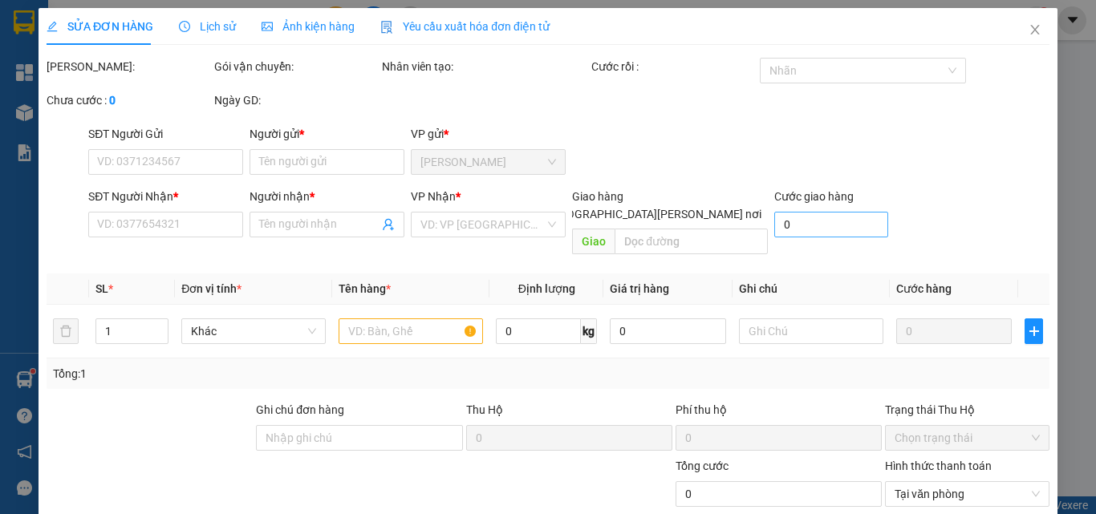
type input "0888004444"
type input "TUẤN"
type input "0365791174"
type input "NHÂN"
type input "25.000"
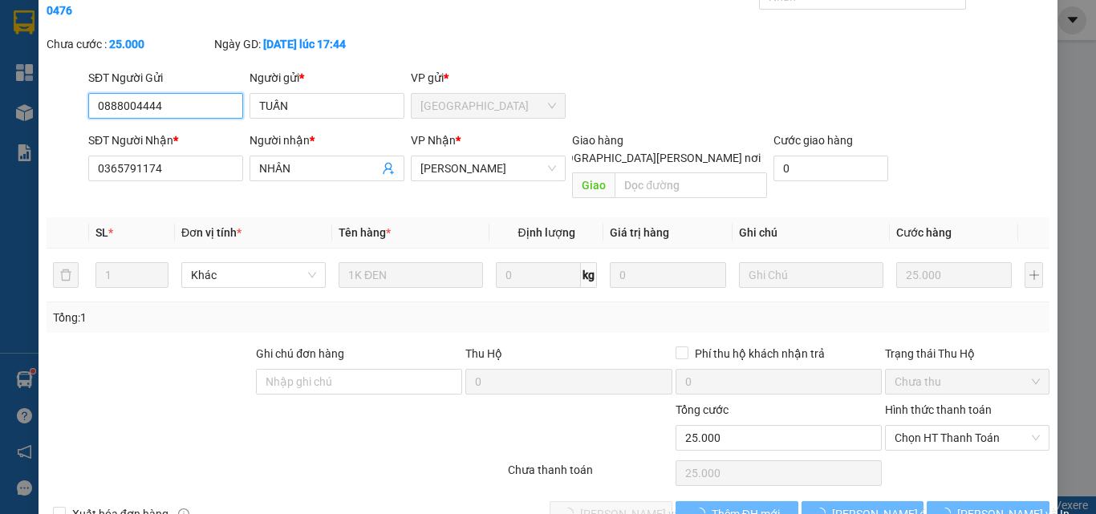
scroll to position [75, 0]
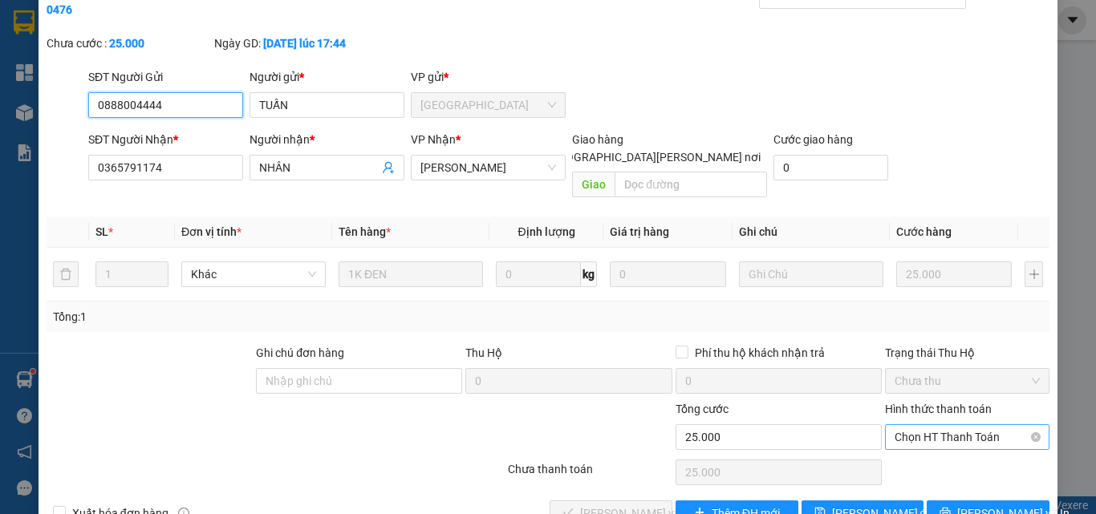
click at [924, 425] on span "Chọn HT Thanh Toán" at bounding box center [967, 437] width 145 height 24
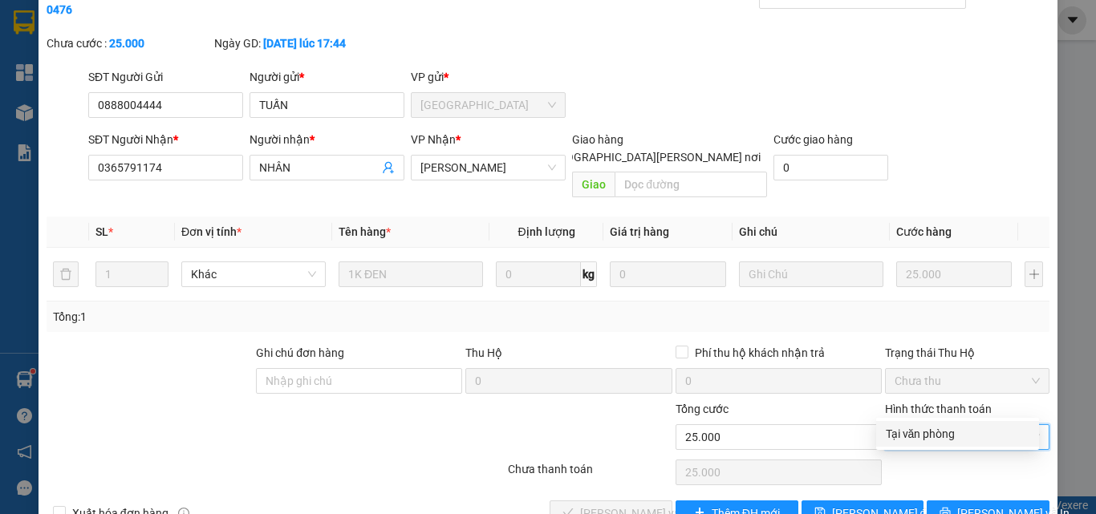
click at [915, 431] on div "Tại văn phòng" at bounding box center [958, 434] width 144 height 18
type input "0"
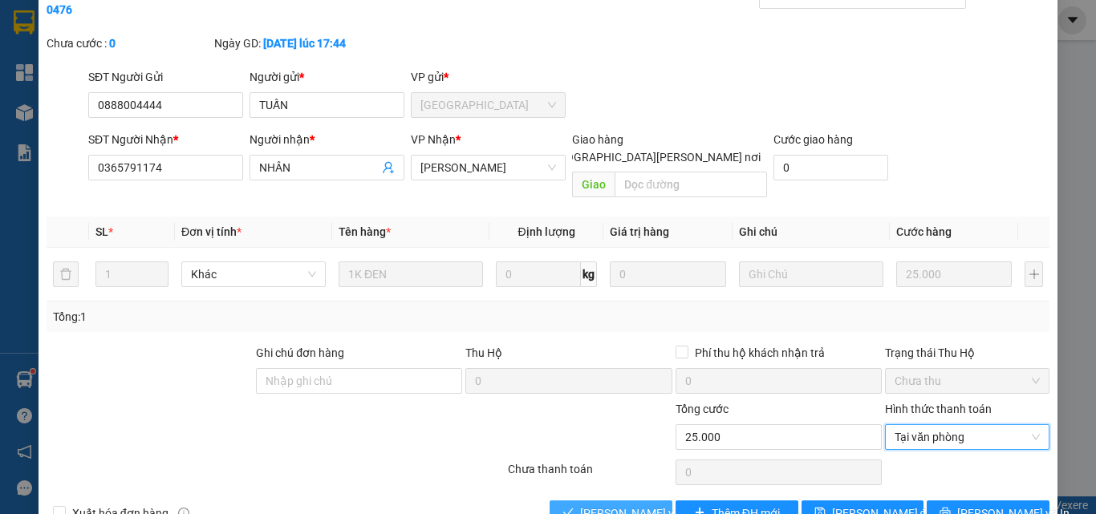
click at [631, 505] on span "[PERSON_NAME] và [PERSON_NAME] hàng" at bounding box center [688, 514] width 217 height 18
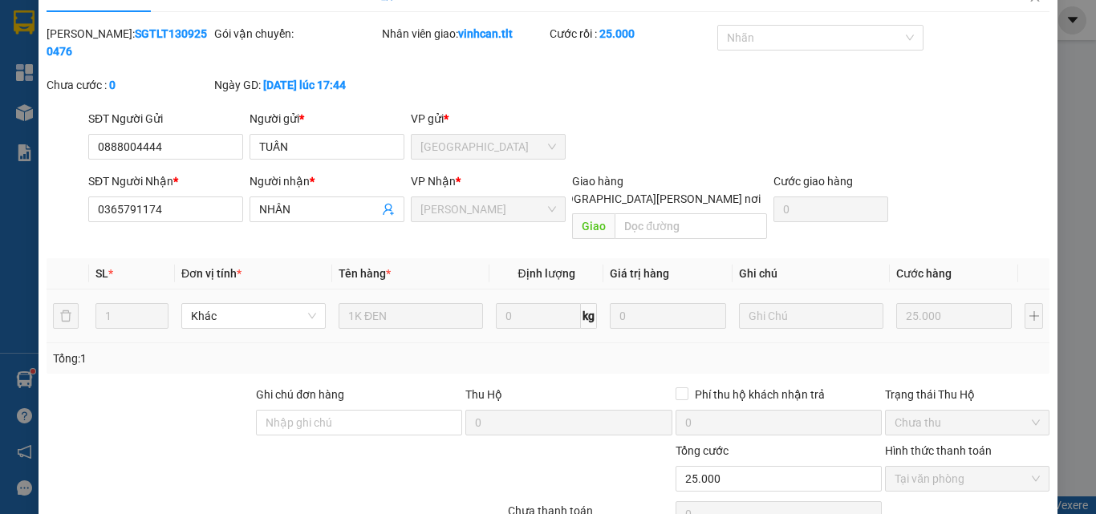
scroll to position [0, 0]
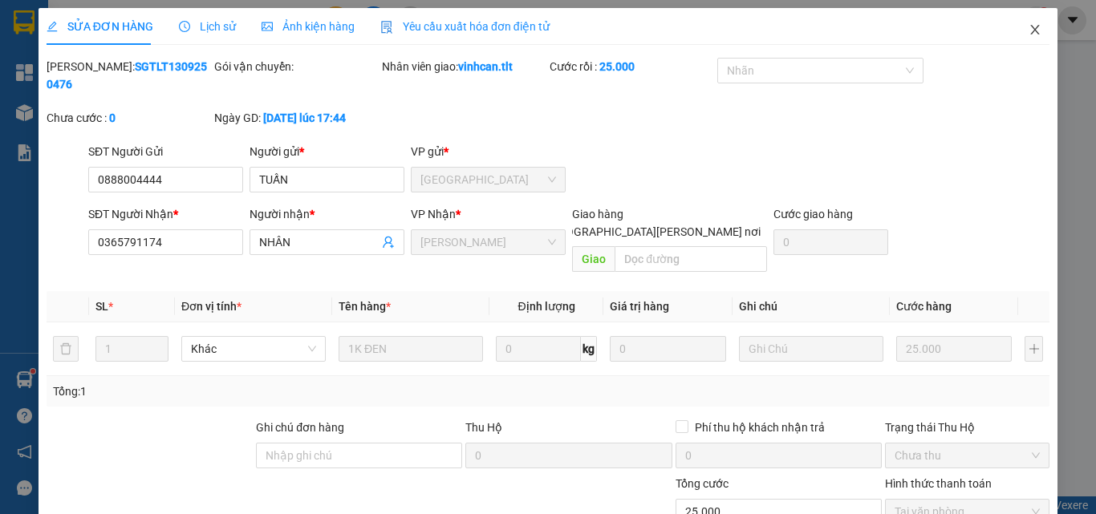
click at [1029, 26] on icon "close" at bounding box center [1035, 29] width 13 height 13
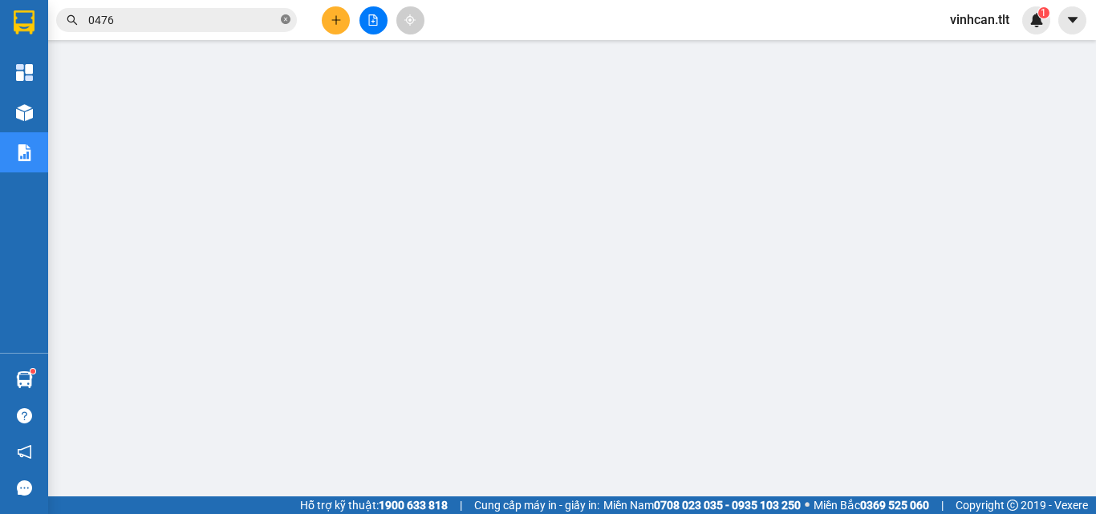
click at [284, 21] on icon "close-circle" at bounding box center [286, 19] width 10 height 10
click at [264, 21] on input "text" at bounding box center [182, 20] width 189 height 18
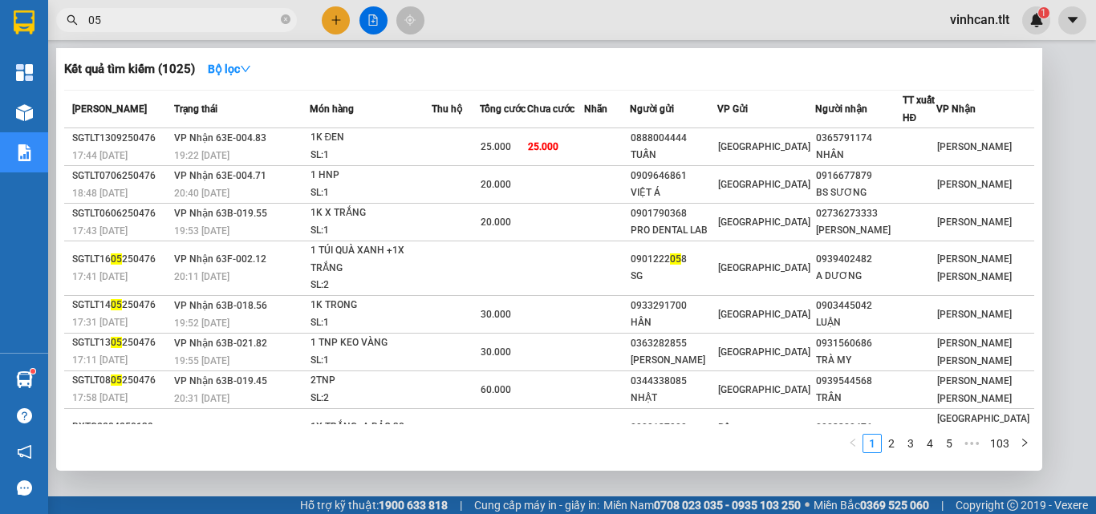
type input "052"
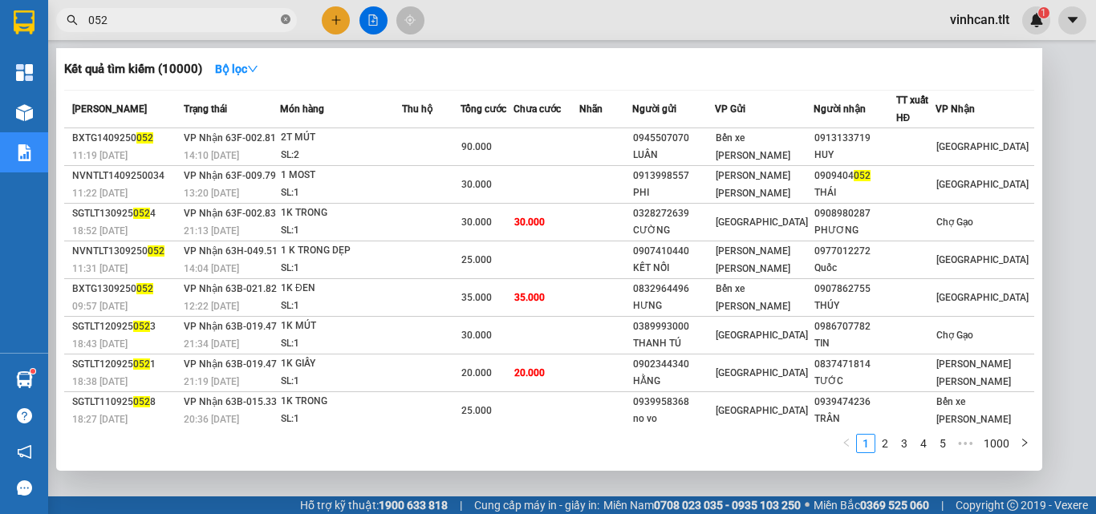
click at [289, 22] on icon "close-circle" at bounding box center [286, 19] width 10 height 10
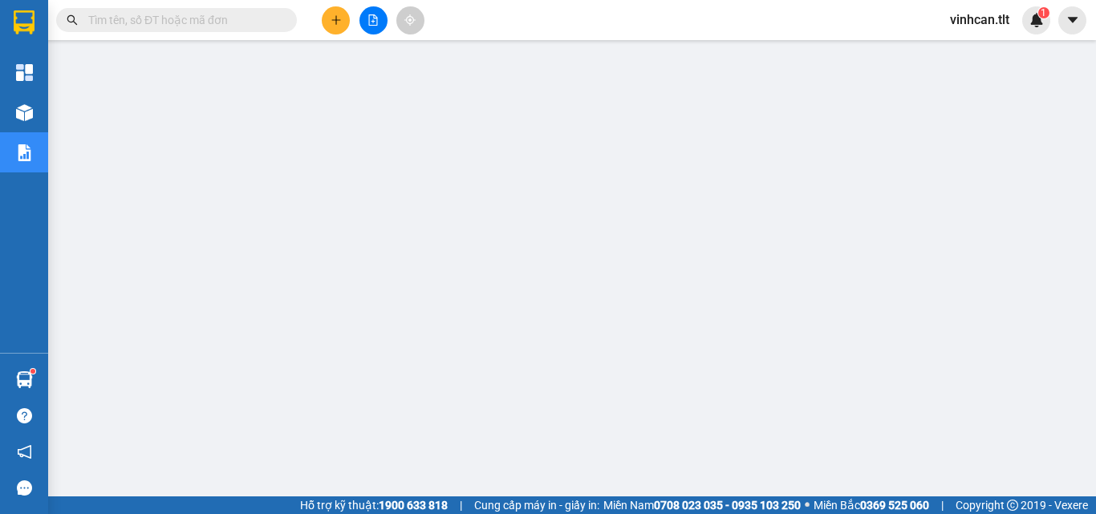
click at [261, 28] on input "text" at bounding box center [182, 20] width 189 height 18
click at [257, 21] on input "text" at bounding box center [182, 20] width 189 height 18
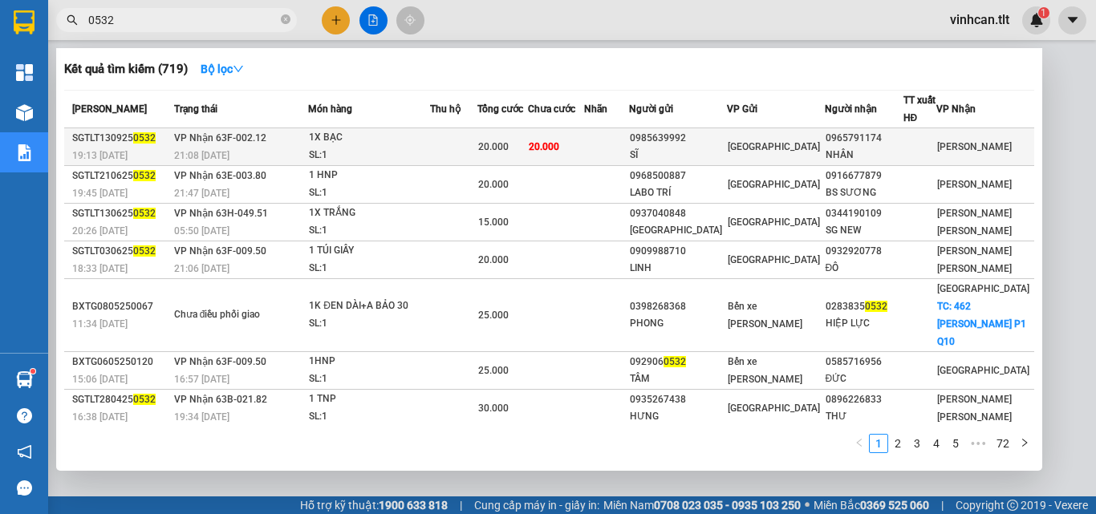
type input "0532"
click at [707, 139] on div "0985639992" at bounding box center [678, 138] width 96 height 17
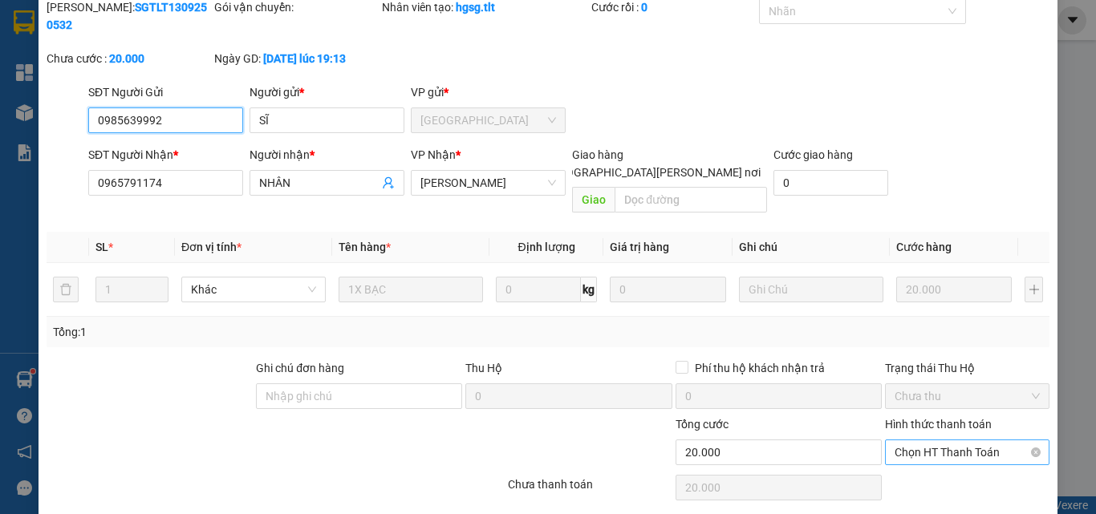
scroll to position [75, 0]
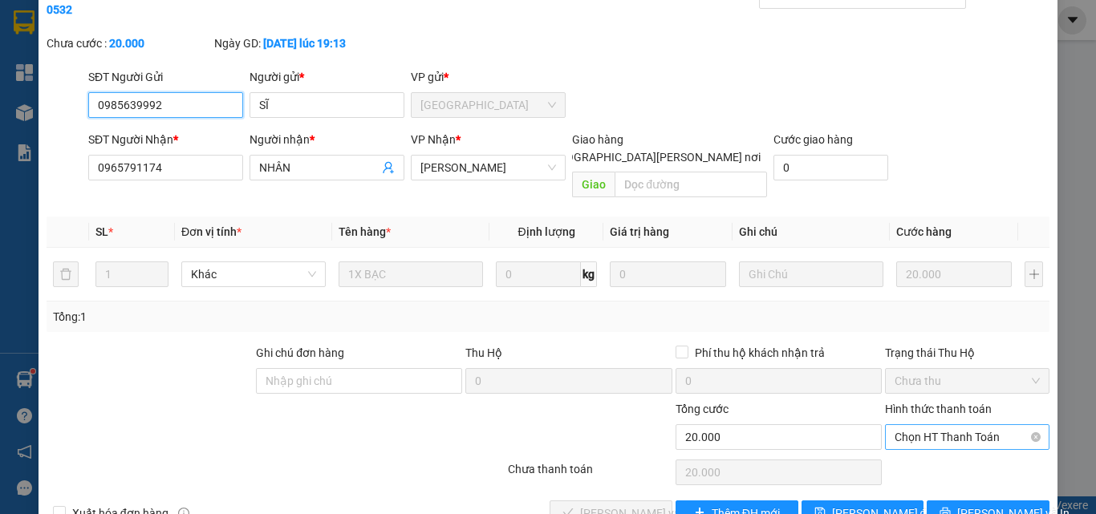
click at [919, 425] on span "Chọn HT Thanh Toán" at bounding box center [967, 437] width 145 height 24
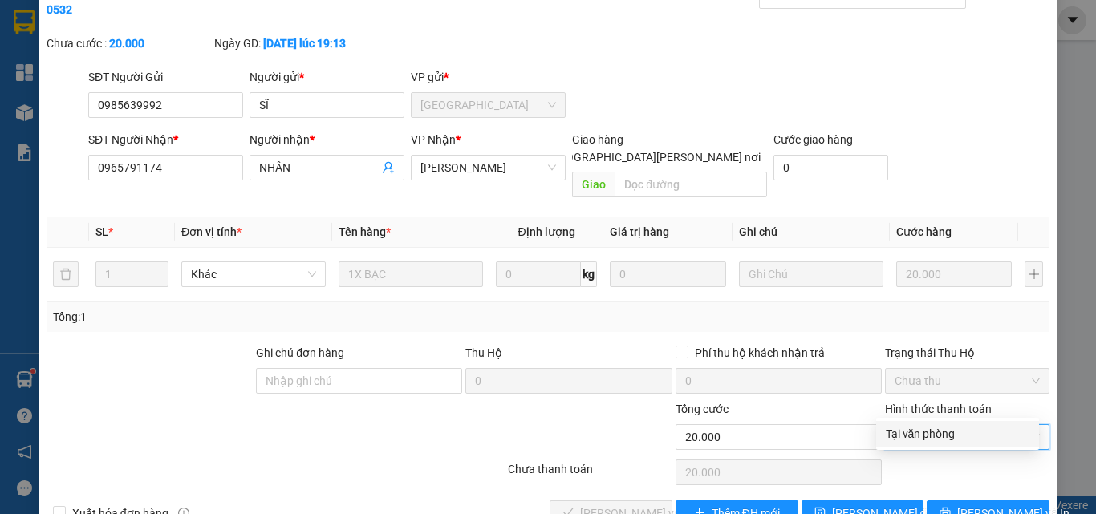
click at [926, 429] on div "Tại văn phòng" at bounding box center [958, 434] width 144 height 18
type input "0"
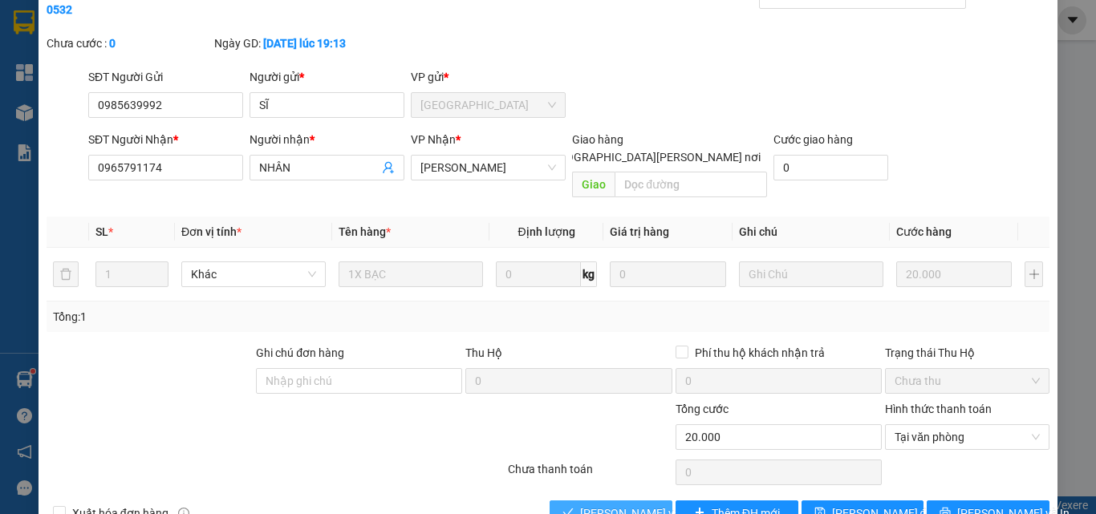
click at [635, 505] on span "[PERSON_NAME] và [PERSON_NAME] hàng" at bounding box center [688, 514] width 217 height 18
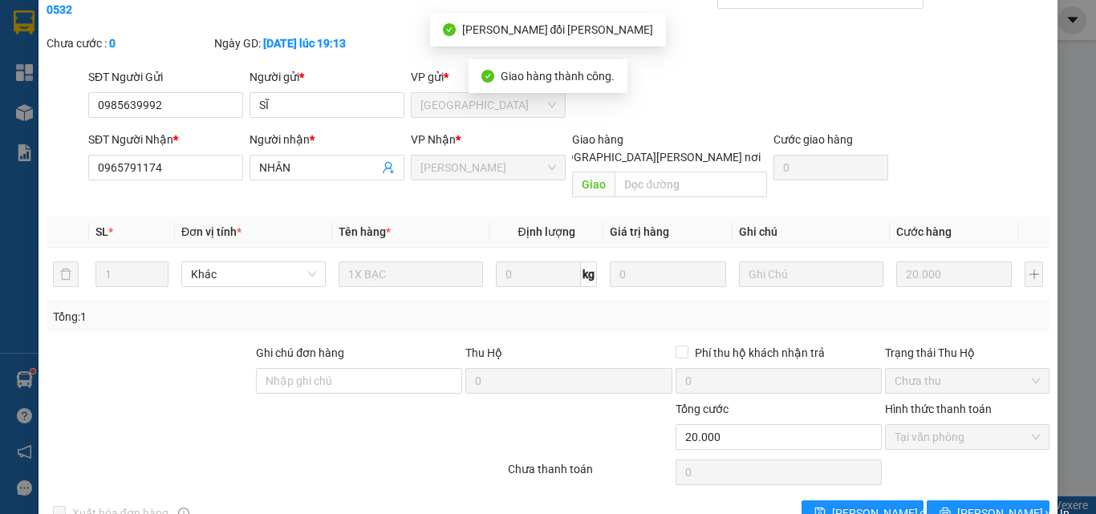
scroll to position [0, 0]
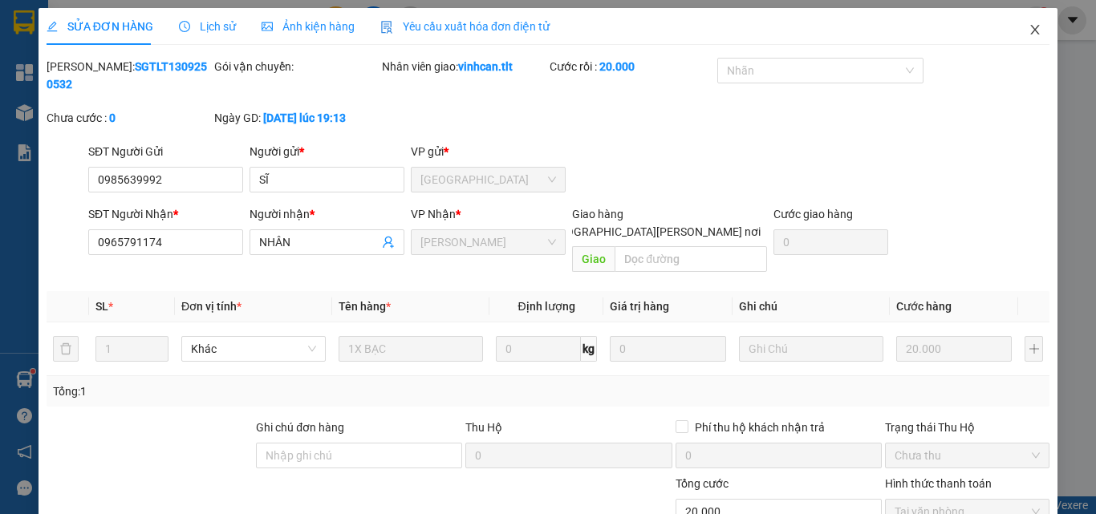
click at [1029, 32] on icon "close" at bounding box center [1035, 29] width 13 height 13
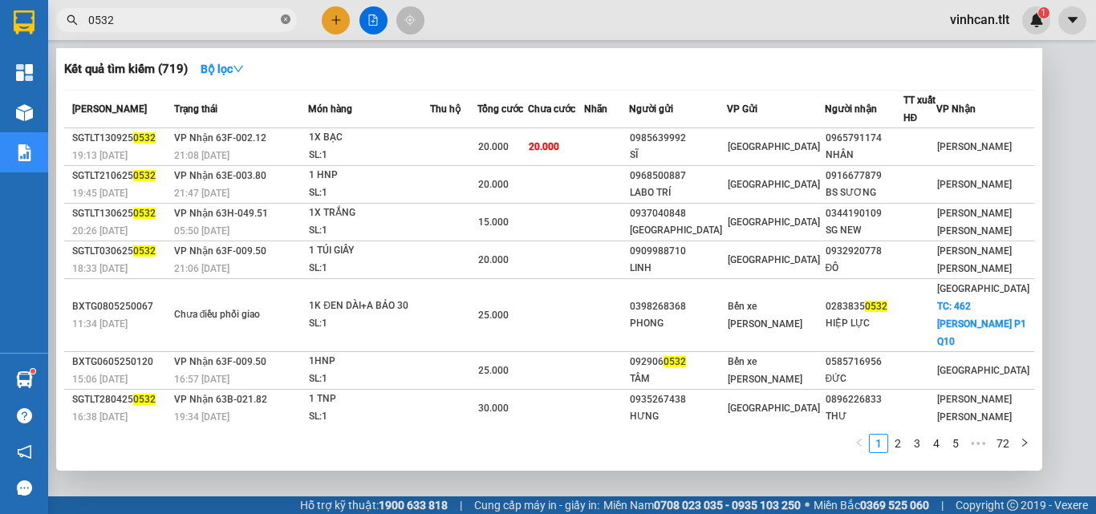
click at [284, 14] on span at bounding box center [286, 20] width 10 height 15
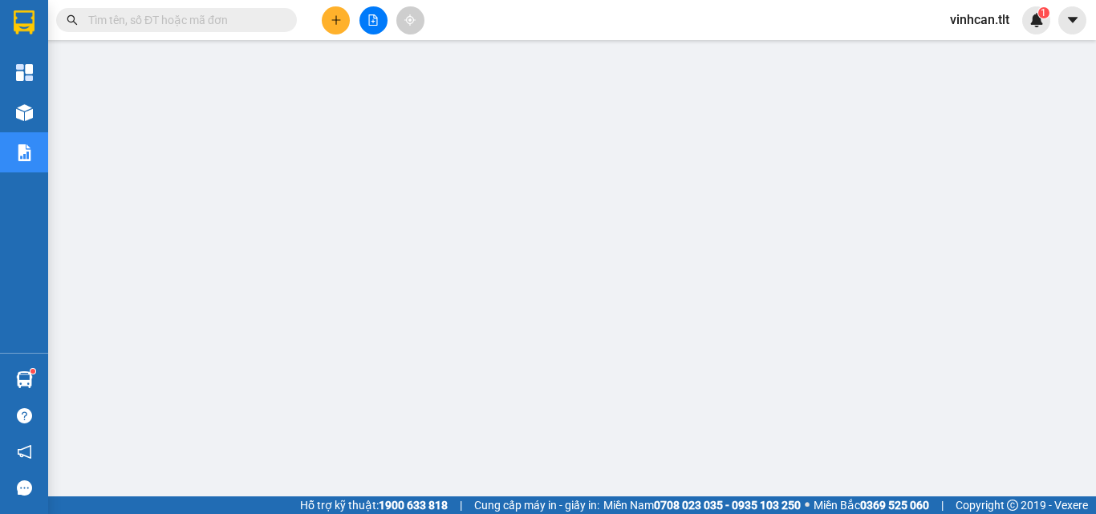
click at [265, 18] on input "text" at bounding box center [182, 20] width 189 height 18
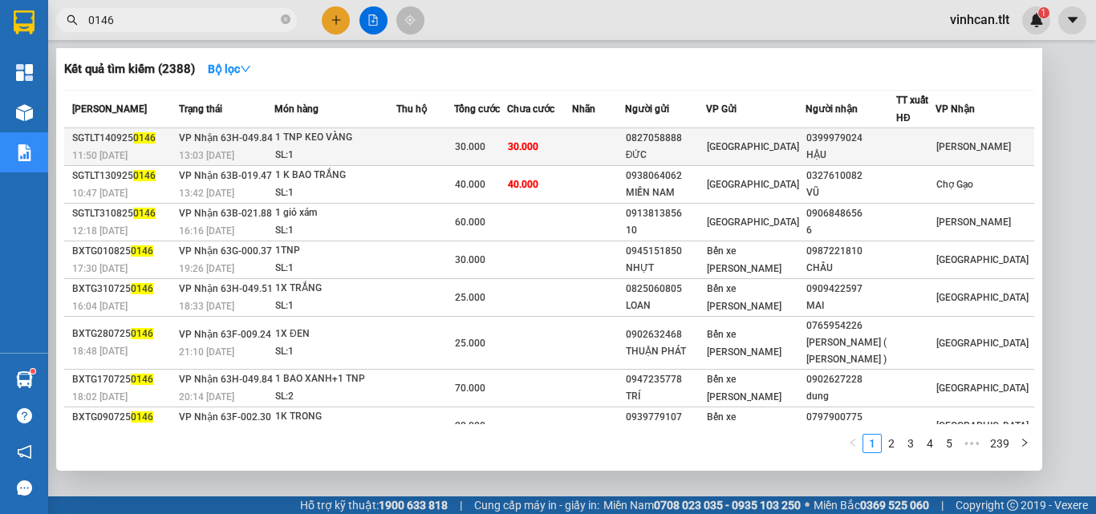
type input "0146"
click at [680, 141] on div "0827058888" at bounding box center [666, 138] width 80 height 17
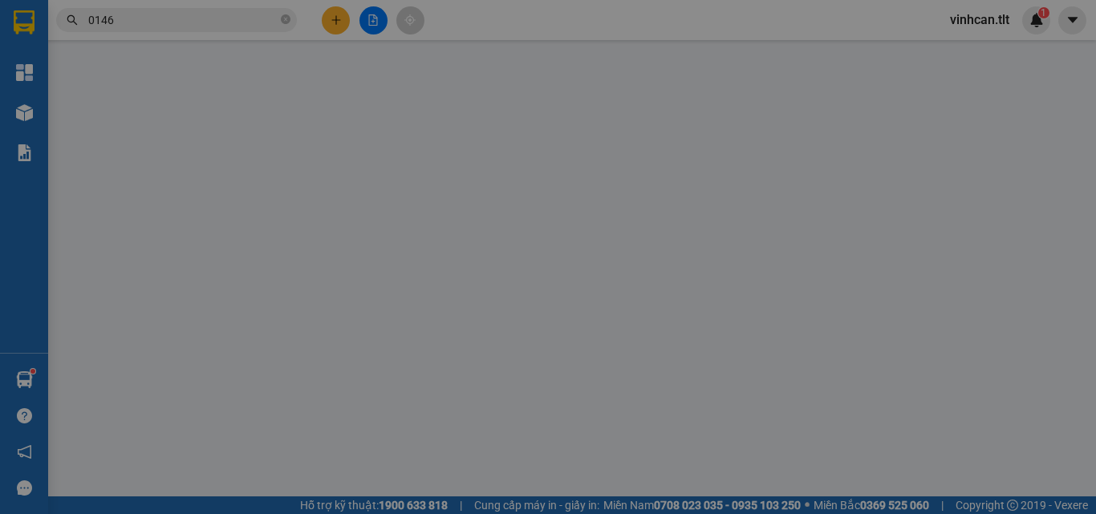
type input "0827058888"
type input "ĐỨC"
type input "0399979024"
type input "HẬU"
type input "30.000"
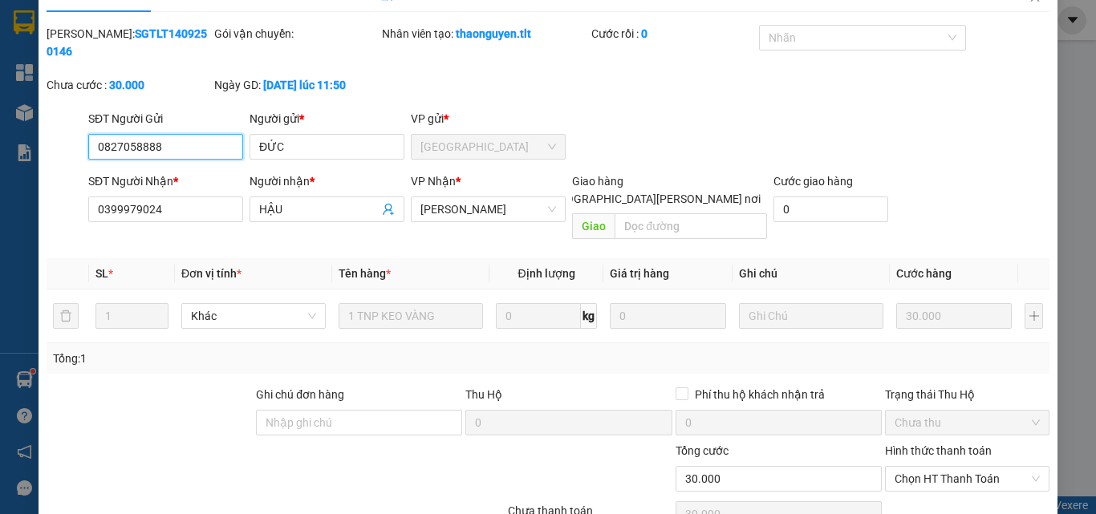
scroll to position [75, 0]
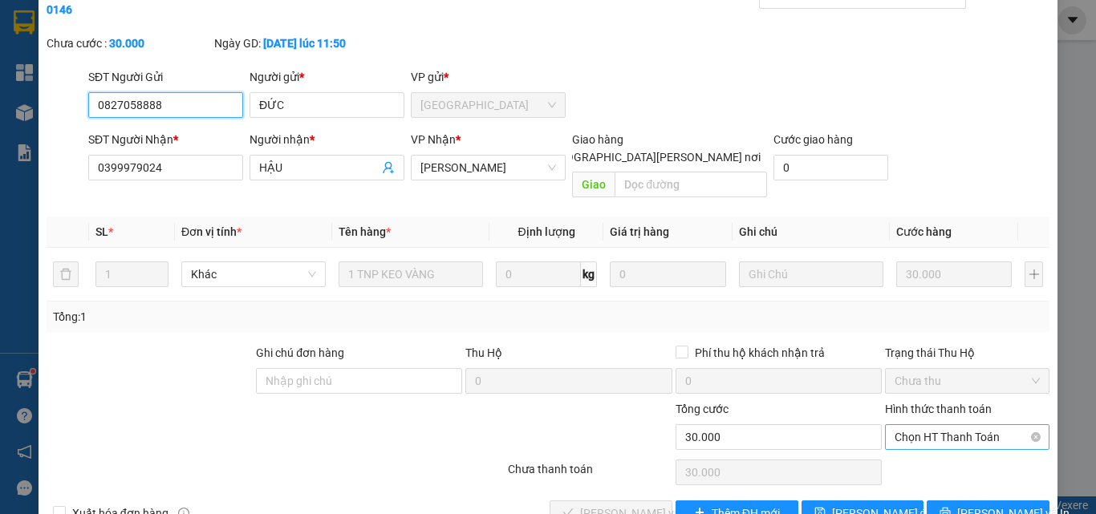
click at [927, 425] on span "Chọn HT Thanh Toán" at bounding box center [967, 437] width 145 height 24
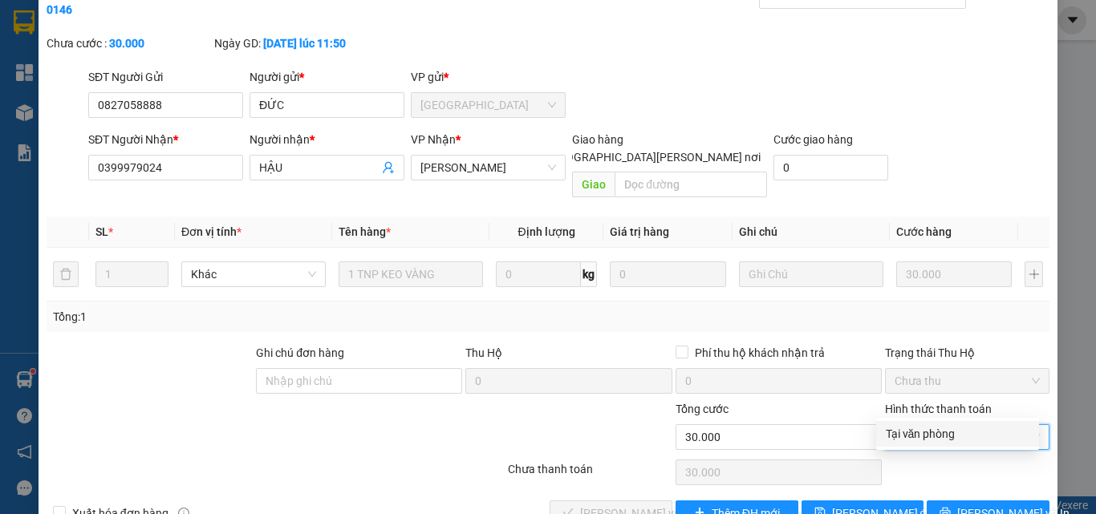
click at [927, 432] on div "Tại văn phòng" at bounding box center [958, 434] width 144 height 18
type input "0"
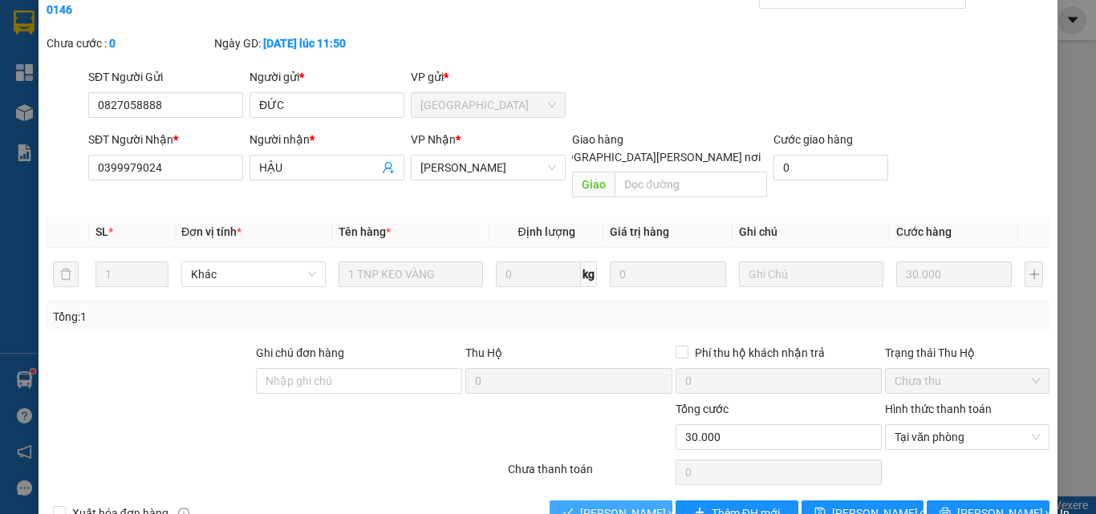
click at [639, 505] on span "[PERSON_NAME] và [PERSON_NAME] hàng" at bounding box center [688, 514] width 217 height 18
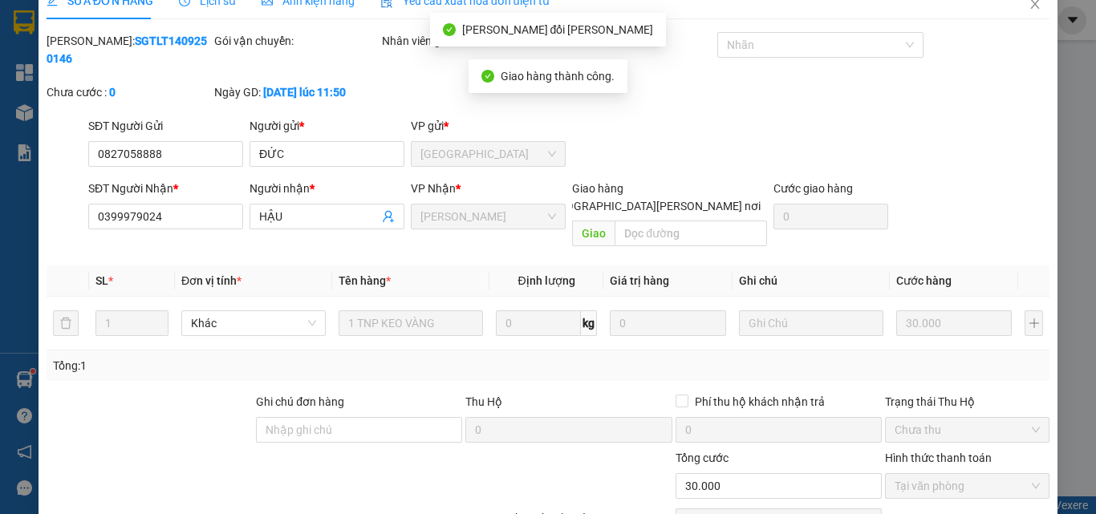
scroll to position [0, 0]
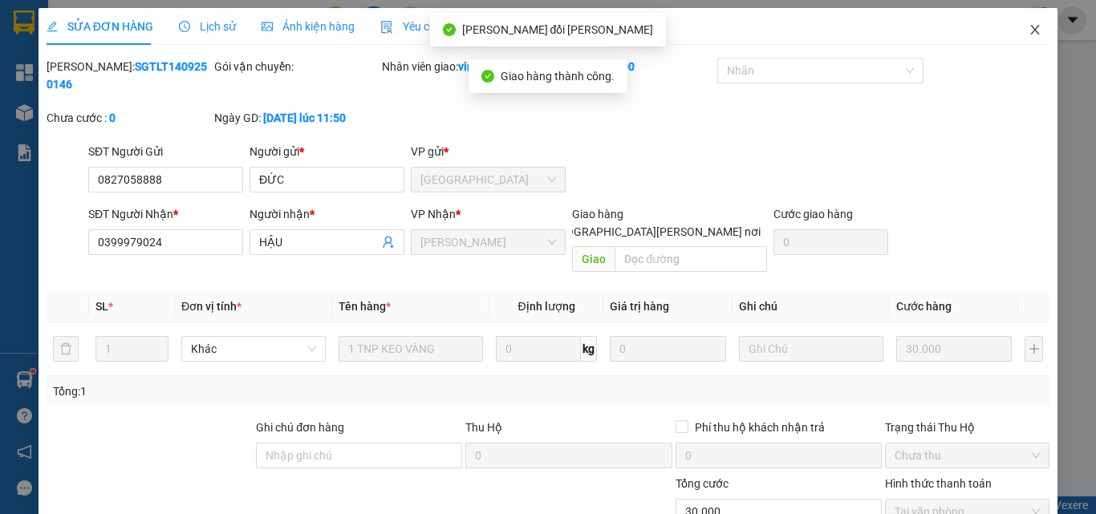
click at [1029, 33] on icon "close" at bounding box center [1035, 29] width 13 height 13
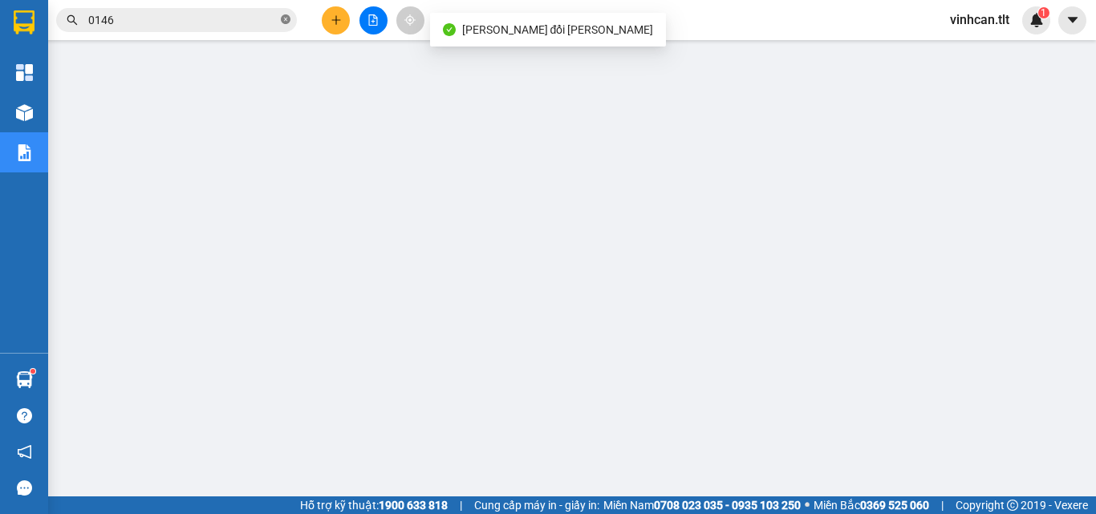
click at [283, 18] on icon "close-circle" at bounding box center [286, 19] width 10 height 10
click at [233, 19] on input "text" at bounding box center [182, 20] width 189 height 18
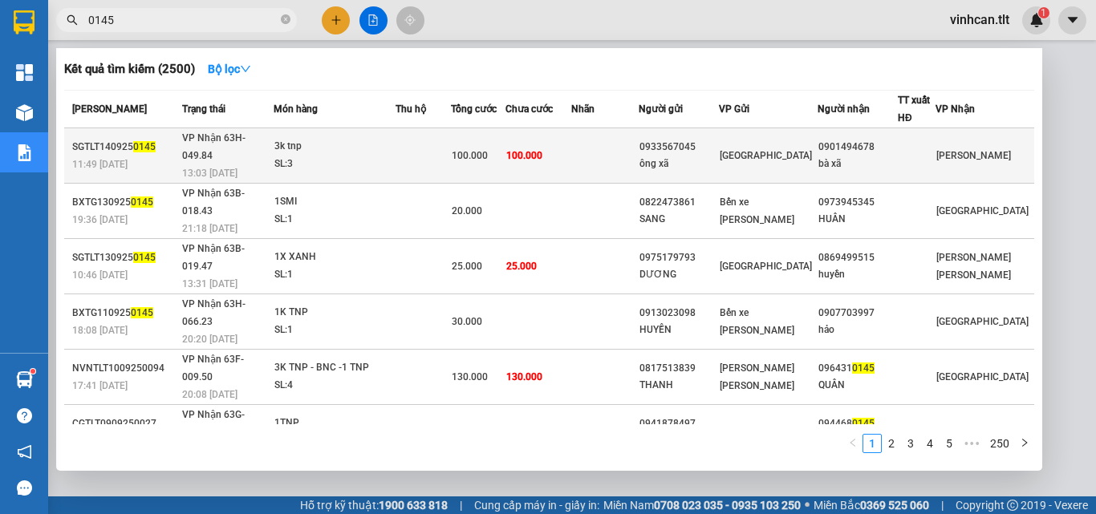
type input "0145"
click at [691, 144] on div "0933567045" at bounding box center [678, 147] width 79 height 17
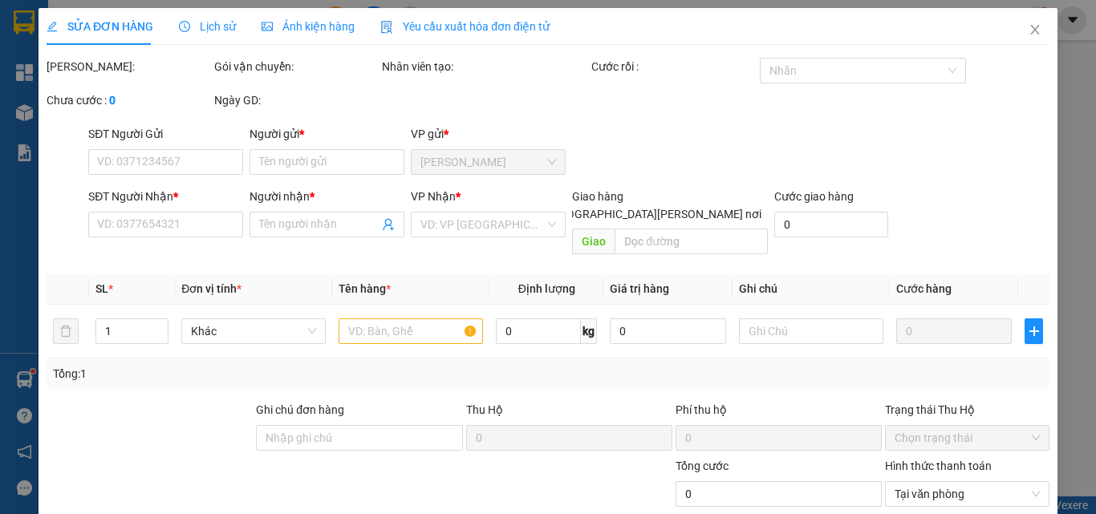
type input "0933567045"
type input "ông xã"
type input "0901494678"
type input "bà xã"
type input "100.000"
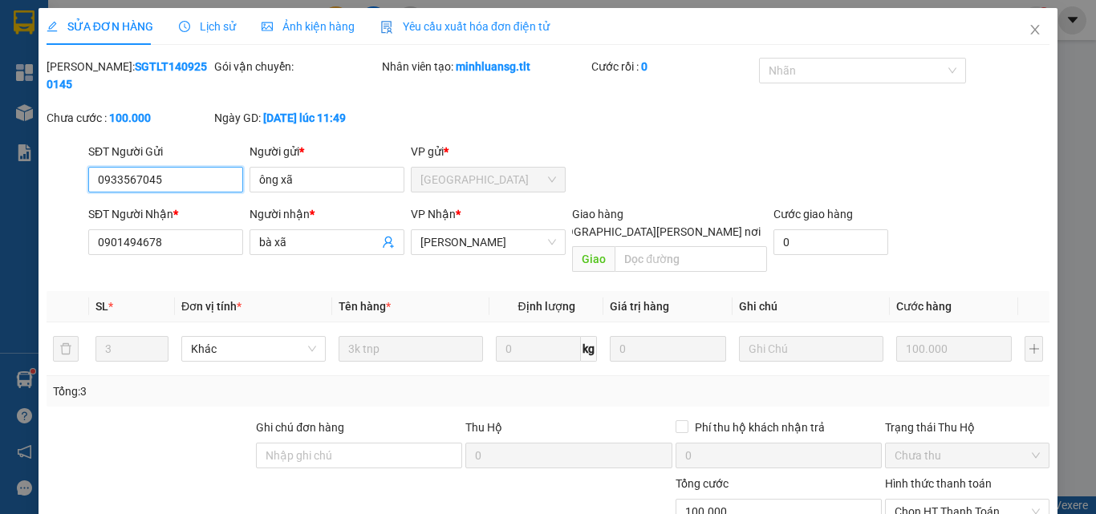
scroll to position [75, 0]
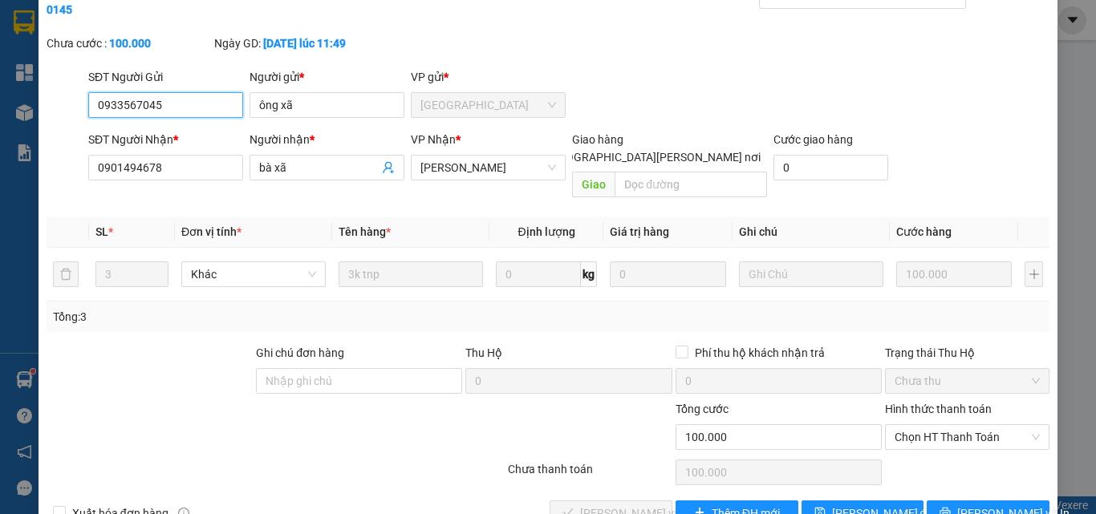
drag, startPoint x: 923, startPoint y: 396, endPoint x: 924, endPoint y: 416, distance: 20.1
click at [923, 425] on span "Chọn HT Thanh Toán" at bounding box center [967, 437] width 145 height 24
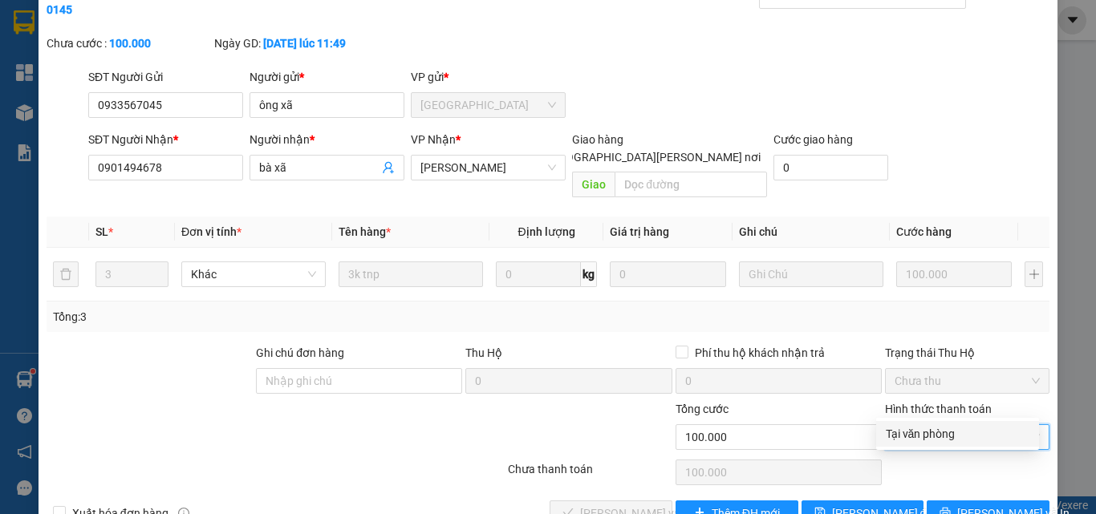
click at [923, 436] on div "Tại văn phòng" at bounding box center [958, 434] width 144 height 18
type input "0"
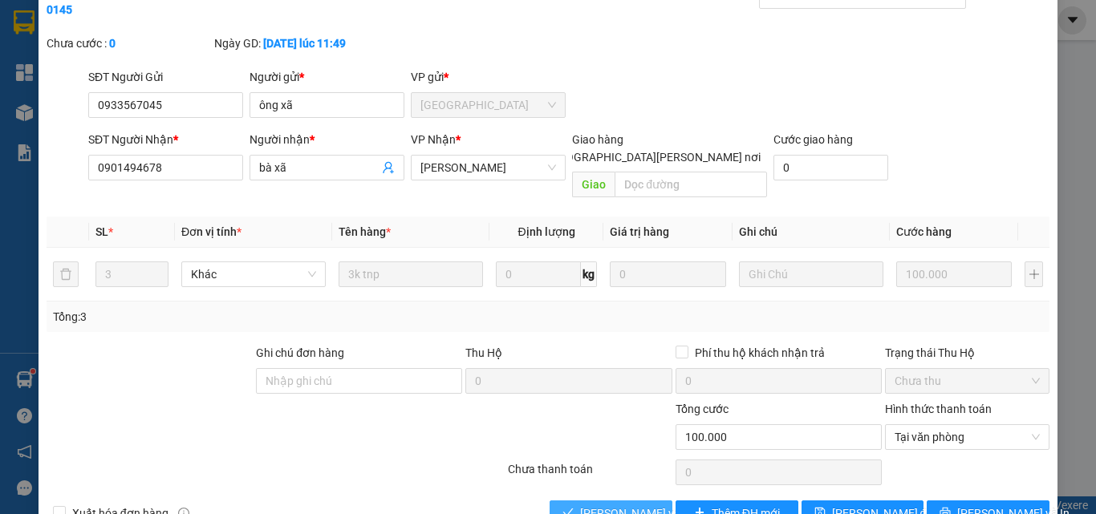
drag, startPoint x: 642, startPoint y: 468, endPoint x: 667, endPoint y: 458, distance: 26.7
click at [643, 501] on button "[PERSON_NAME] và [PERSON_NAME] hàng" at bounding box center [611, 514] width 123 height 26
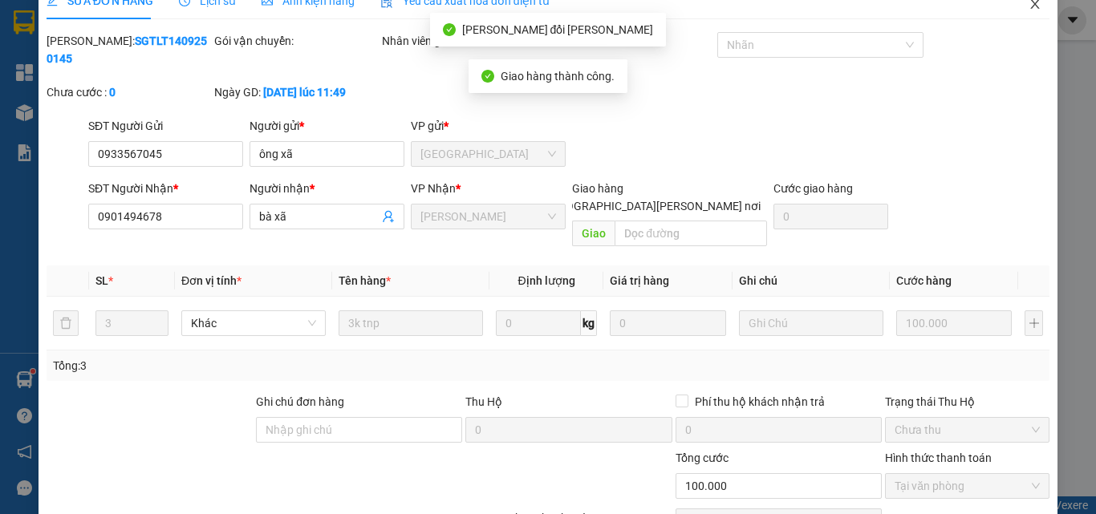
scroll to position [0, 0]
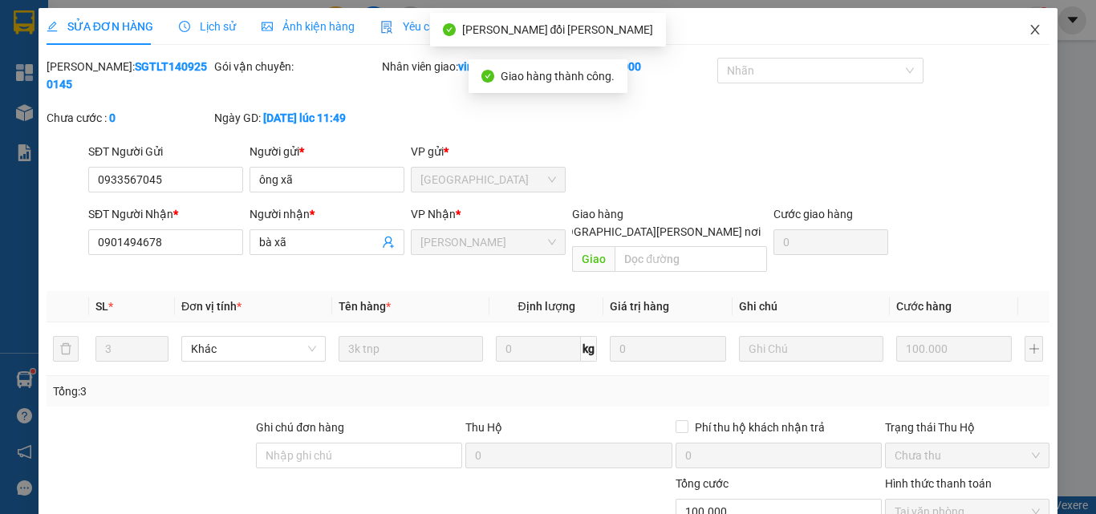
click at [1031, 33] on icon "close" at bounding box center [1035, 30] width 9 height 10
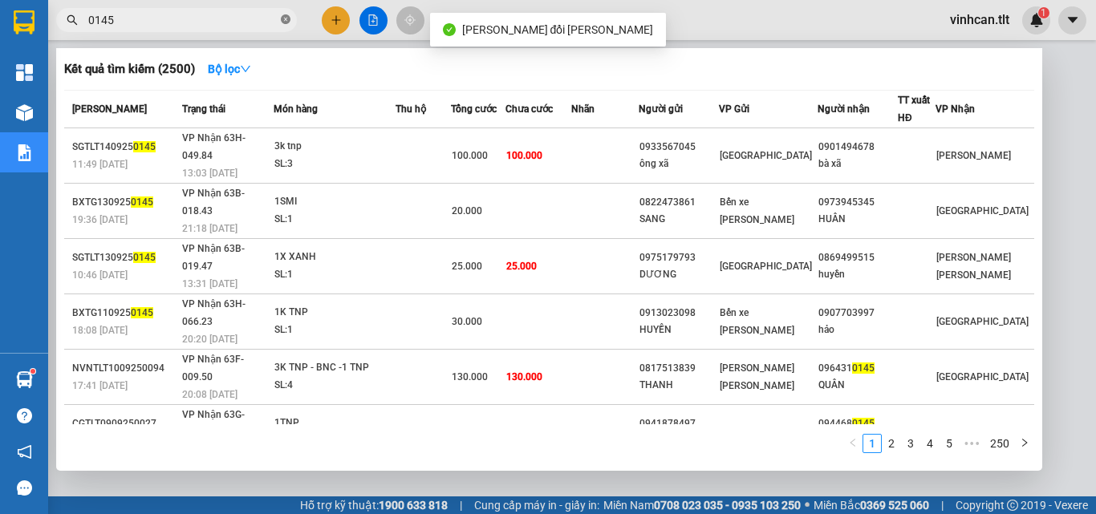
click at [286, 18] on icon "close-circle" at bounding box center [286, 19] width 10 height 10
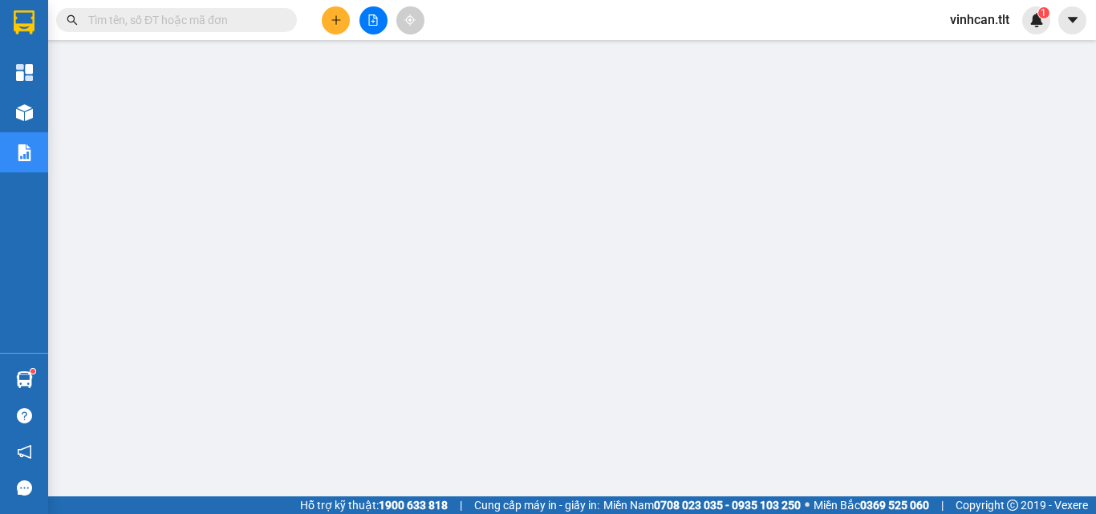
click at [229, 27] on input "text" at bounding box center [182, 20] width 189 height 18
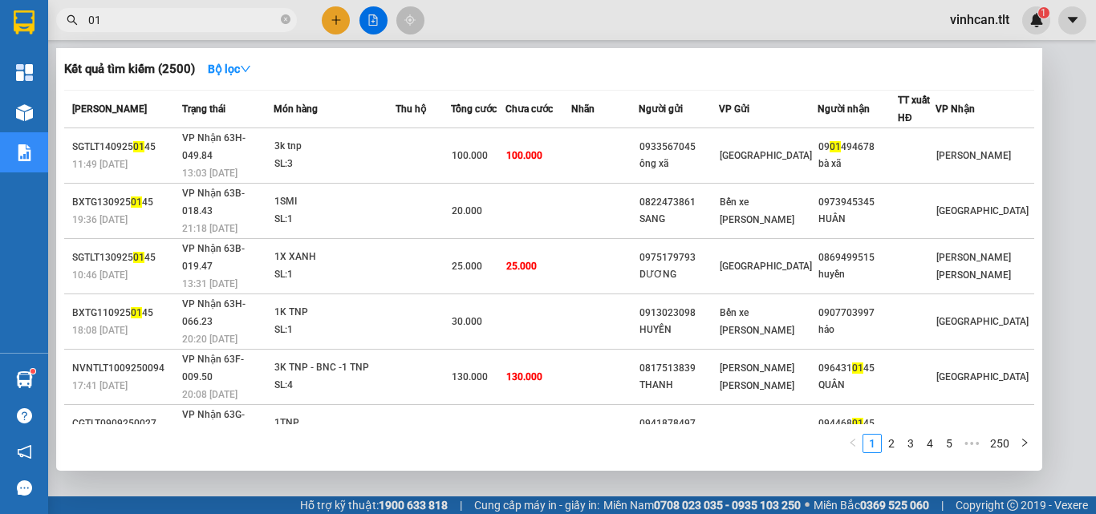
type input "017"
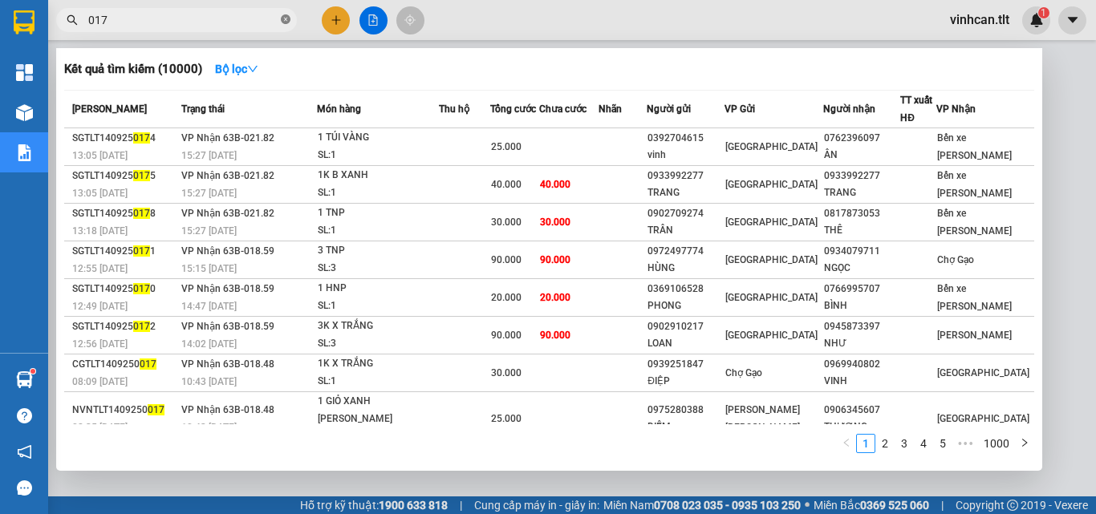
click at [286, 19] on icon "close-circle" at bounding box center [286, 19] width 10 height 10
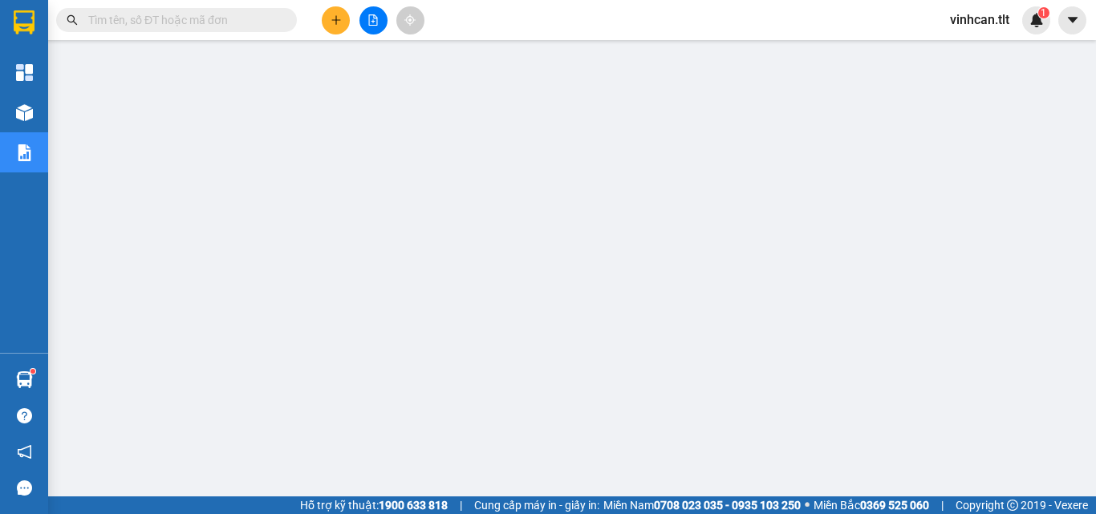
click at [243, 22] on input "text" at bounding box center [182, 20] width 189 height 18
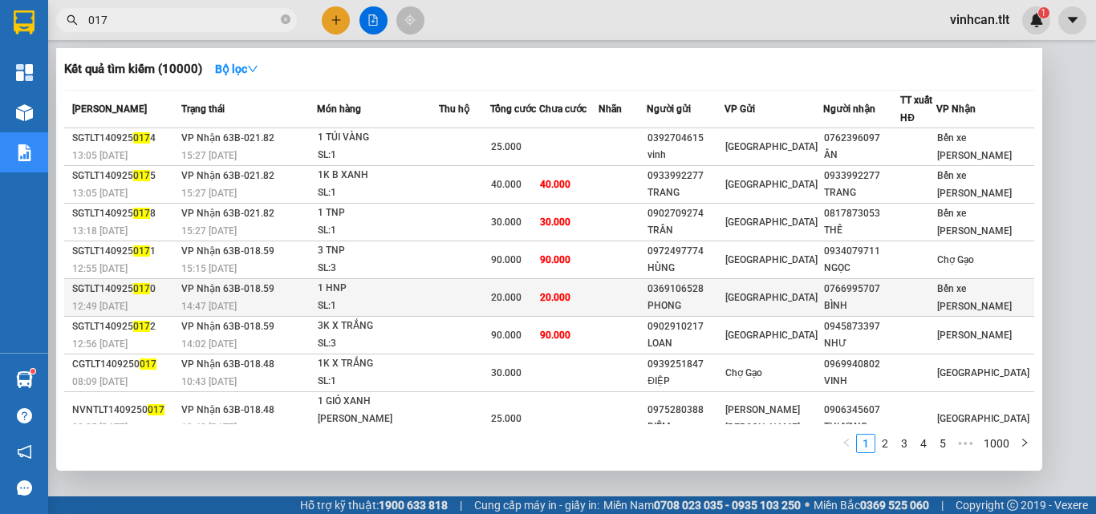
type input "0173"
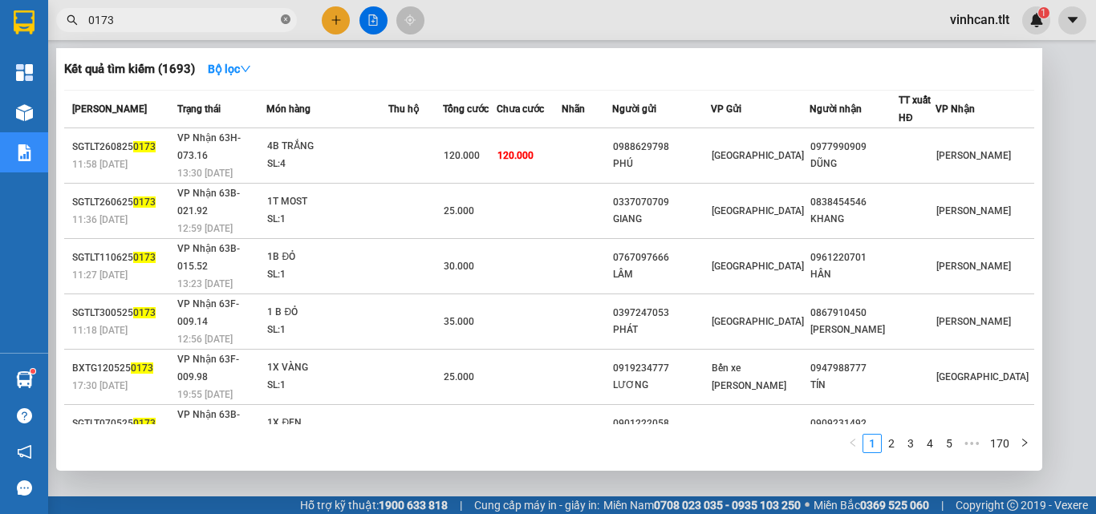
click at [285, 17] on icon "close-circle" at bounding box center [286, 19] width 10 height 10
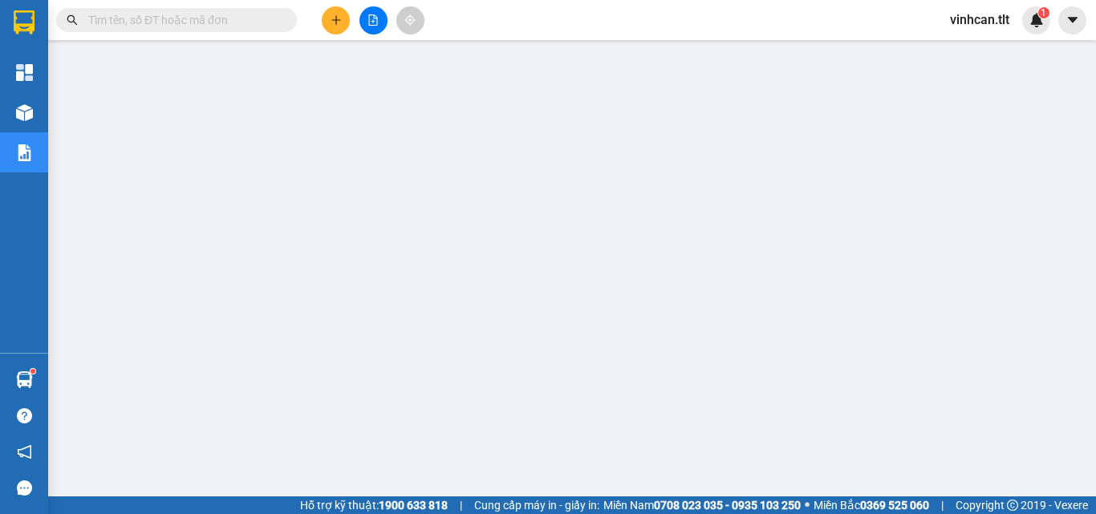
click at [236, 14] on input "text" at bounding box center [182, 20] width 189 height 18
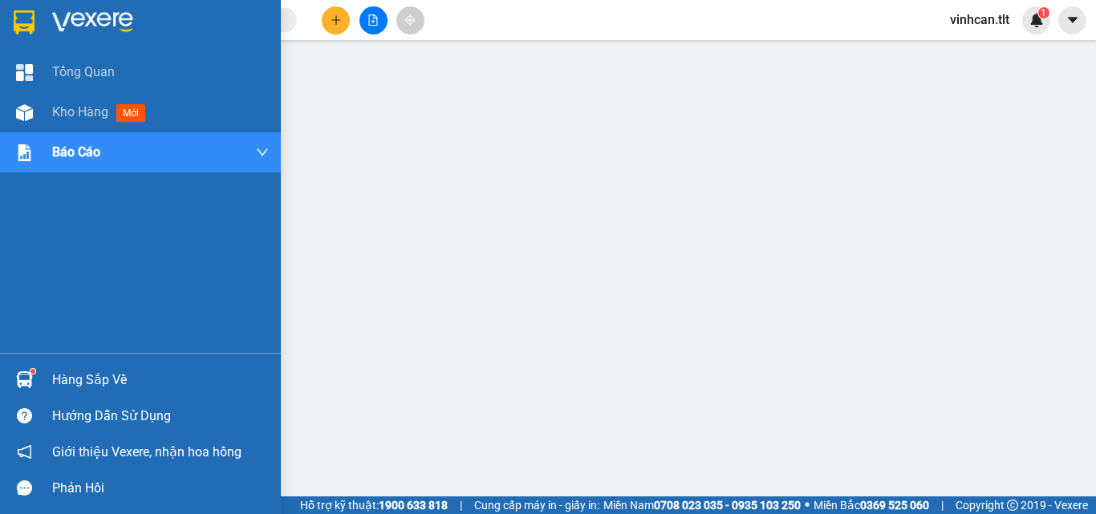
click at [74, 375] on div "Hàng sắp về" at bounding box center [160, 380] width 217 height 24
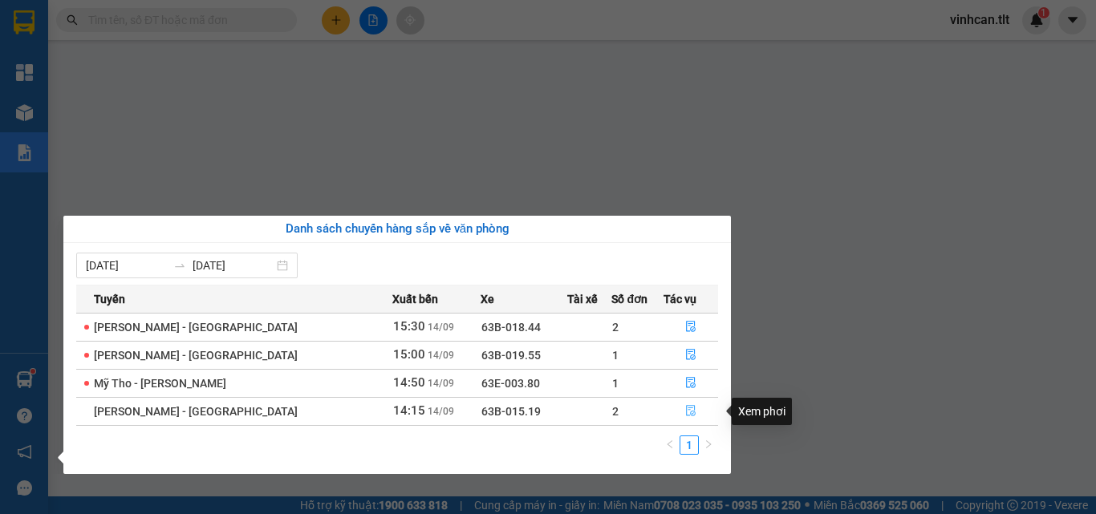
click at [686, 410] on icon "file-done" at bounding box center [691, 411] width 10 height 11
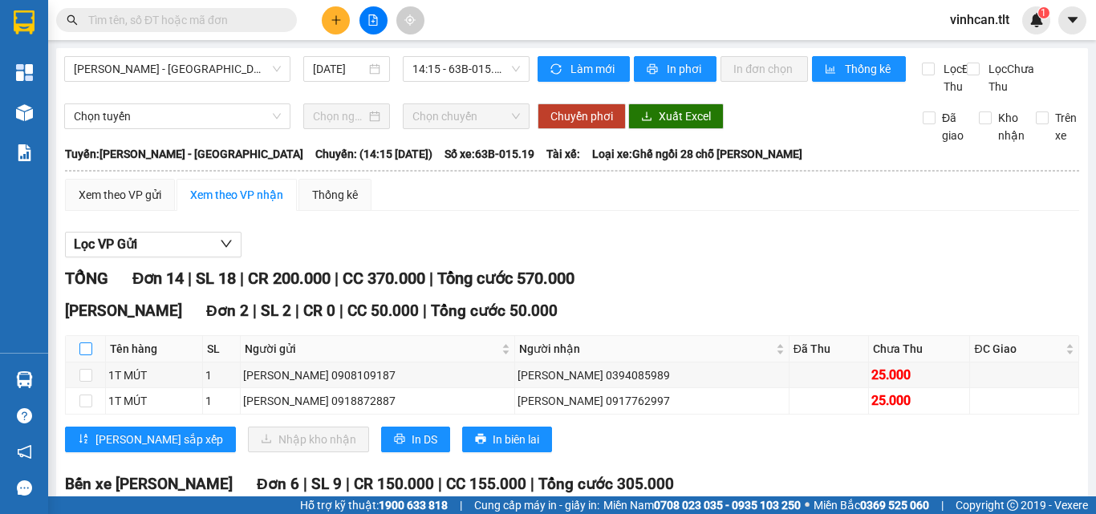
click at [88, 355] on input "checkbox" at bounding box center [85, 349] width 13 height 13
checkbox input "true"
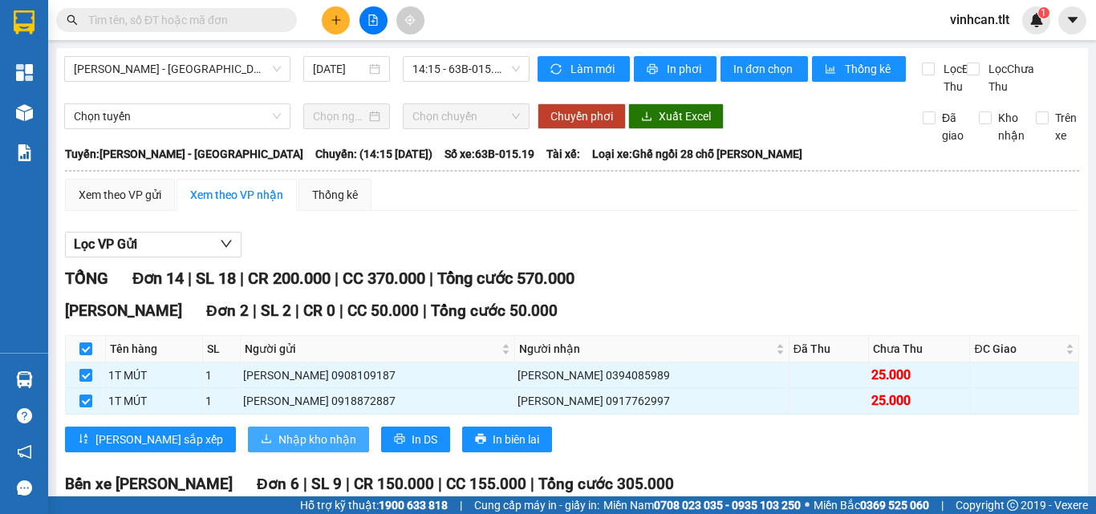
click at [278, 449] on span "Nhập kho nhận" at bounding box center [317, 440] width 78 height 18
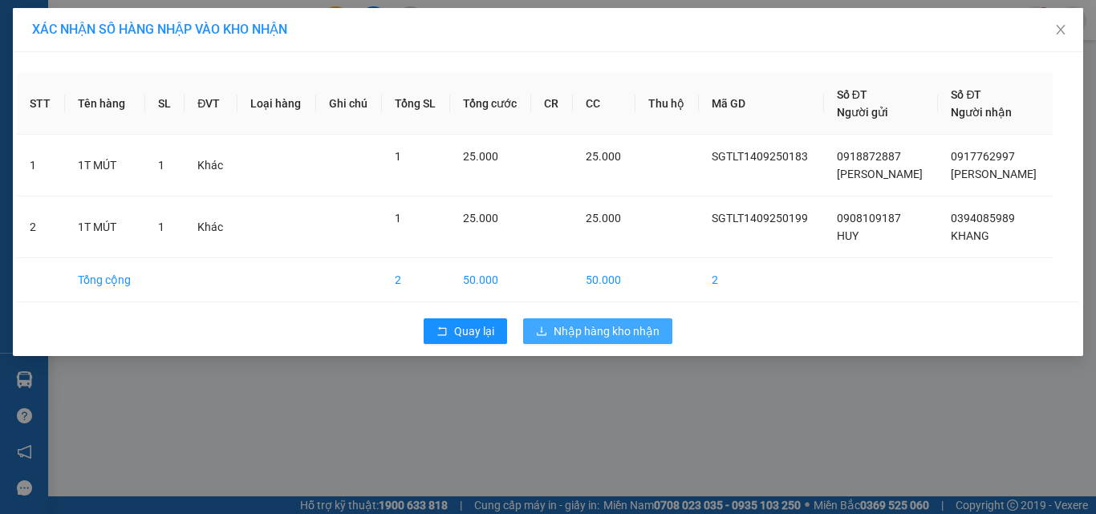
click at [631, 327] on span "Nhập hàng kho nhận" at bounding box center [607, 332] width 106 height 18
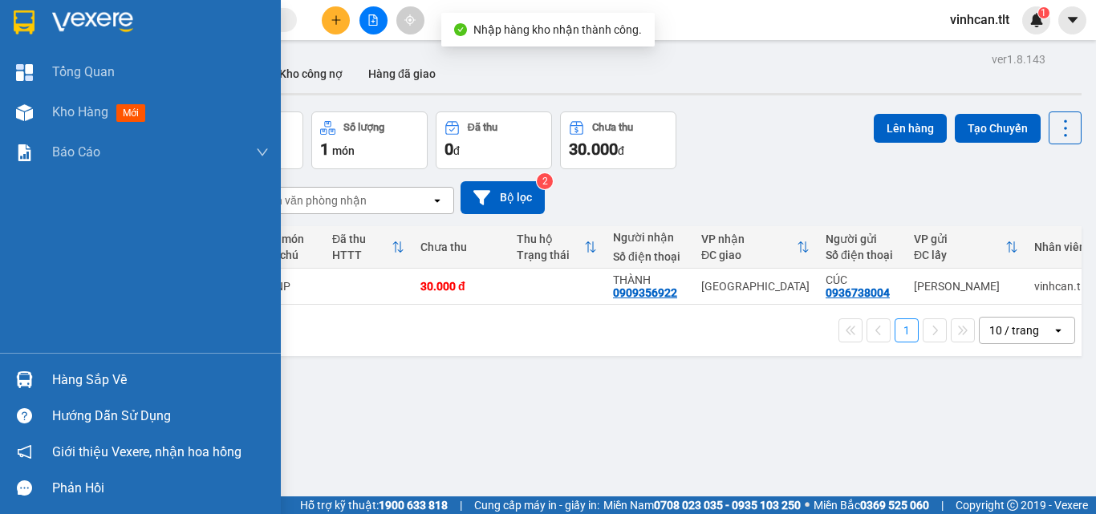
drag, startPoint x: 73, startPoint y: 375, endPoint x: 173, endPoint y: 388, distance: 101.1
click at [77, 378] on div "Hàng sắp về" at bounding box center [160, 380] width 217 height 24
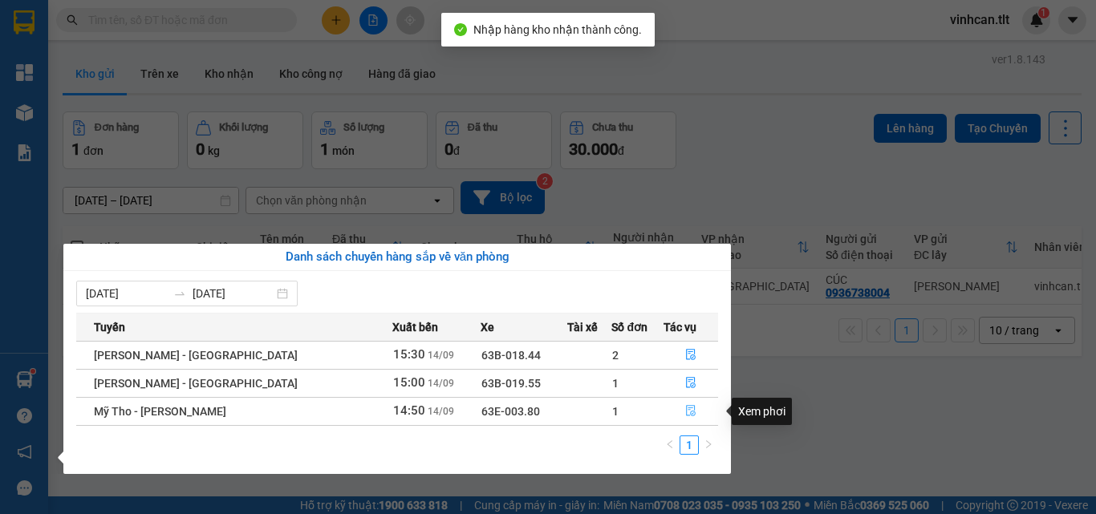
click at [685, 408] on icon "file-done" at bounding box center [690, 410] width 11 height 11
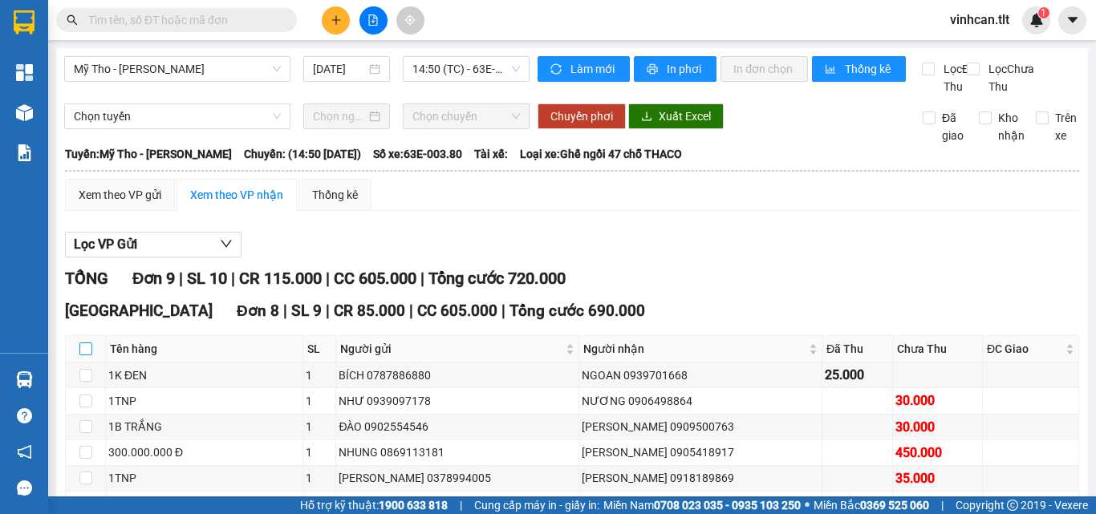
click at [82, 355] on input "checkbox" at bounding box center [85, 349] width 13 height 13
checkbox input "true"
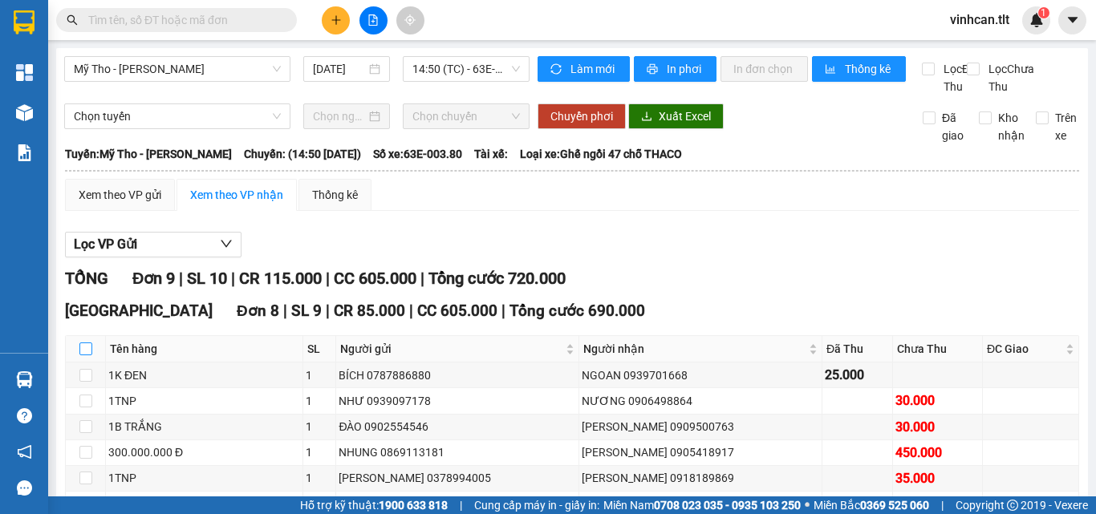
checkbox input "true"
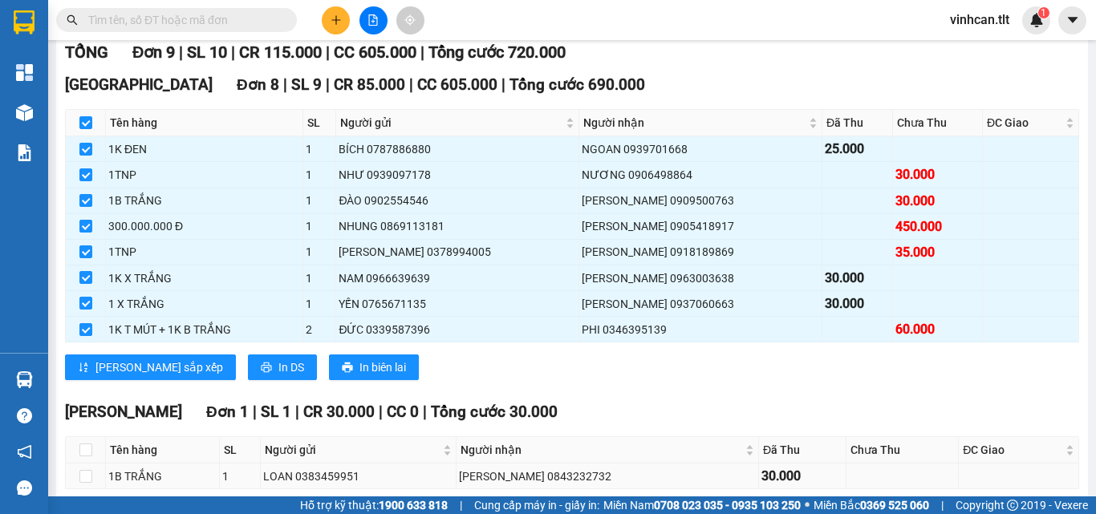
scroll to position [319, 0]
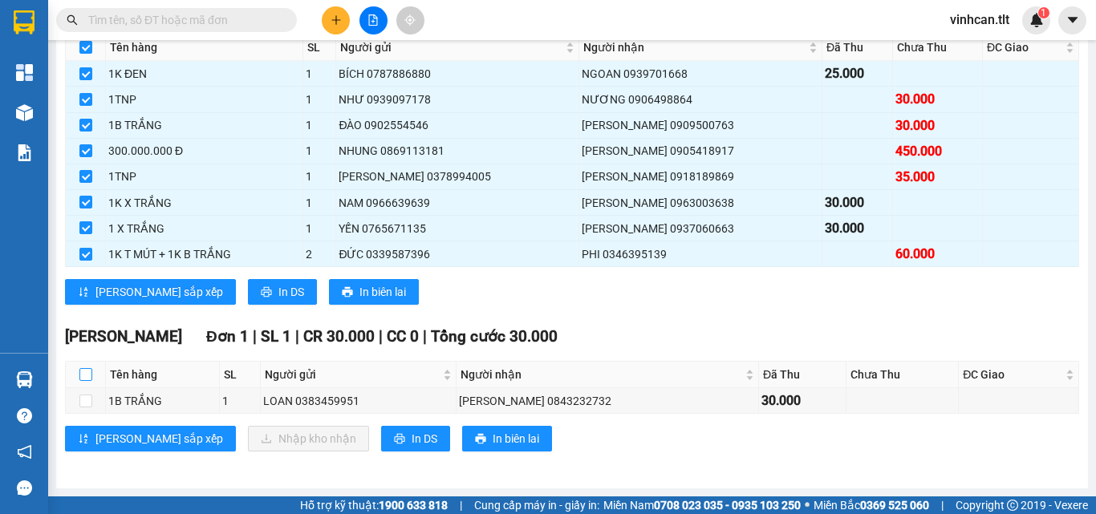
click at [86, 375] on input "checkbox" at bounding box center [85, 374] width 13 height 13
checkbox input "true"
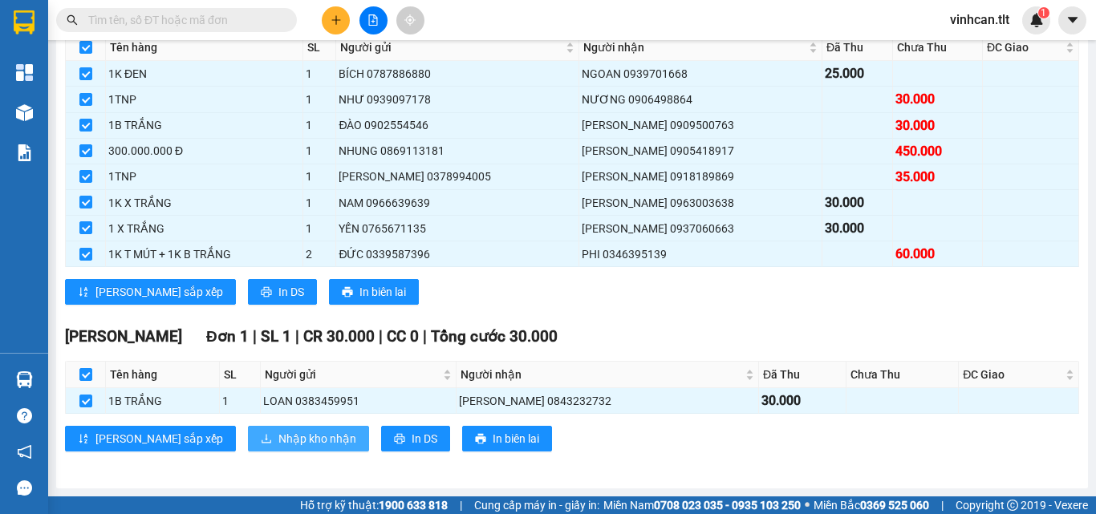
click at [278, 440] on span "Nhập kho nhận" at bounding box center [317, 439] width 78 height 18
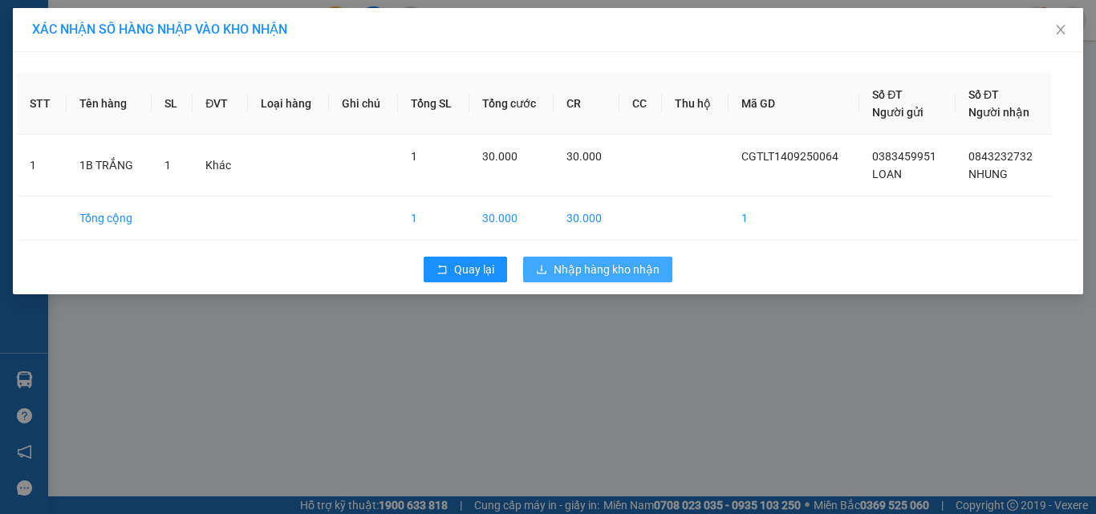
click at [566, 265] on span "Nhập hàng kho nhận" at bounding box center [607, 270] width 106 height 18
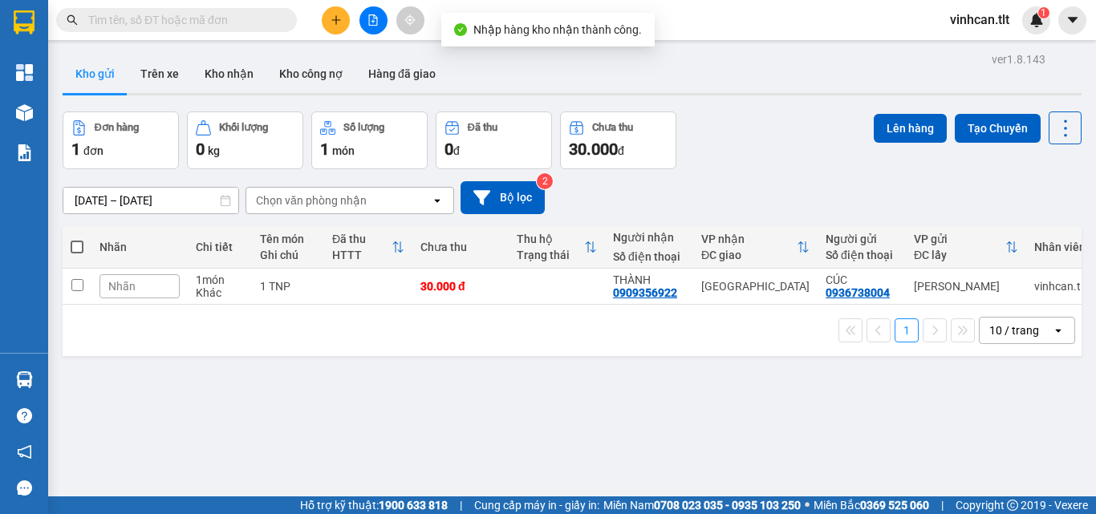
click at [221, 17] on input "text" at bounding box center [182, 20] width 189 height 18
click at [222, 25] on input "text" at bounding box center [182, 20] width 189 height 18
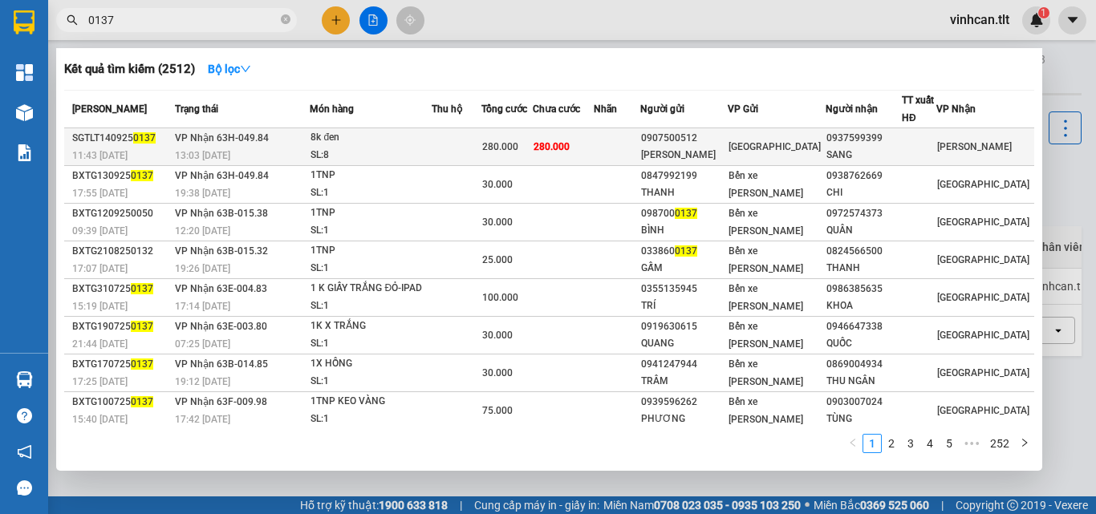
type input "0137"
click at [706, 146] on div "0907500512" at bounding box center [684, 138] width 86 height 17
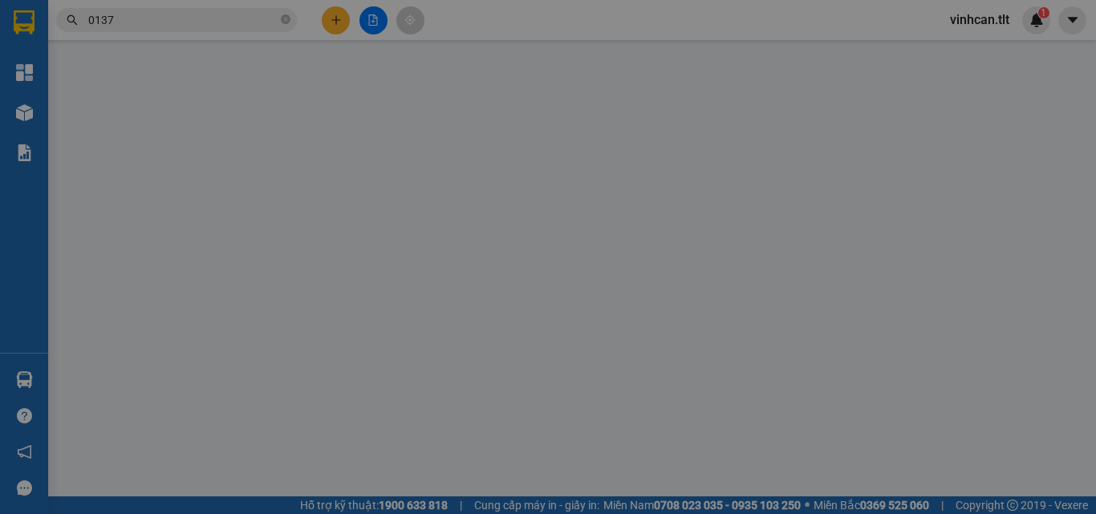
type input "0907500512"
type input "[PERSON_NAME]"
type input "0937599399"
type input "SANG"
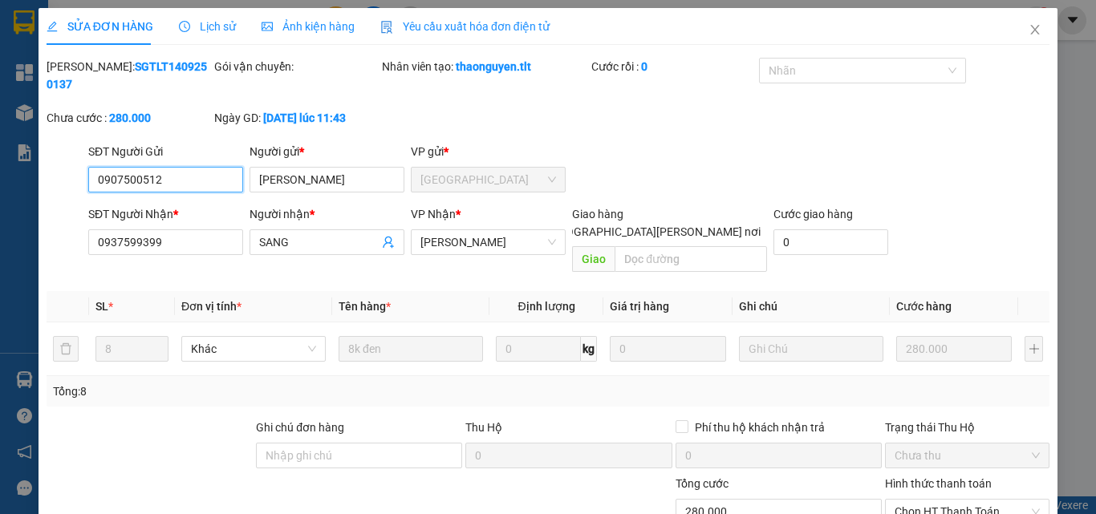
scroll to position [83, 0]
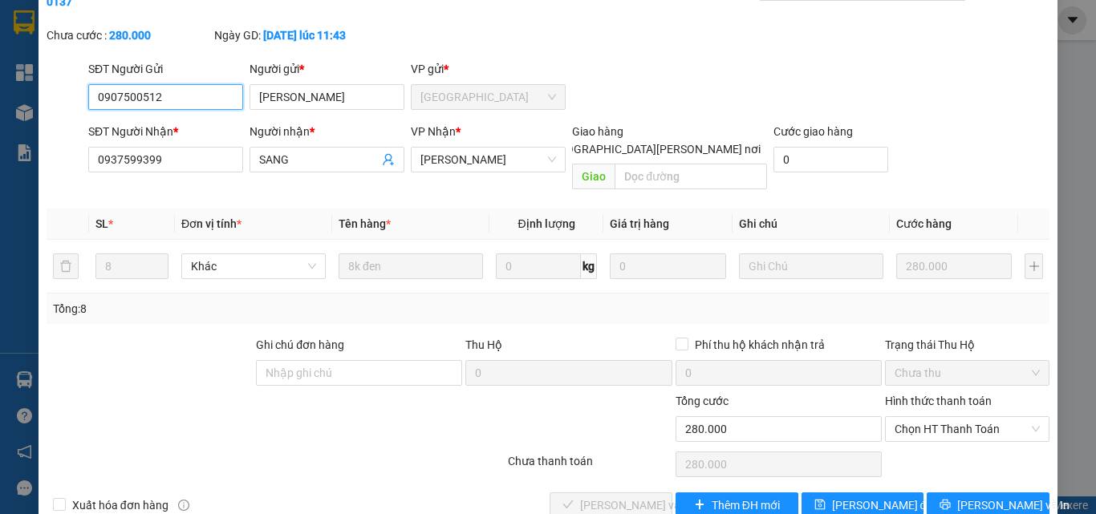
drag, startPoint x: 947, startPoint y: 398, endPoint x: 938, endPoint y: 408, distance: 13.1
click at [946, 417] on span "Chọn HT Thanh Toán" at bounding box center [967, 429] width 145 height 24
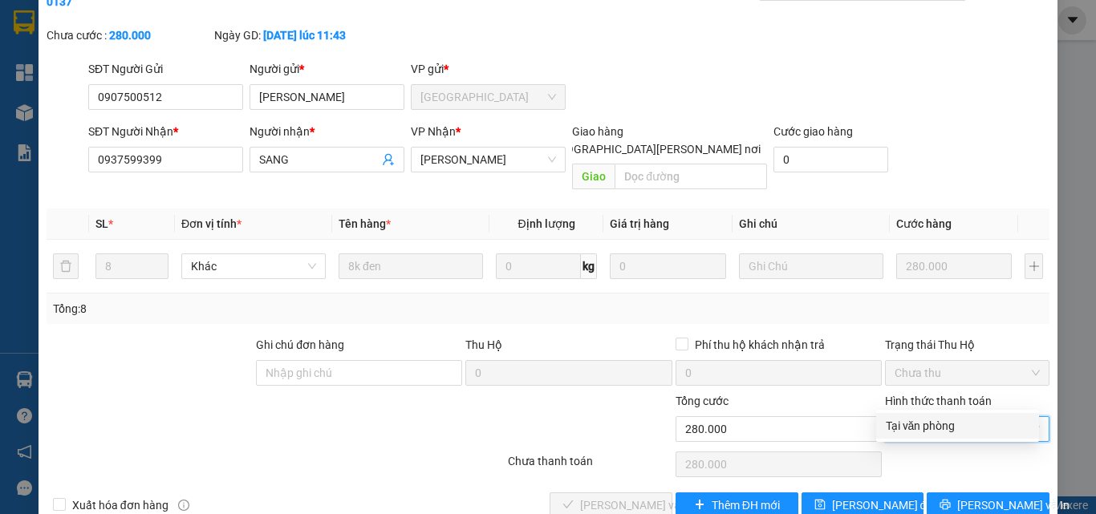
click at [925, 425] on div "Tại văn phòng" at bounding box center [958, 426] width 144 height 18
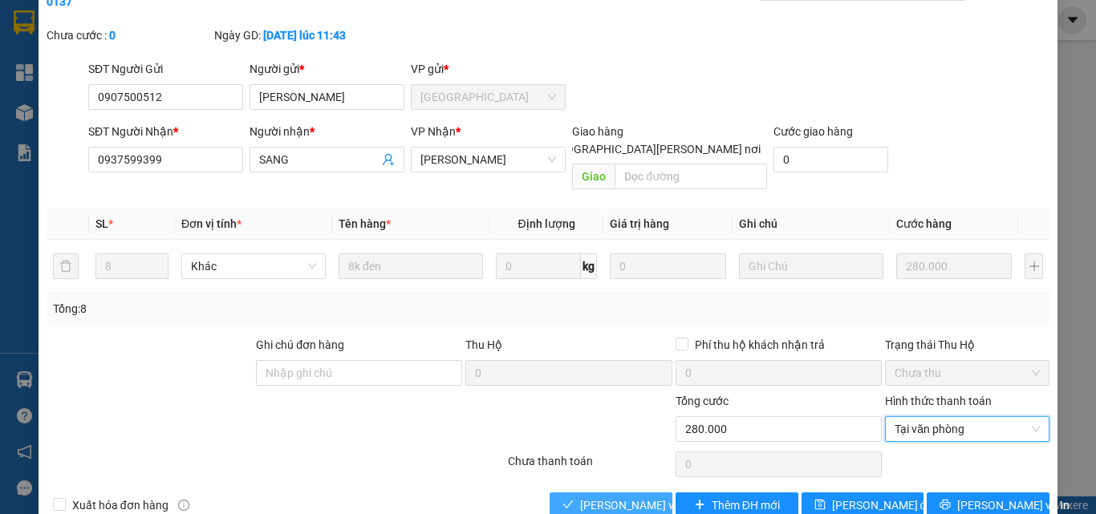
click at [595, 497] on span "[PERSON_NAME] và [PERSON_NAME] hàng" at bounding box center [688, 506] width 217 height 18
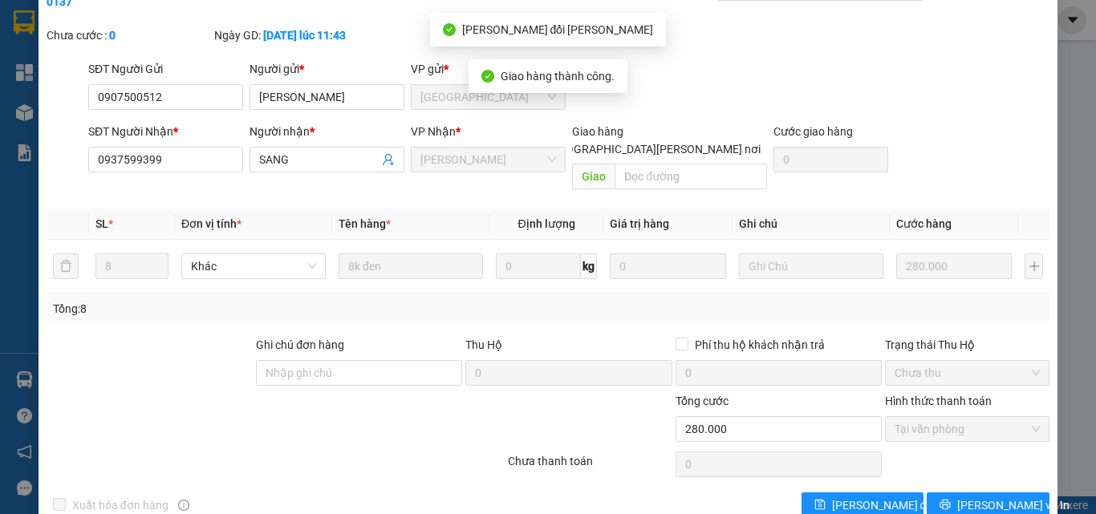
scroll to position [0, 0]
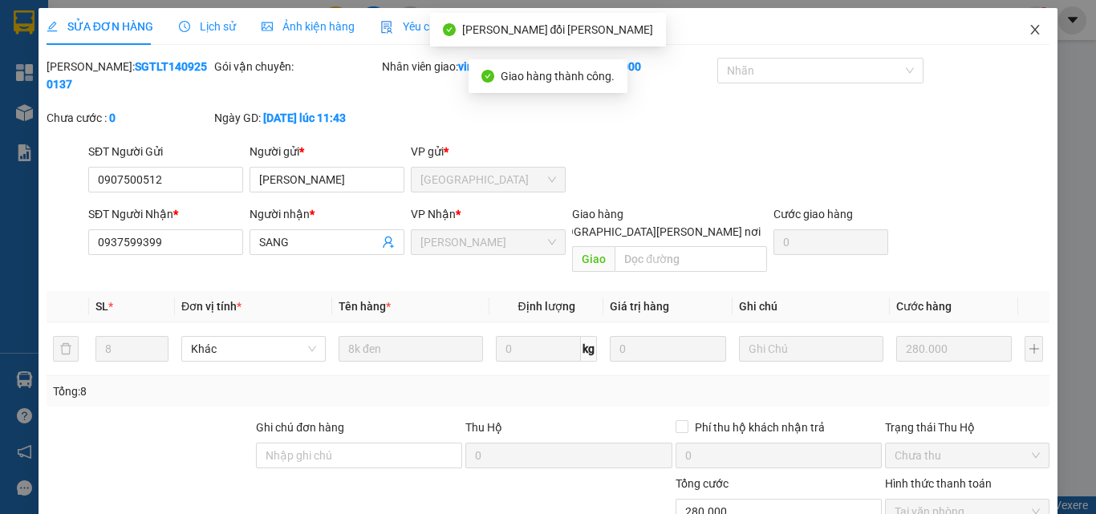
click at [1029, 29] on icon "close" at bounding box center [1035, 29] width 13 height 13
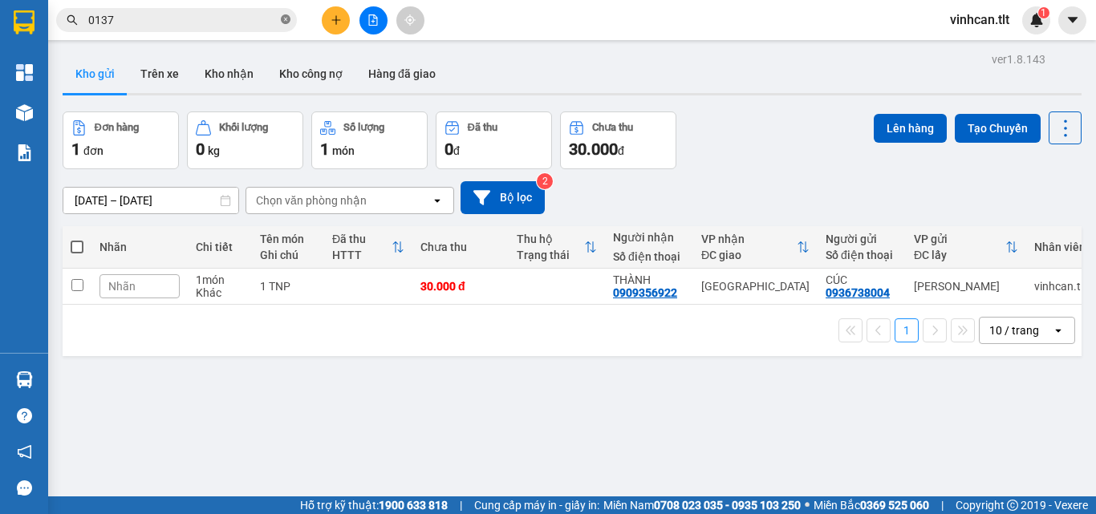
click at [286, 22] on icon "close-circle" at bounding box center [286, 19] width 10 height 10
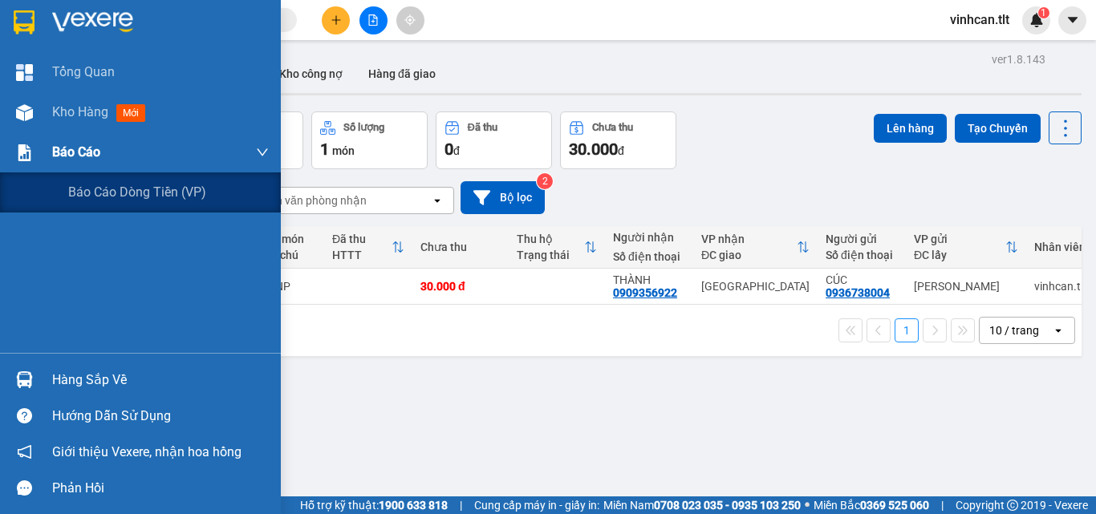
click at [70, 152] on span "Báo cáo" at bounding box center [76, 152] width 48 height 20
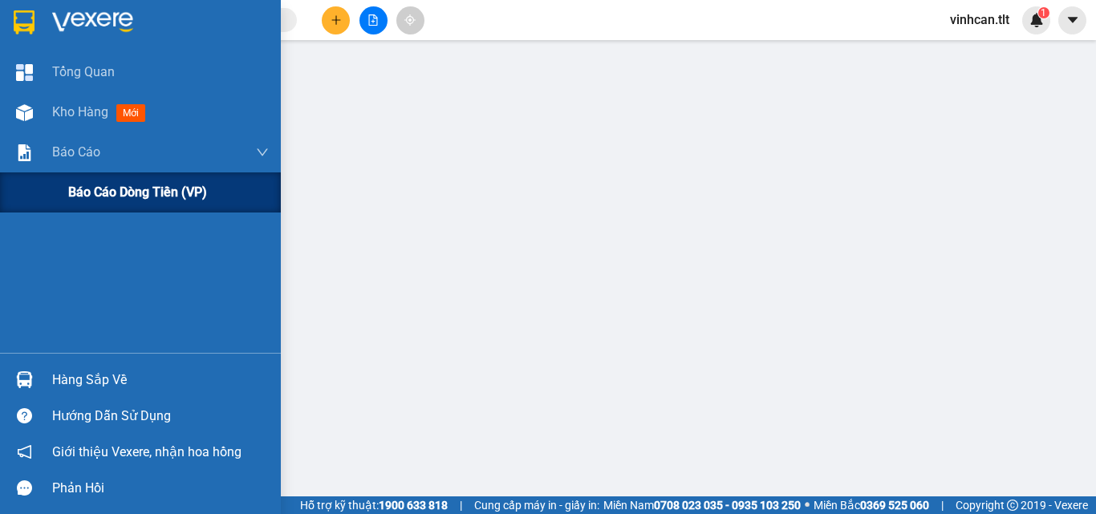
click at [99, 195] on span "Báo cáo dòng tiền (VP)" at bounding box center [137, 192] width 139 height 20
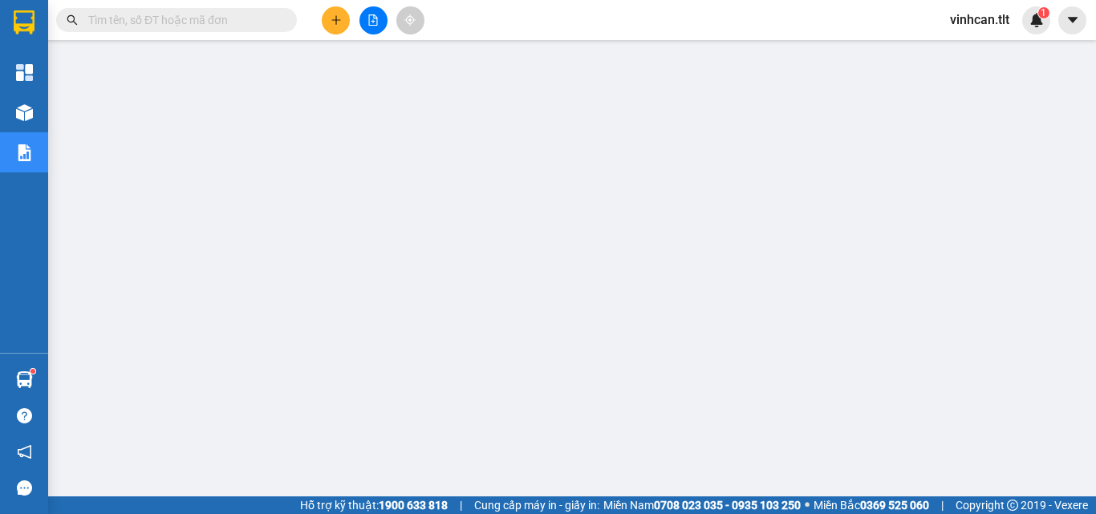
click at [252, 25] on input "text" at bounding box center [182, 20] width 189 height 18
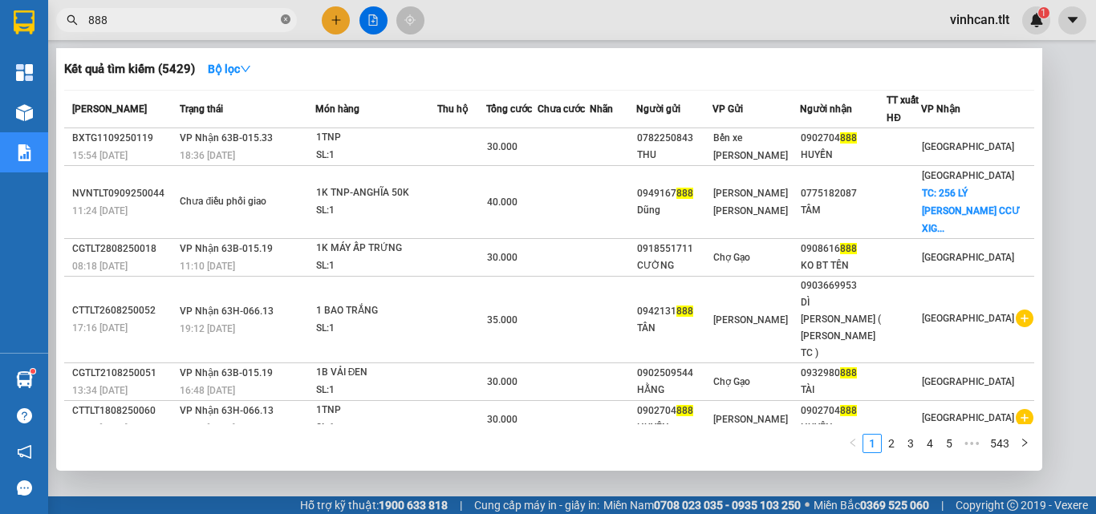
click at [284, 18] on icon "close-circle" at bounding box center [286, 19] width 10 height 10
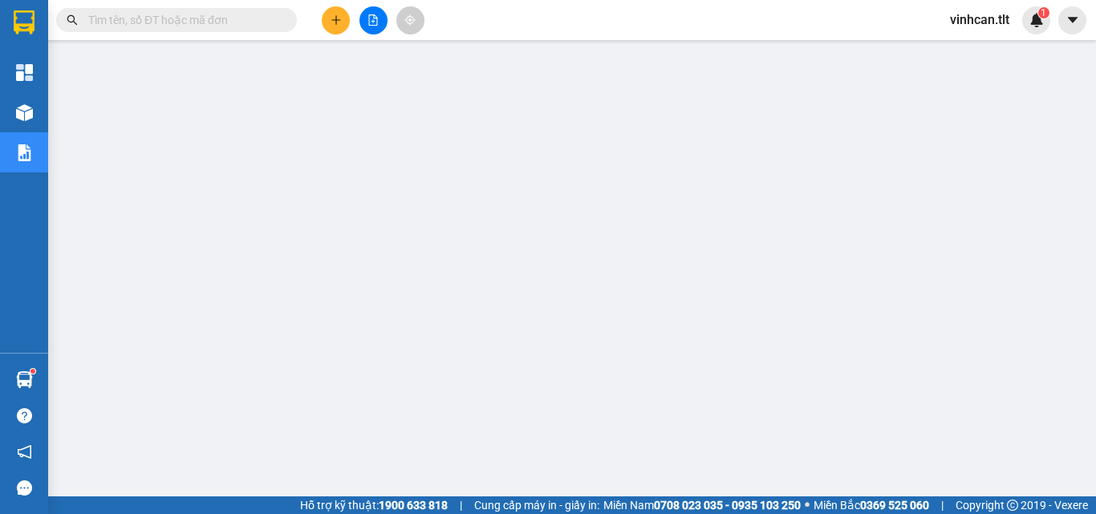
click at [274, 18] on input "text" at bounding box center [182, 20] width 189 height 18
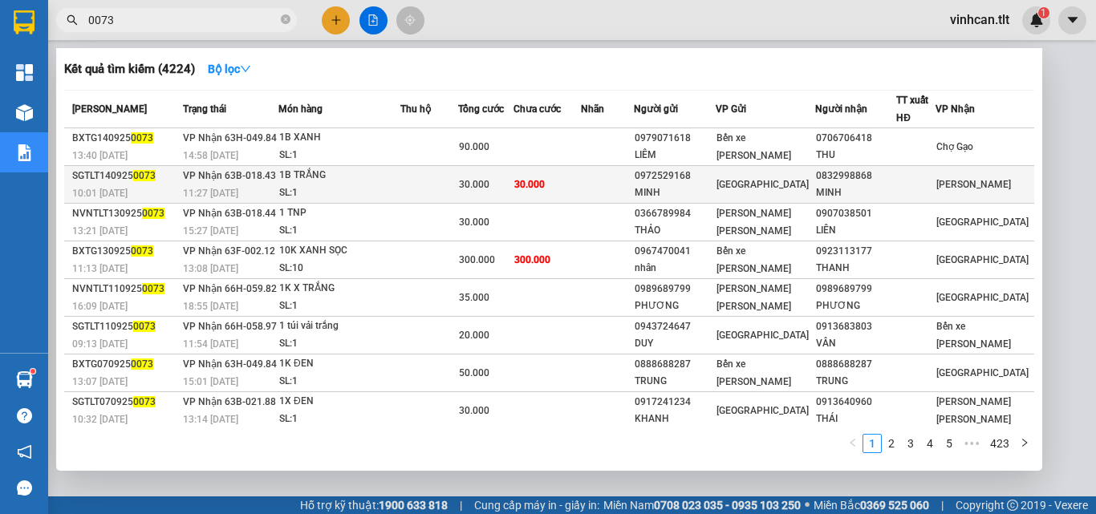
click at [688, 170] on div "0972529168" at bounding box center [675, 176] width 80 height 17
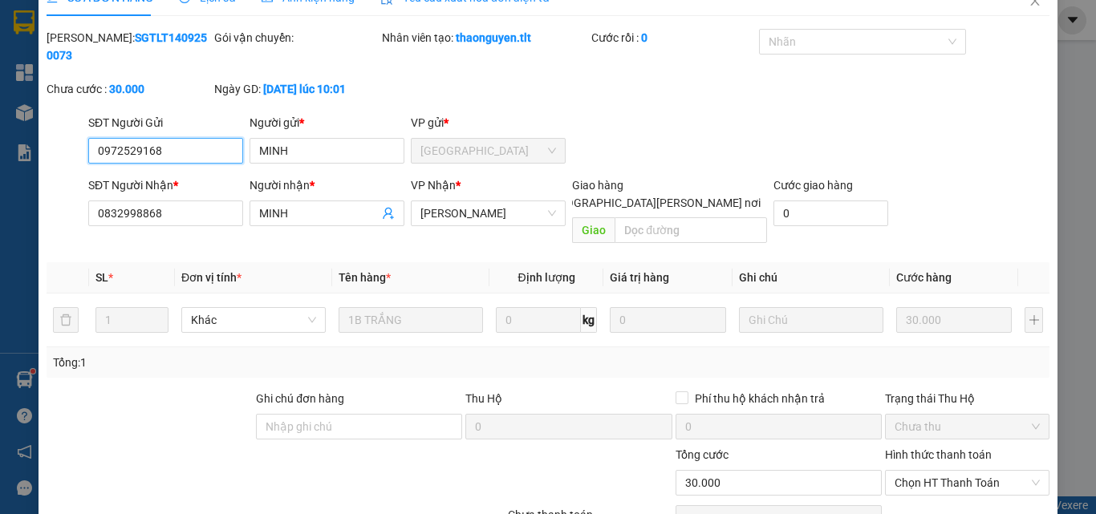
scroll to position [83, 0]
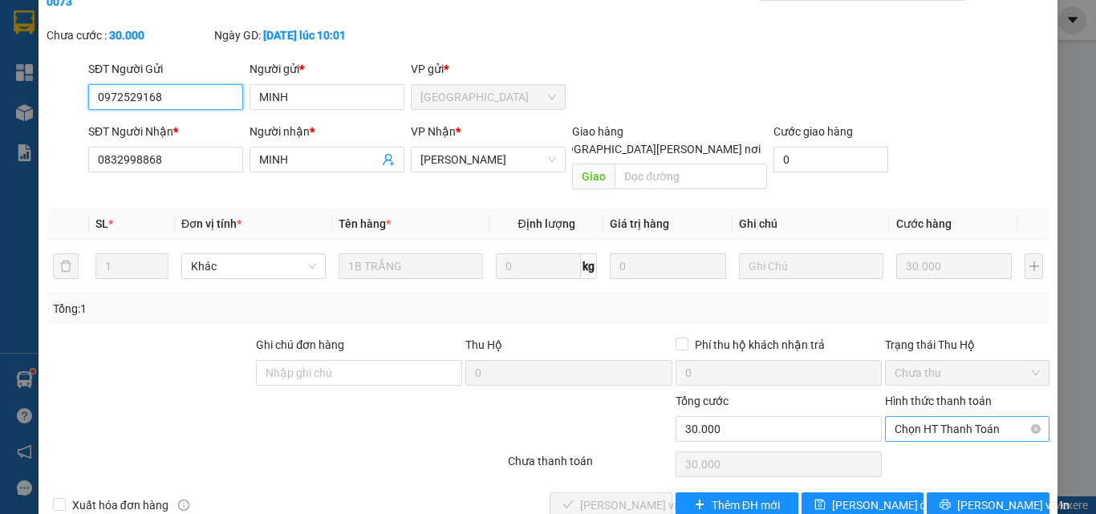
click at [914, 417] on span "Chọn HT Thanh Toán" at bounding box center [967, 429] width 145 height 24
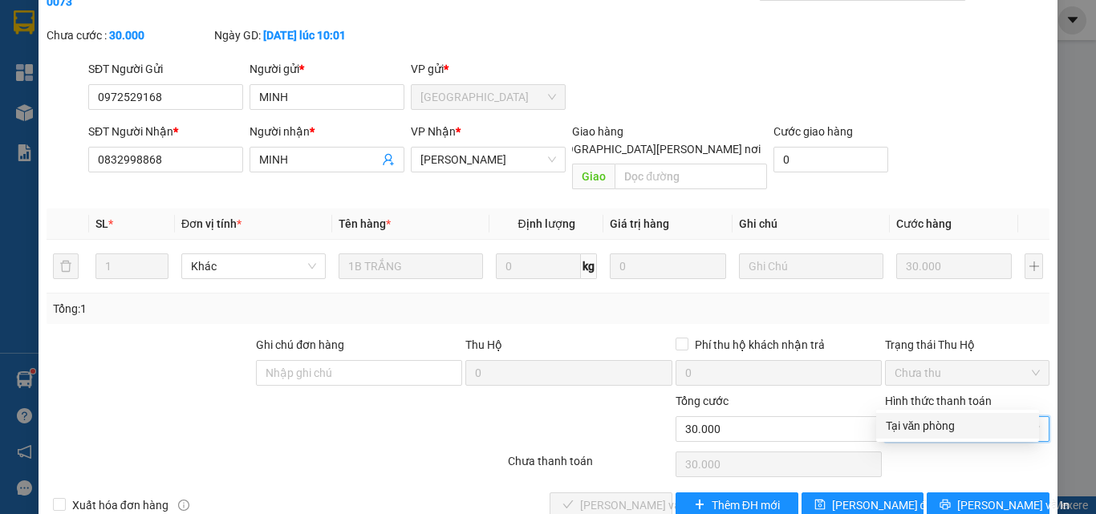
drag, startPoint x: 930, startPoint y: 426, endPoint x: 912, endPoint y: 434, distance: 19.4
click at [929, 426] on div "Tại văn phòng" at bounding box center [958, 426] width 144 height 18
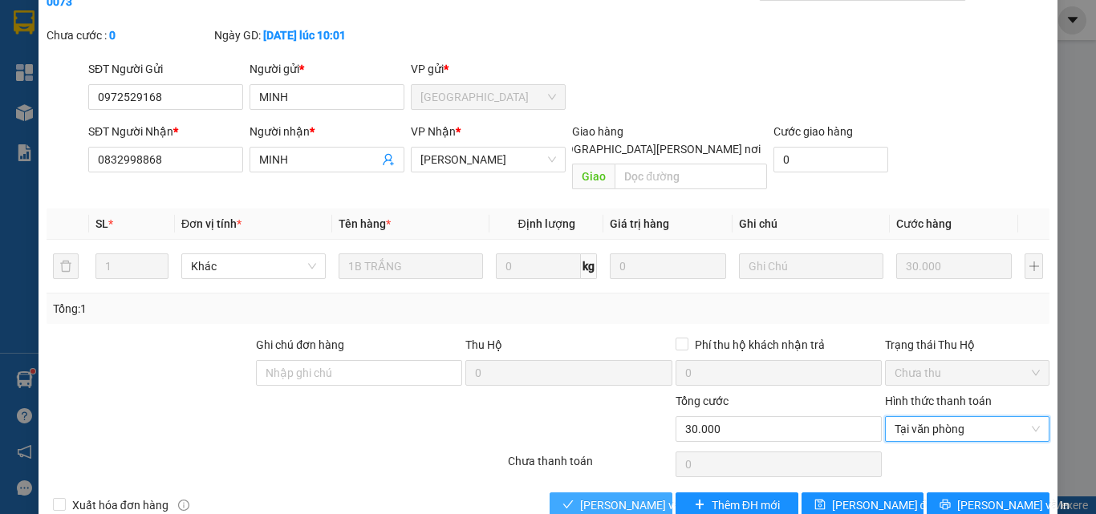
click at [597, 497] on span "[PERSON_NAME] và [PERSON_NAME] hàng" at bounding box center [688, 506] width 217 height 18
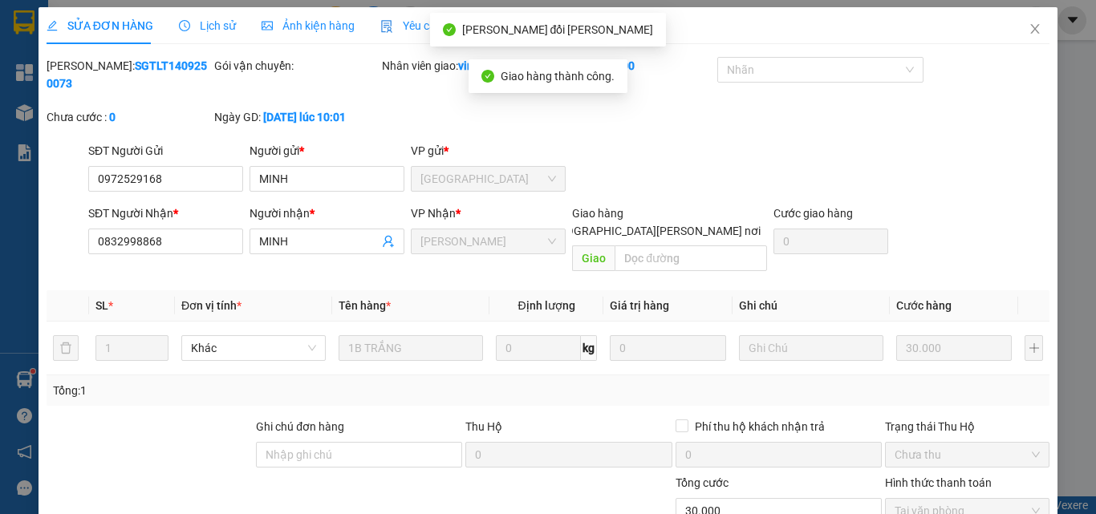
scroll to position [0, 0]
click at [1031, 26] on icon "close" at bounding box center [1035, 30] width 9 height 10
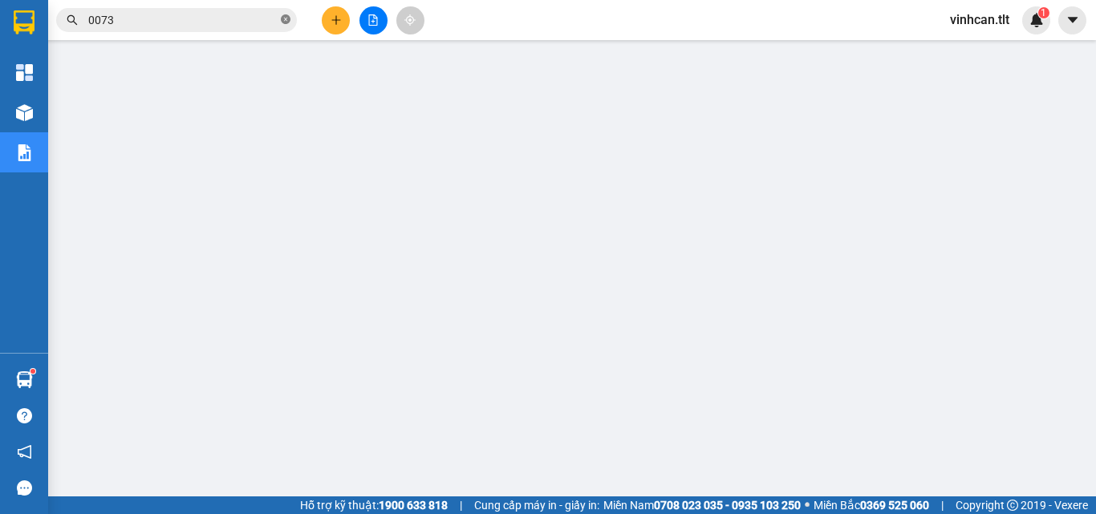
click at [286, 18] on icon "close-circle" at bounding box center [286, 19] width 10 height 10
click at [240, 20] on input "text" at bounding box center [182, 20] width 189 height 18
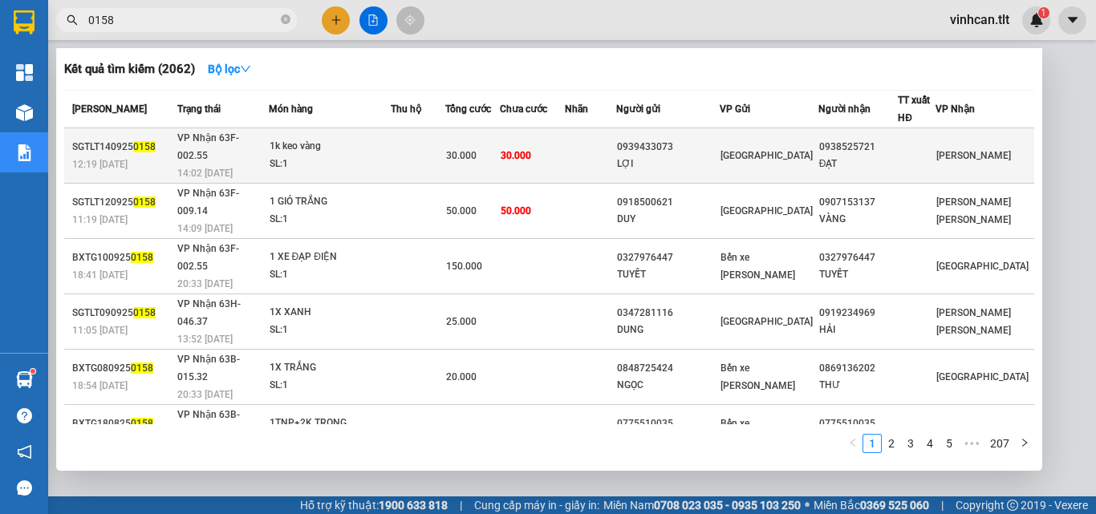
click at [697, 142] on div "0939433073" at bounding box center [668, 147] width 102 height 17
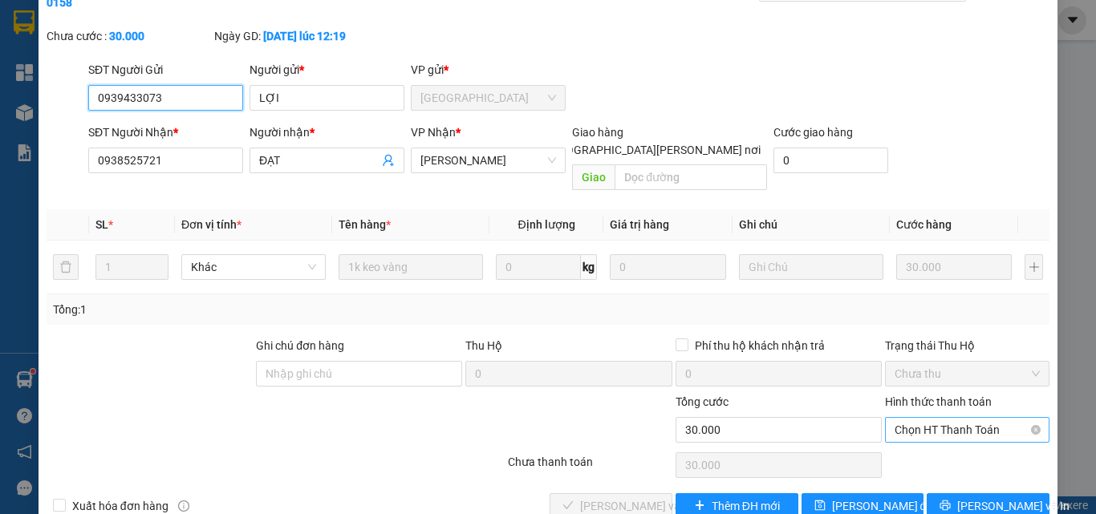
scroll to position [83, 0]
click at [932, 417] on span "Chọn HT Thanh Toán" at bounding box center [967, 429] width 145 height 24
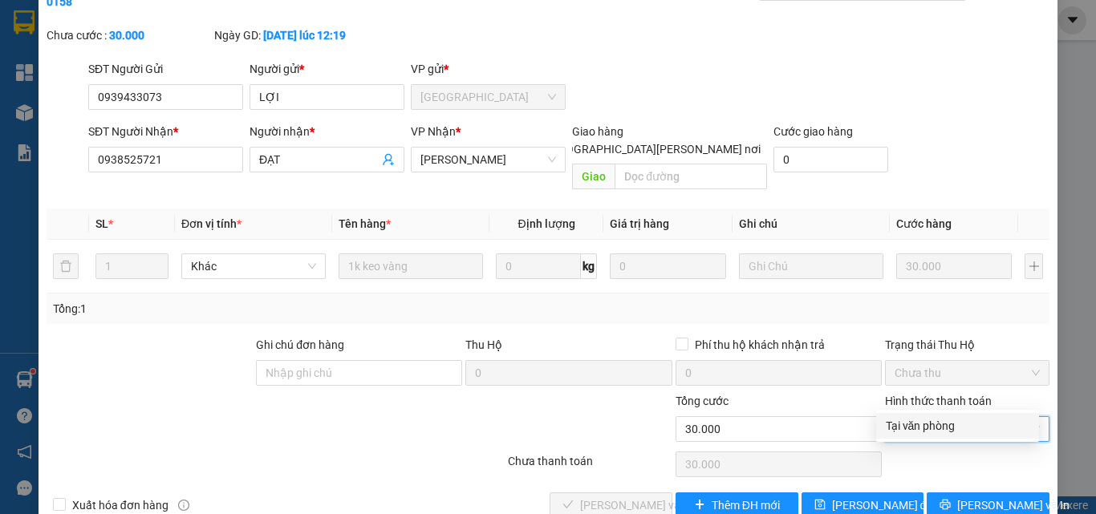
drag, startPoint x: 923, startPoint y: 424, endPoint x: 878, endPoint y: 428, distance: 45.1
click at [920, 425] on div "Tại văn phòng" at bounding box center [958, 426] width 144 height 18
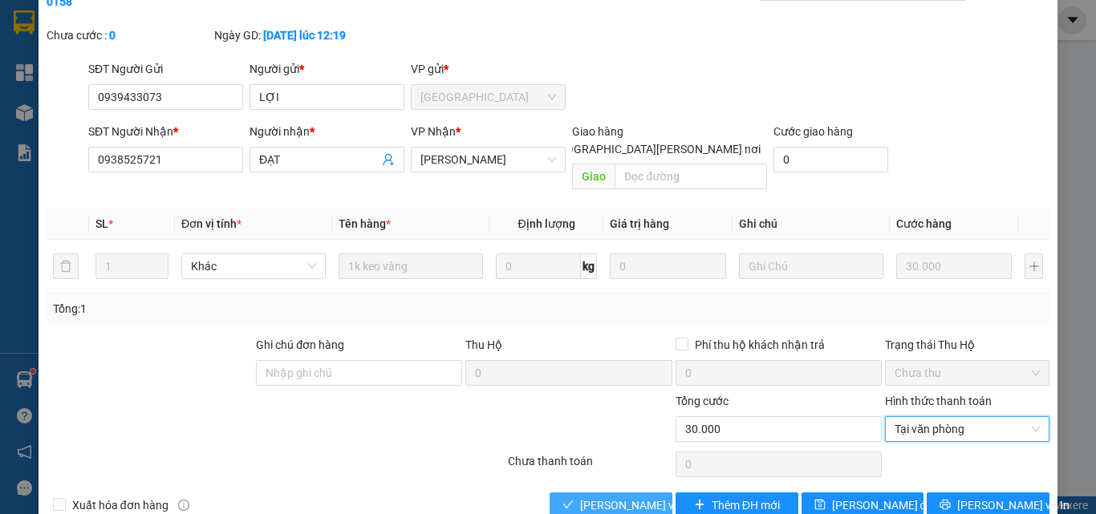
click at [630, 497] on span "[PERSON_NAME] và [PERSON_NAME] hàng" at bounding box center [688, 506] width 217 height 18
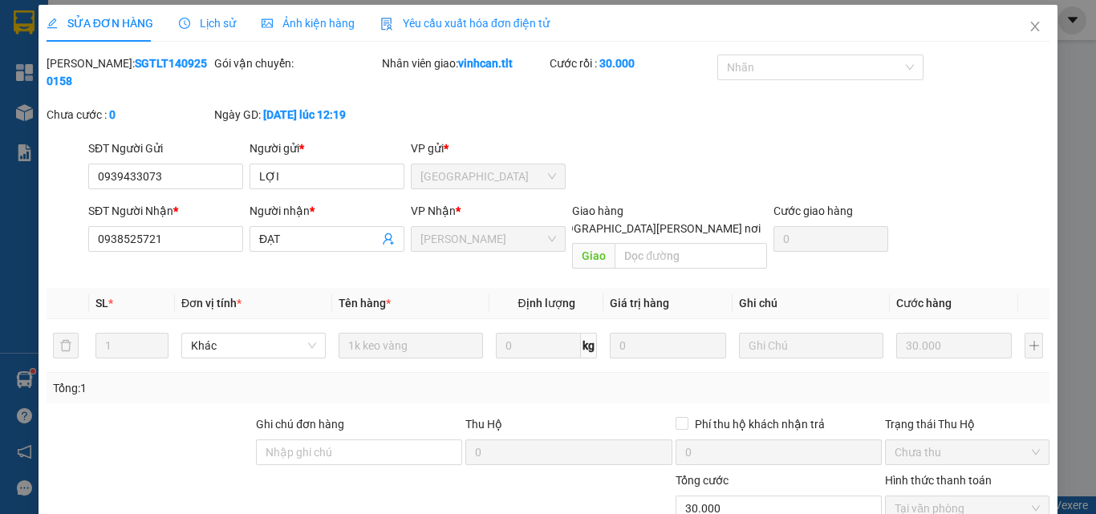
scroll to position [0, 0]
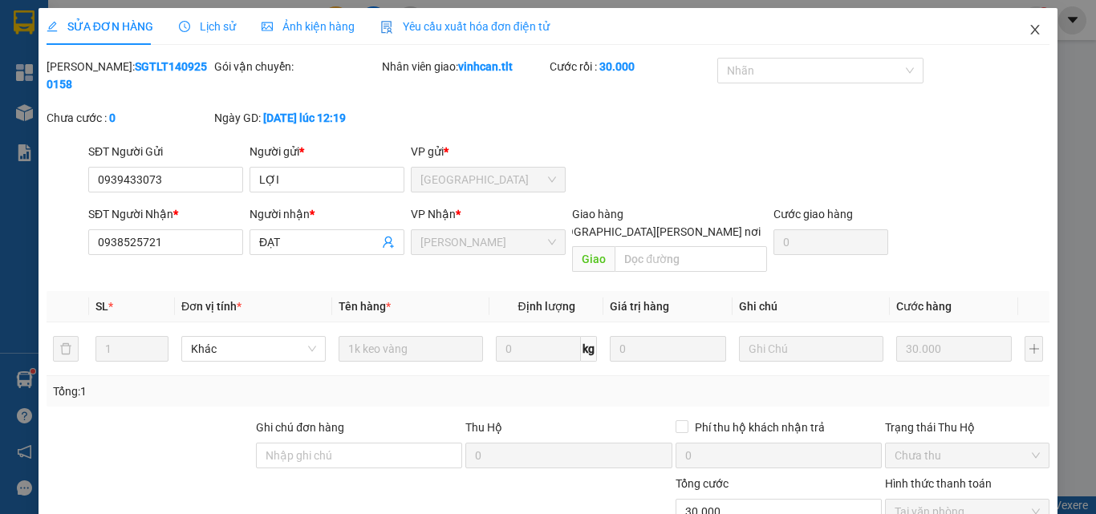
click at [1029, 32] on icon "close" at bounding box center [1035, 29] width 13 height 13
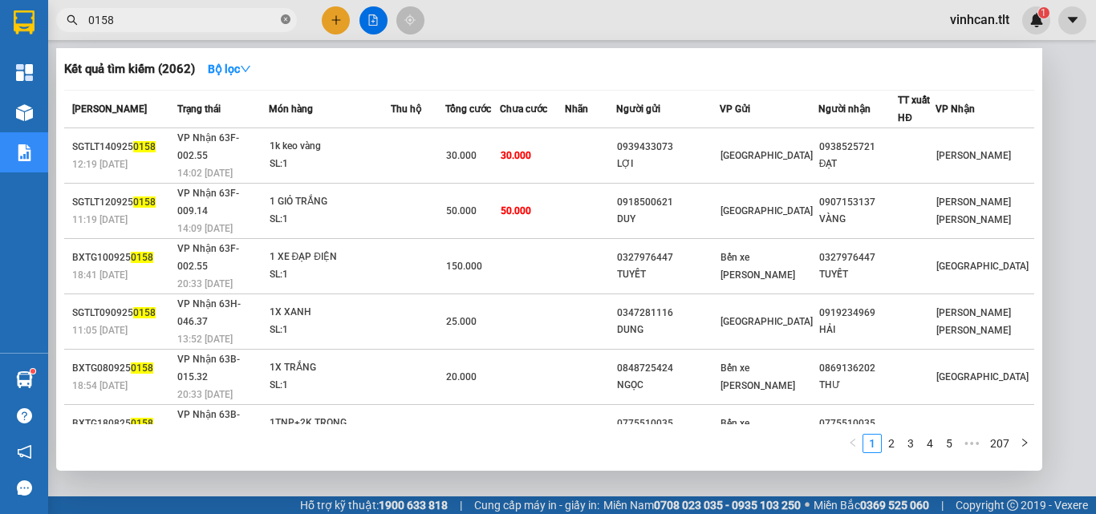
click at [288, 17] on icon "close-circle" at bounding box center [286, 19] width 10 height 10
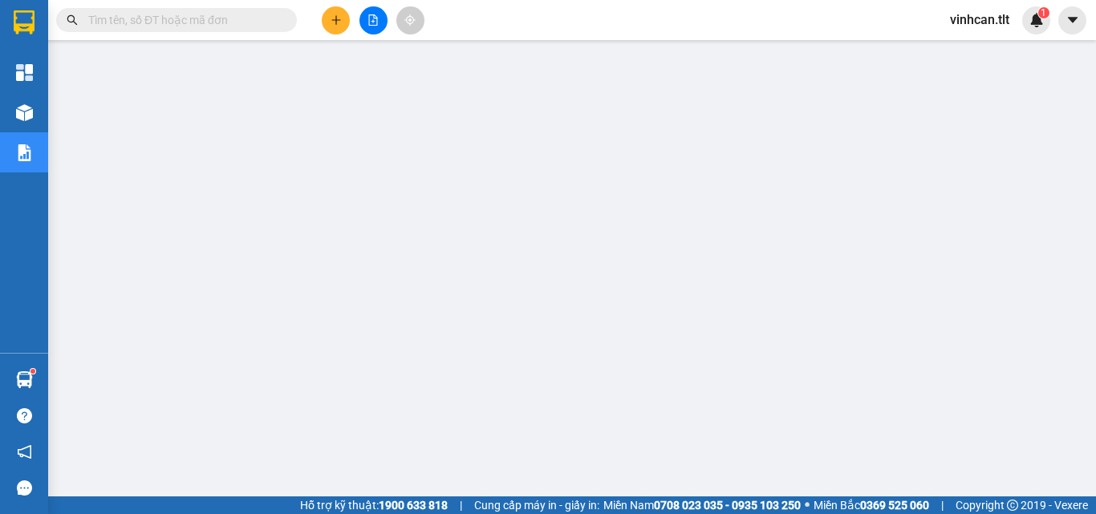
click at [236, 26] on input "text" at bounding box center [182, 20] width 189 height 18
click at [104, 18] on input "text" at bounding box center [182, 20] width 189 height 18
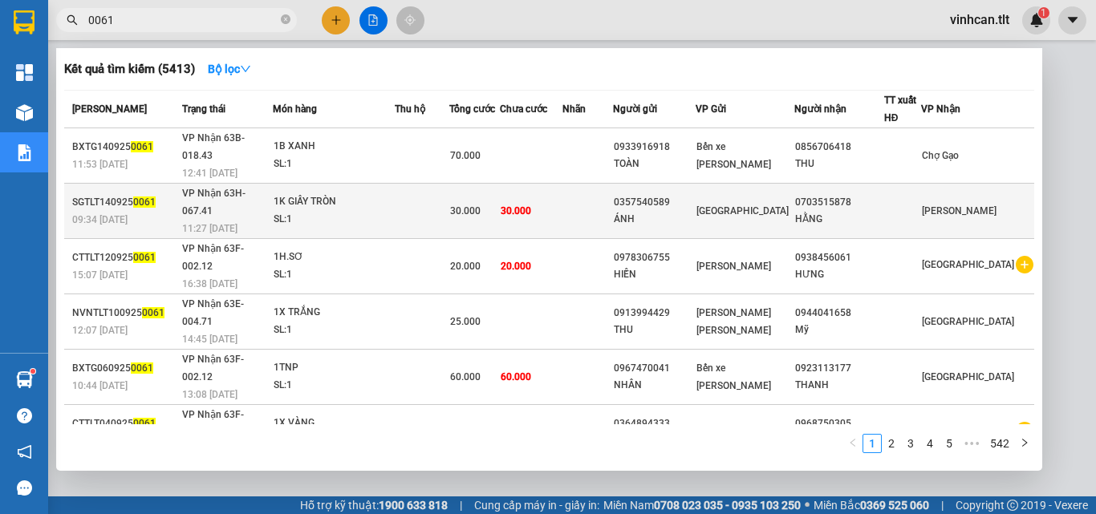
click at [692, 194] on div "0357540589" at bounding box center [654, 202] width 81 height 17
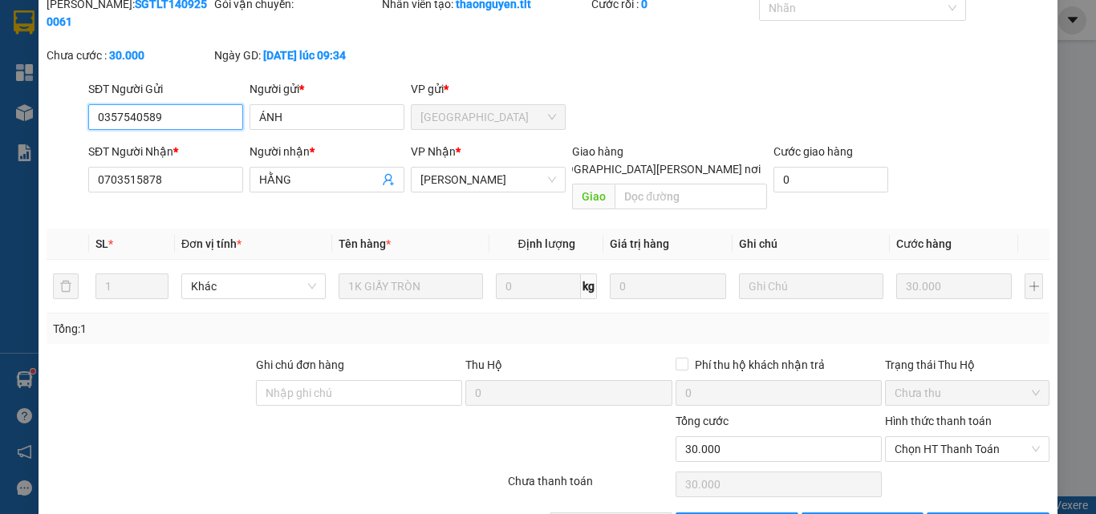
scroll to position [83, 0]
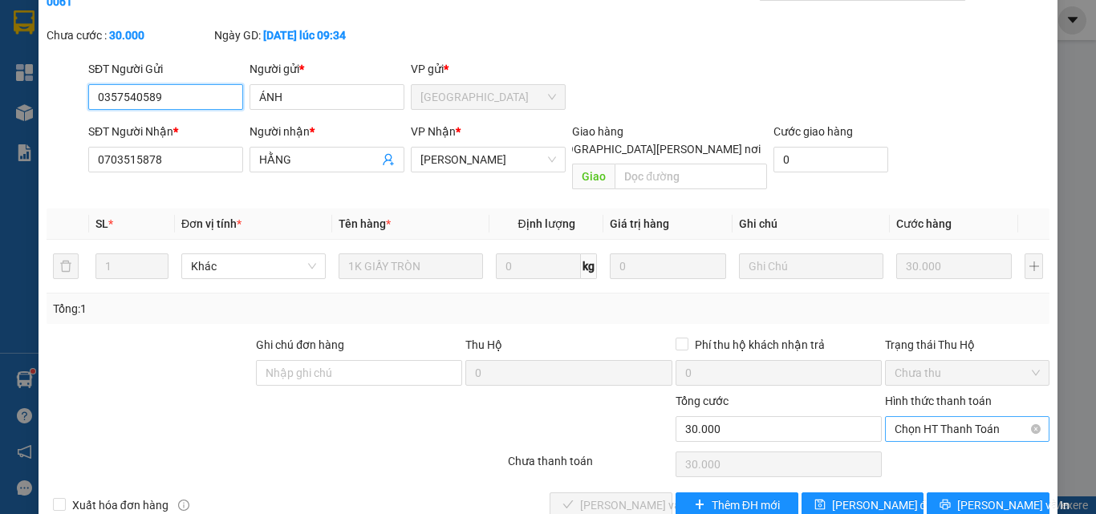
click at [924, 417] on span "Chọn HT Thanh Toán" at bounding box center [967, 429] width 145 height 24
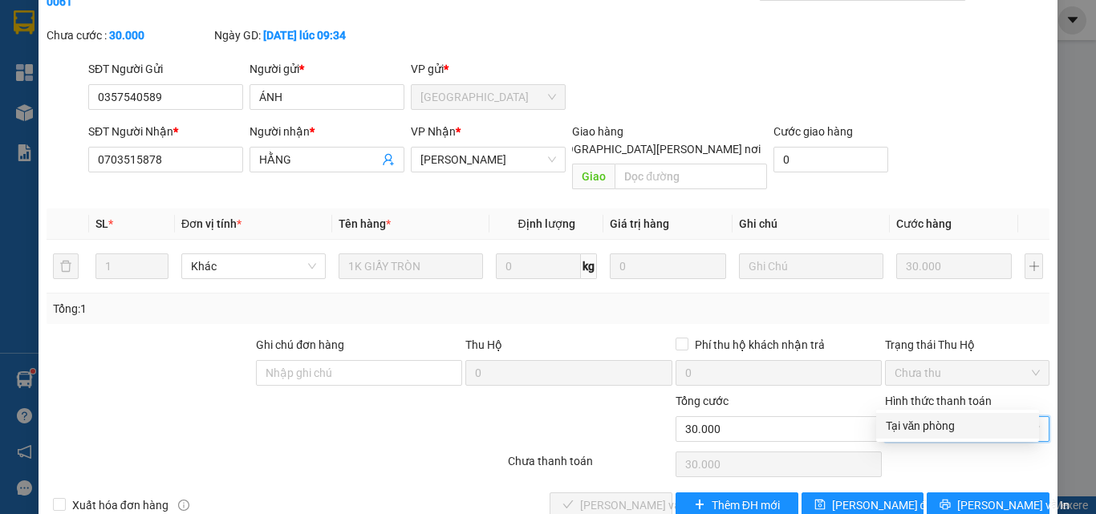
drag, startPoint x: 923, startPoint y: 428, endPoint x: 826, endPoint y: 436, distance: 97.3
click at [916, 431] on div "Tại văn phòng" at bounding box center [958, 426] width 144 height 18
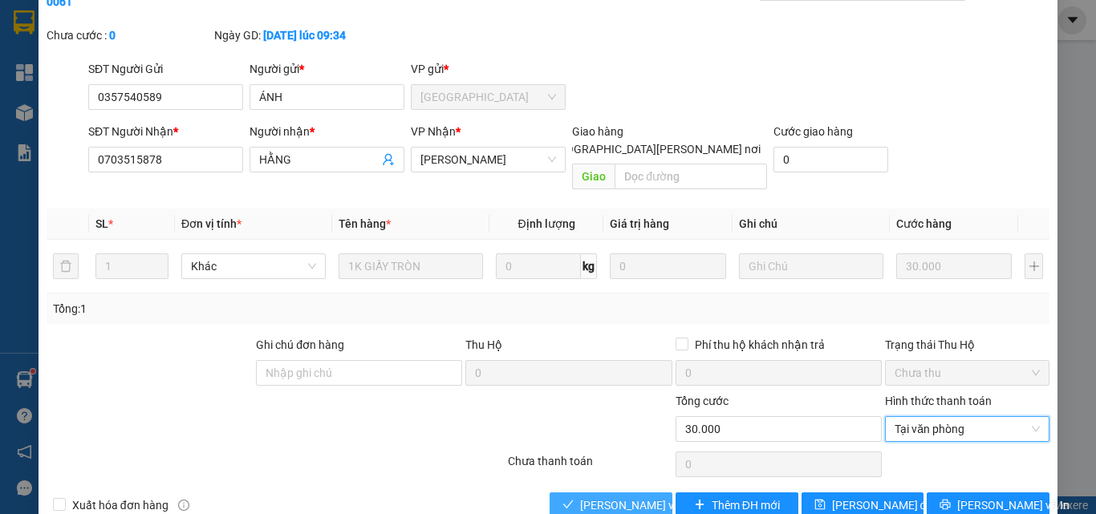
click at [619, 497] on span "[PERSON_NAME] và [PERSON_NAME] hàng" at bounding box center [688, 506] width 217 height 18
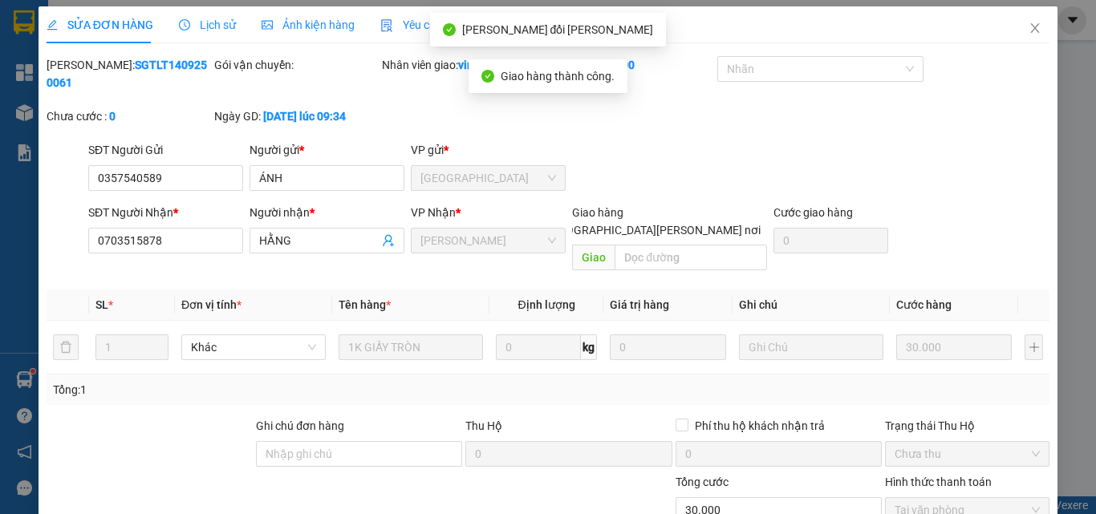
scroll to position [0, 0]
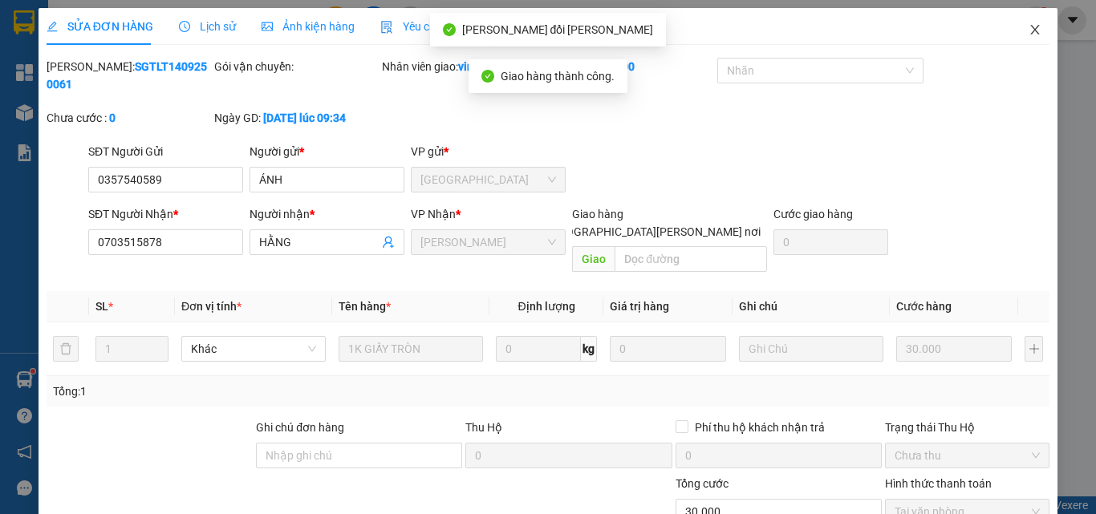
drag, startPoint x: 1025, startPoint y: 35, endPoint x: 993, endPoint y: 46, distance: 34.0
click at [1029, 35] on icon "close" at bounding box center [1035, 29] width 13 height 13
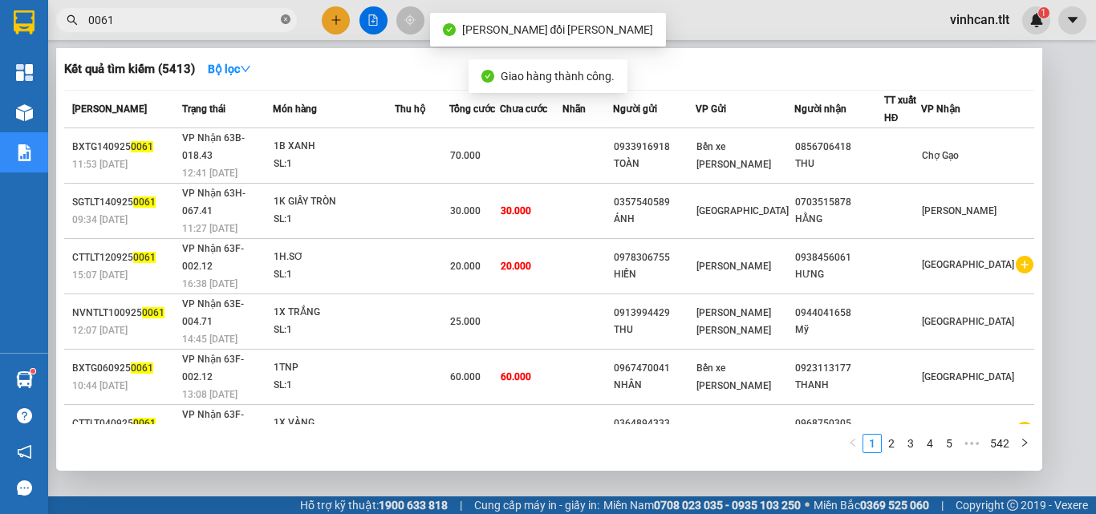
click at [286, 13] on span at bounding box center [286, 20] width 10 height 15
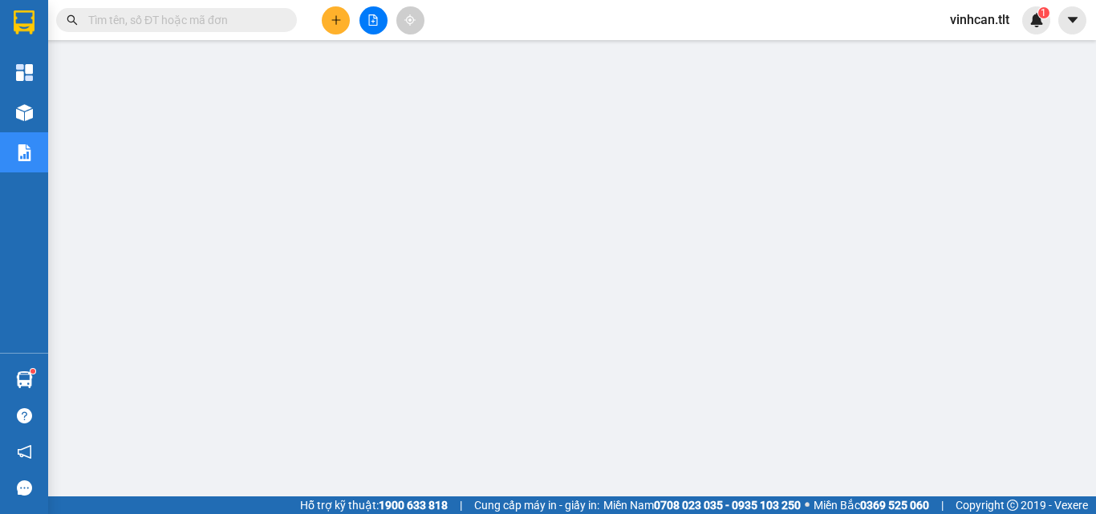
click at [239, 22] on input "text" at bounding box center [182, 20] width 189 height 18
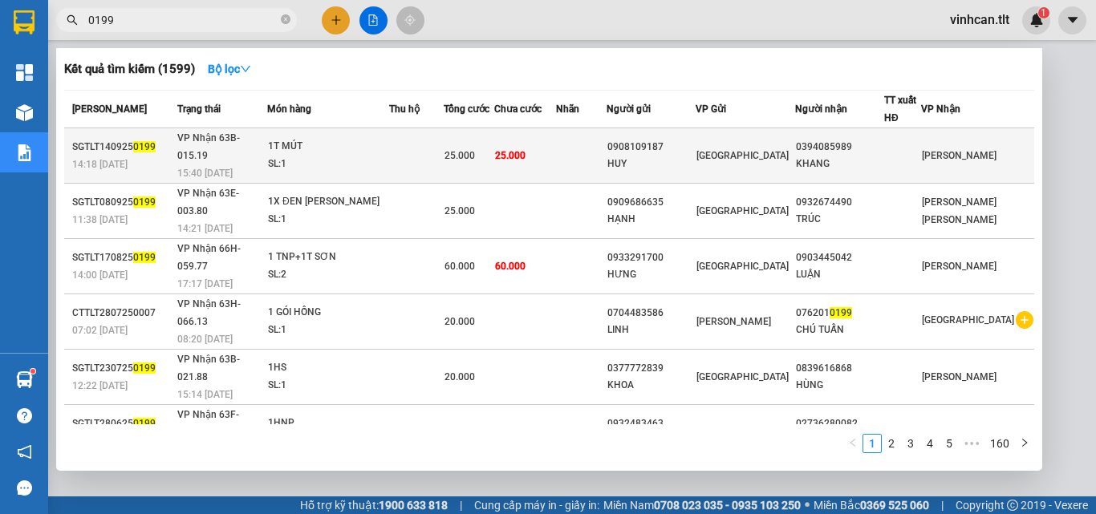
click at [695, 139] on div "0908109187" at bounding box center [650, 147] width 87 height 17
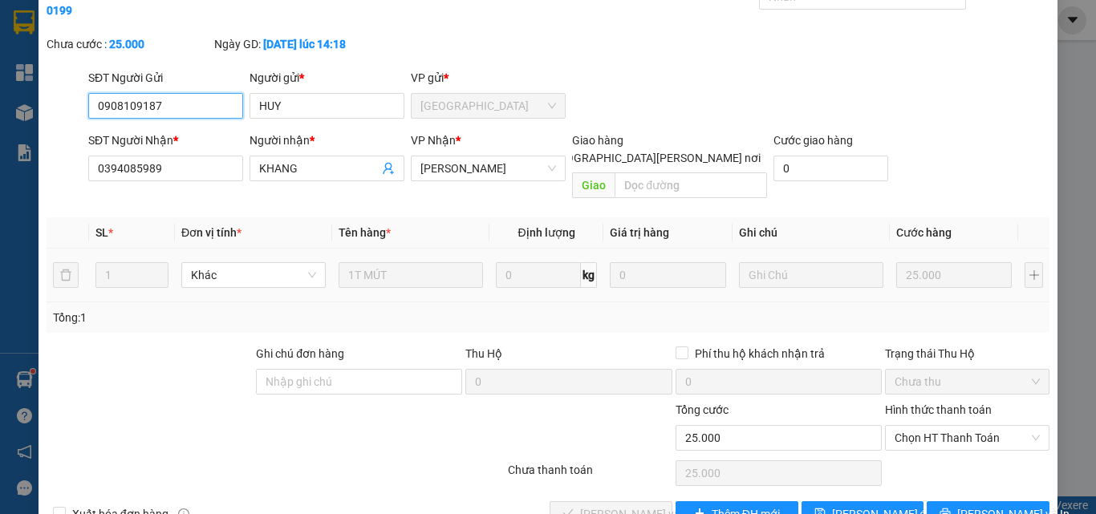
scroll to position [83, 0]
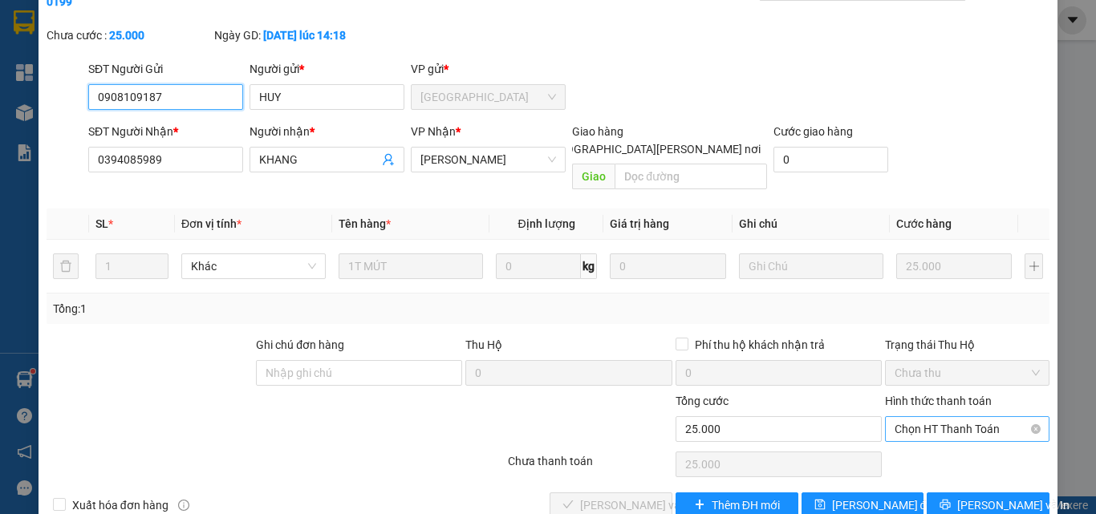
click at [928, 417] on span "Chọn HT Thanh Toán" at bounding box center [967, 429] width 145 height 24
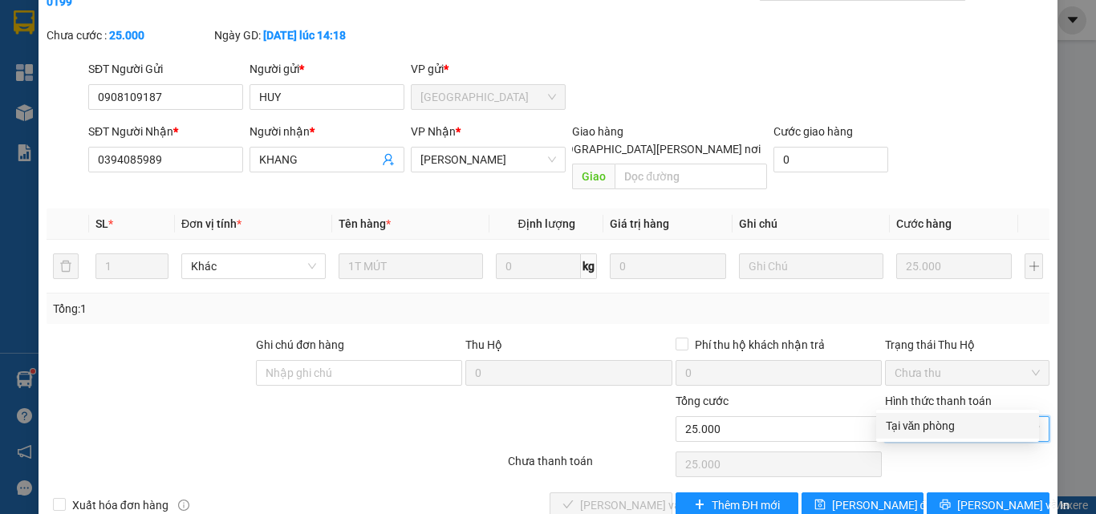
click at [911, 428] on div "Tại văn phòng" at bounding box center [958, 426] width 144 height 18
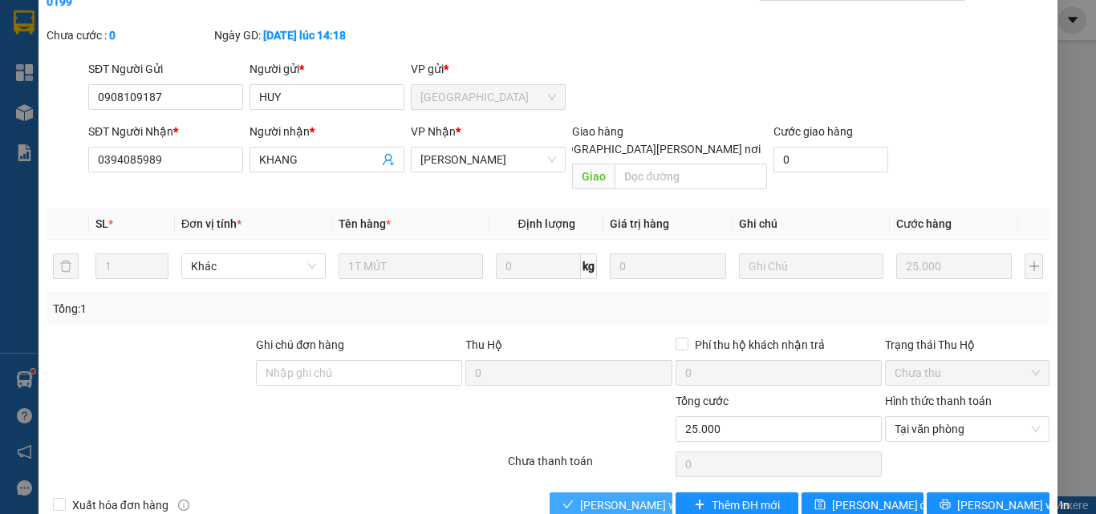
click at [631, 497] on span "[PERSON_NAME] và [PERSON_NAME] hàng" at bounding box center [688, 506] width 217 height 18
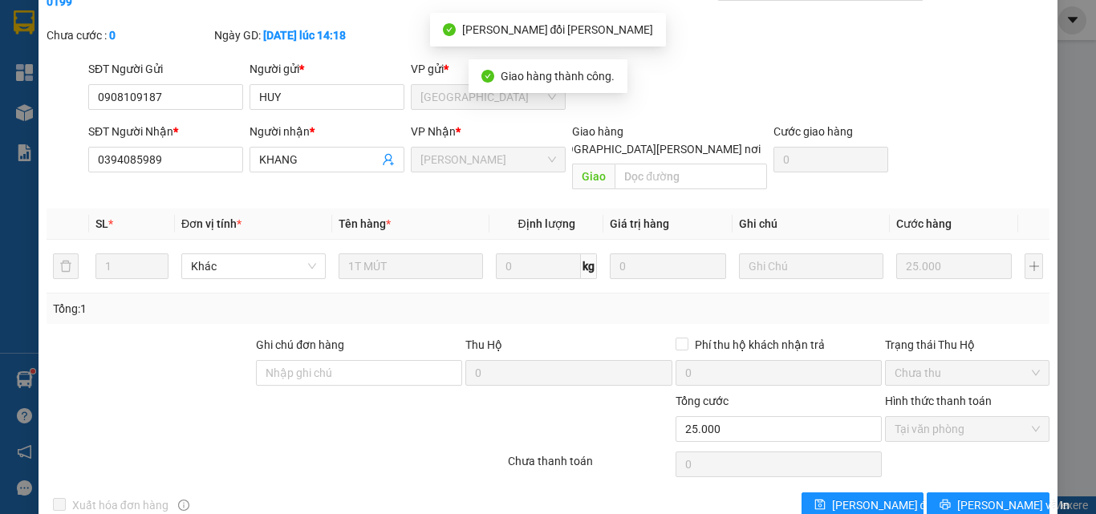
scroll to position [0, 0]
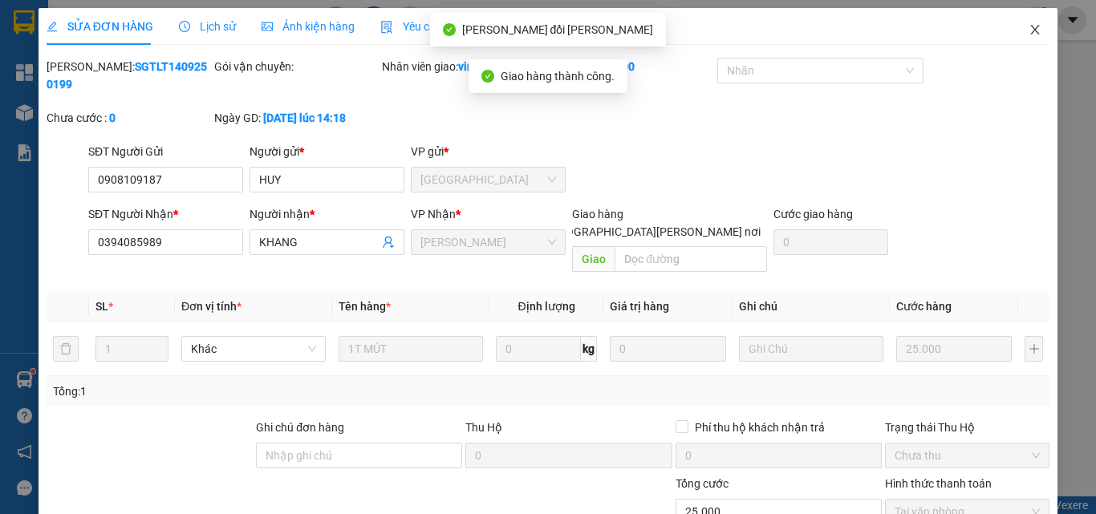
click at [1022, 22] on span "Close" at bounding box center [1035, 30] width 45 height 45
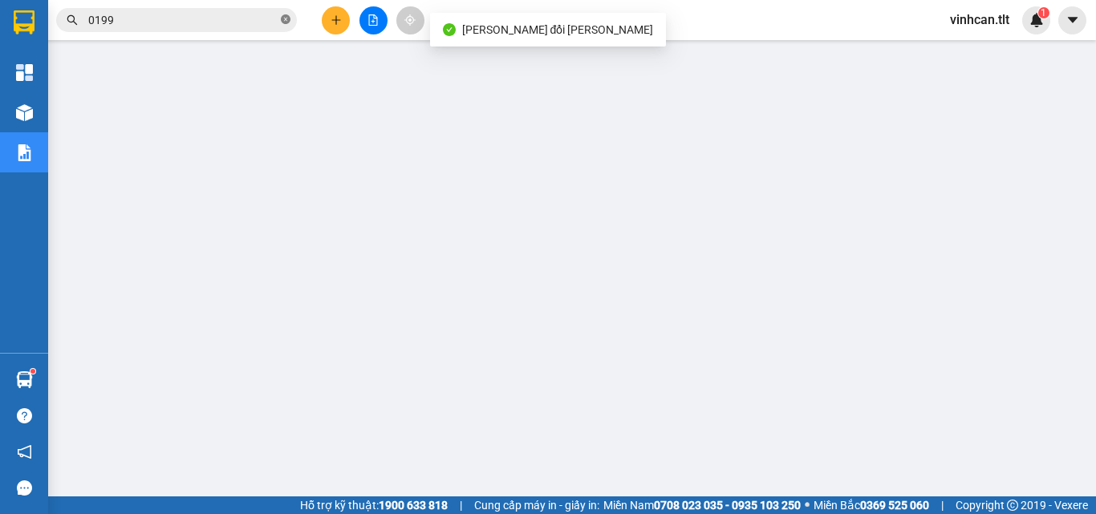
click at [282, 20] on icon "close-circle" at bounding box center [286, 19] width 10 height 10
click at [254, 22] on input "text" at bounding box center [182, 20] width 189 height 18
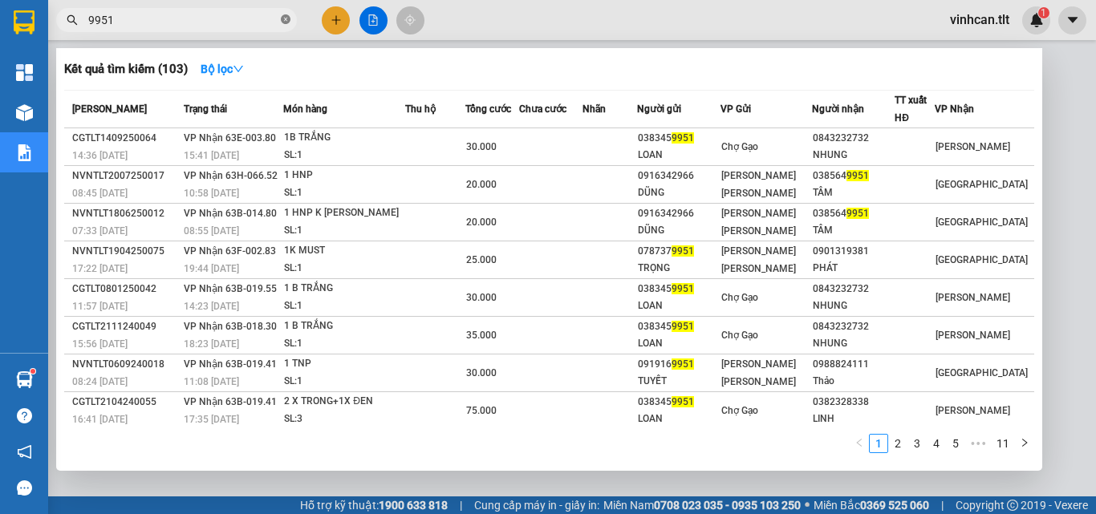
click at [288, 18] on icon "close-circle" at bounding box center [286, 19] width 10 height 10
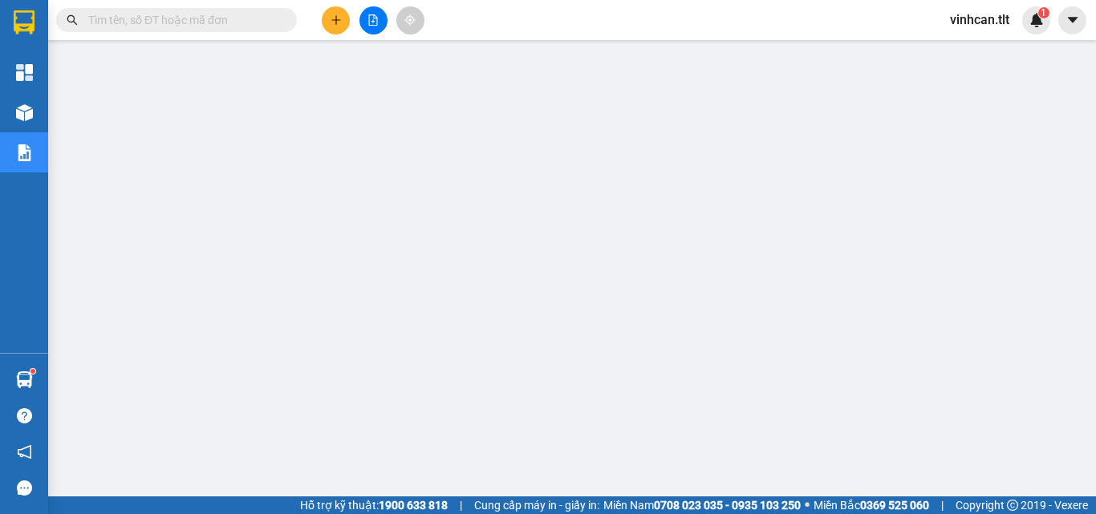
click at [257, 19] on input "text" at bounding box center [182, 20] width 189 height 18
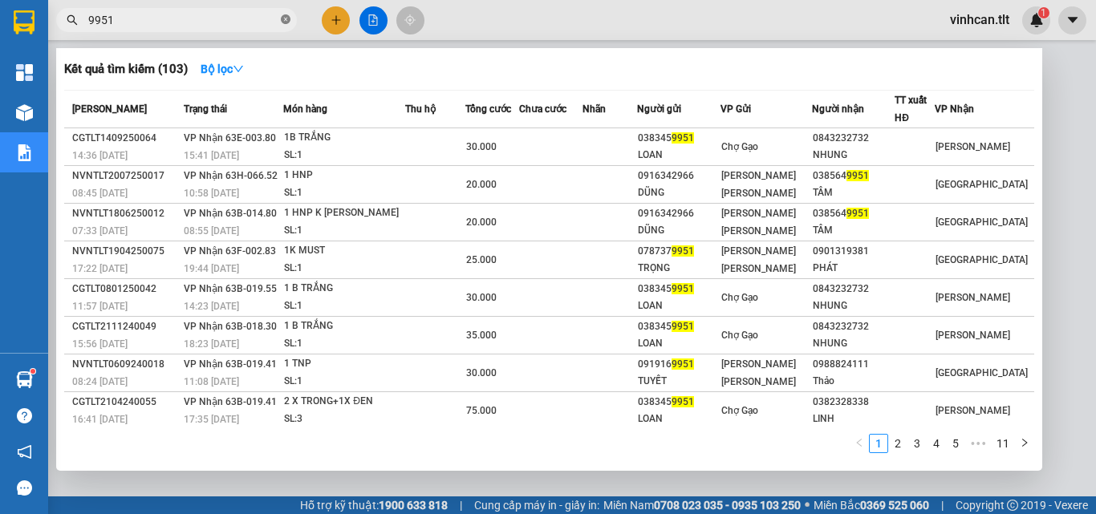
click at [285, 17] on icon "close-circle" at bounding box center [286, 19] width 10 height 10
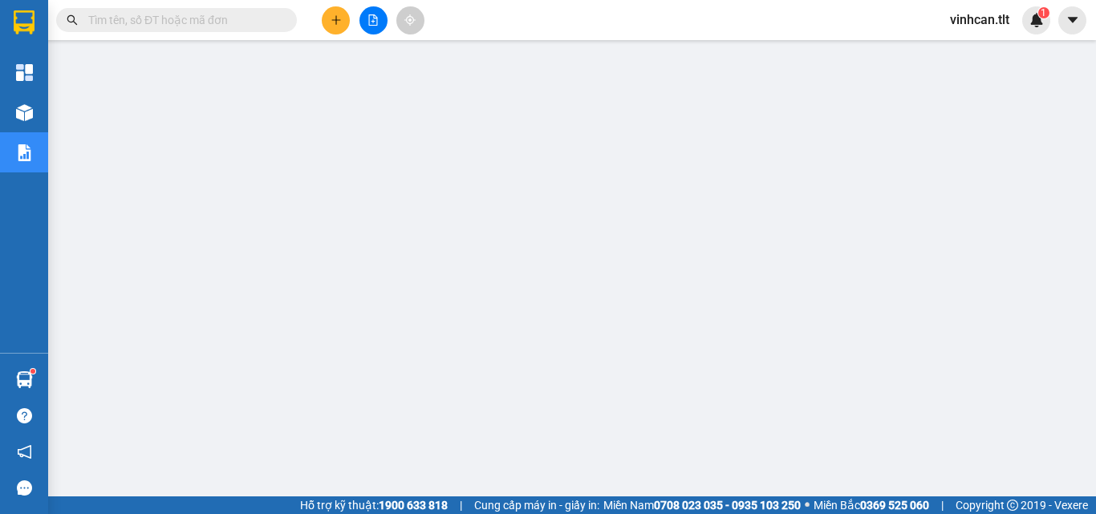
click at [182, 27] on input "text" at bounding box center [182, 20] width 189 height 18
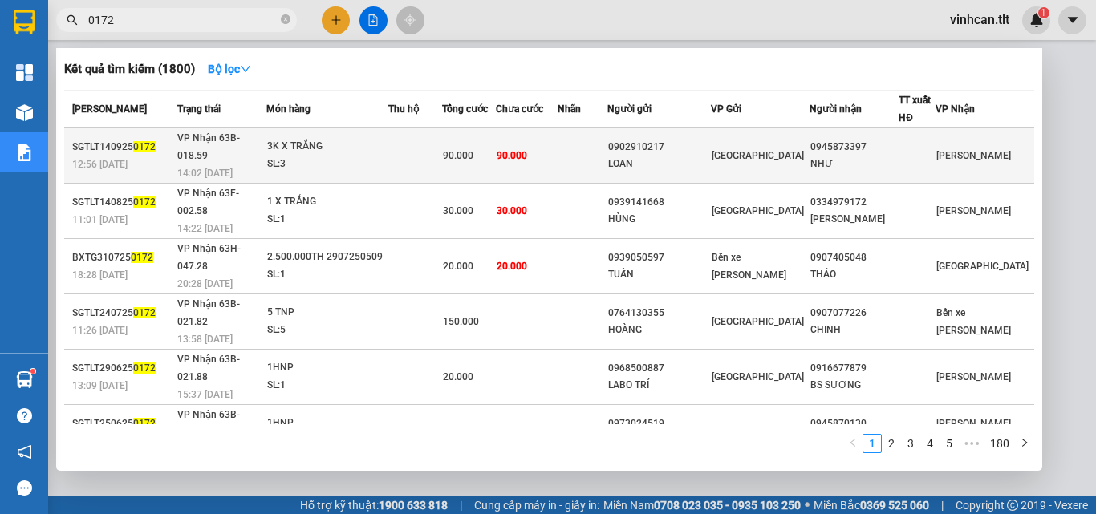
click at [685, 142] on div "0902910217" at bounding box center [659, 147] width 102 height 17
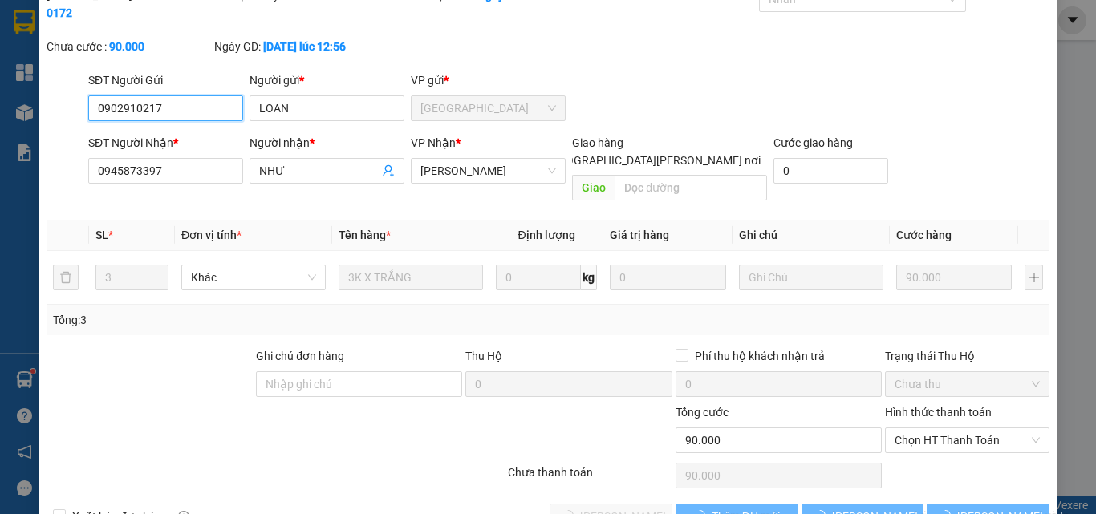
scroll to position [75, 0]
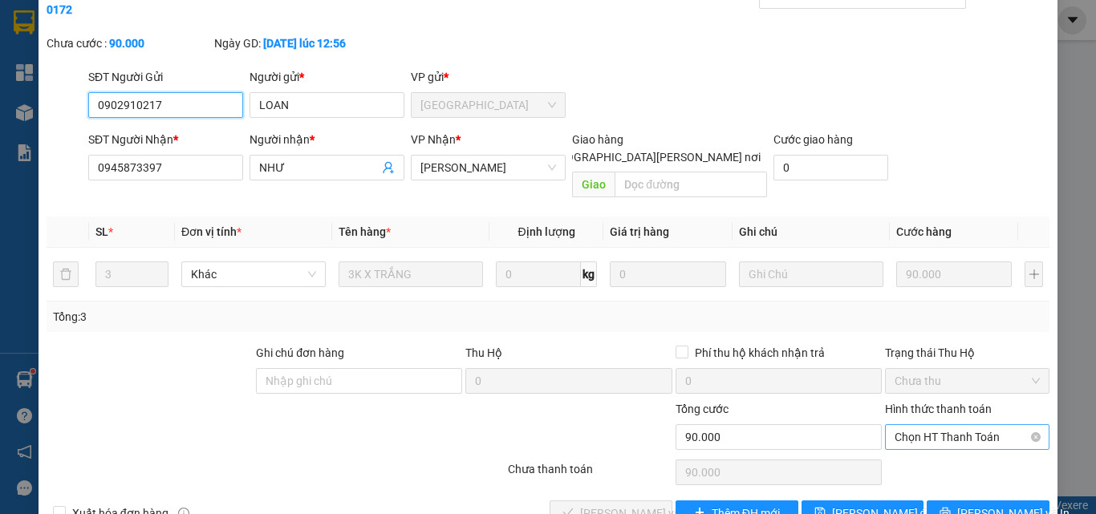
drag, startPoint x: 920, startPoint y: 400, endPoint x: 922, endPoint y: 415, distance: 14.5
click at [920, 425] on span "Chọn HT Thanh Toán" at bounding box center [967, 437] width 145 height 24
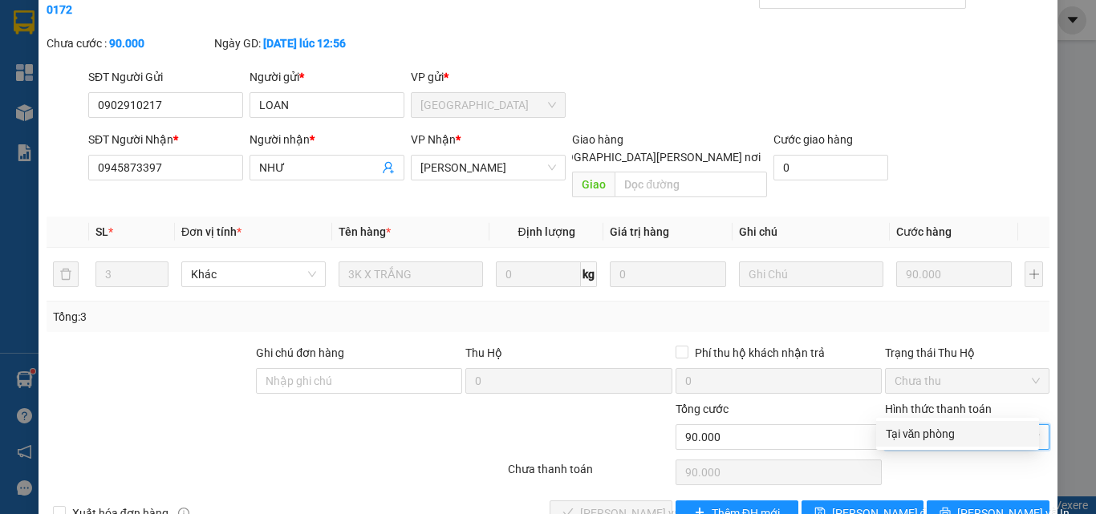
click at [923, 436] on div "Tại văn phòng" at bounding box center [958, 434] width 144 height 18
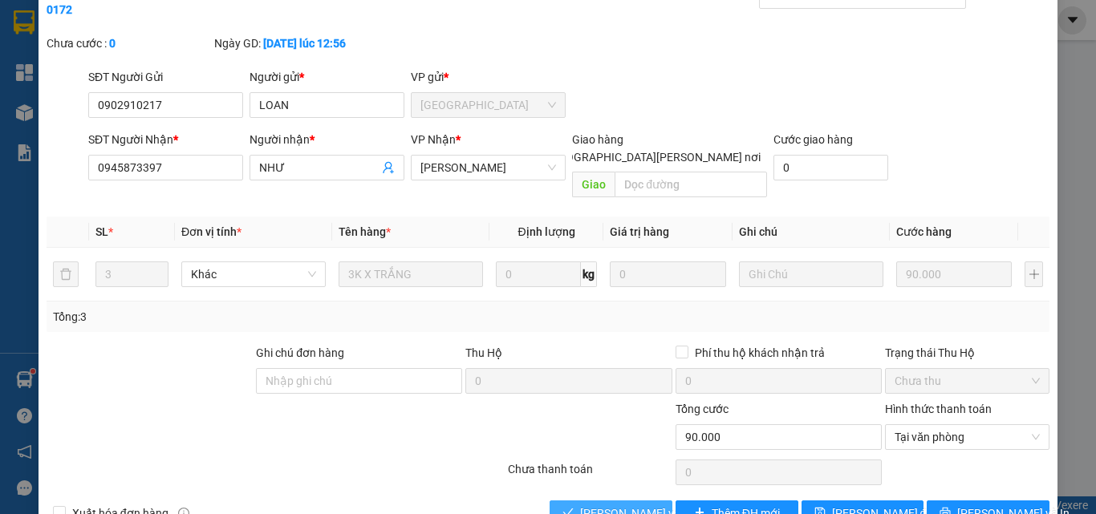
click at [618, 505] on span "[PERSON_NAME] và [PERSON_NAME] hàng" at bounding box center [688, 514] width 217 height 18
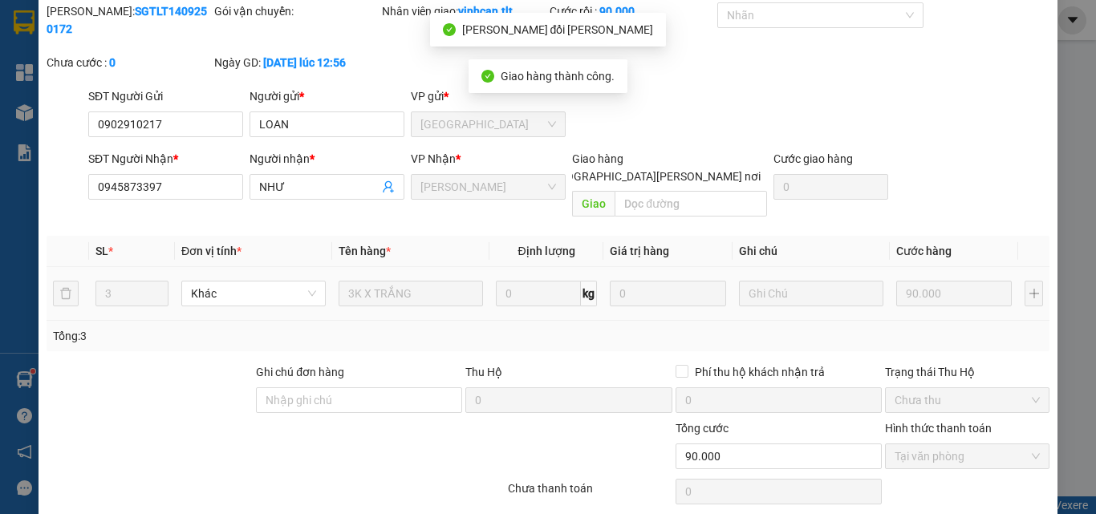
scroll to position [0, 0]
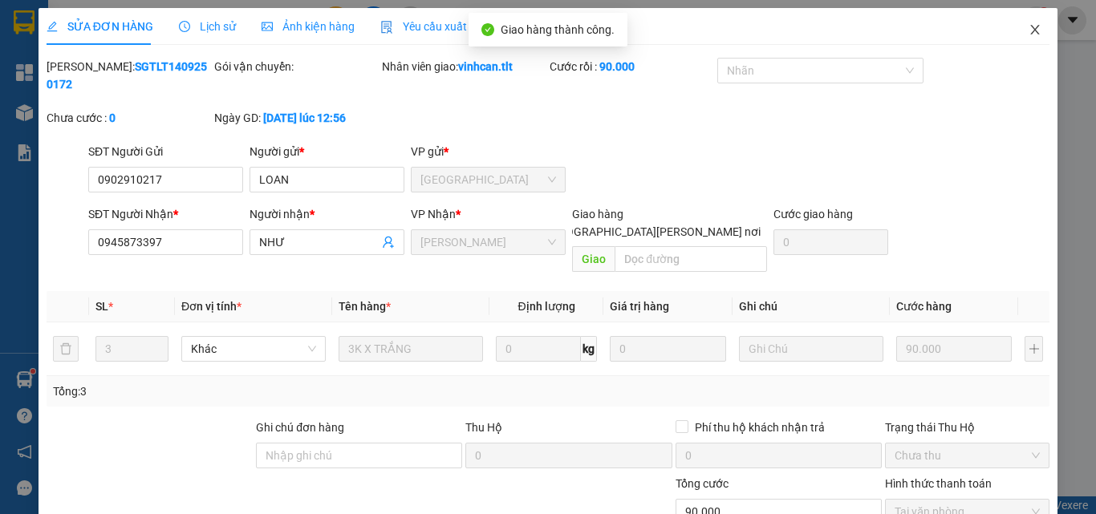
click at [1029, 30] on icon "close" at bounding box center [1035, 29] width 13 height 13
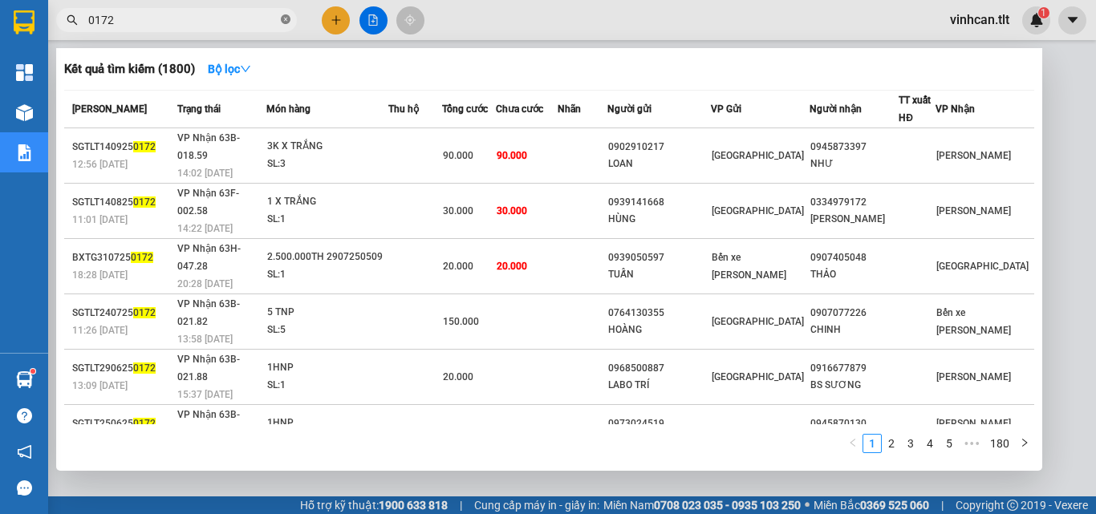
click at [286, 17] on icon "close-circle" at bounding box center [286, 19] width 10 height 10
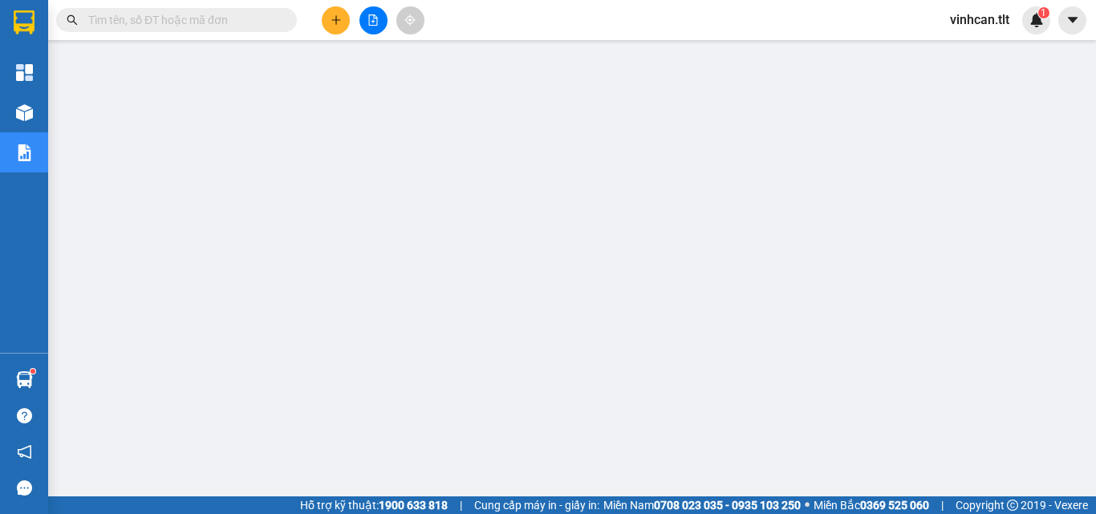
click at [229, 20] on input "text" at bounding box center [182, 20] width 189 height 18
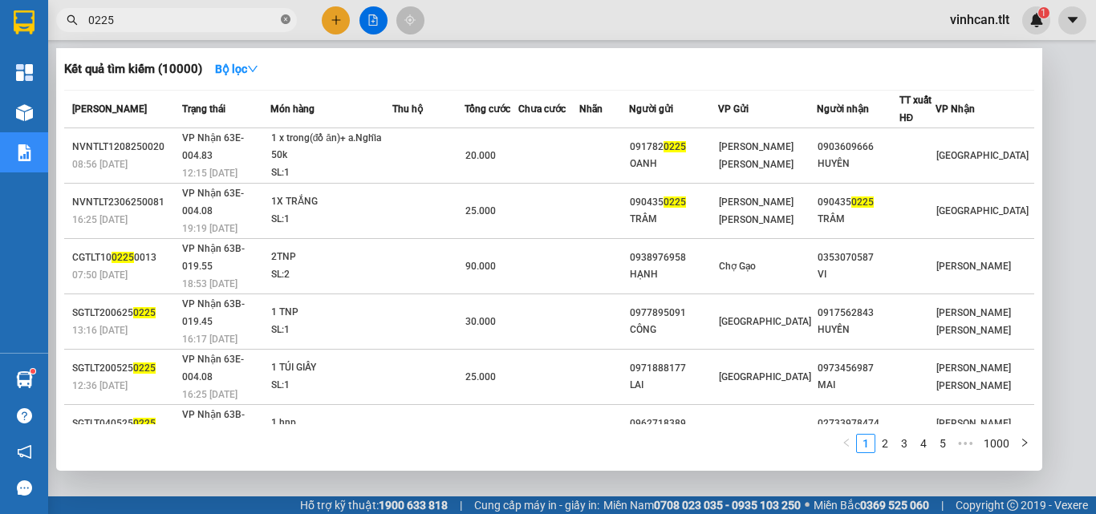
click at [288, 17] on icon "close-circle" at bounding box center [286, 19] width 10 height 10
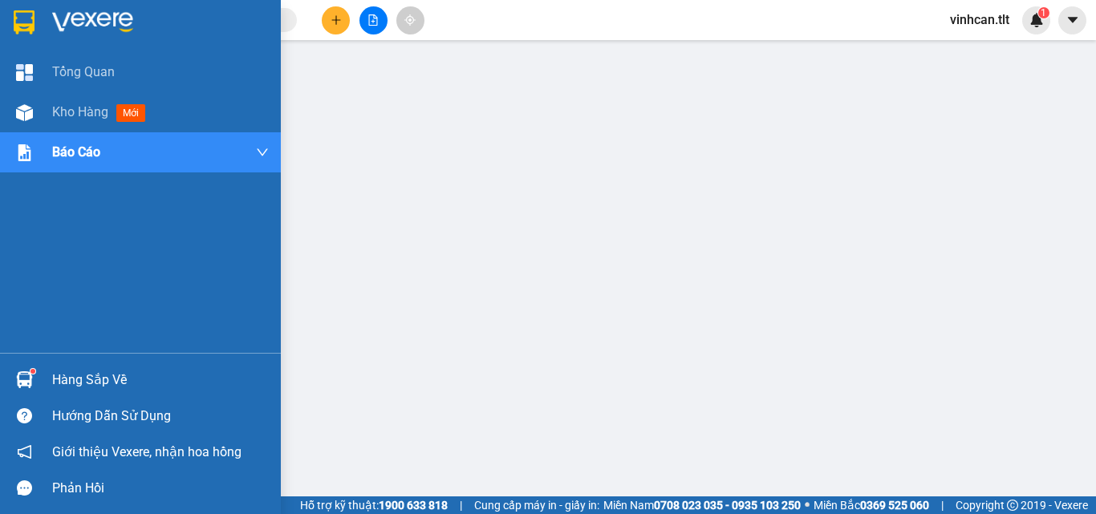
click at [60, 376] on div "Hàng sắp về" at bounding box center [160, 380] width 217 height 24
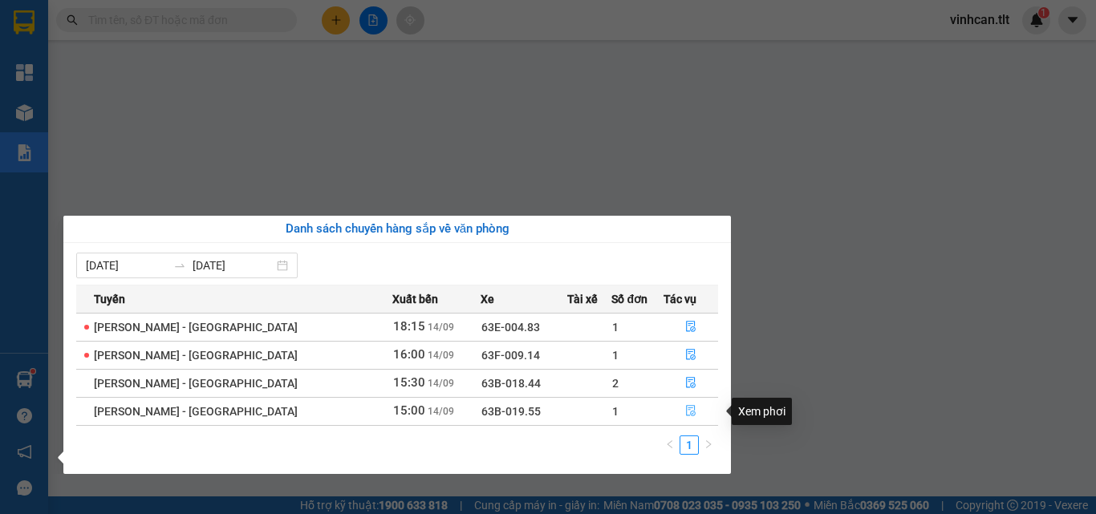
click at [685, 409] on icon "file-done" at bounding box center [690, 410] width 11 height 11
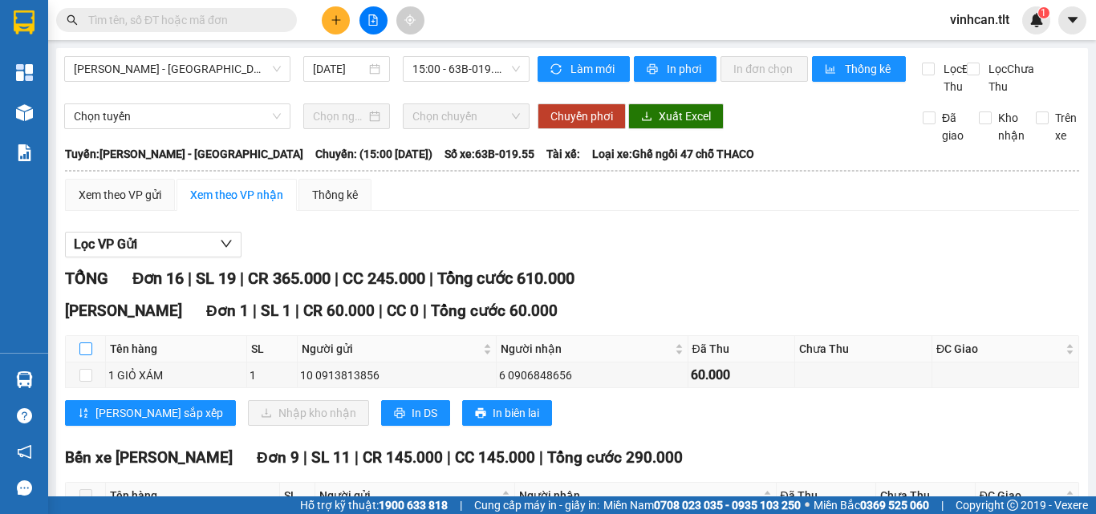
click at [81, 355] on input "checkbox" at bounding box center [85, 349] width 13 height 13
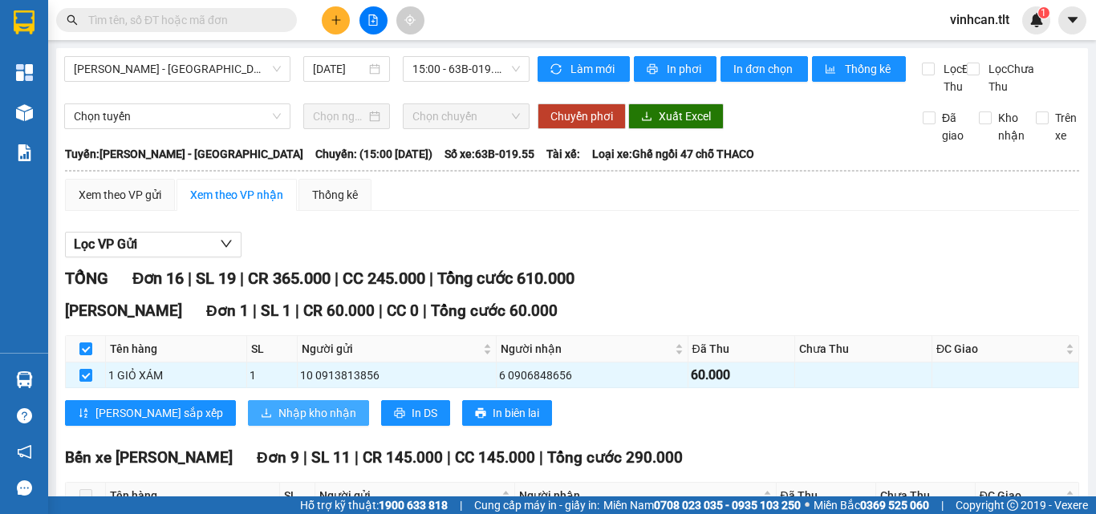
click at [278, 422] on span "Nhập kho nhận" at bounding box center [317, 413] width 78 height 18
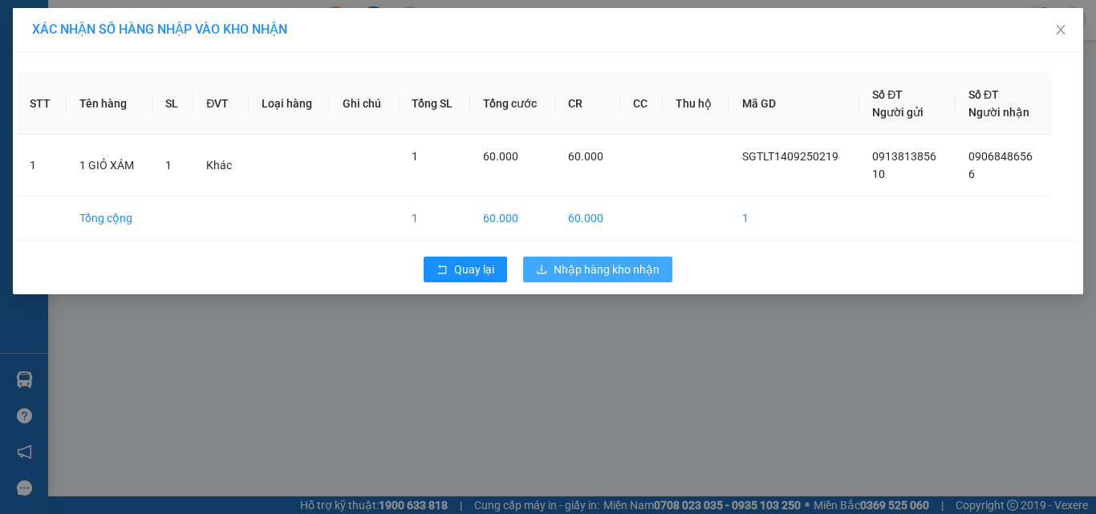
click at [580, 262] on span "Nhập hàng kho nhận" at bounding box center [607, 270] width 106 height 18
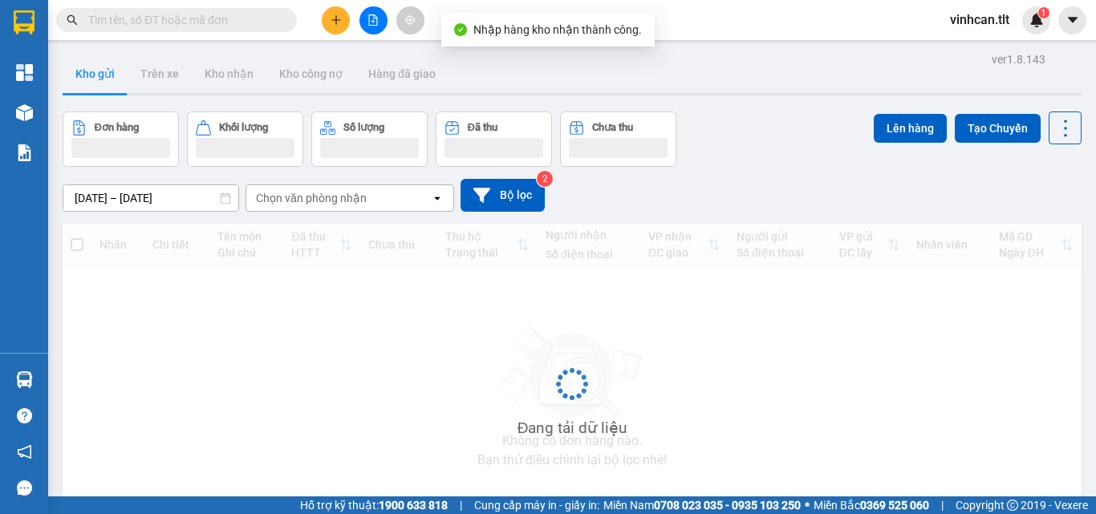
click at [223, 19] on input "text" at bounding box center [182, 20] width 189 height 18
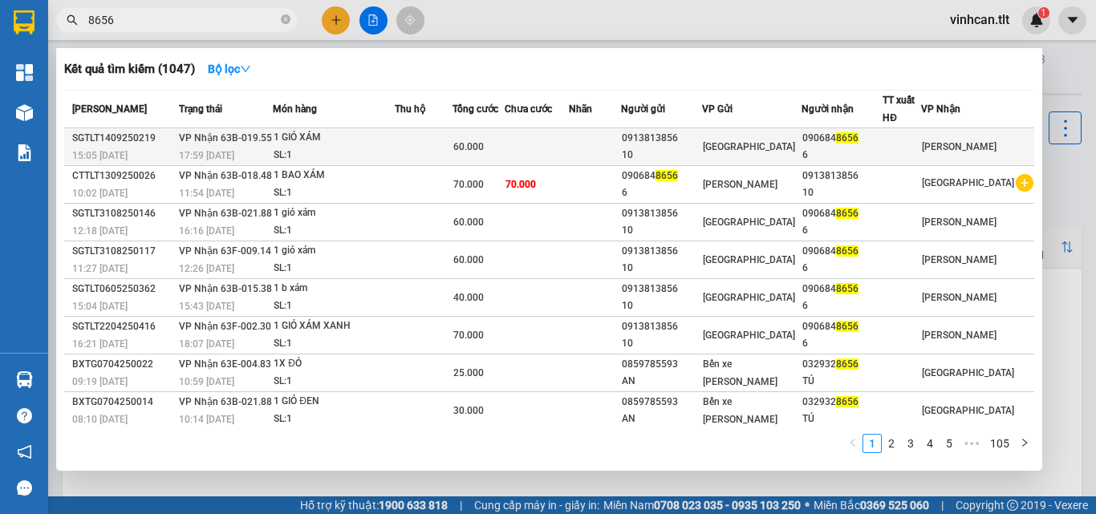
click at [701, 140] on div "0913813856" at bounding box center [661, 138] width 79 height 17
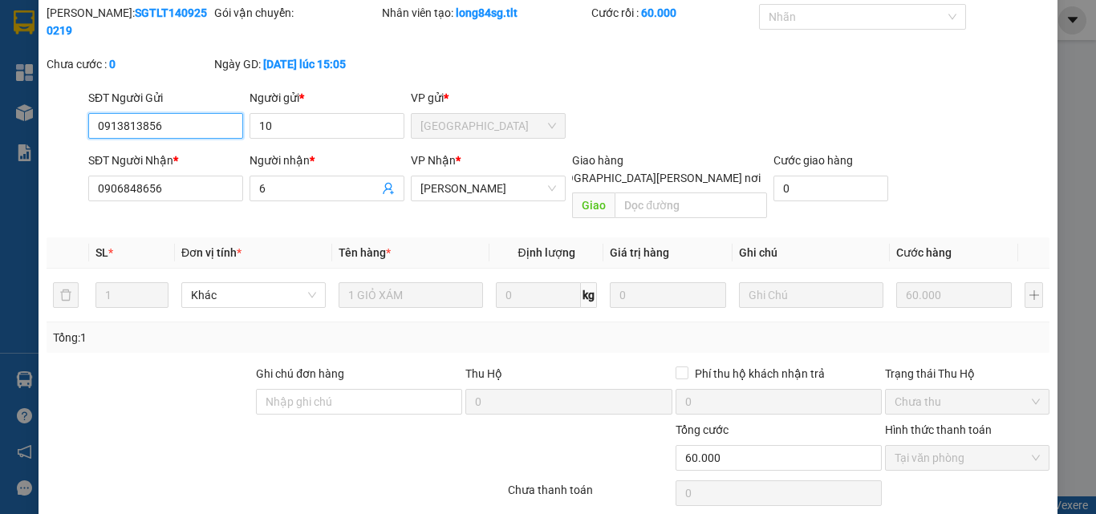
scroll to position [83, 0]
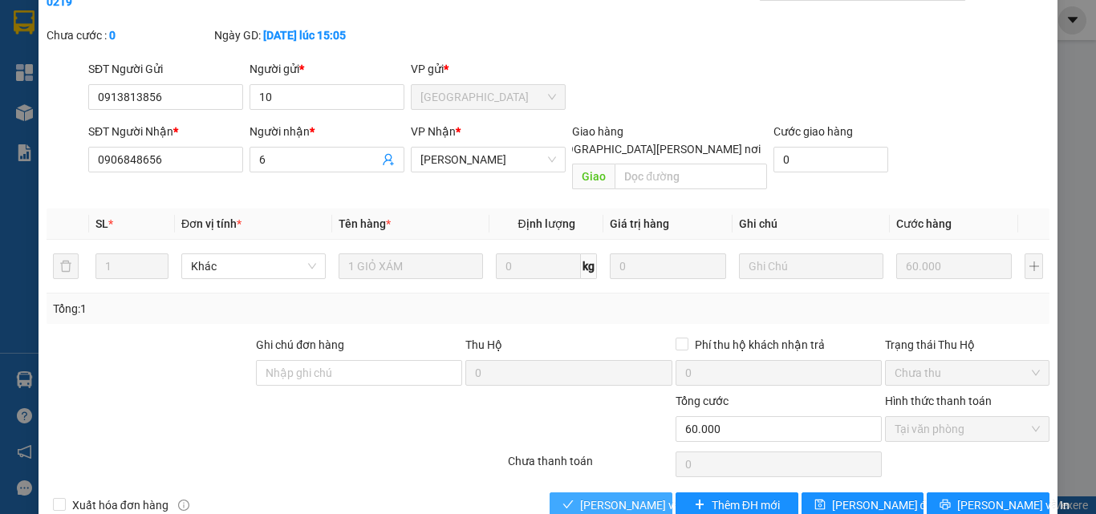
click at [635, 497] on span "[PERSON_NAME] và [PERSON_NAME] hàng" at bounding box center [688, 506] width 217 height 18
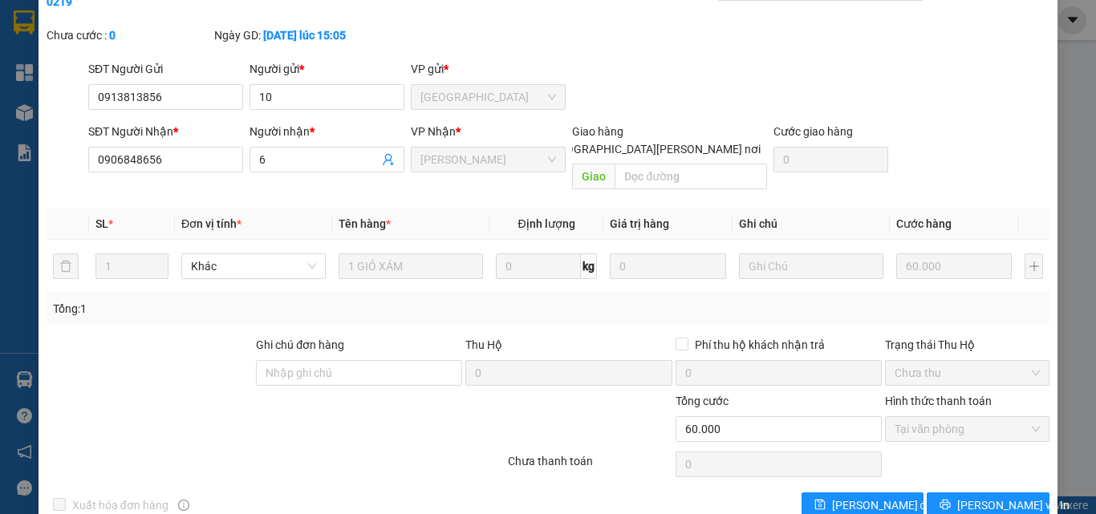
scroll to position [0, 0]
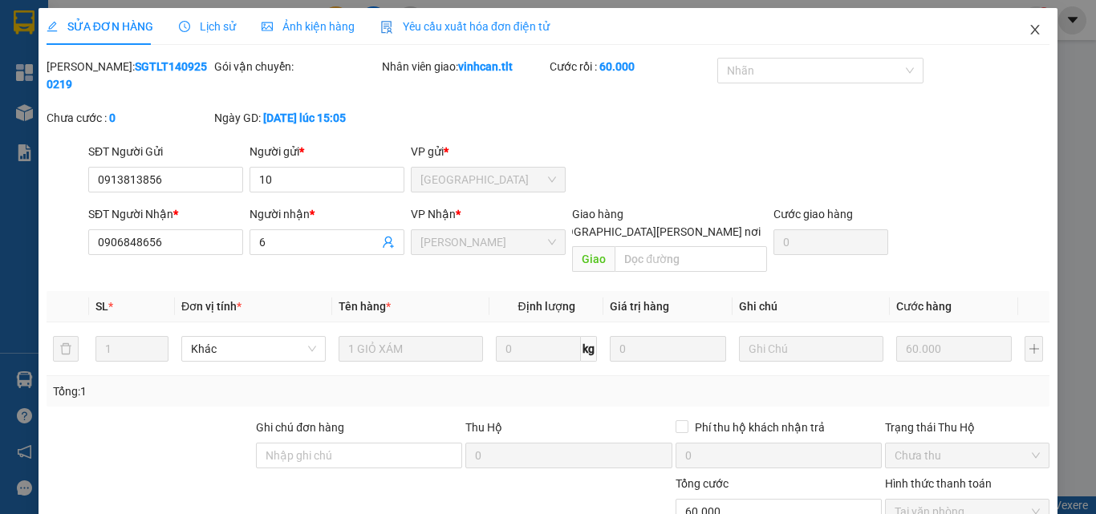
click at [1029, 32] on icon "close" at bounding box center [1035, 29] width 13 height 13
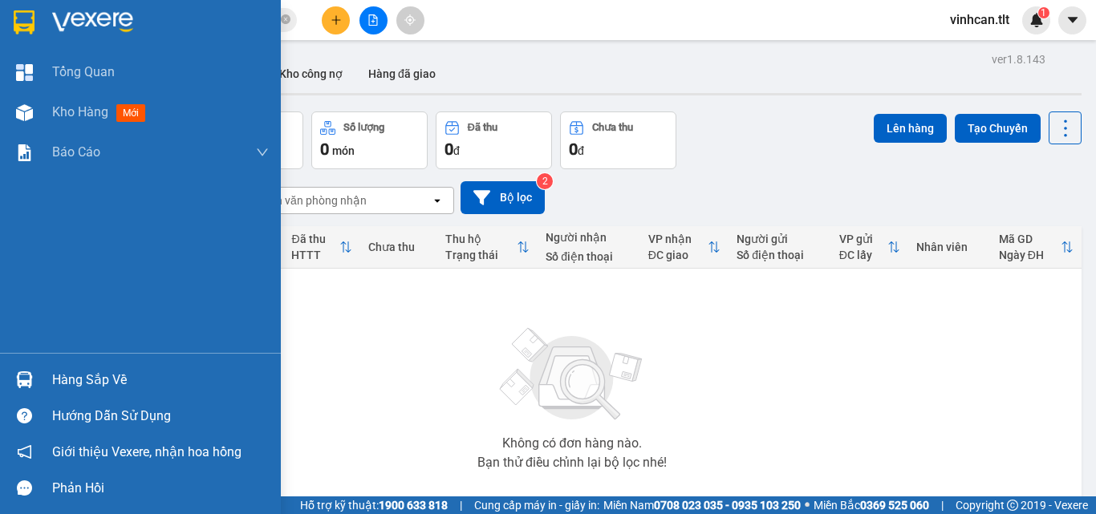
click at [98, 384] on div "Hàng sắp về" at bounding box center [160, 380] width 217 height 24
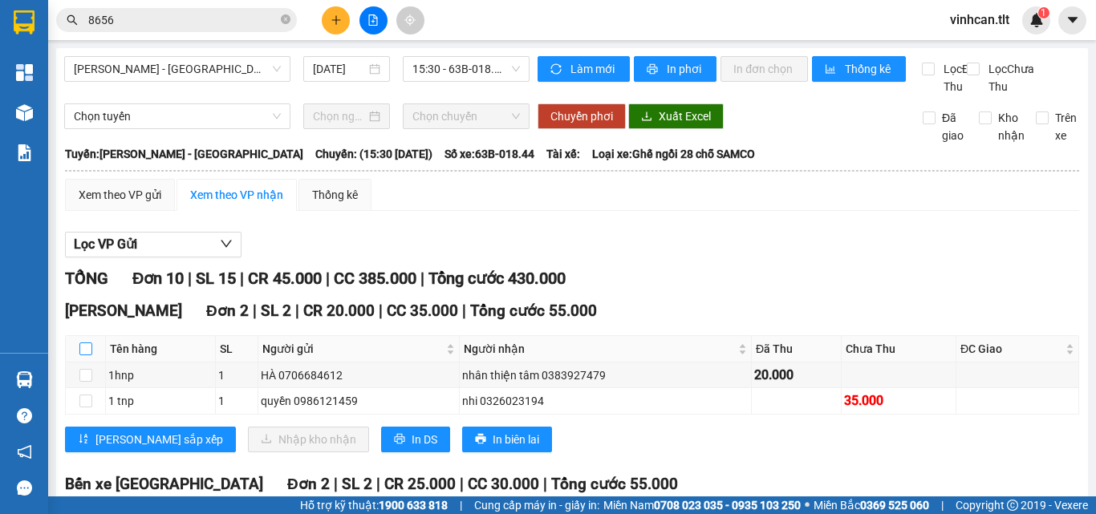
click at [90, 355] on input "checkbox" at bounding box center [85, 349] width 13 height 13
checkbox input "true"
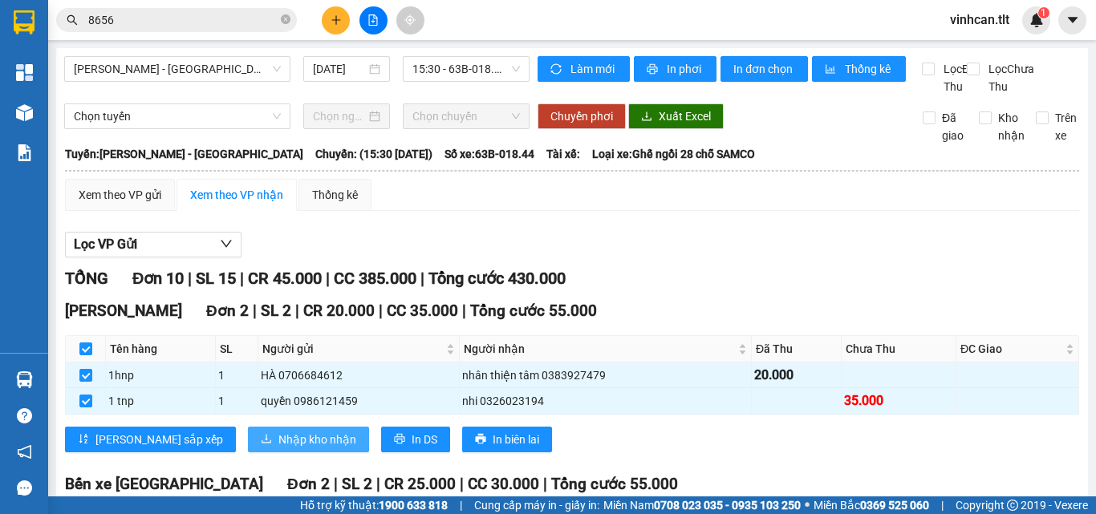
click at [278, 449] on span "Nhập kho nhận" at bounding box center [317, 440] width 78 height 18
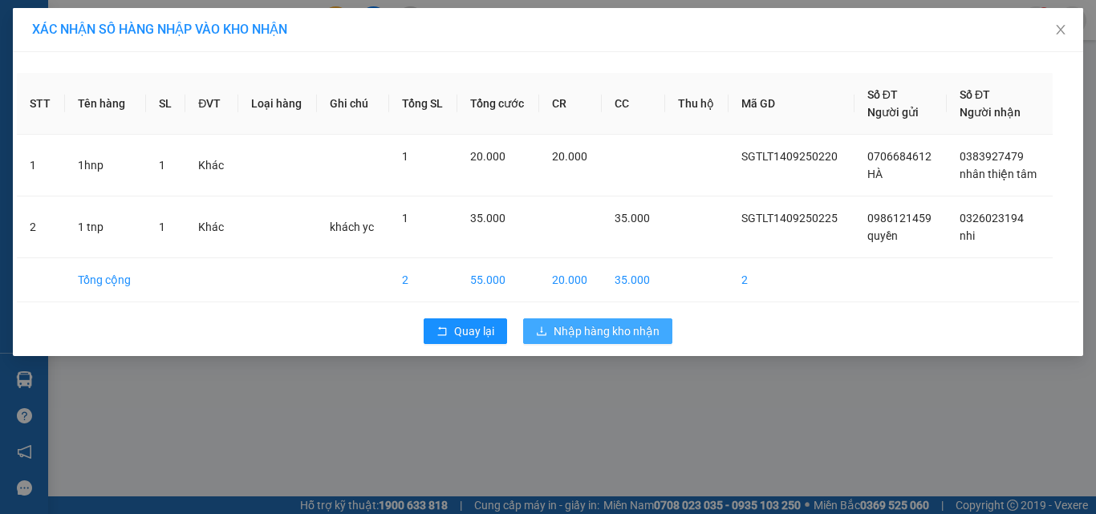
click at [578, 323] on span "Nhập hàng kho nhận" at bounding box center [607, 332] width 106 height 18
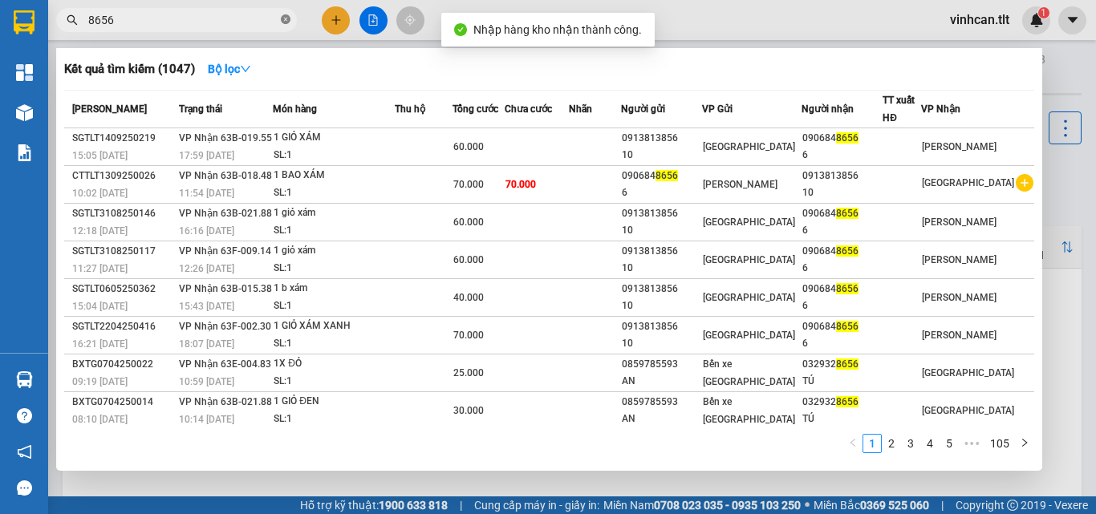
click at [283, 18] on icon "close-circle" at bounding box center [286, 19] width 10 height 10
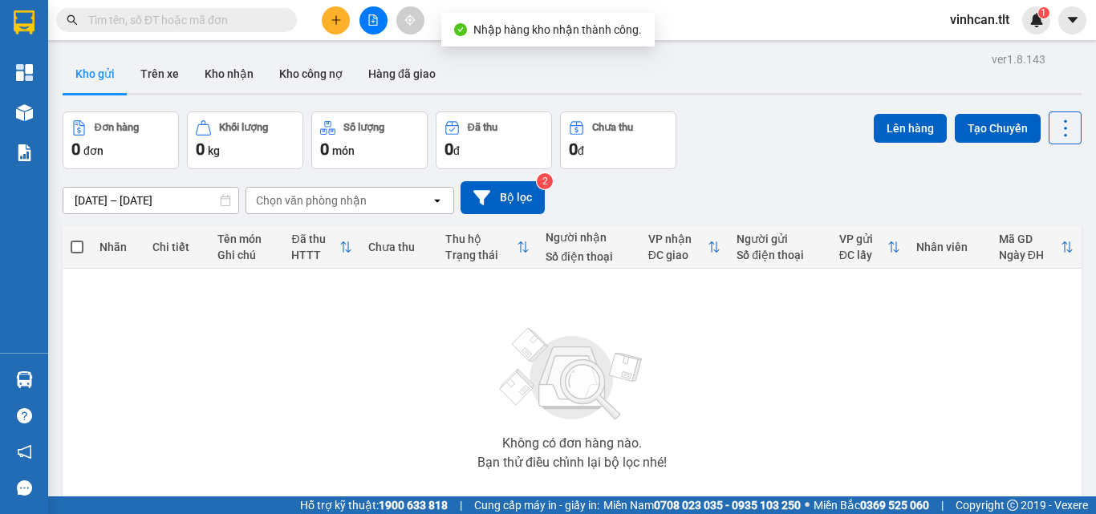
click at [264, 22] on input "text" at bounding box center [182, 20] width 189 height 18
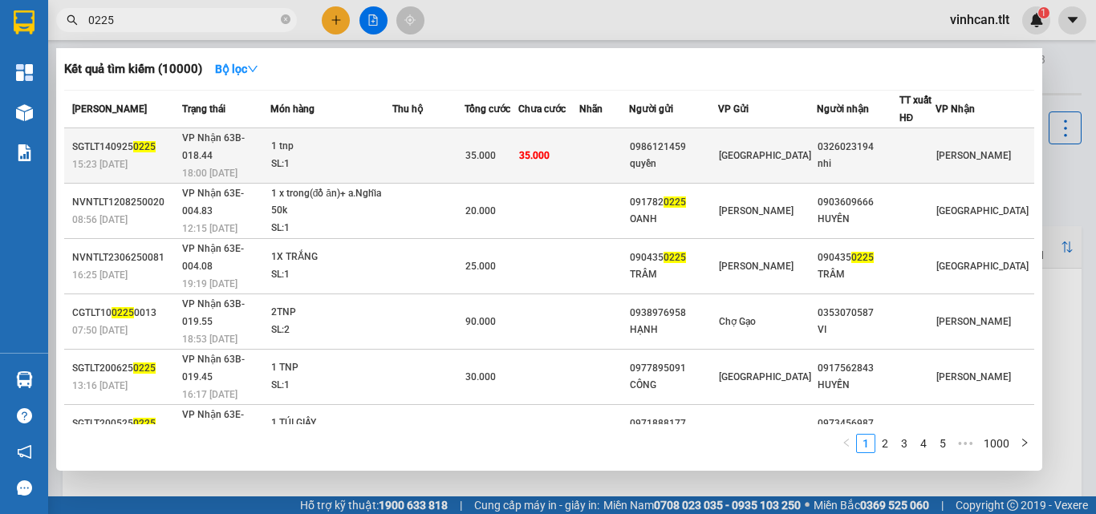
type input "0225"
click at [691, 139] on div "0986121459" at bounding box center [673, 147] width 87 height 17
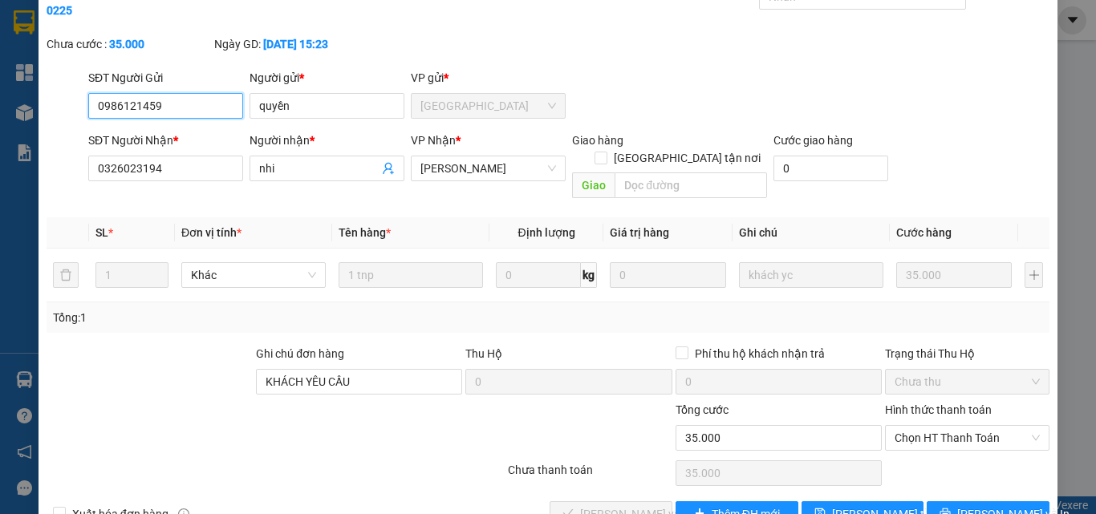
scroll to position [83, 0]
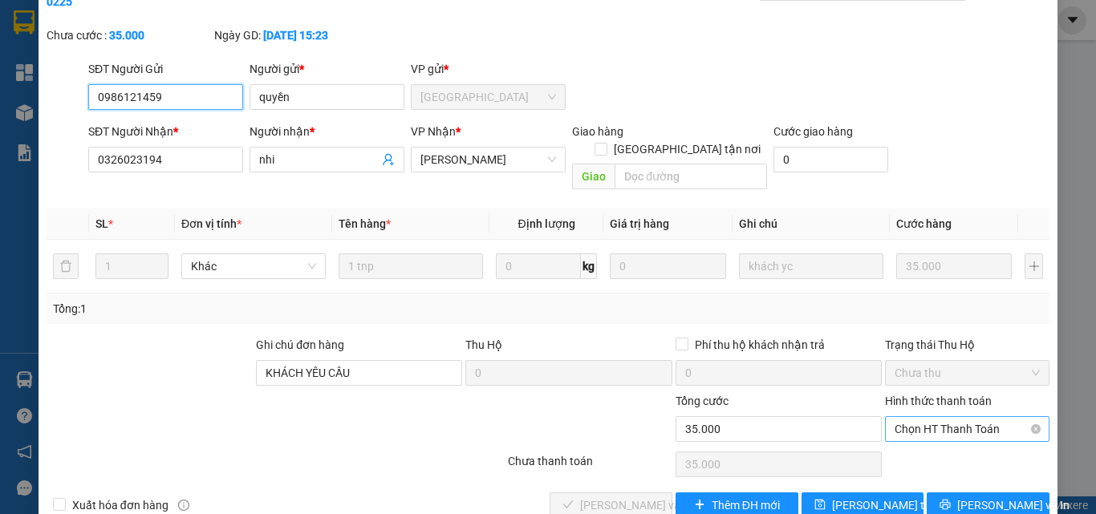
click at [923, 417] on span "Chọn HT Thanh Toán" at bounding box center [967, 429] width 145 height 24
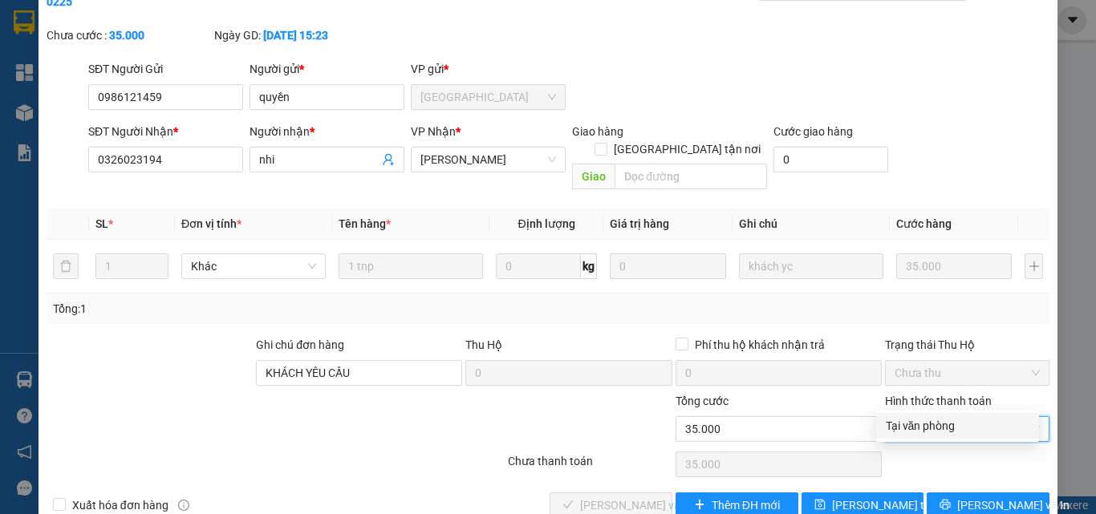
drag, startPoint x: 922, startPoint y: 422, endPoint x: 854, endPoint y: 436, distance: 68.9
click at [910, 431] on div "Tại văn phòng" at bounding box center [958, 426] width 144 height 18
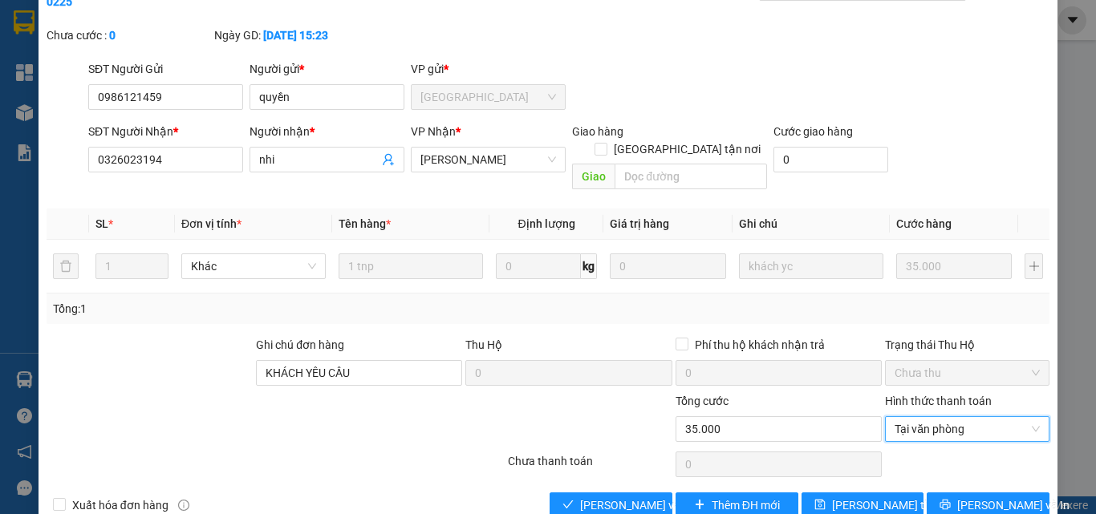
type input "0"
click at [638, 497] on span "[PERSON_NAME] và [PERSON_NAME] hàng" at bounding box center [657, 506] width 154 height 18
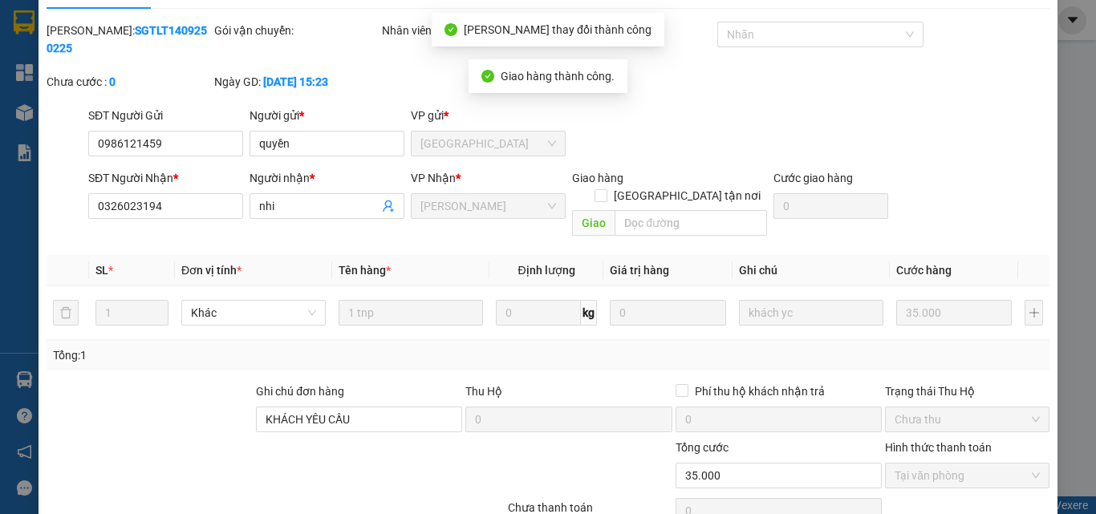
scroll to position [0, 0]
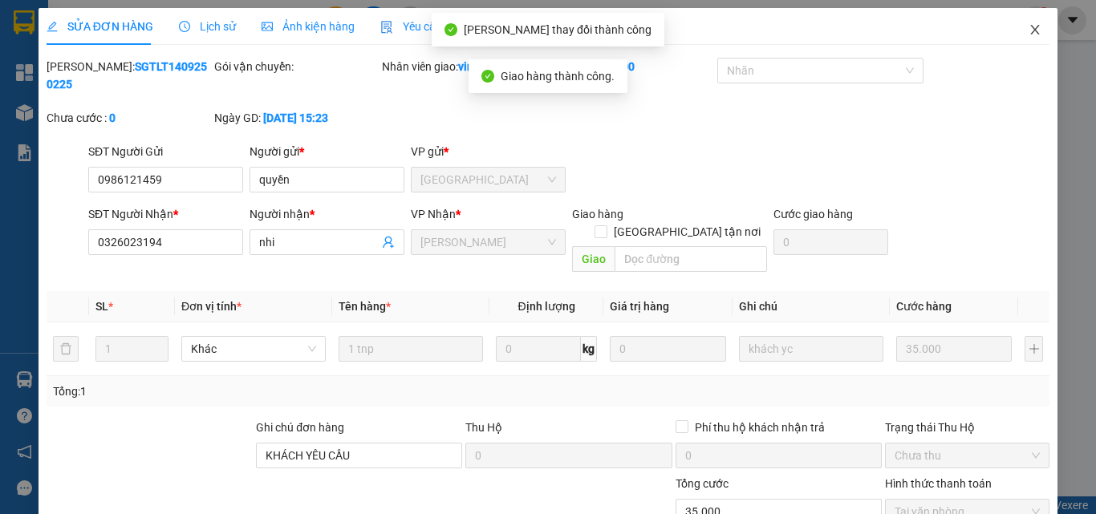
click at [1029, 28] on icon "close" at bounding box center [1035, 29] width 13 height 13
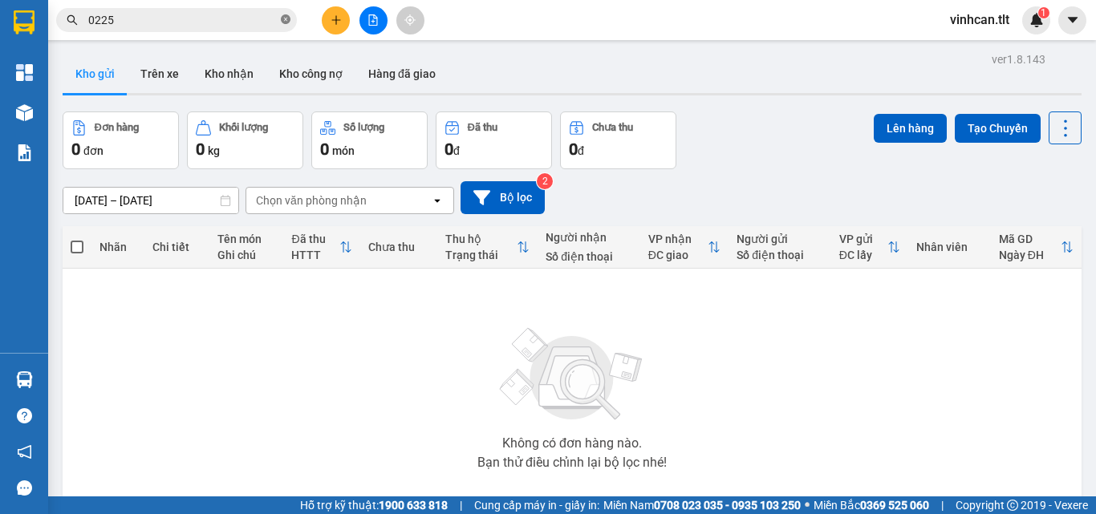
click at [283, 19] on icon "close-circle" at bounding box center [286, 19] width 10 height 10
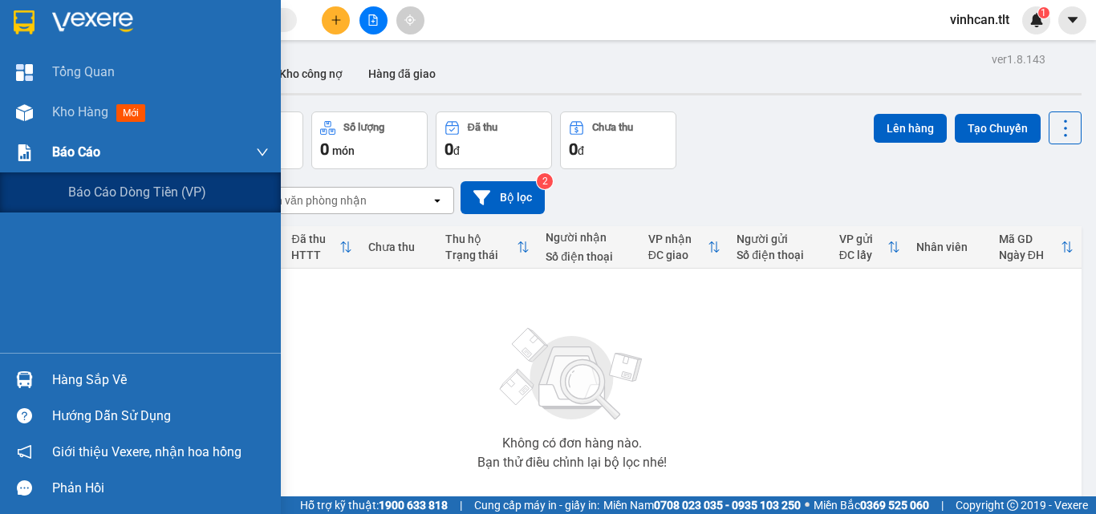
click at [65, 152] on span "Báo cáo" at bounding box center [76, 152] width 48 height 20
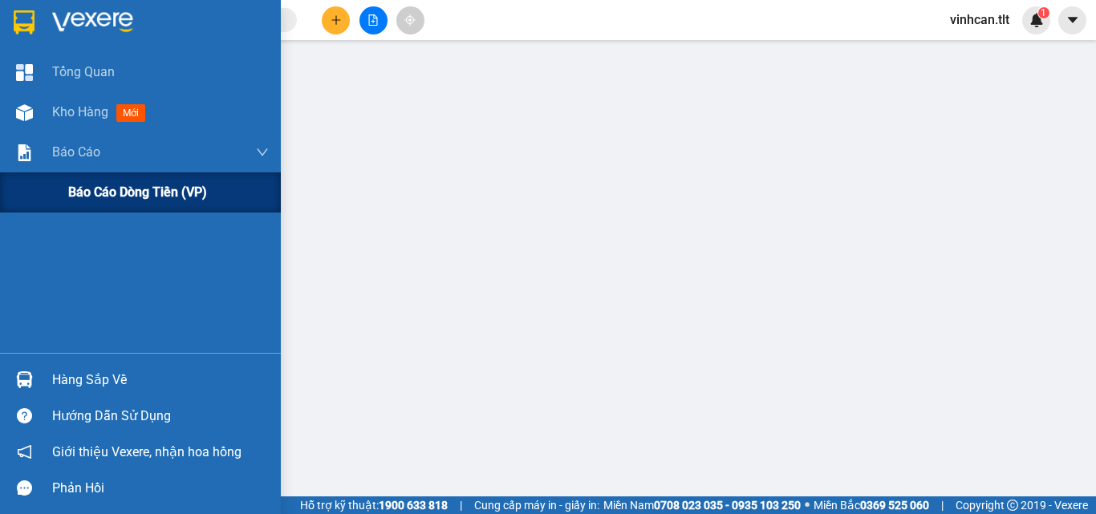
click at [114, 186] on span "Báo cáo dòng tiền (VP)" at bounding box center [137, 192] width 139 height 20
